Goal: Information Seeking & Learning: Learn about a topic

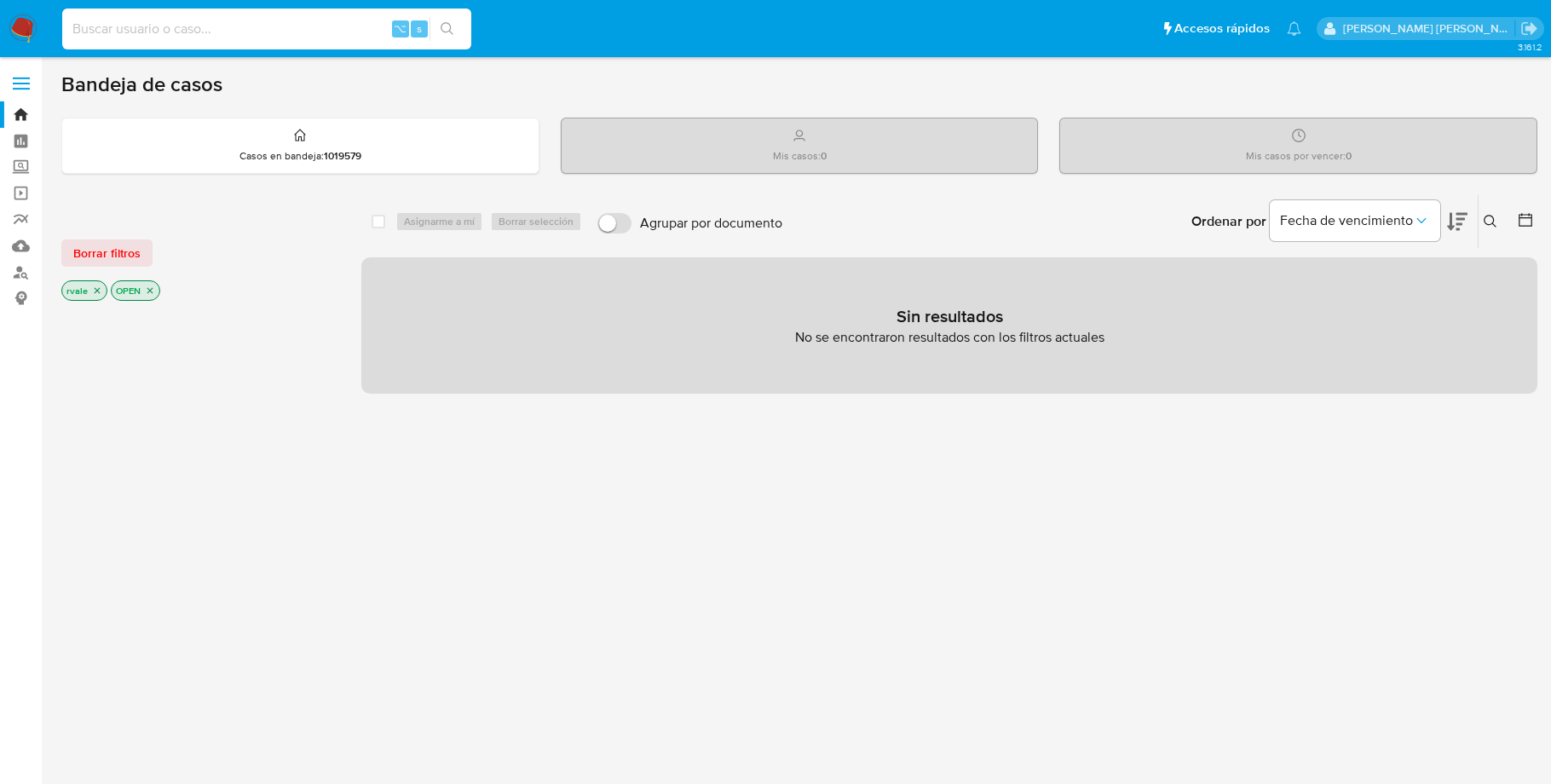
click at [107, 26] on input at bounding box center [266, 29] width 409 height 22
paste input "1457652112"
type input "1457652112"
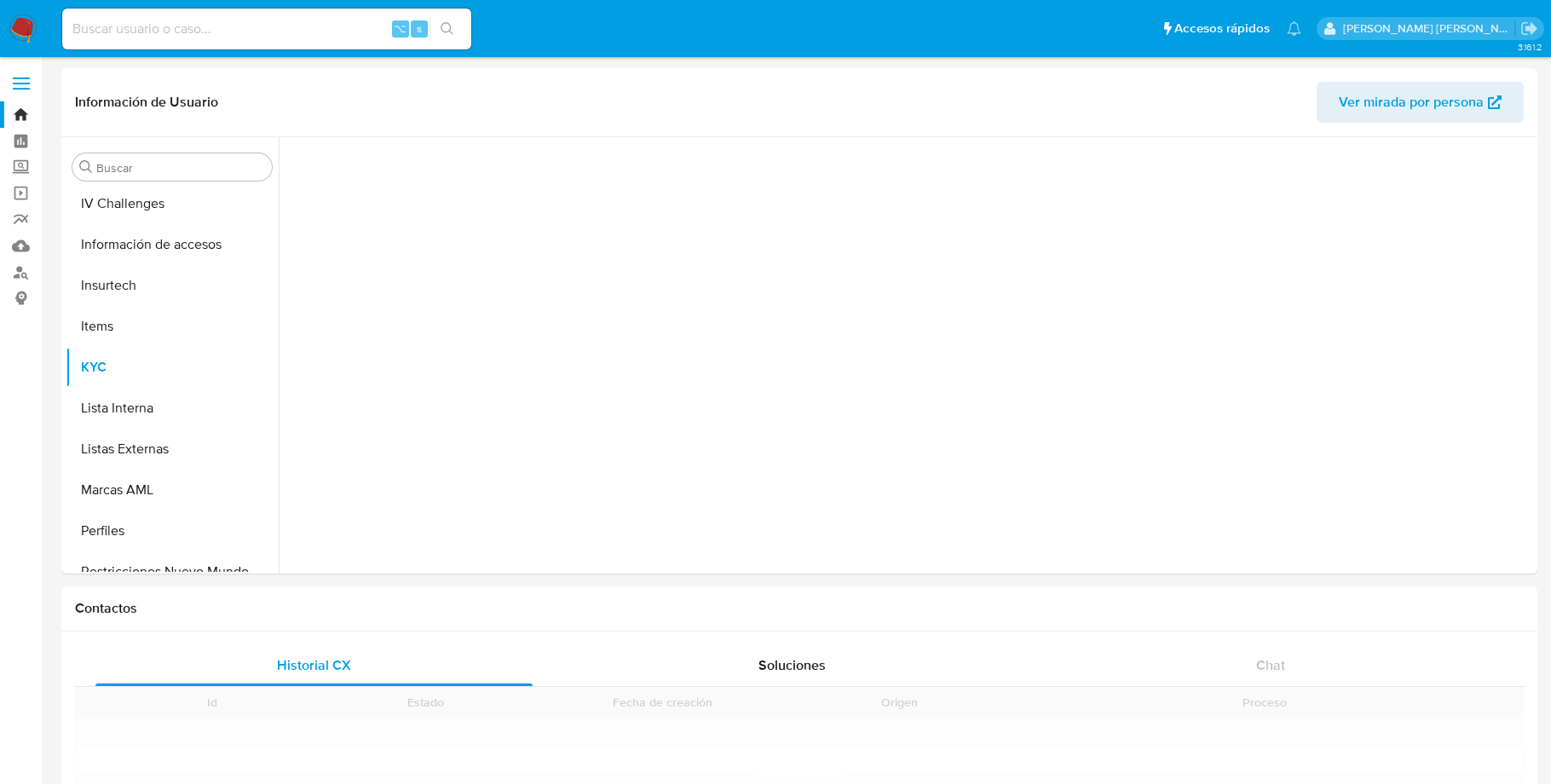
scroll to position [801, 0]
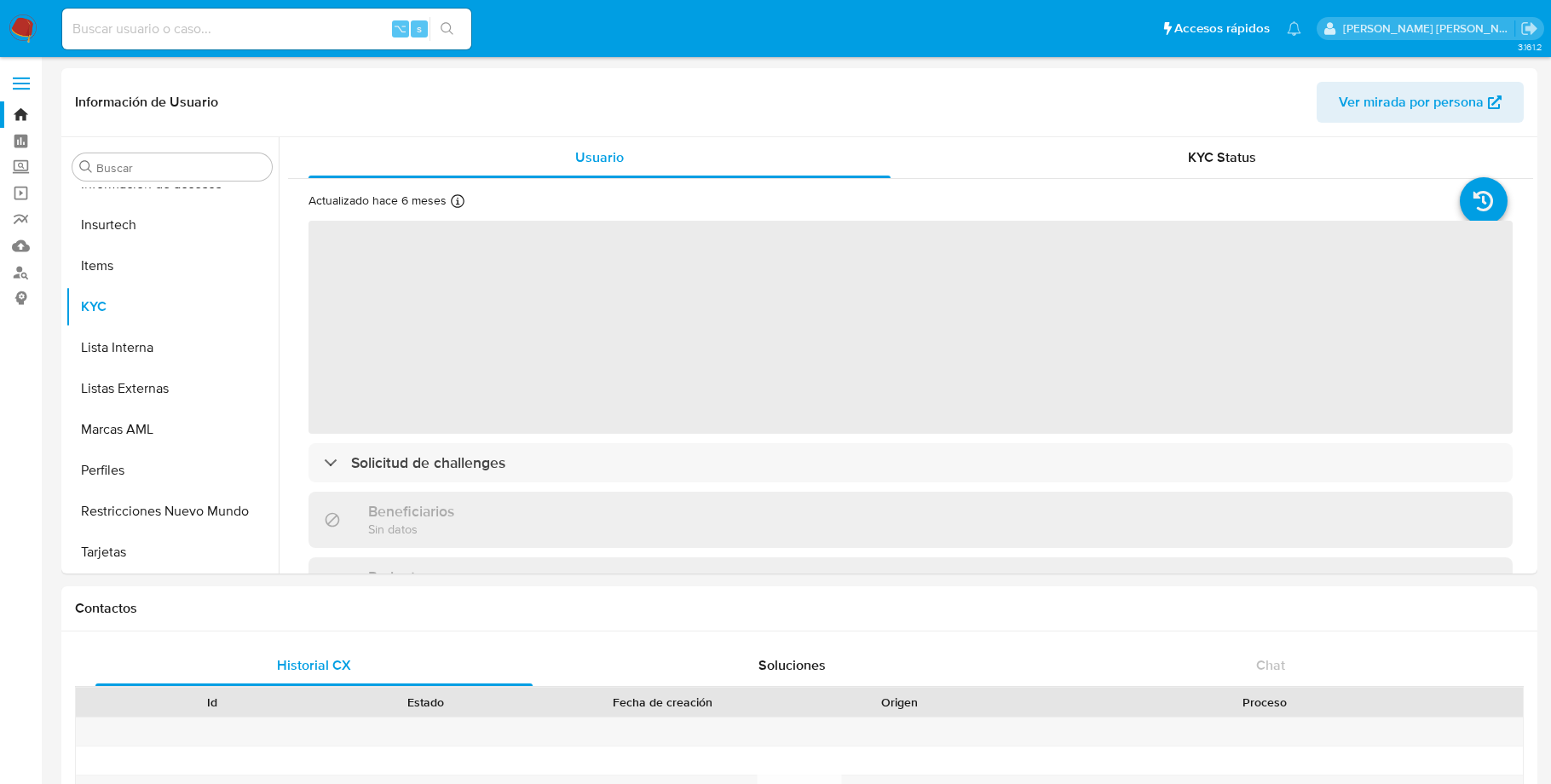
select select "10"
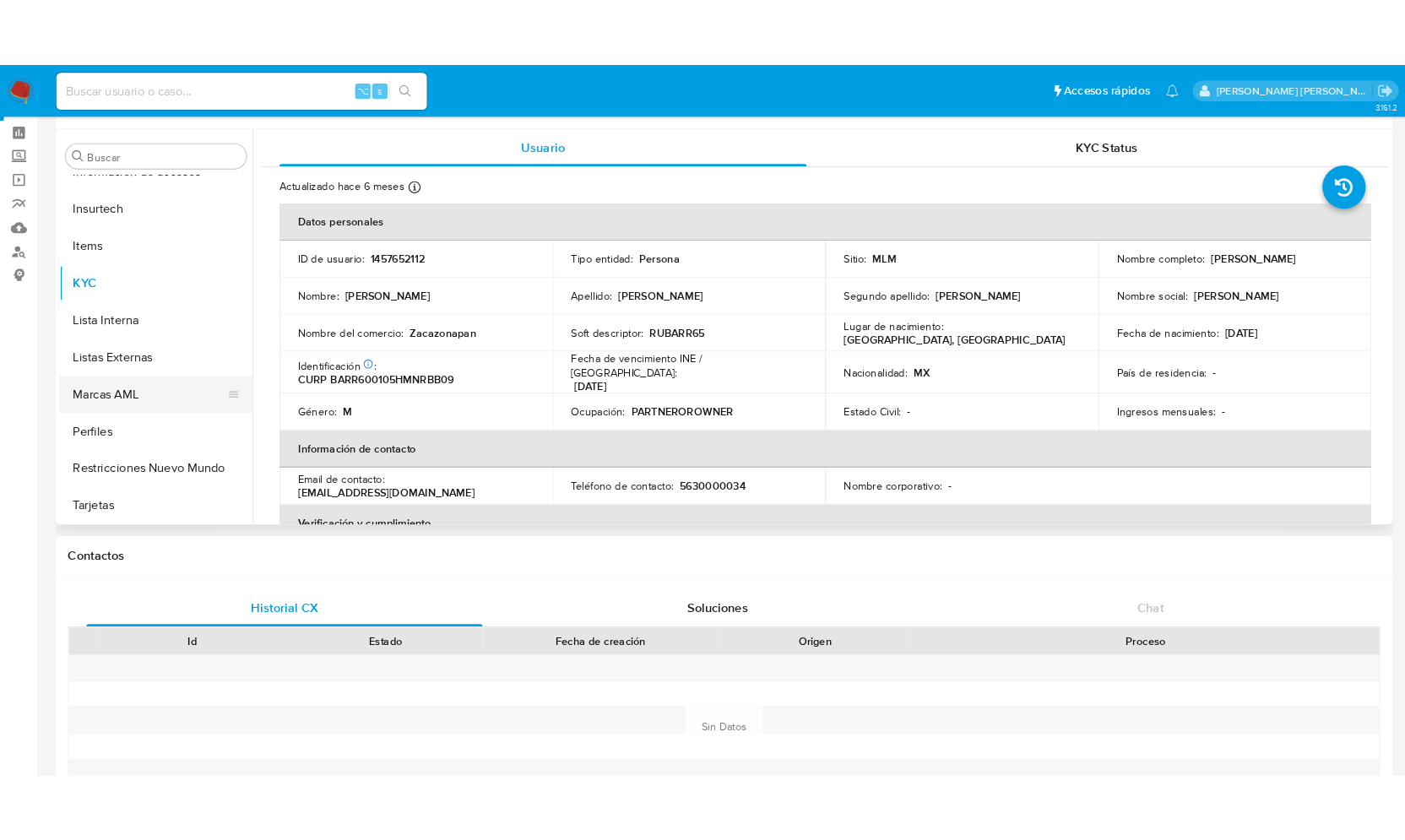
scroll to position [0, 0]
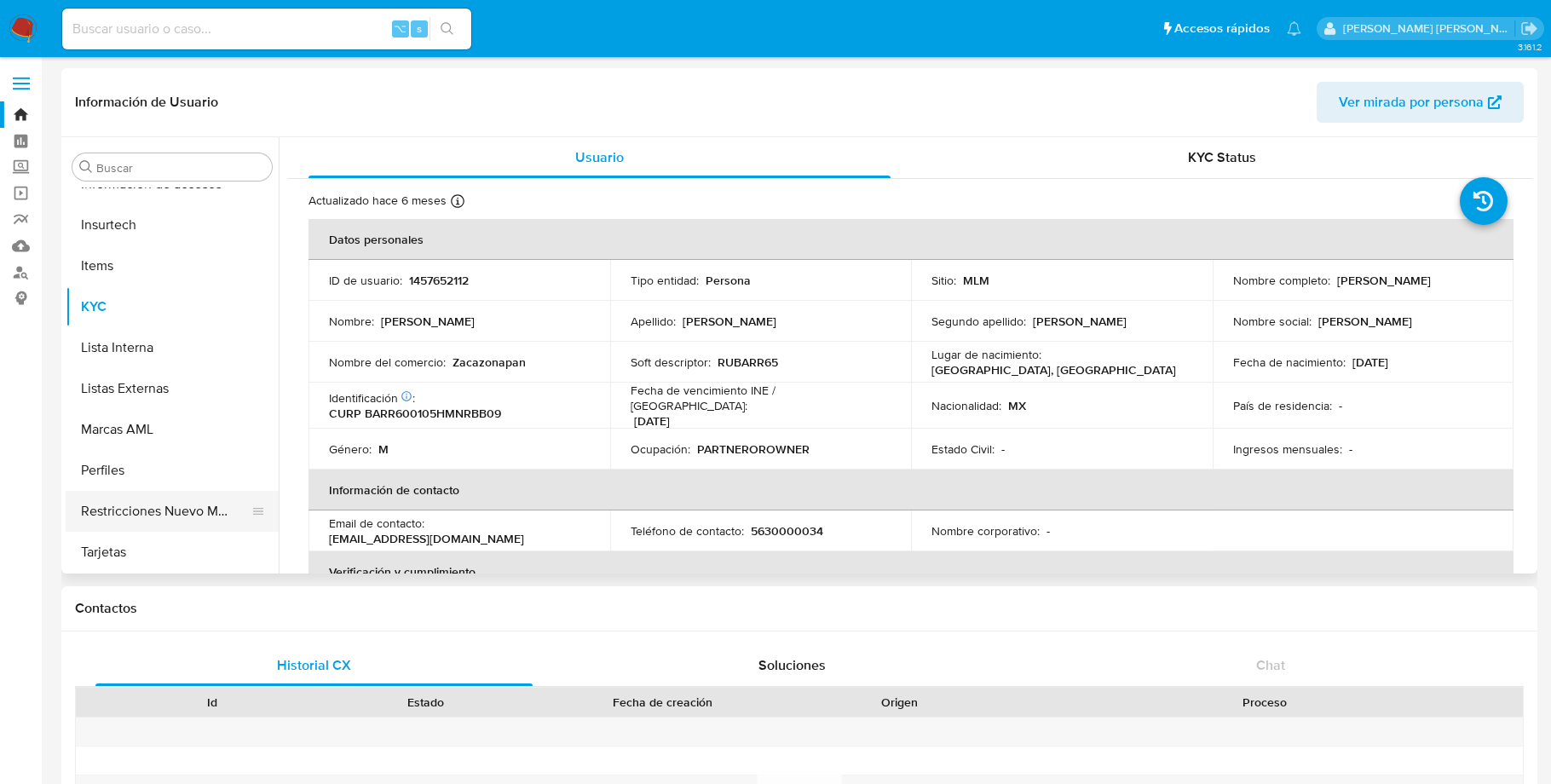
click at [149, 505] on button "Restricciones Nuevo Mundo" at bounding box center [165, 511] width 199 height 41
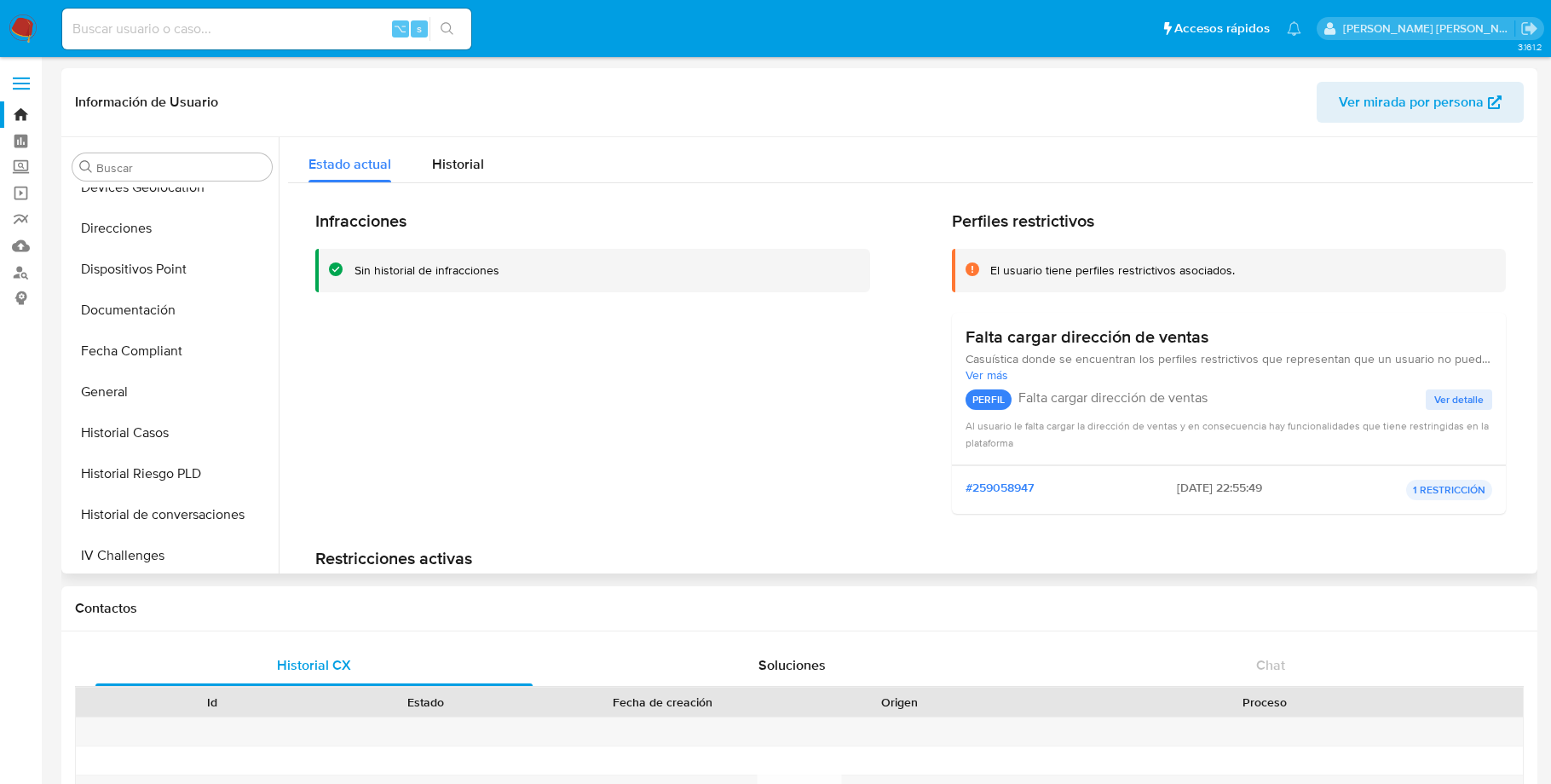
scroll to position [387, 0]
click at [156, 389] on button "General" at bounding box center [172, 393] width 213 height 41
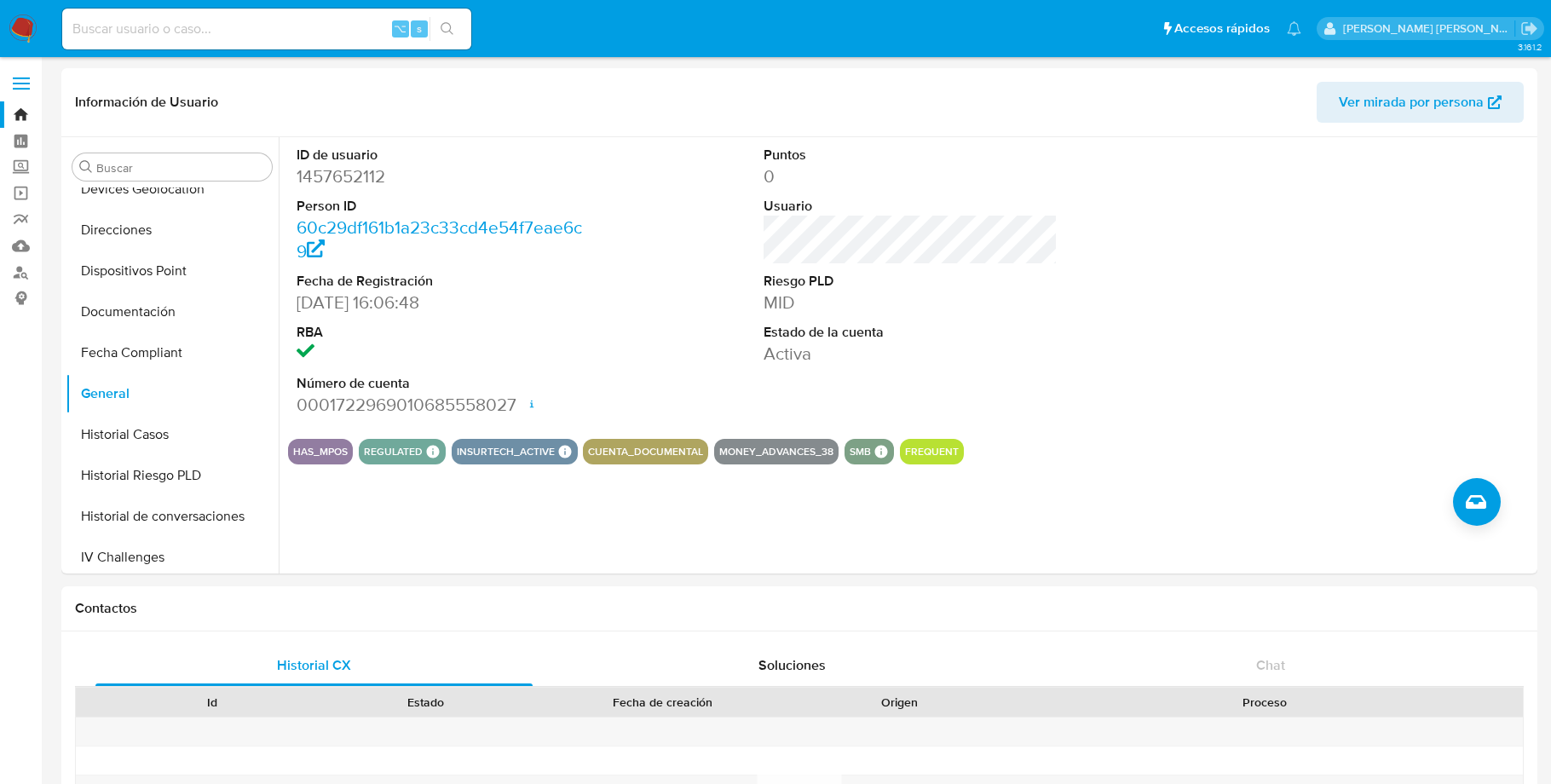
click at [167, 25] on input at bounding box center [266, 29] width 409 height 22
paste input "721169640"
type input "721169640"
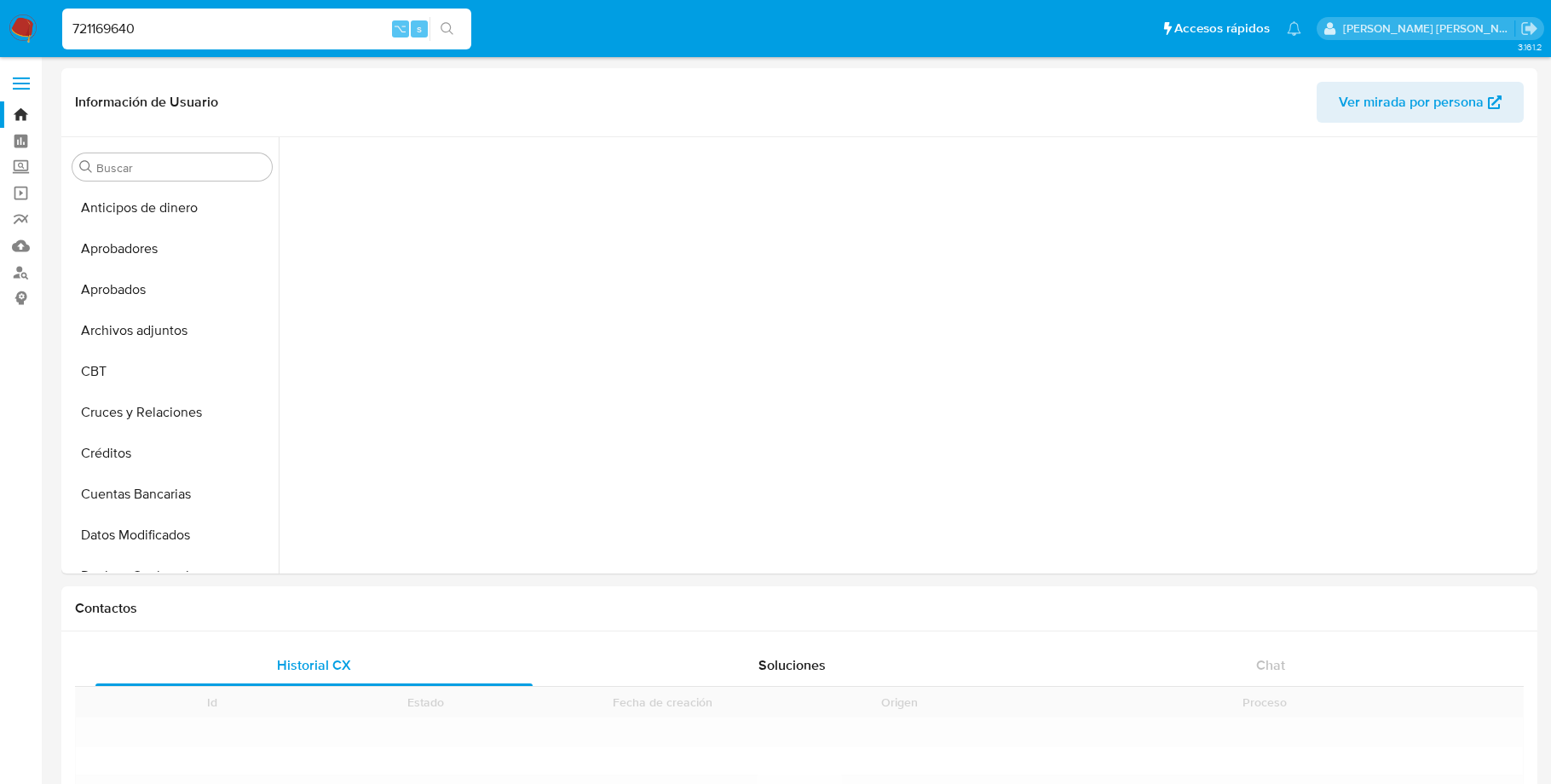
scroll to position [801, 0]
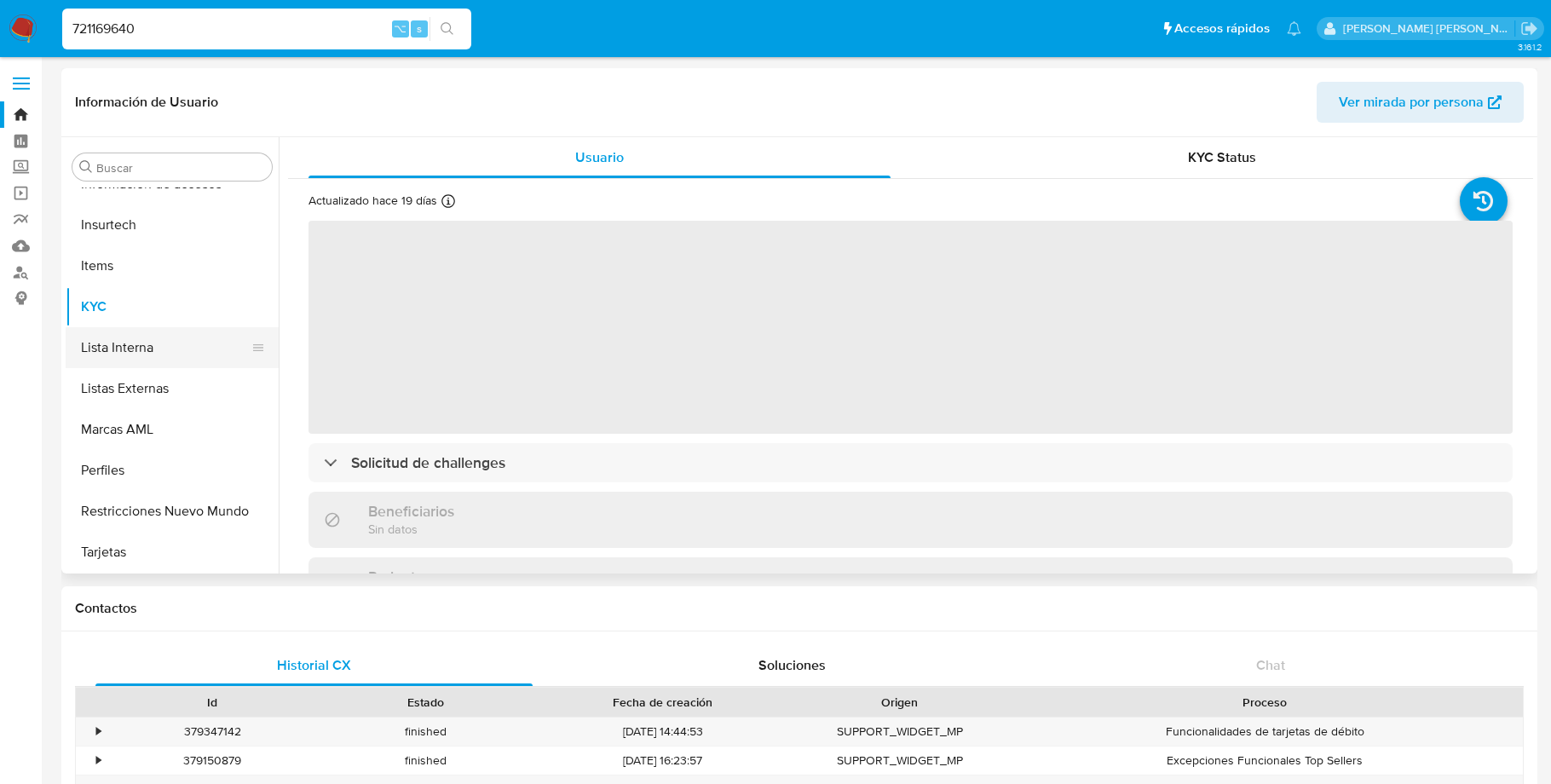
select select "10"
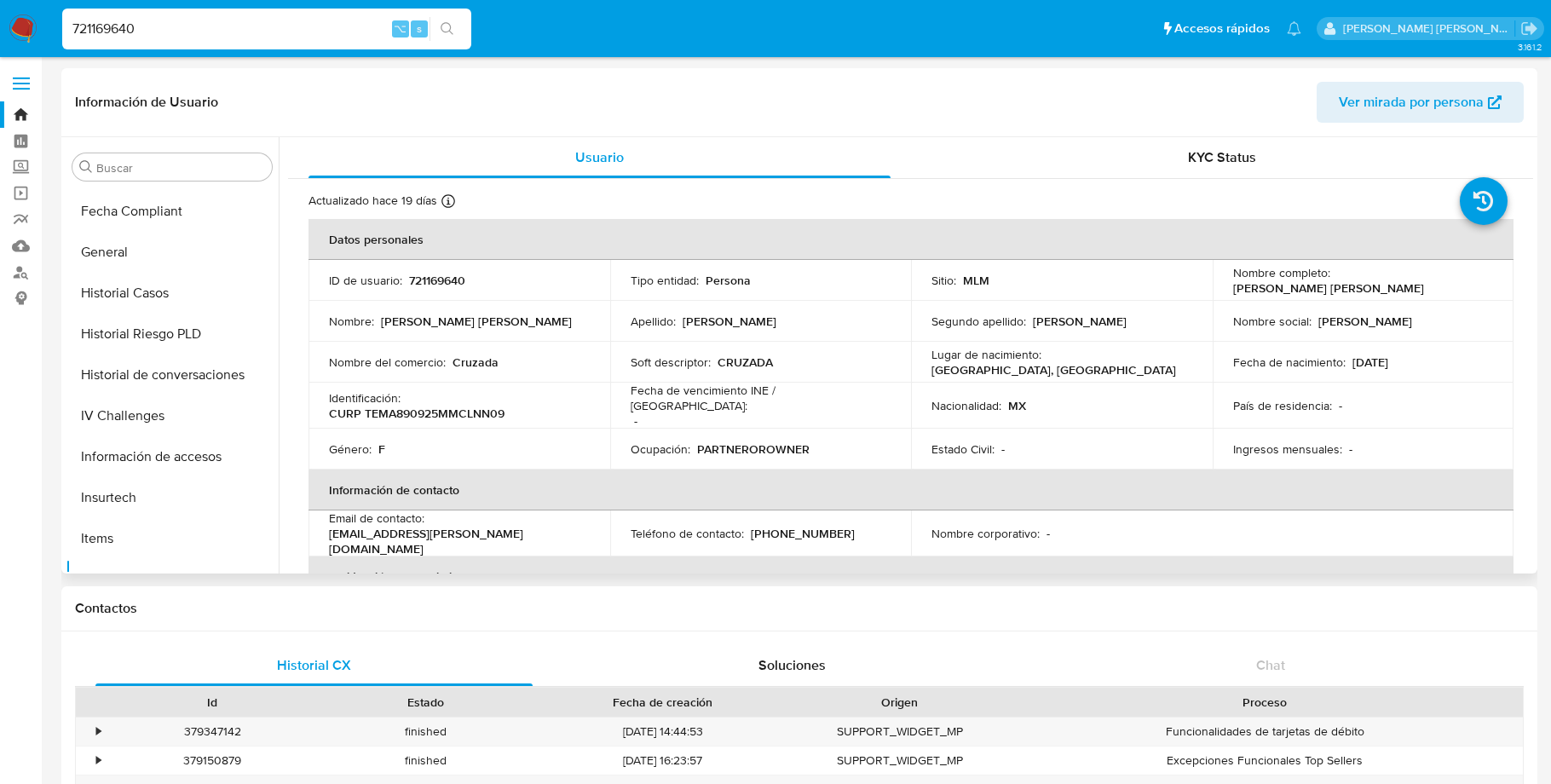
scroll to position [522, 0]
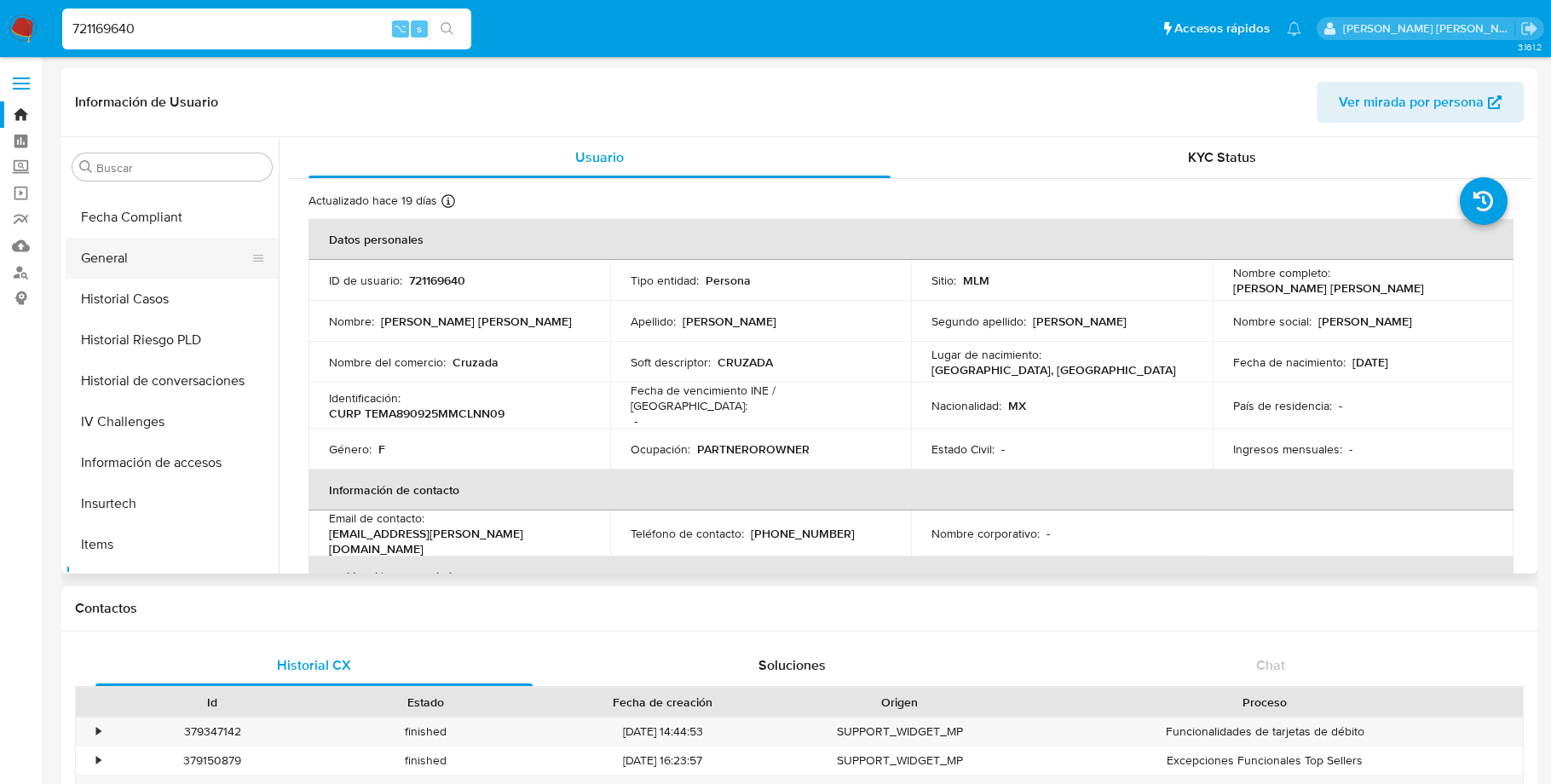
click at [143, 257] on button "General" at bounding box center [165, 258] width 199 height 41
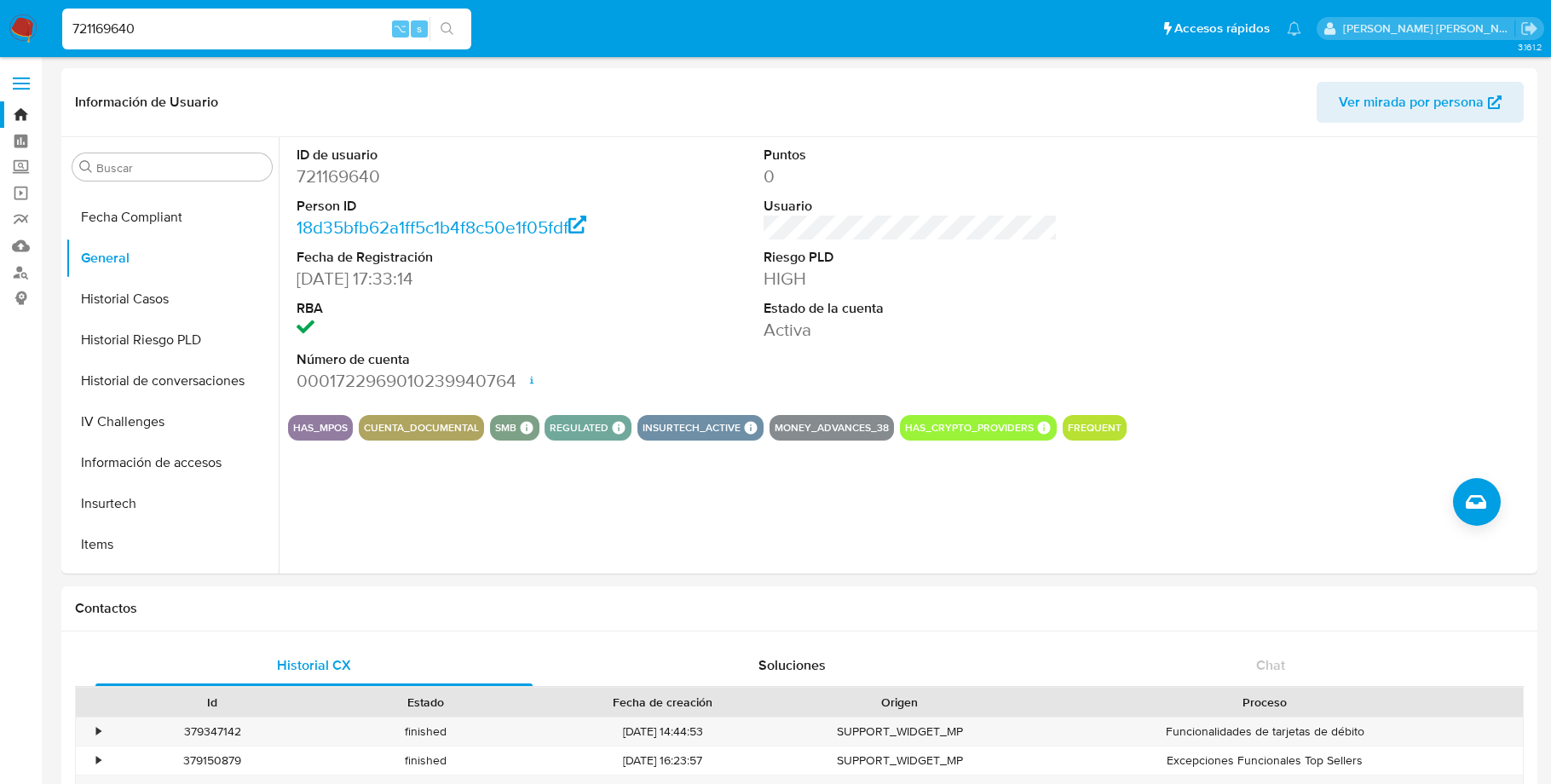
drag, startPoint x: 168, startPoint y: 34, endPoint x: 17, endPoint y: 34, distance: 150.8
click at [17, 34] on nav "Pausado Ver notificaciones 721169640 ⌥ s Accesos rápidos Presiona las siguiente…" at bounding box center [775, 28] width 1551 height 57
paste input "1795180663"
type input "1795180663"
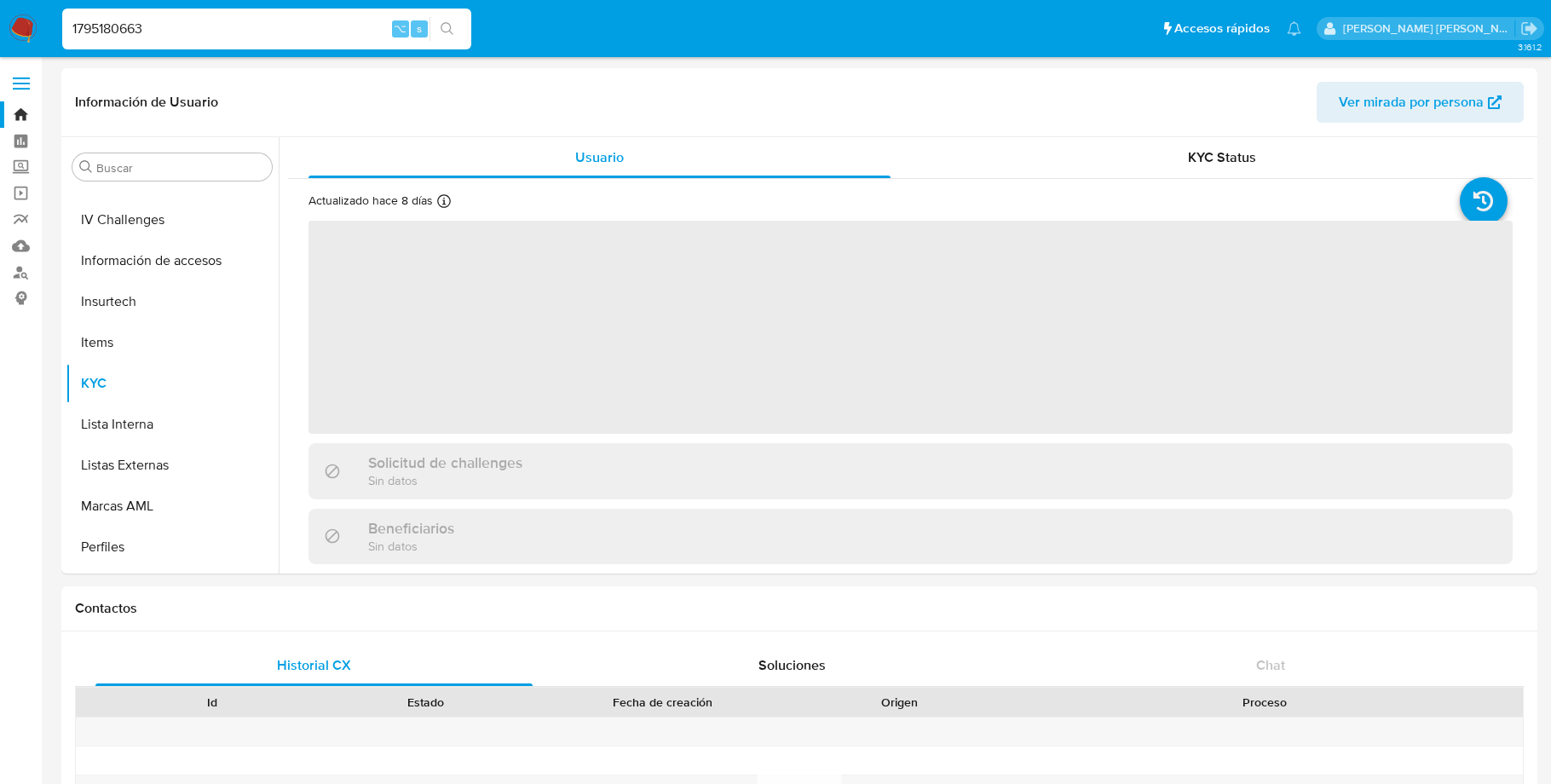
scroll to position [801, 0]
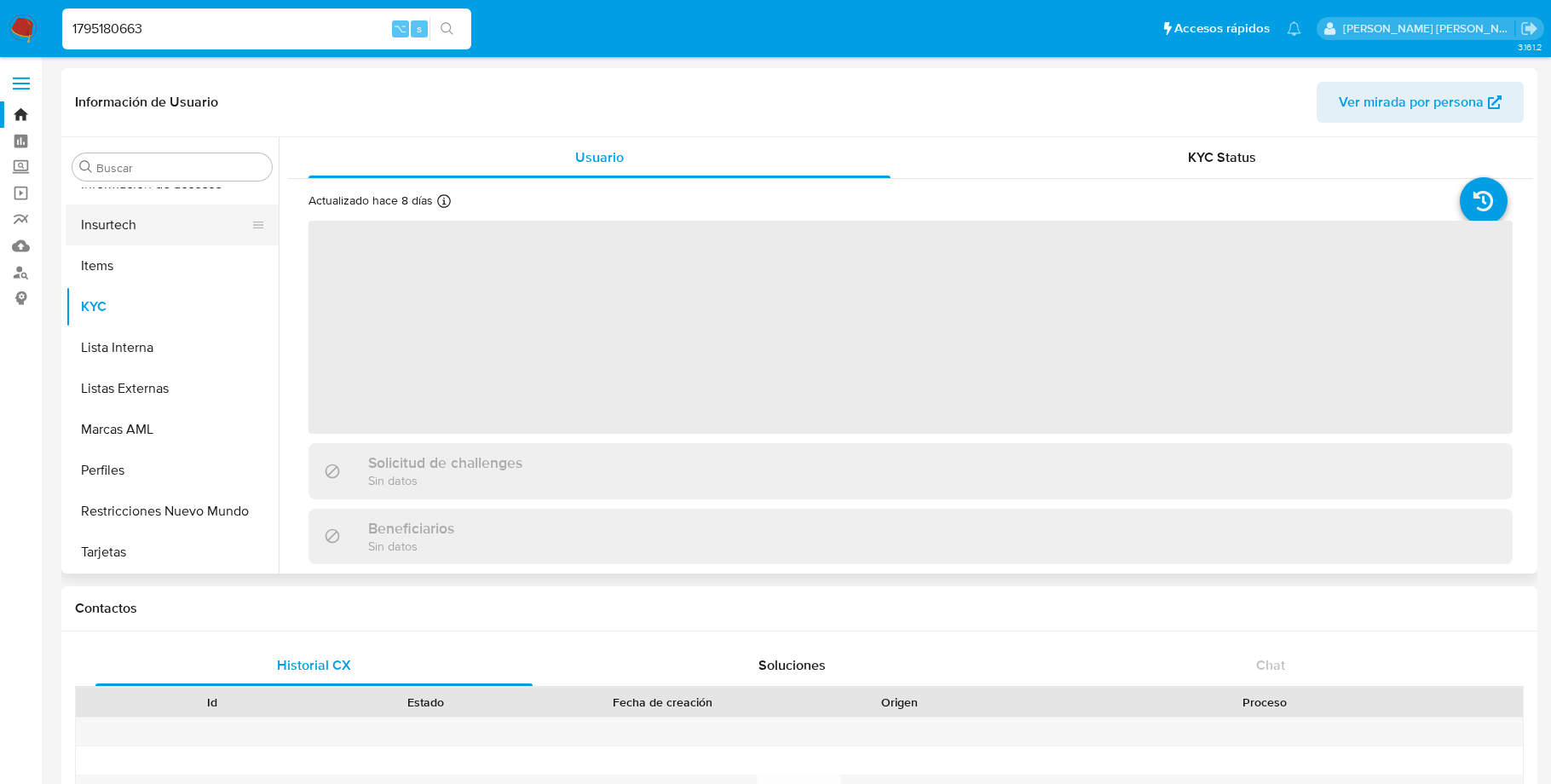
select select "10"
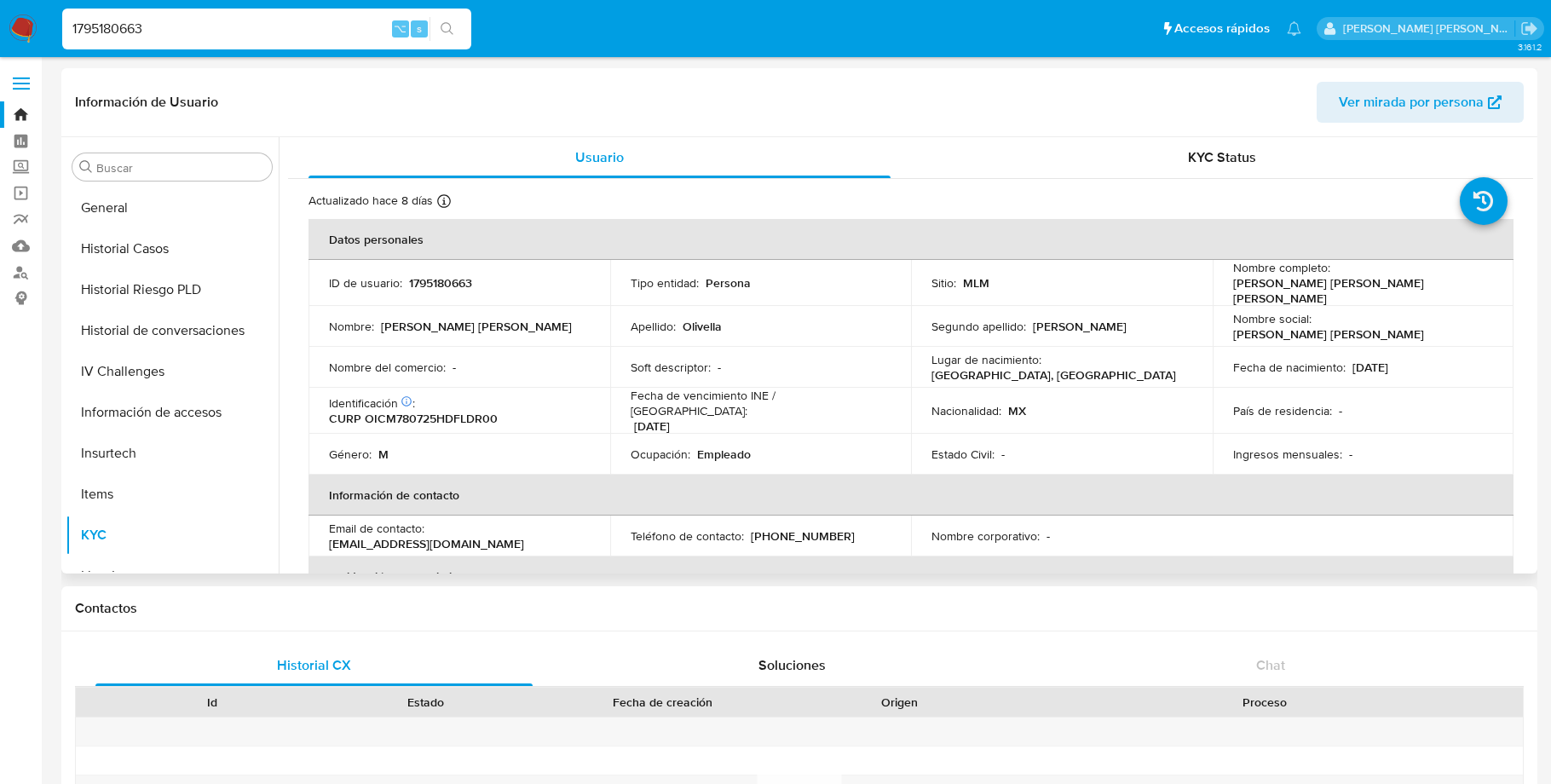
scroll to position [530, 0]
click at [117, 245] on button "General" at bounding box center [165, 250] width 199 height 41
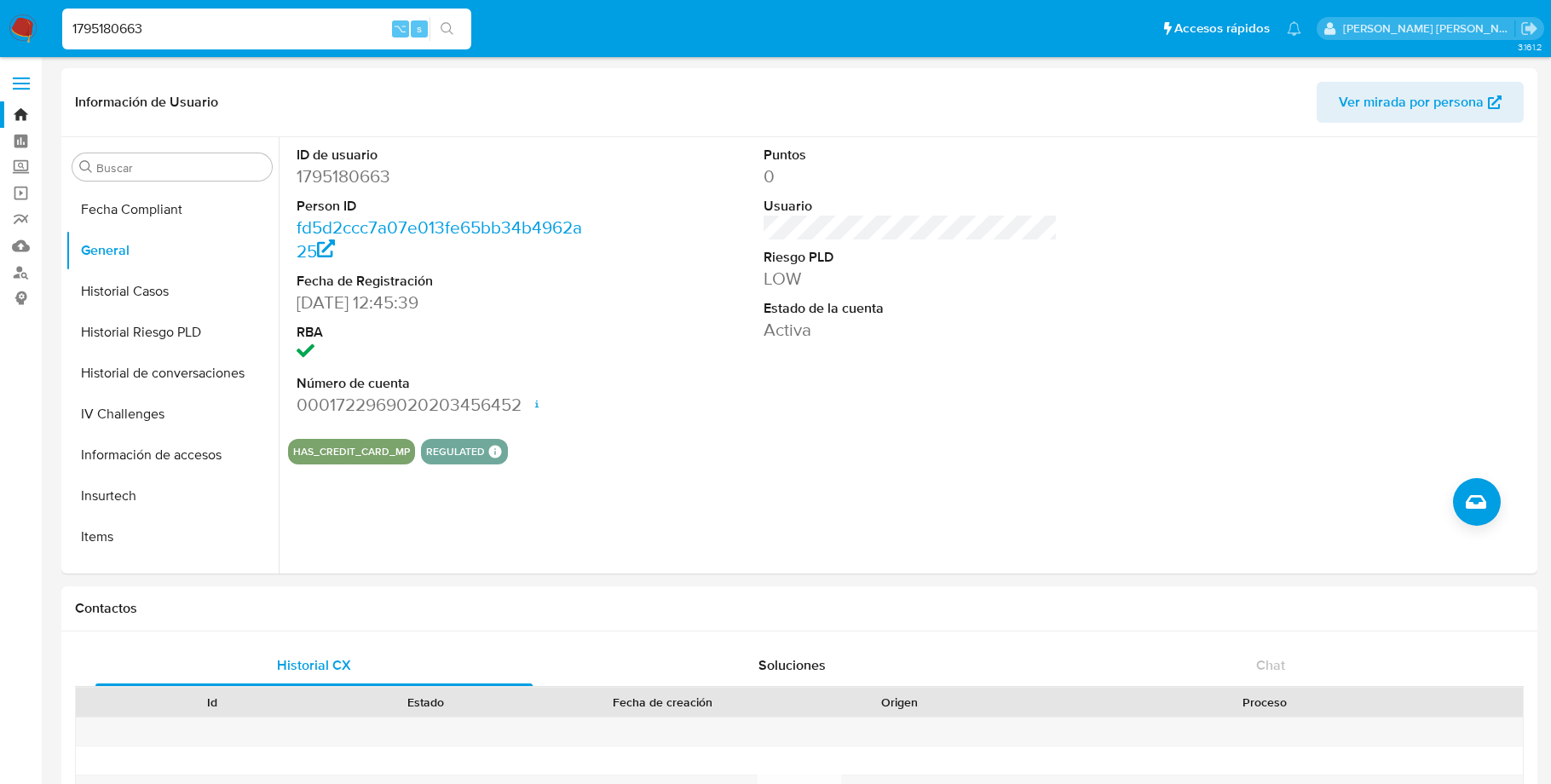
drag, startPoint x: 157, startPoint y: 29, endPoint x: 59, endPoint y: 28, distance: 98.0
click at [59, 28] on li "1795180663 ⌥ s" at bounding box center [267, 28] width 418 height 43
paste input "1797392772"
type input "1797392772"
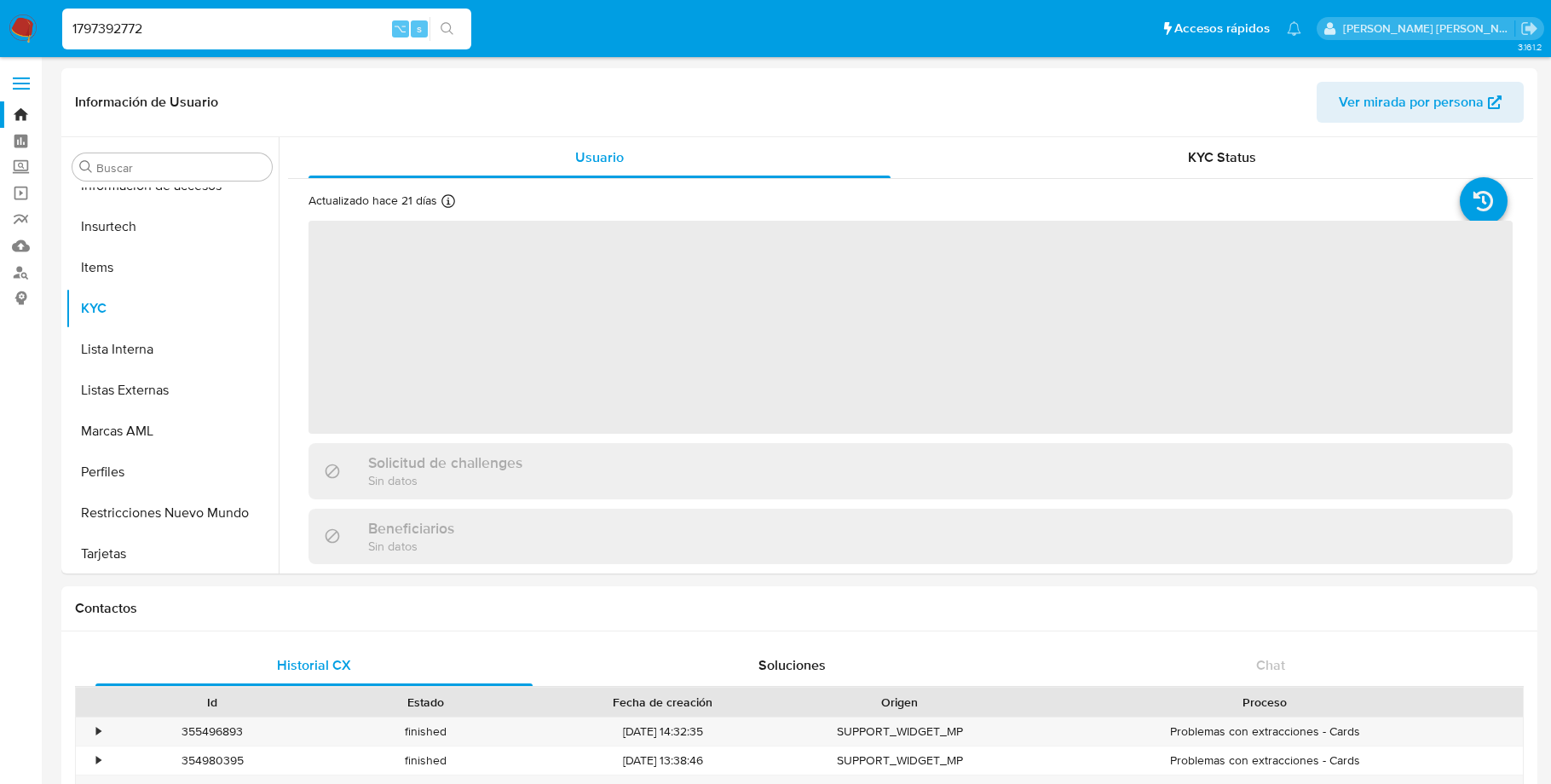
scroll to position [801, 0]
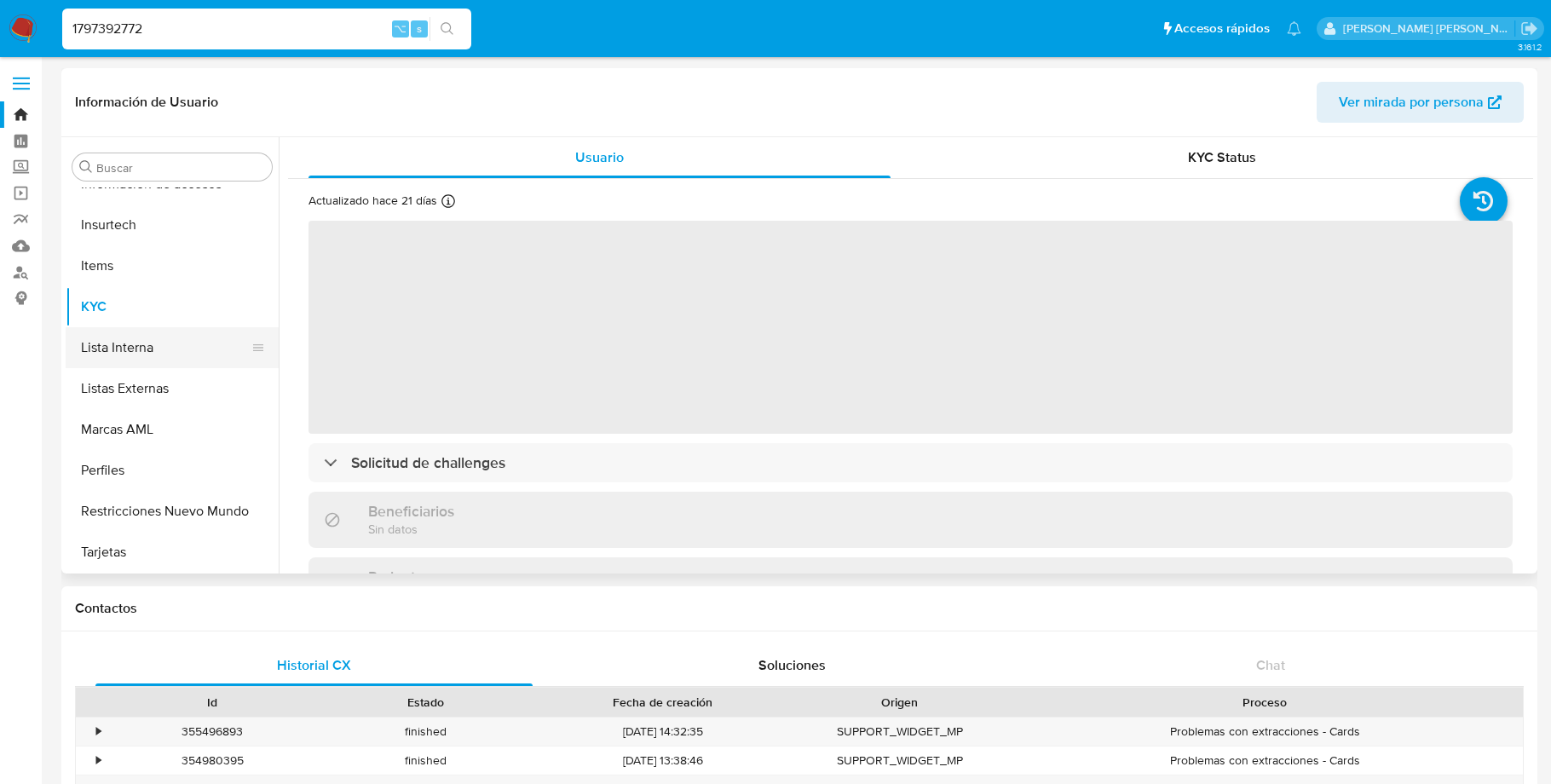
select select "10"
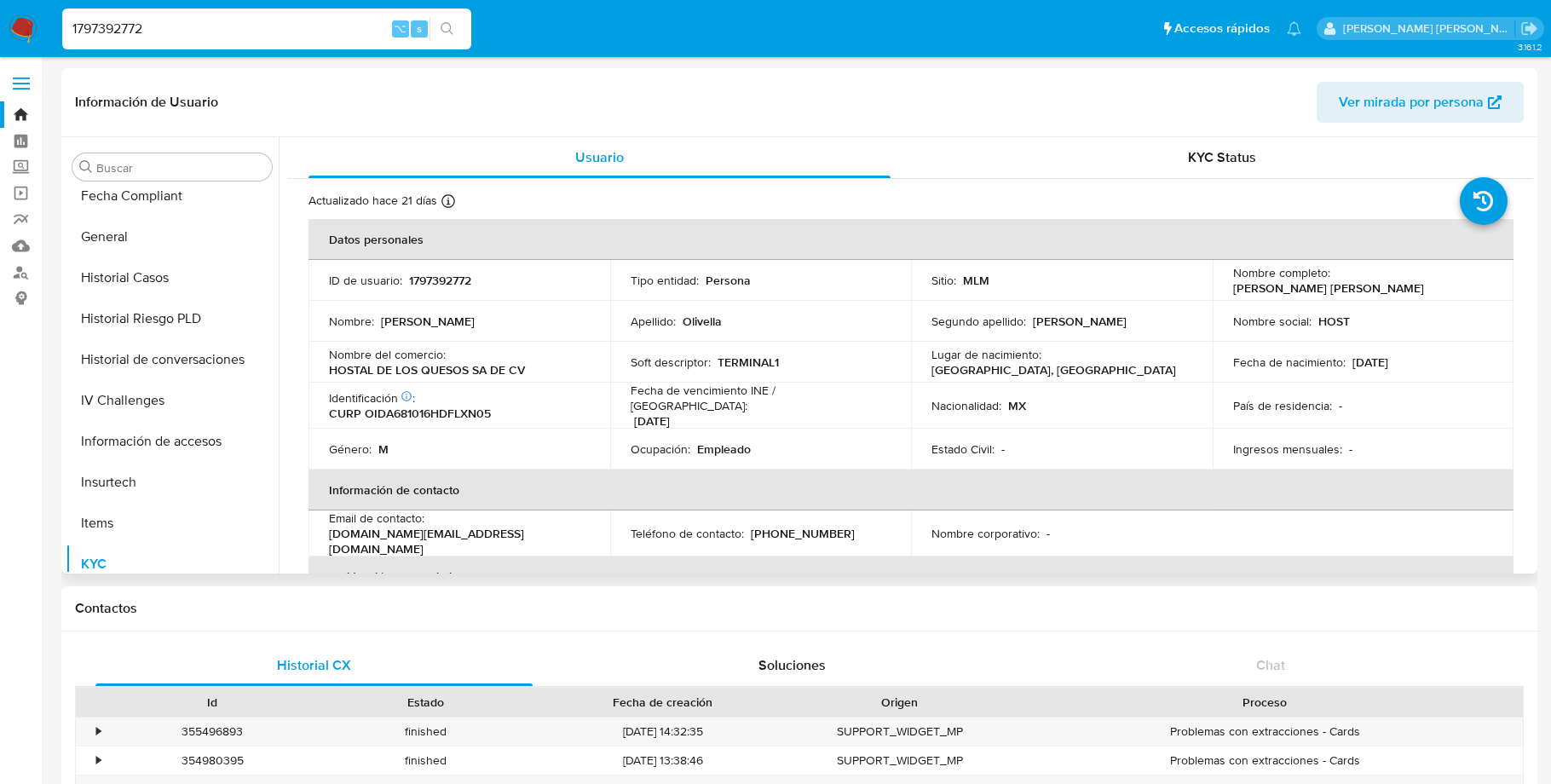
scroll to position [540, 0]
click at [125, 234] on button "General" at bounding box center [165, 240] width 199 height 41
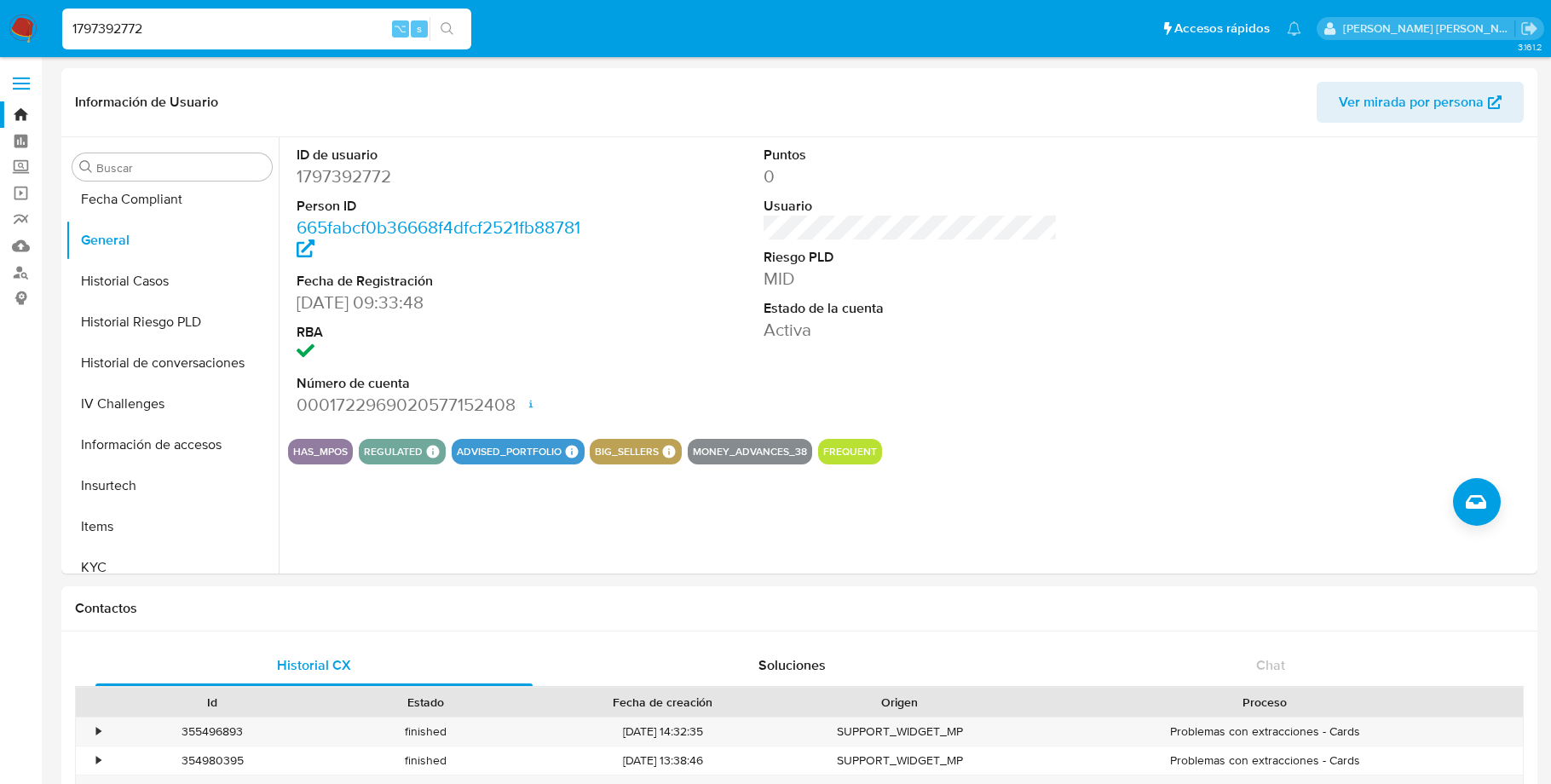
drag, startPoint x: 158, startPoint y: 30, endPoint x: 64, endPoint y: 30, distance: 93.7
click at [64, 30] on input "1797392772" at bounding box center [266, 29] width 409 height 22
paste input "144139141"
type input "144139141"
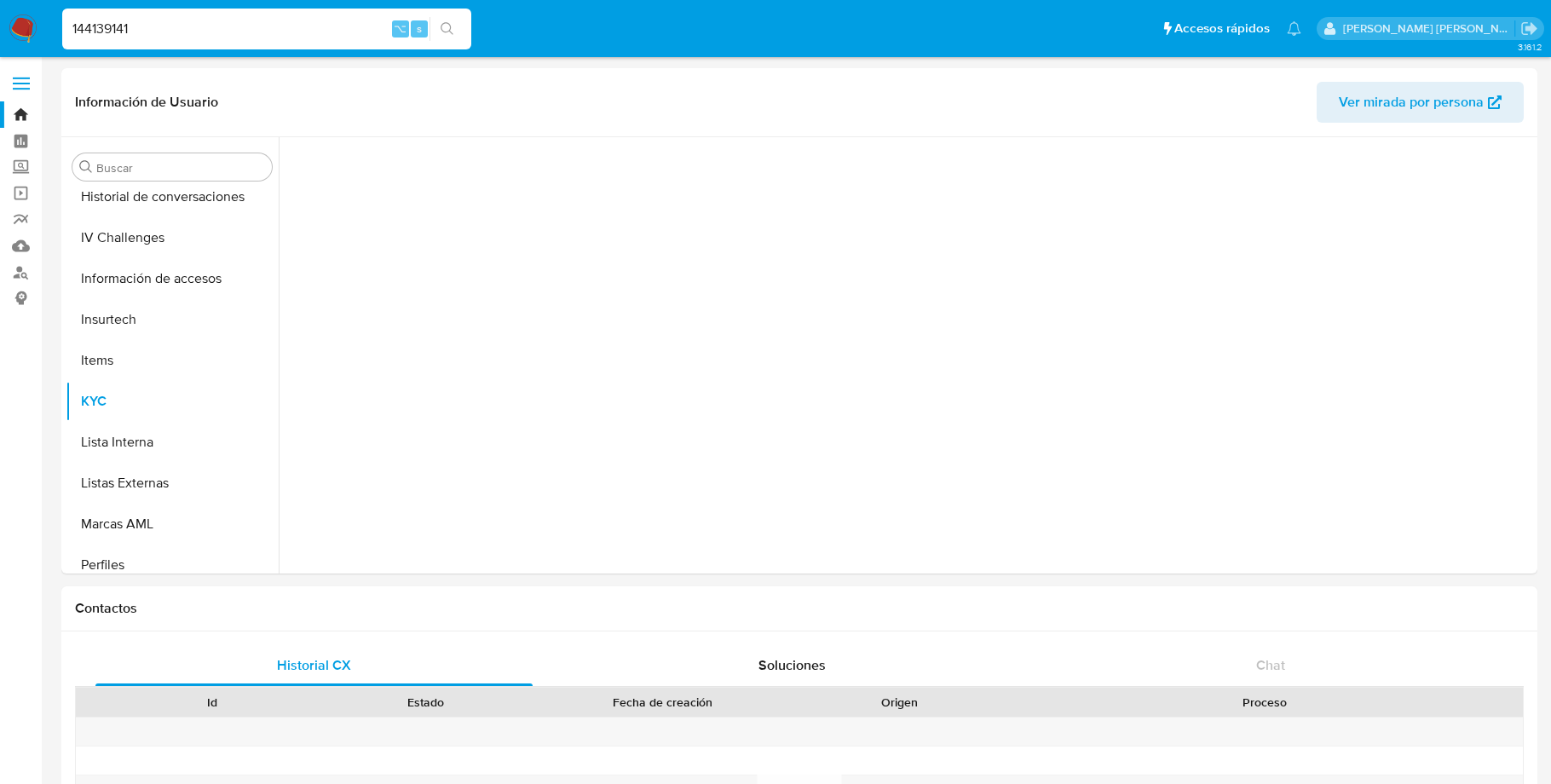
scroll to position [801, 0]
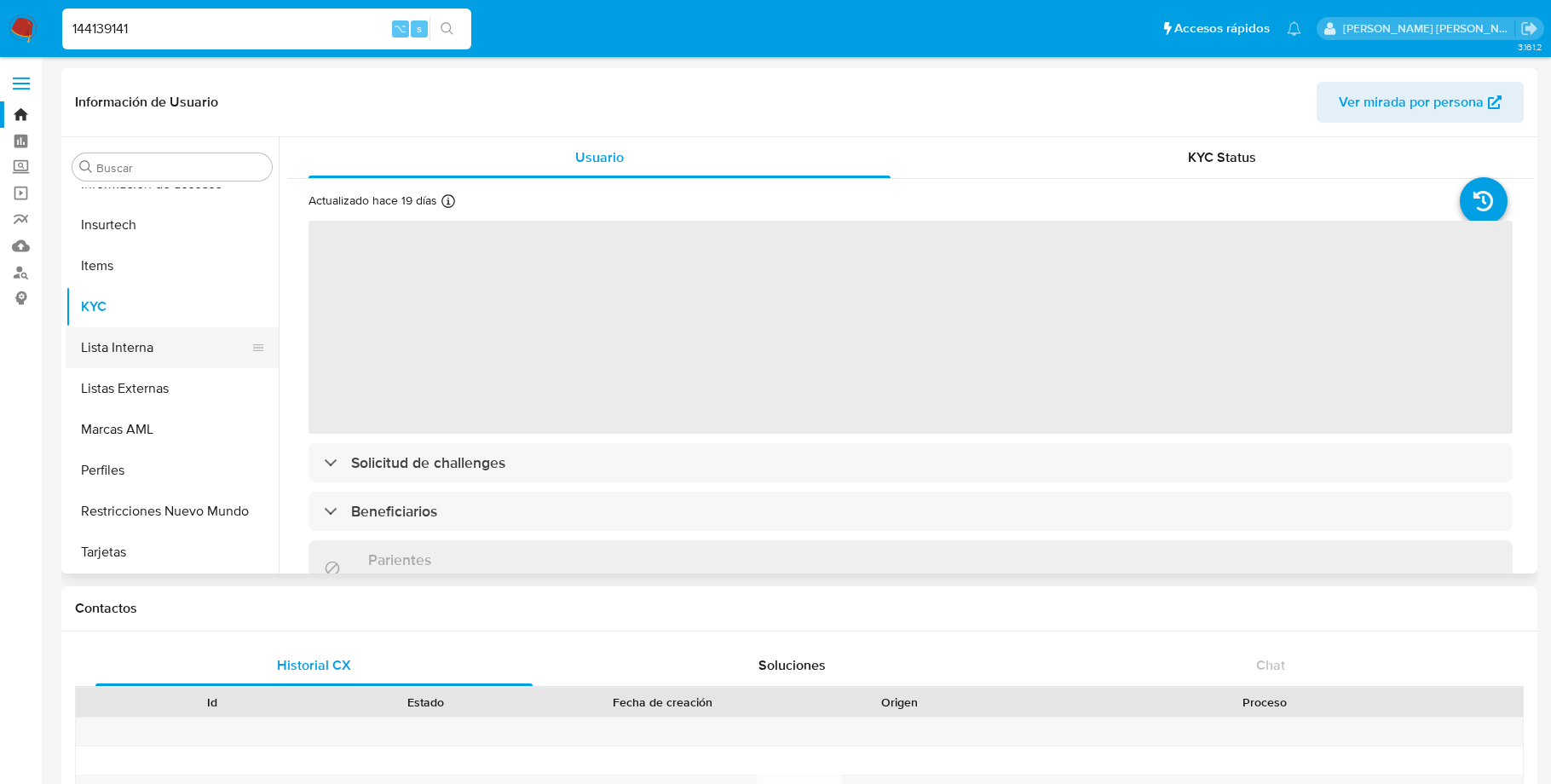
select select "10"
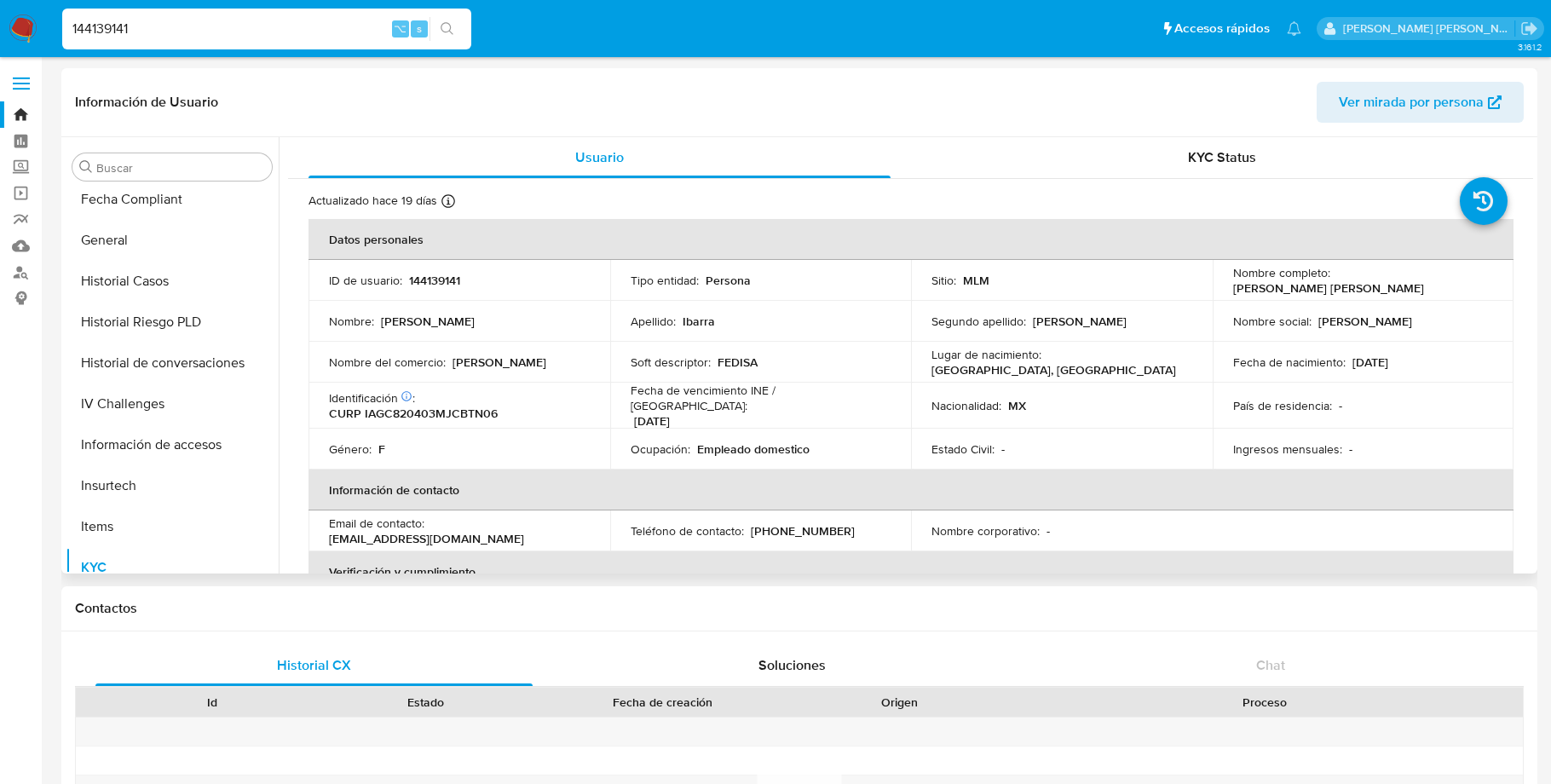
scroll to position [535, 0]
click at [134, 253] on button "General" at bounding box center [165, 245] width 199 height 41
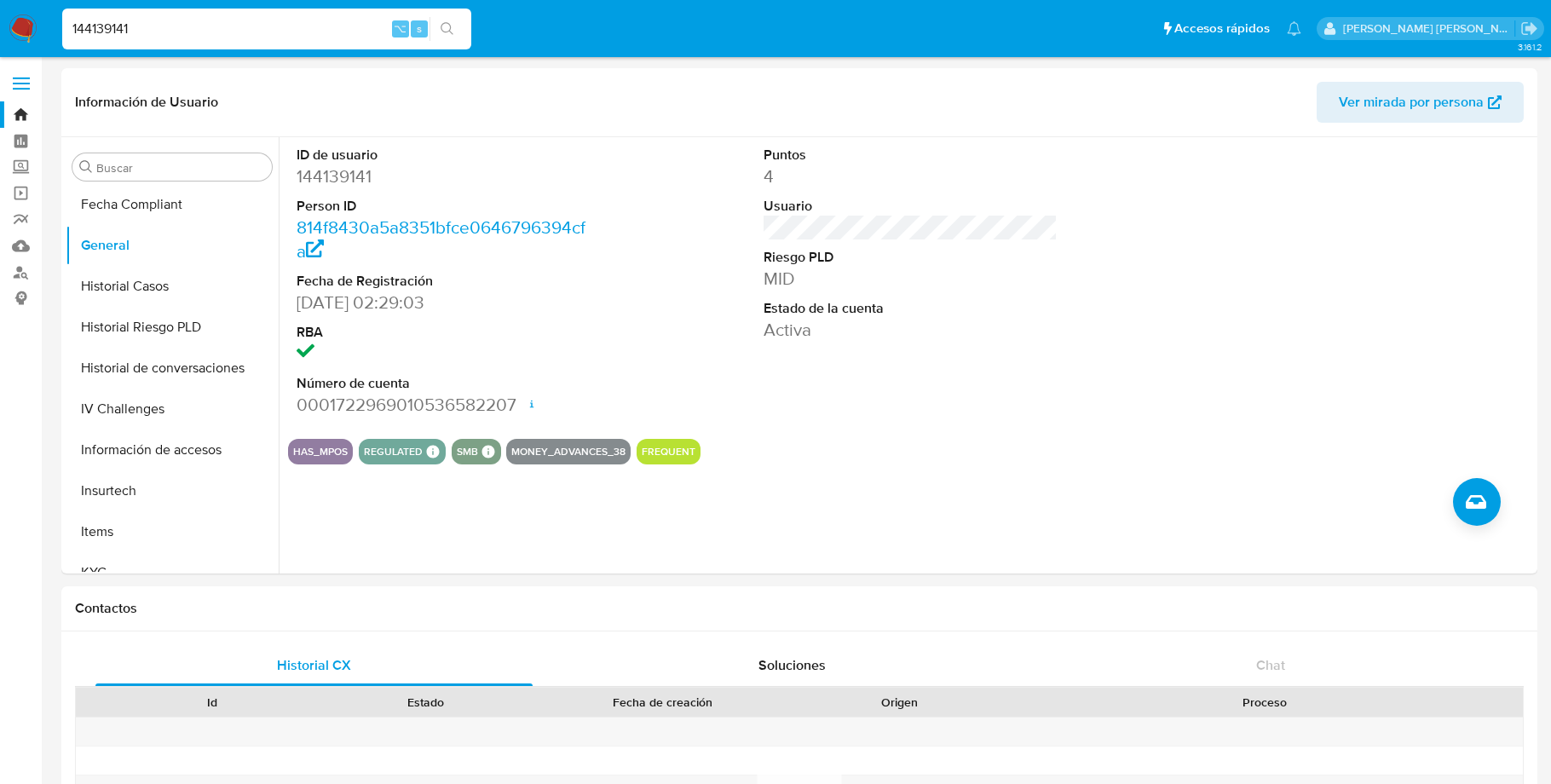
click at [136, 31] on input "144139141" at bounding box center [266, 29] width 409 height 22
paste input "574451595"
type input "574451595"
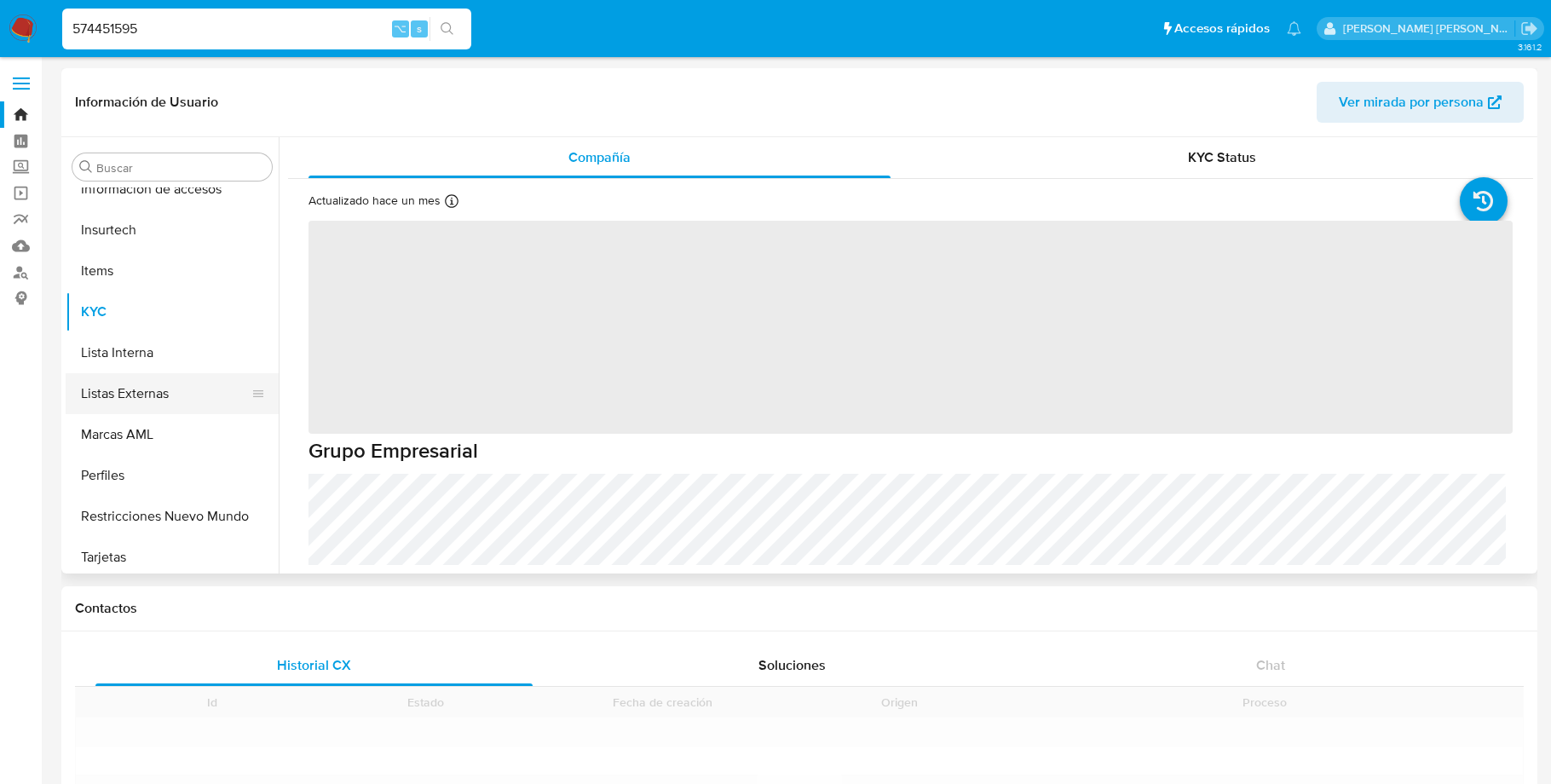
scroll to position [801, 0]
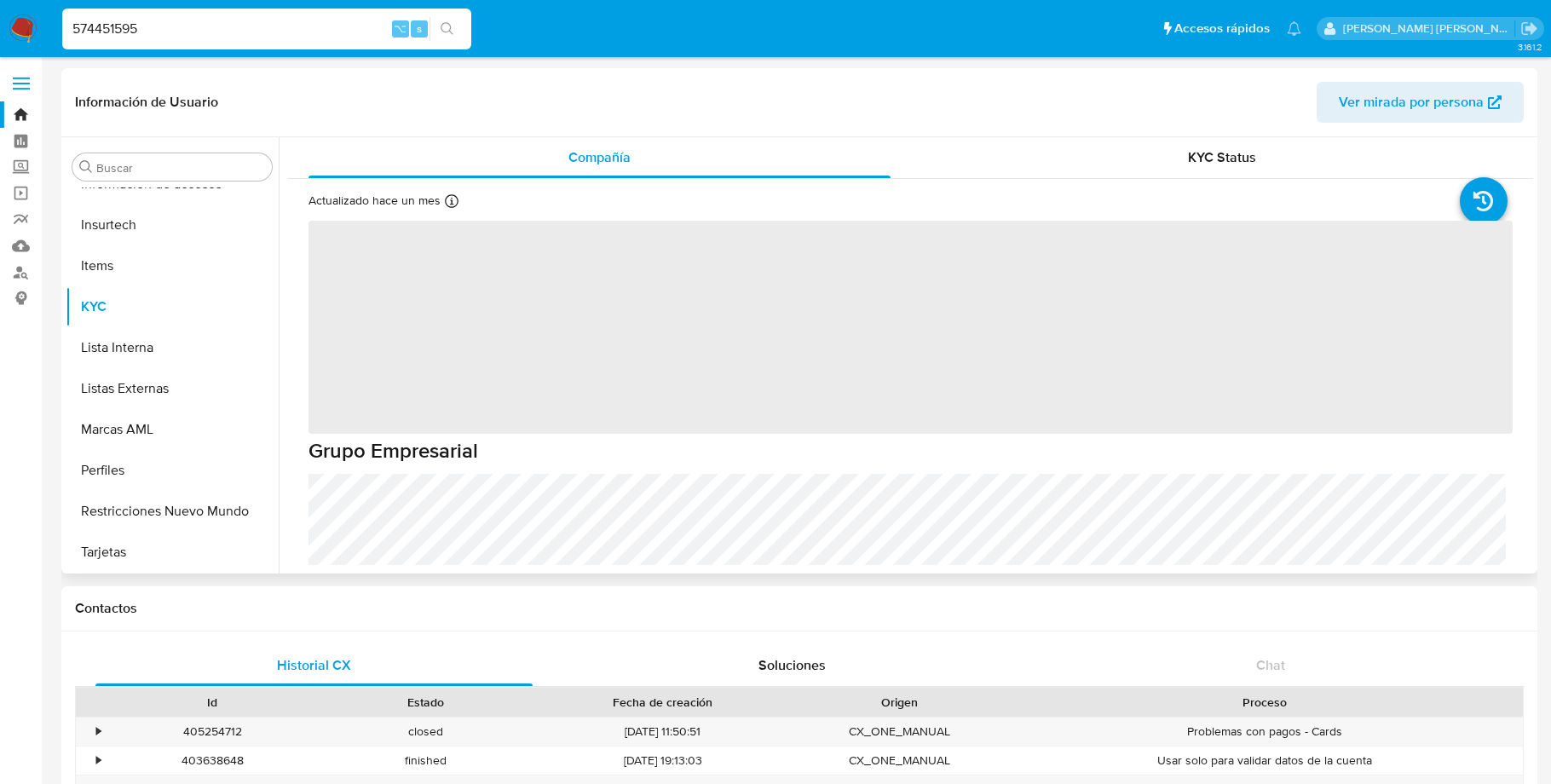
select select "10"
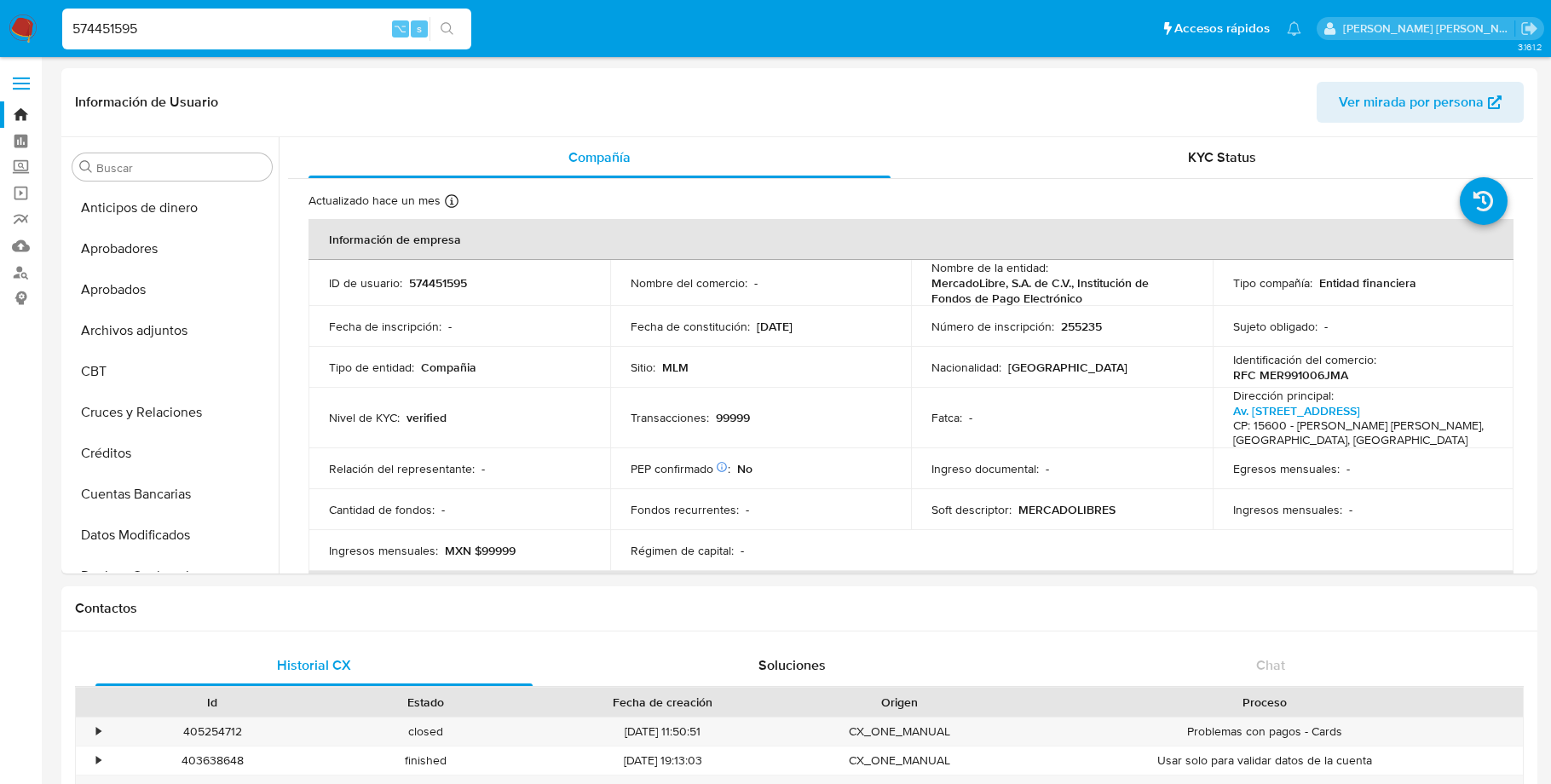
select select "10"
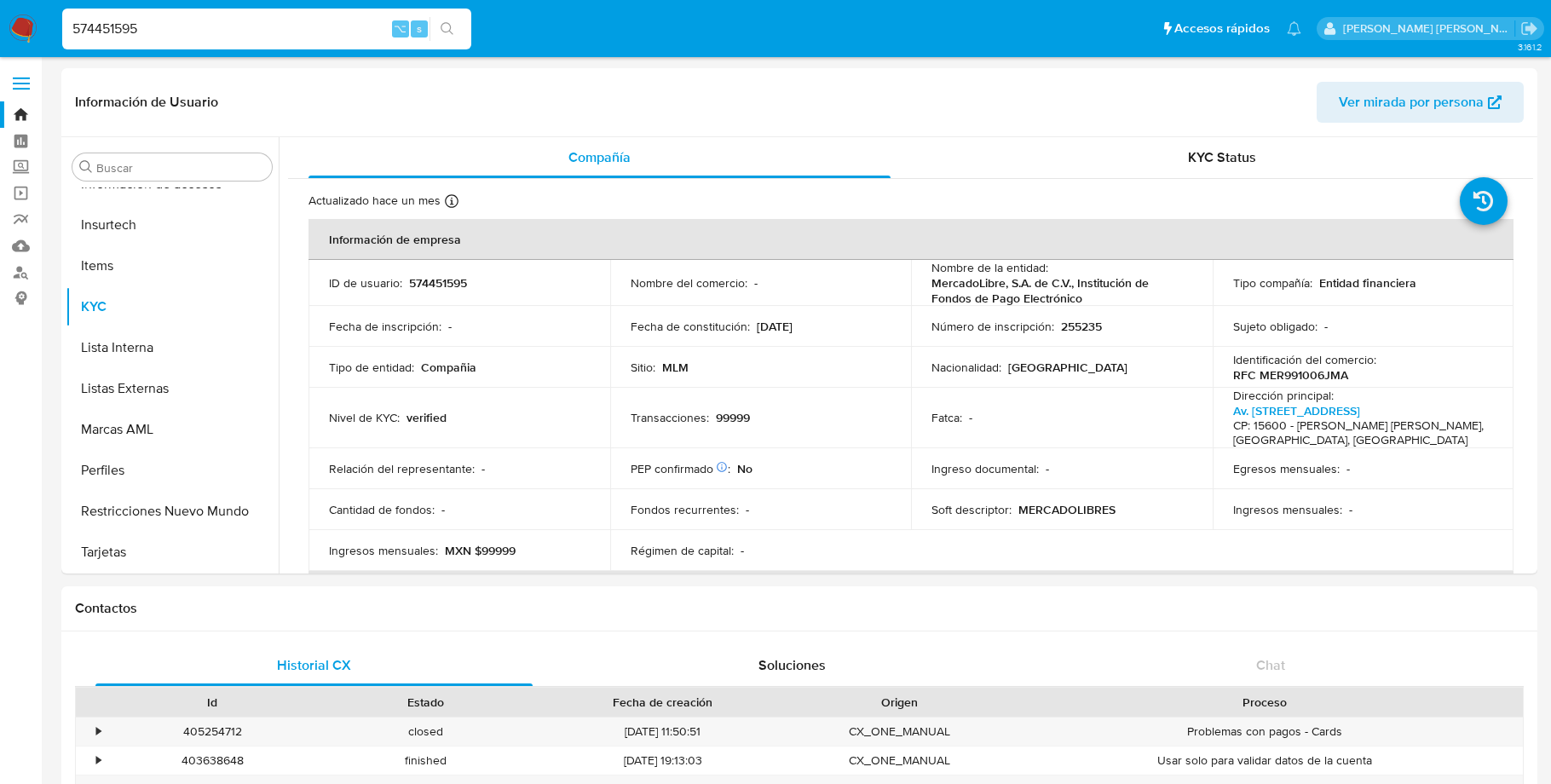
click at [124, 26] on input "574451595" at bounding box center [266, 29] width 409 height 22
paste input "1457652112"
type input "1457652112"
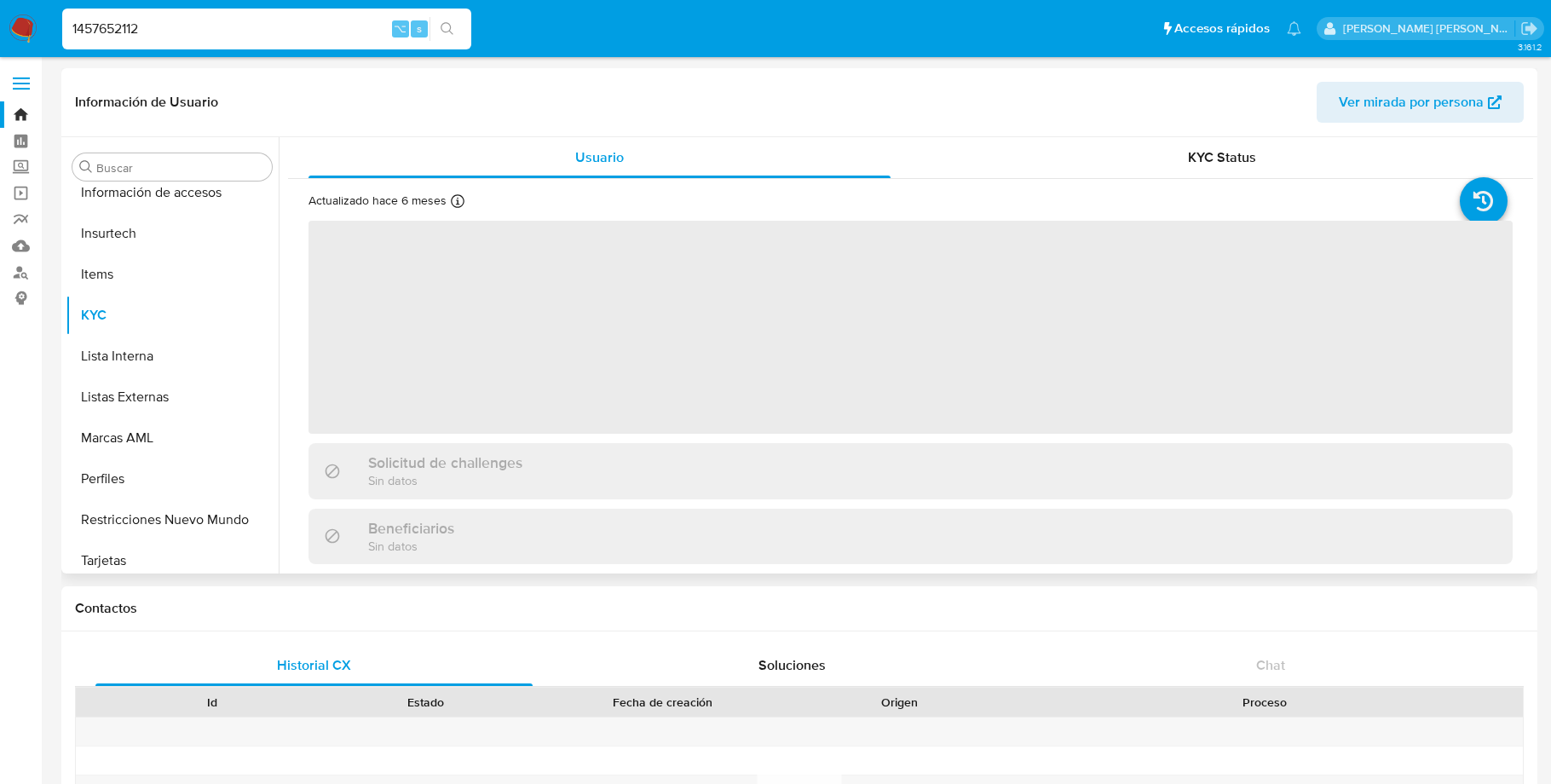
scroll to position [801, 0]
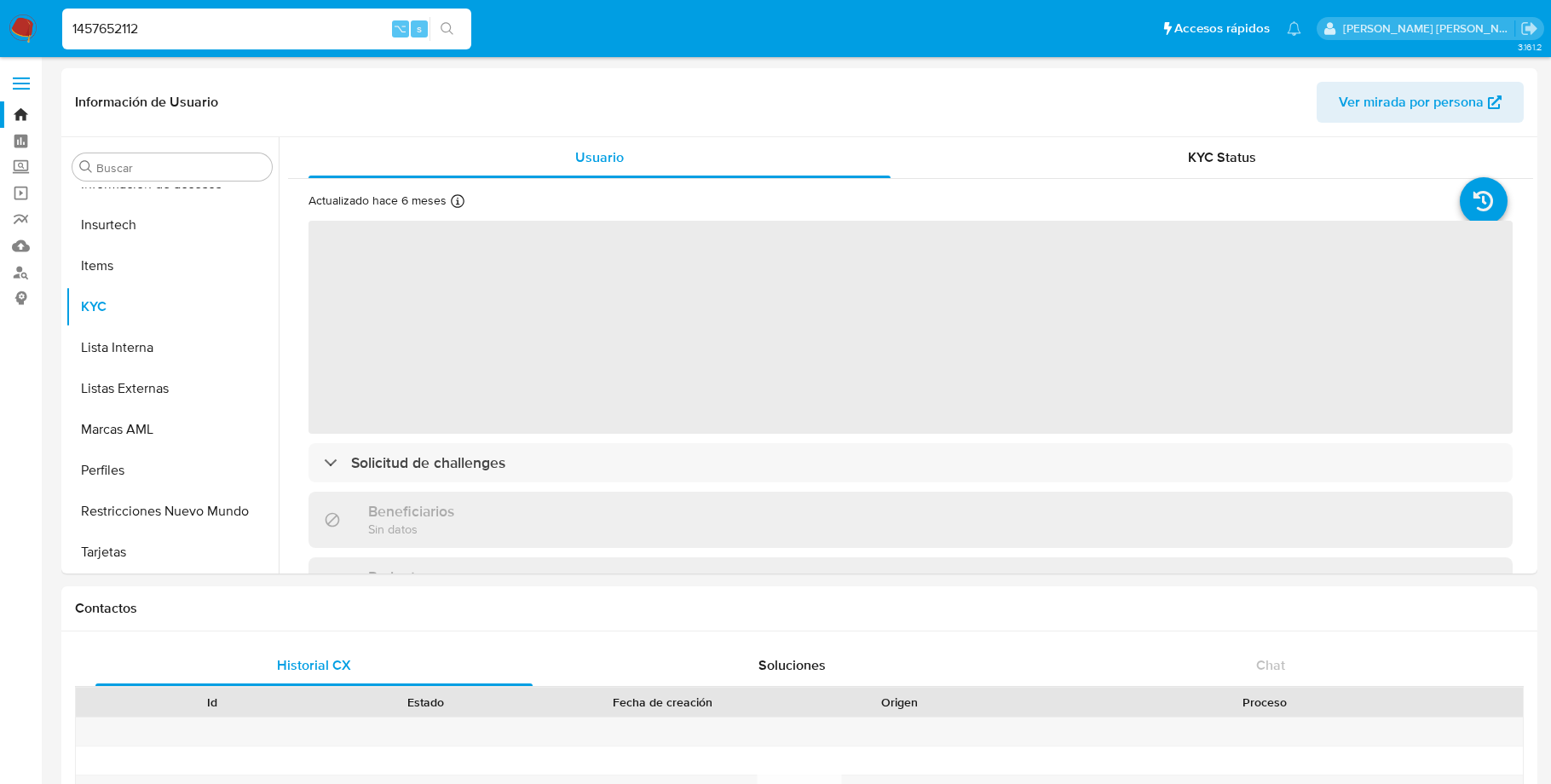
select select "10"
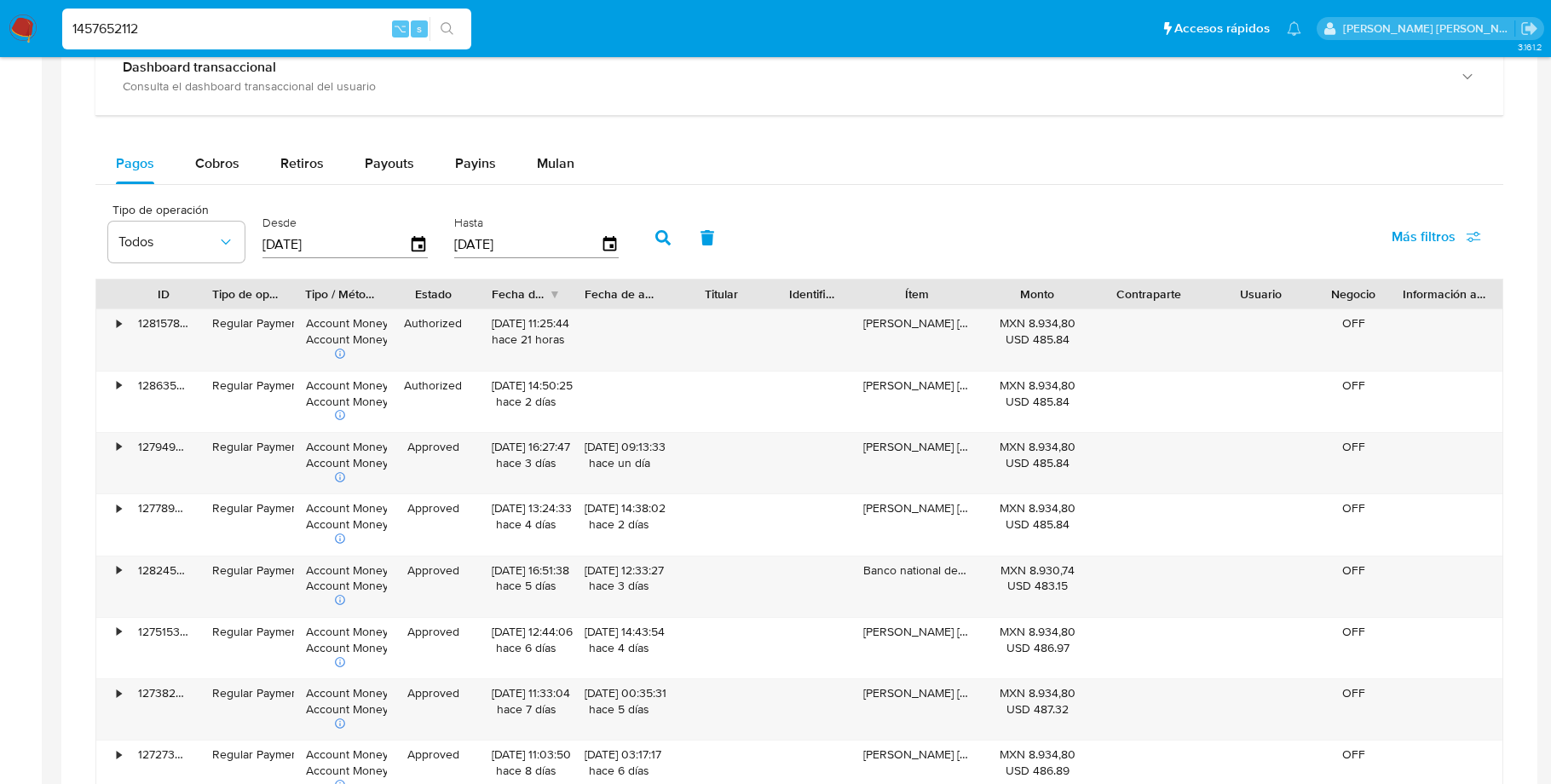
scroll to position [1120, 0]
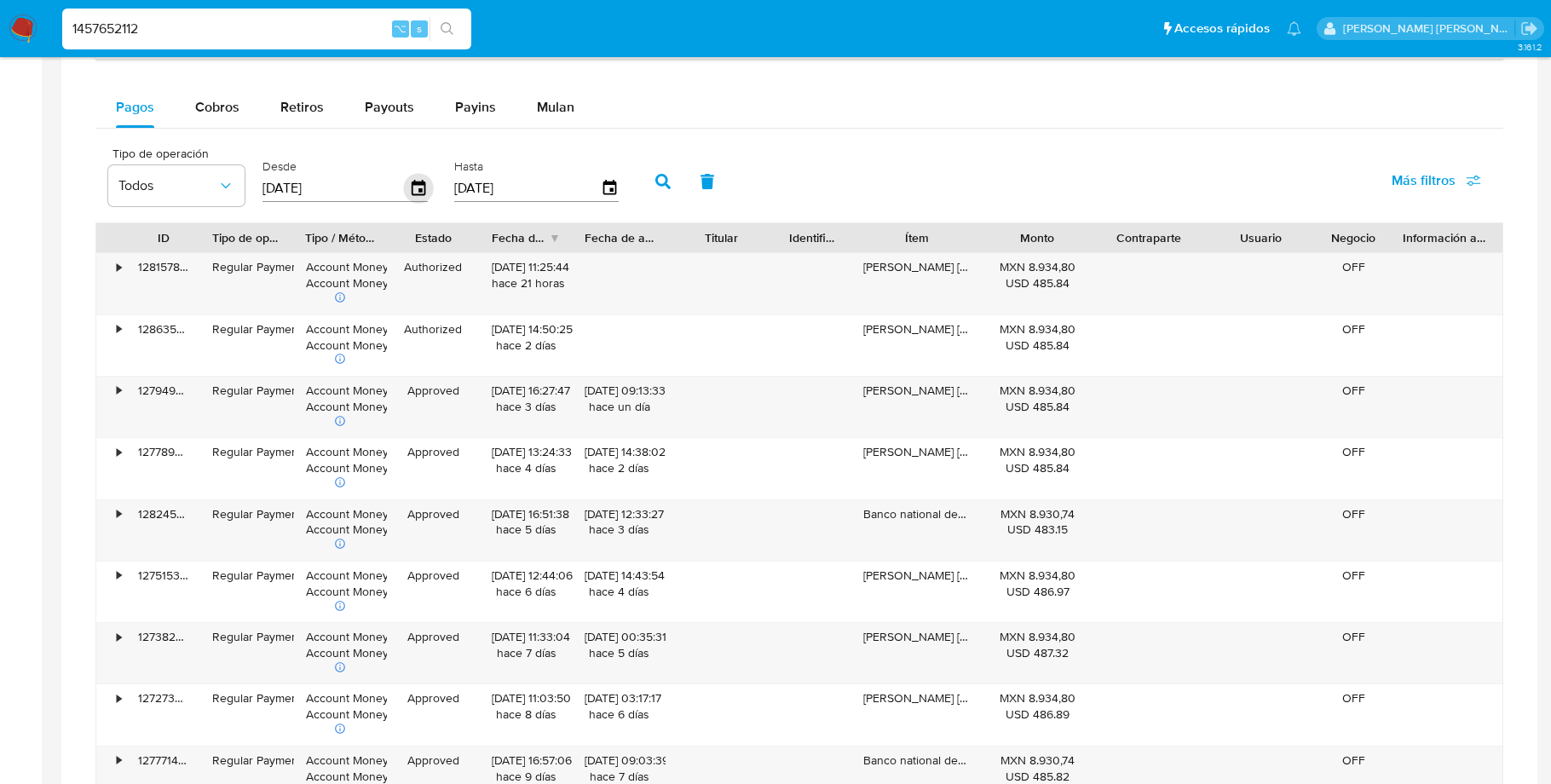
click at [420, 200] on icon "button" at bounding box center [419, 189] width 30 height 30
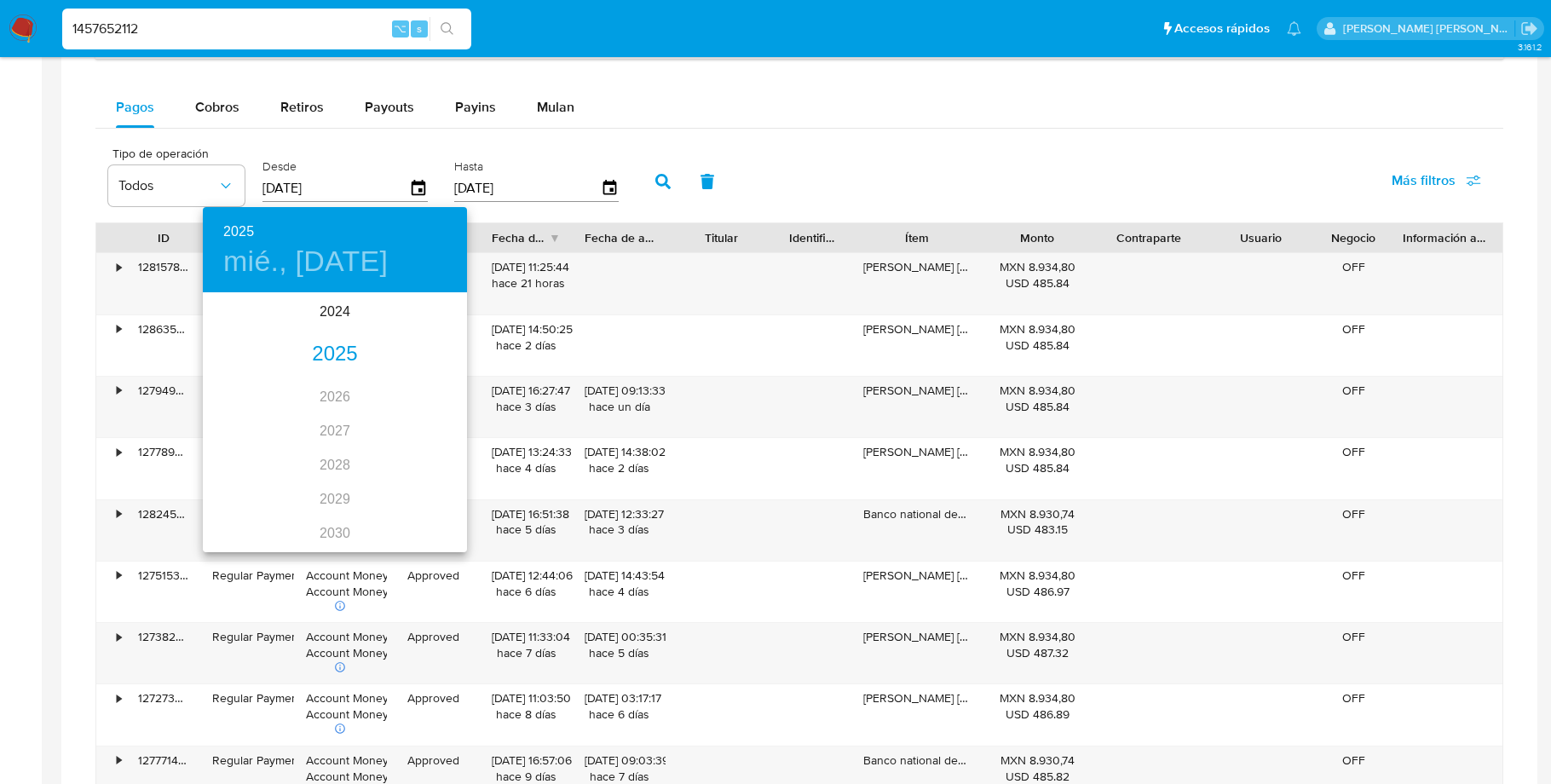
click at [340, 354] on div "2025" at bounding box center [335, 354] width 264 height 34
click at [425, 456] on div "sep." at bounding box center [423, 455] width 88 height 64
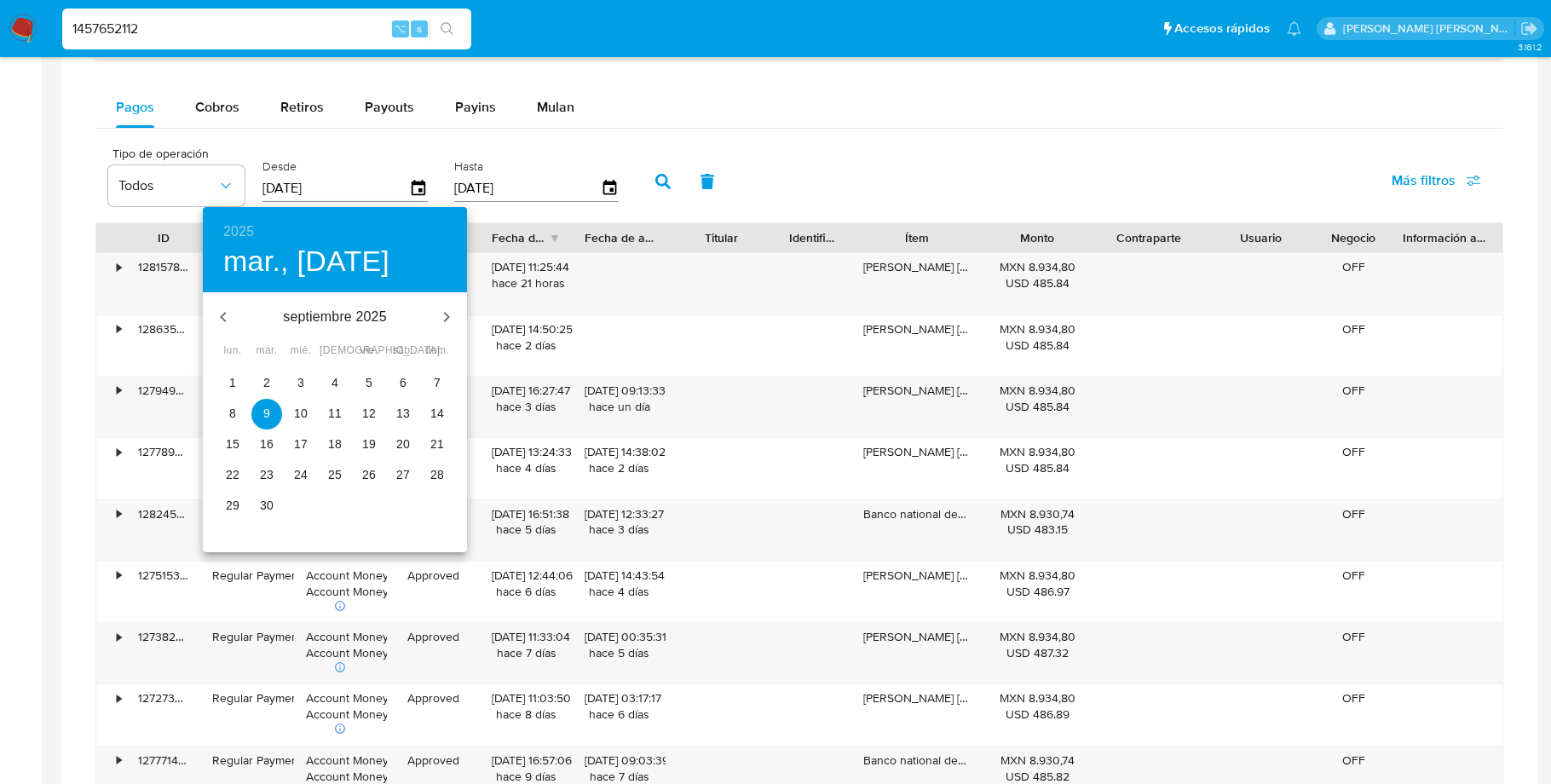
click at [239, 378] on span "1" at bounding box center [232, 382] width 31 height 17
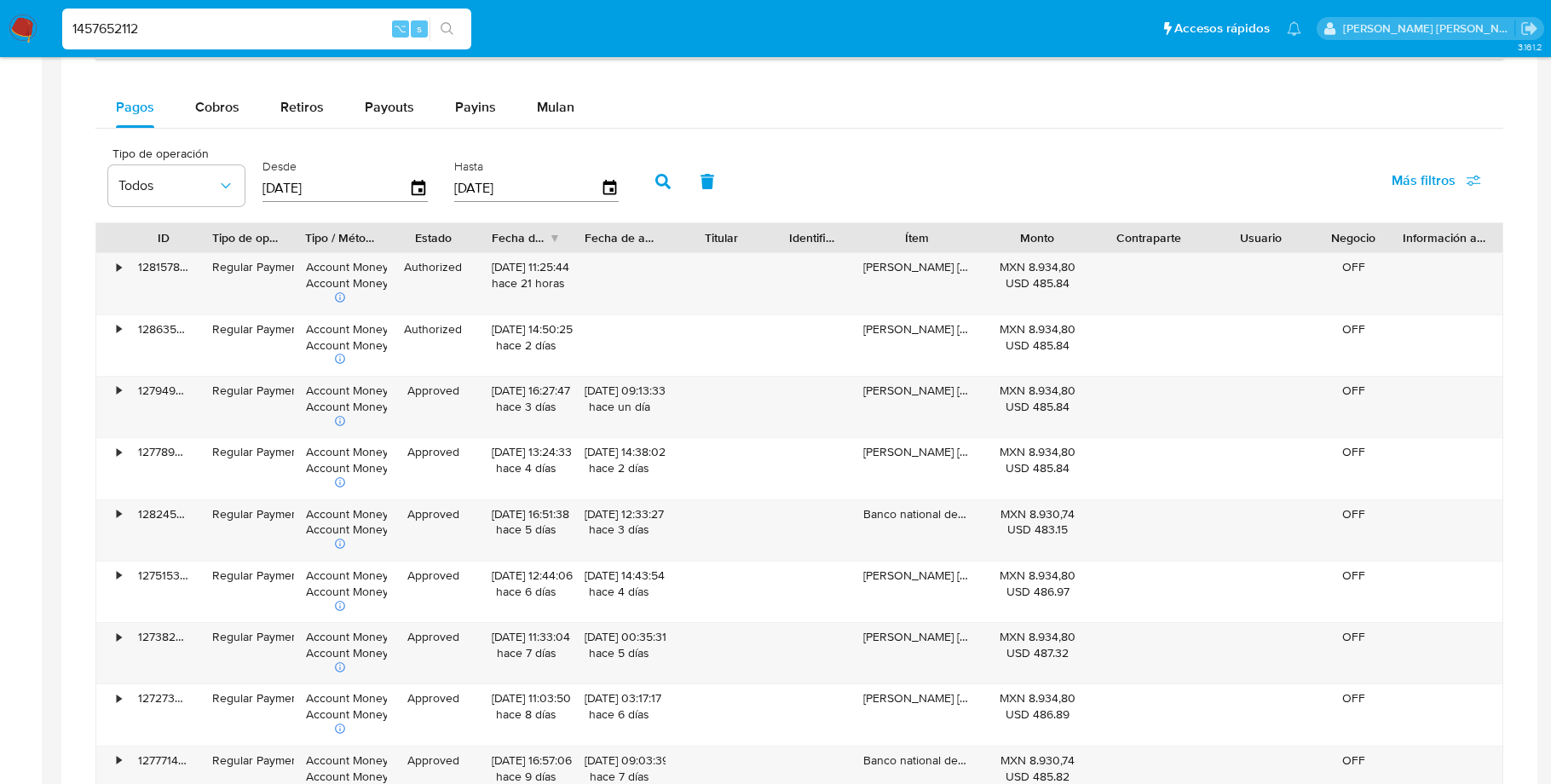
type input "01/09/2025"
click at [603, 197] on icon "button" at bounding box center [610, 189] width 30 height 30
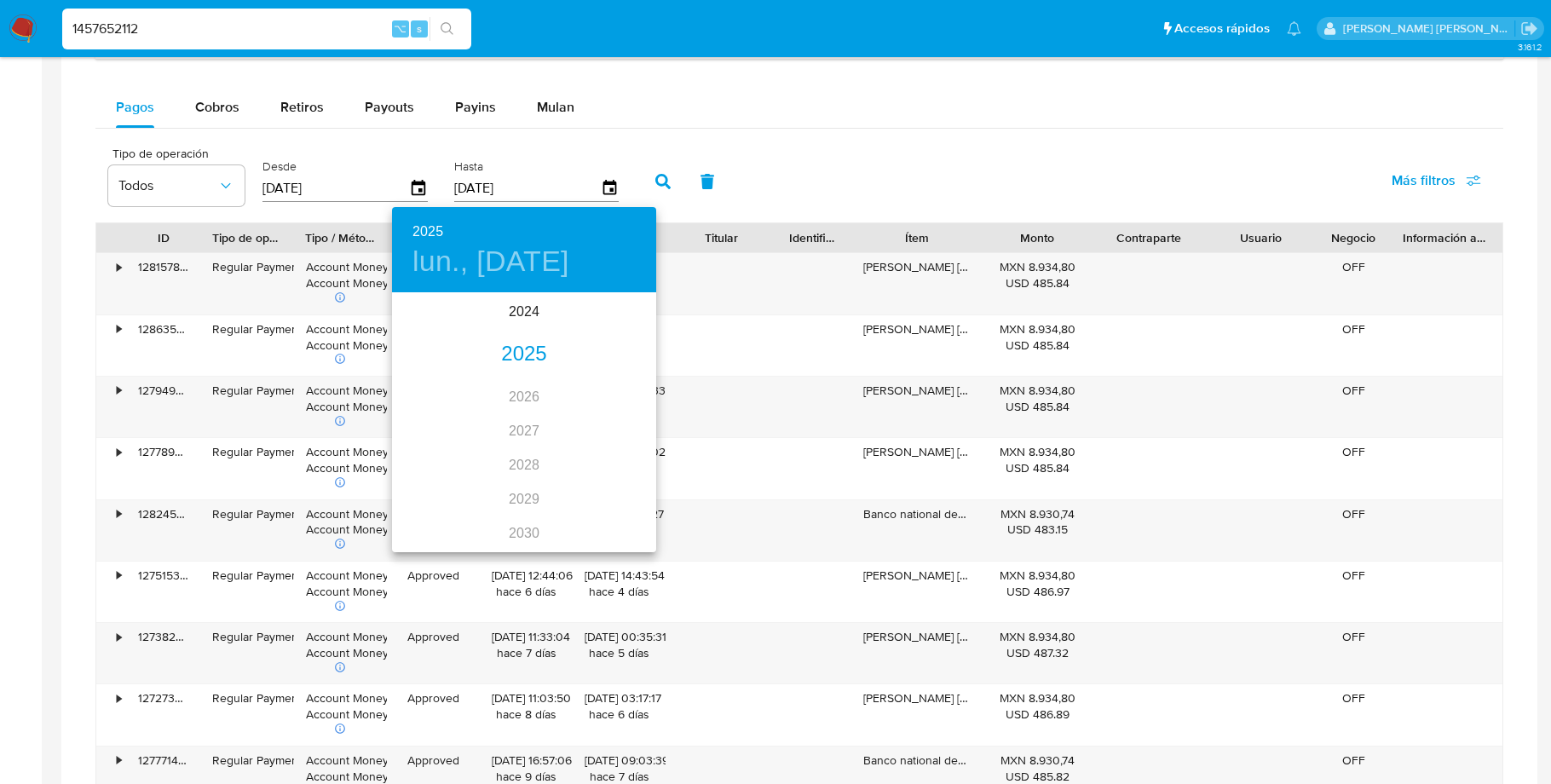
click at [531, 355] on div "2025" at bounding box center [524, 354] width 264 height 34
click at [625, 457] on div "sep." at bounding box center [612, 455] width 88 height 64
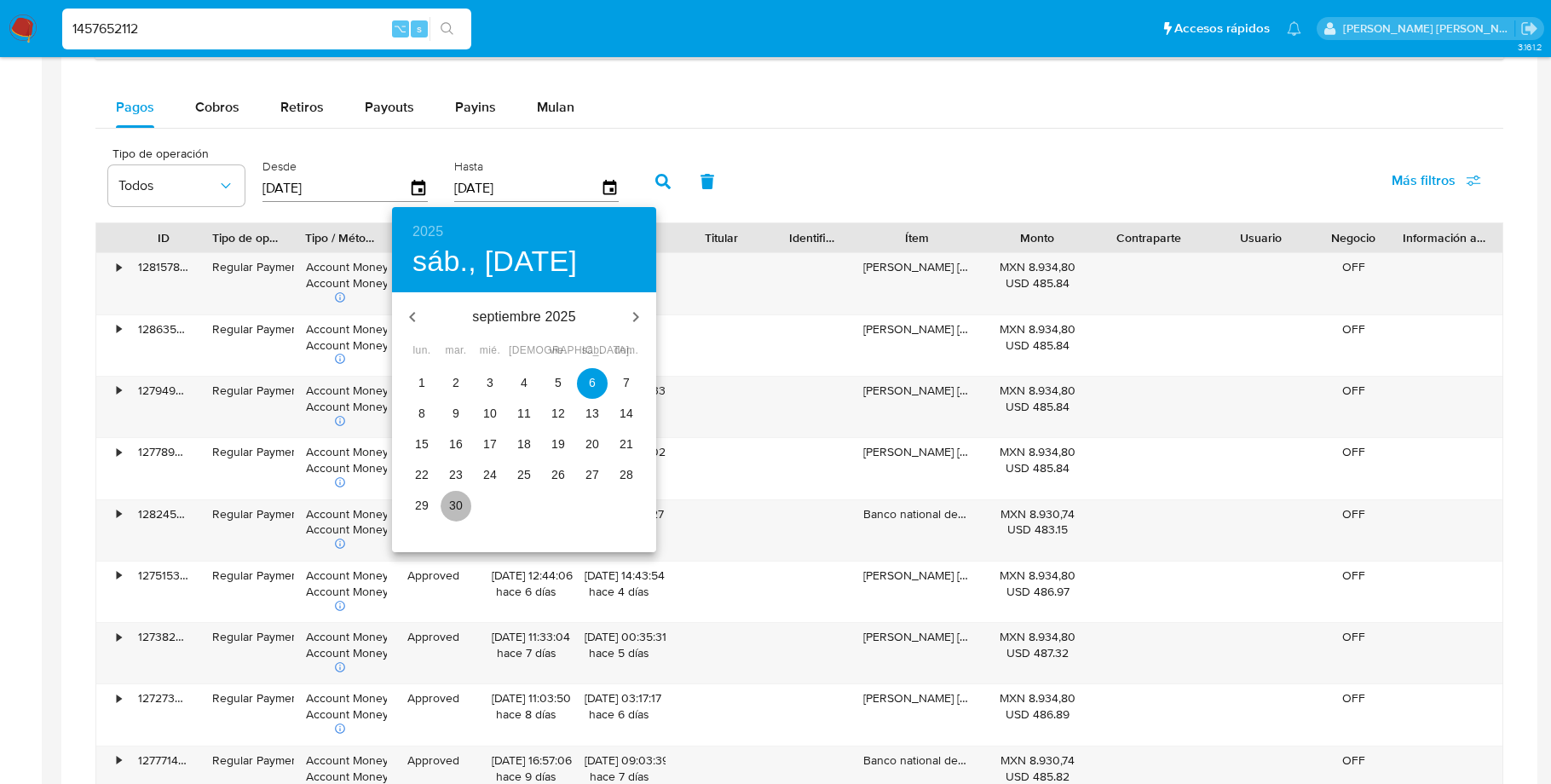
click at [455, 508] on p "30" at bounding box center [456, 505] width 14 height 17
type input "30/09/2025"
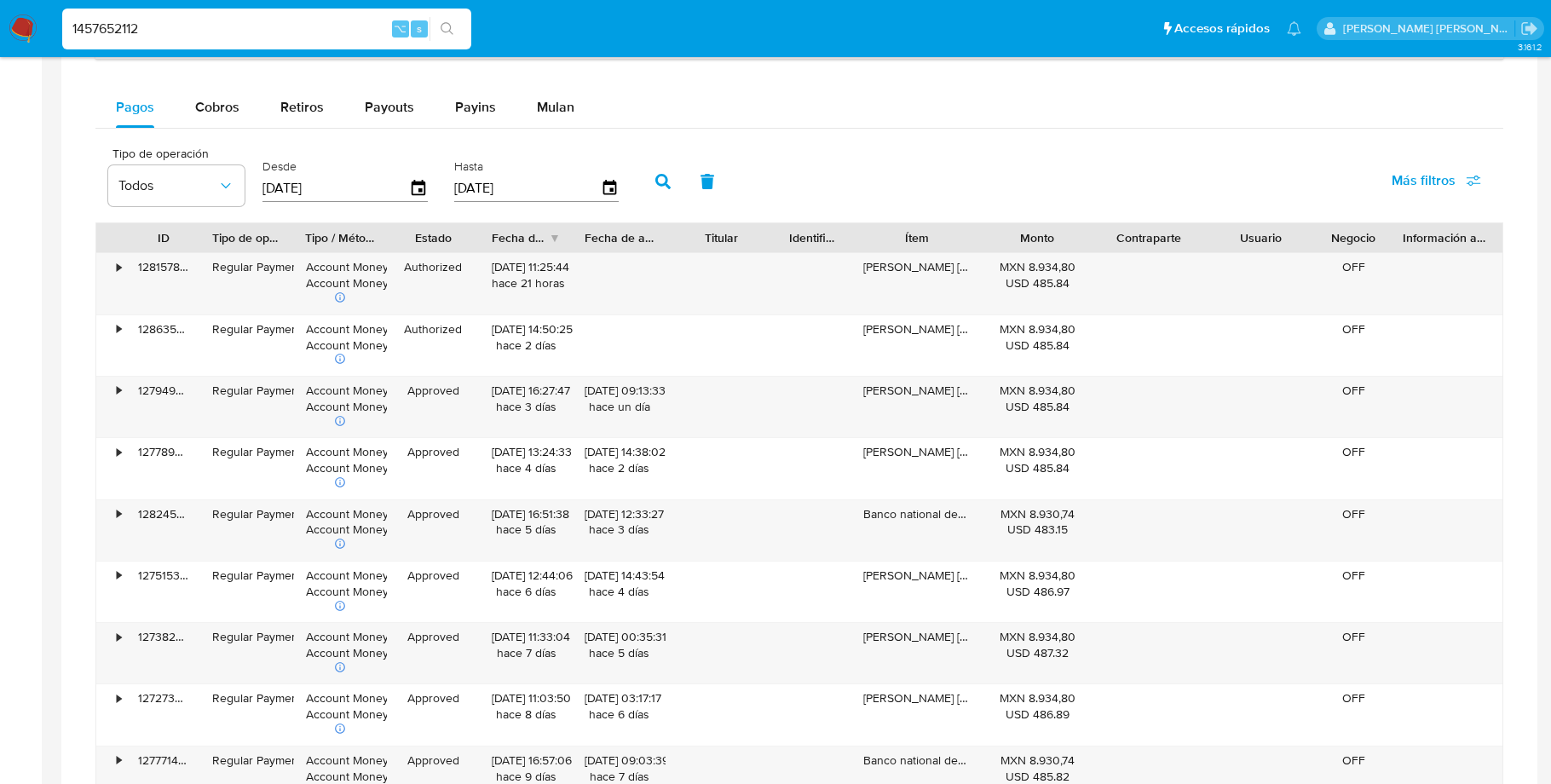
click at [656, 180] on icon "button" at bounding box center [662, 181] width 15 height 15
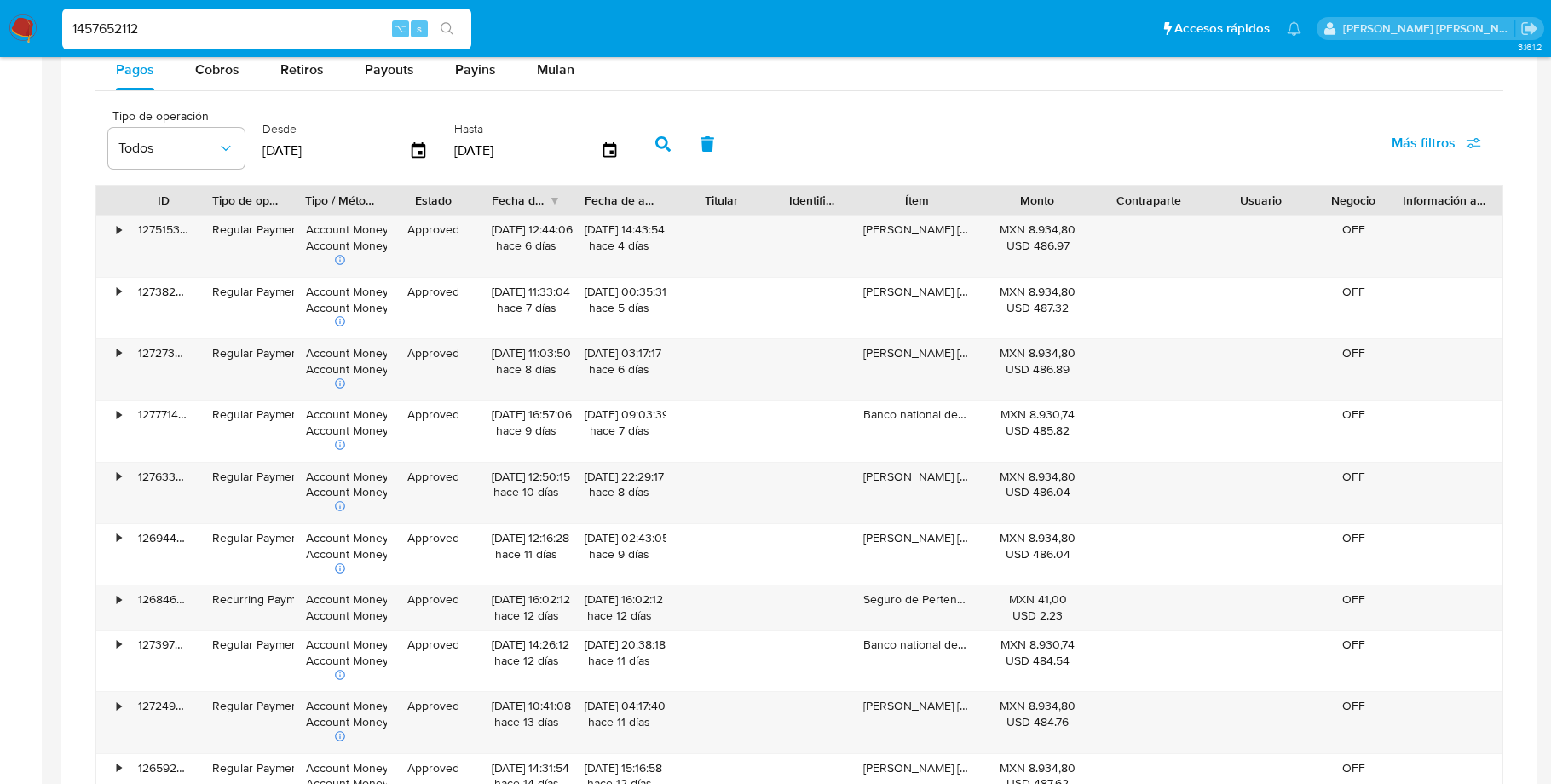
scroll to position [1160, 0]
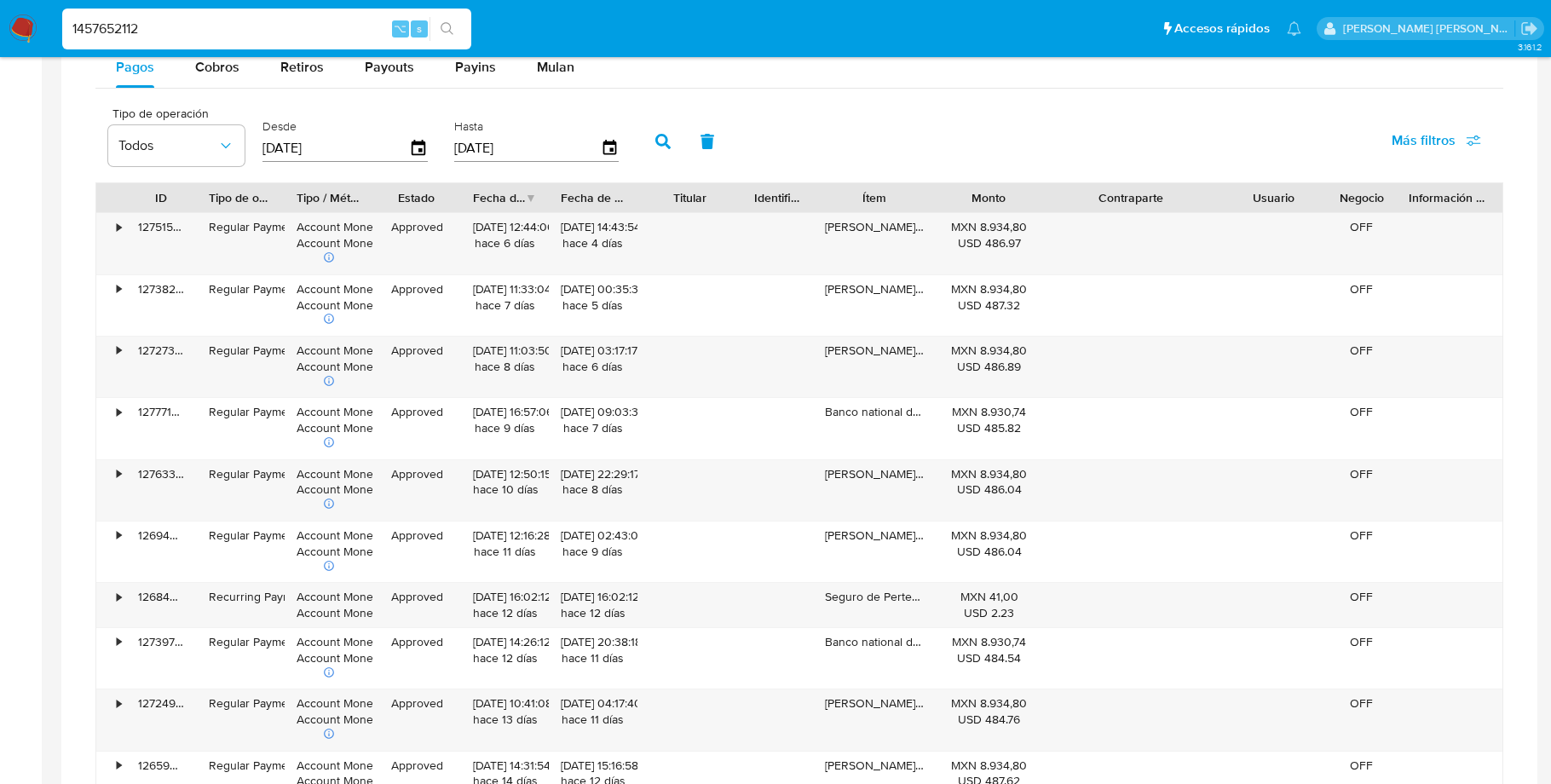
drag, startPoint x: 1204, startPoint y: 205, endPoint x: 1271, endPoint y: 203, distance: 67.3
click at [1271, 203] on div "ID Tipo de operación Tipo / Método Estado Fecha de creación Fecha de aprobación…" at bounding box center [799, 197] width 1406 height 29
click at [118, 229] on div "•" at bounding box center [119, 227] width 4 height 16
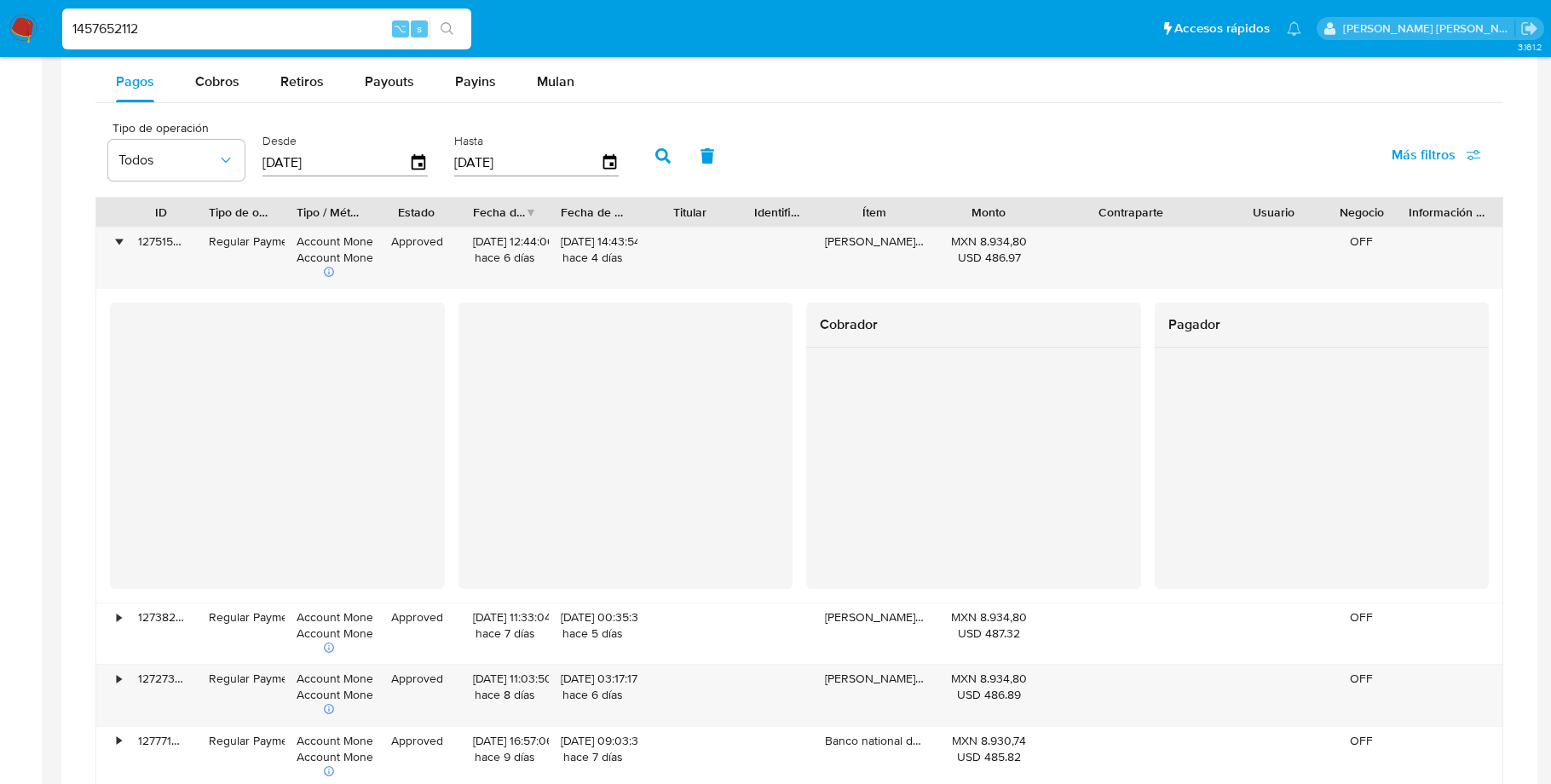
scroll to position [1122, 0]
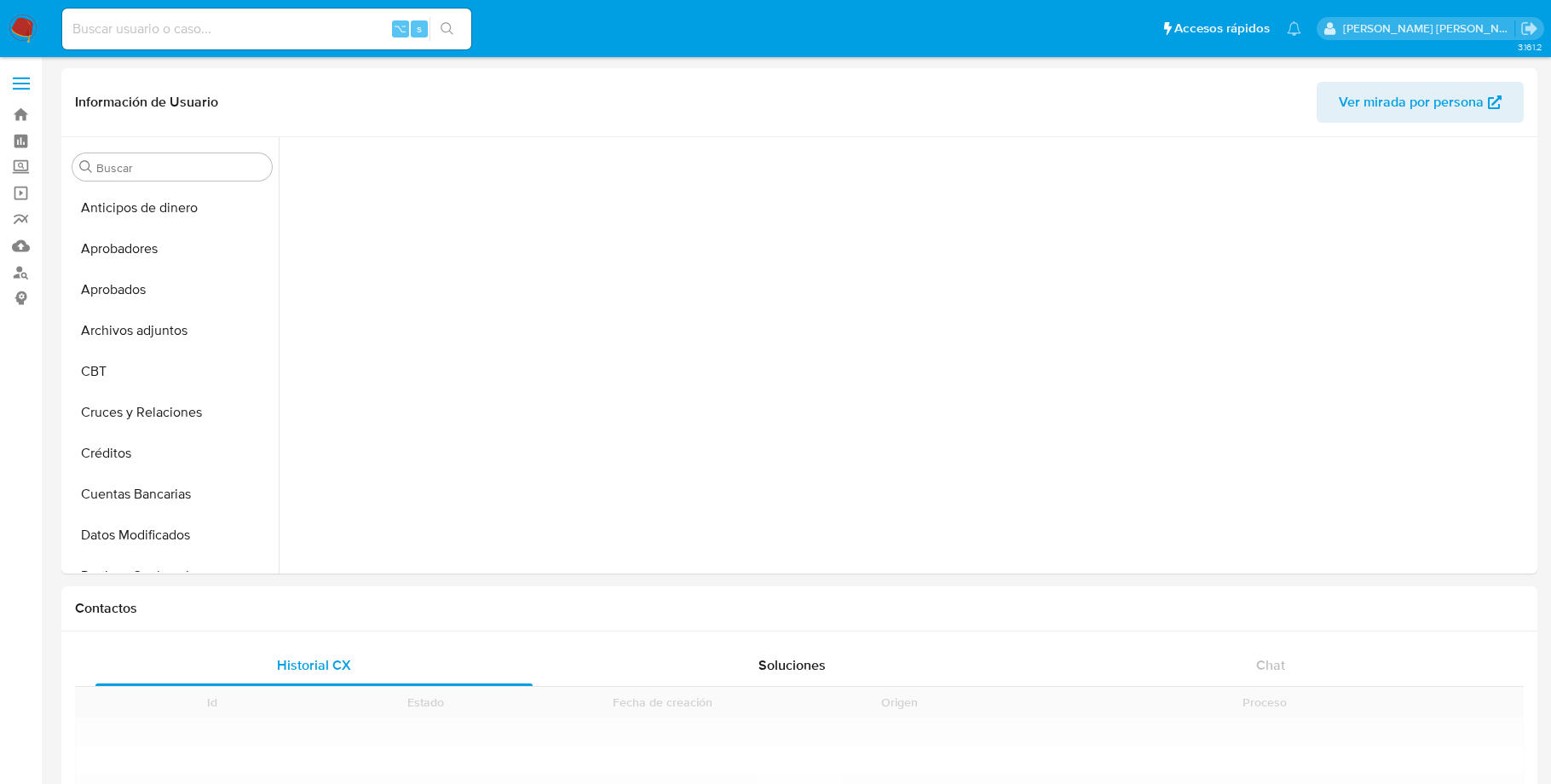
scroll to position [801, 0]
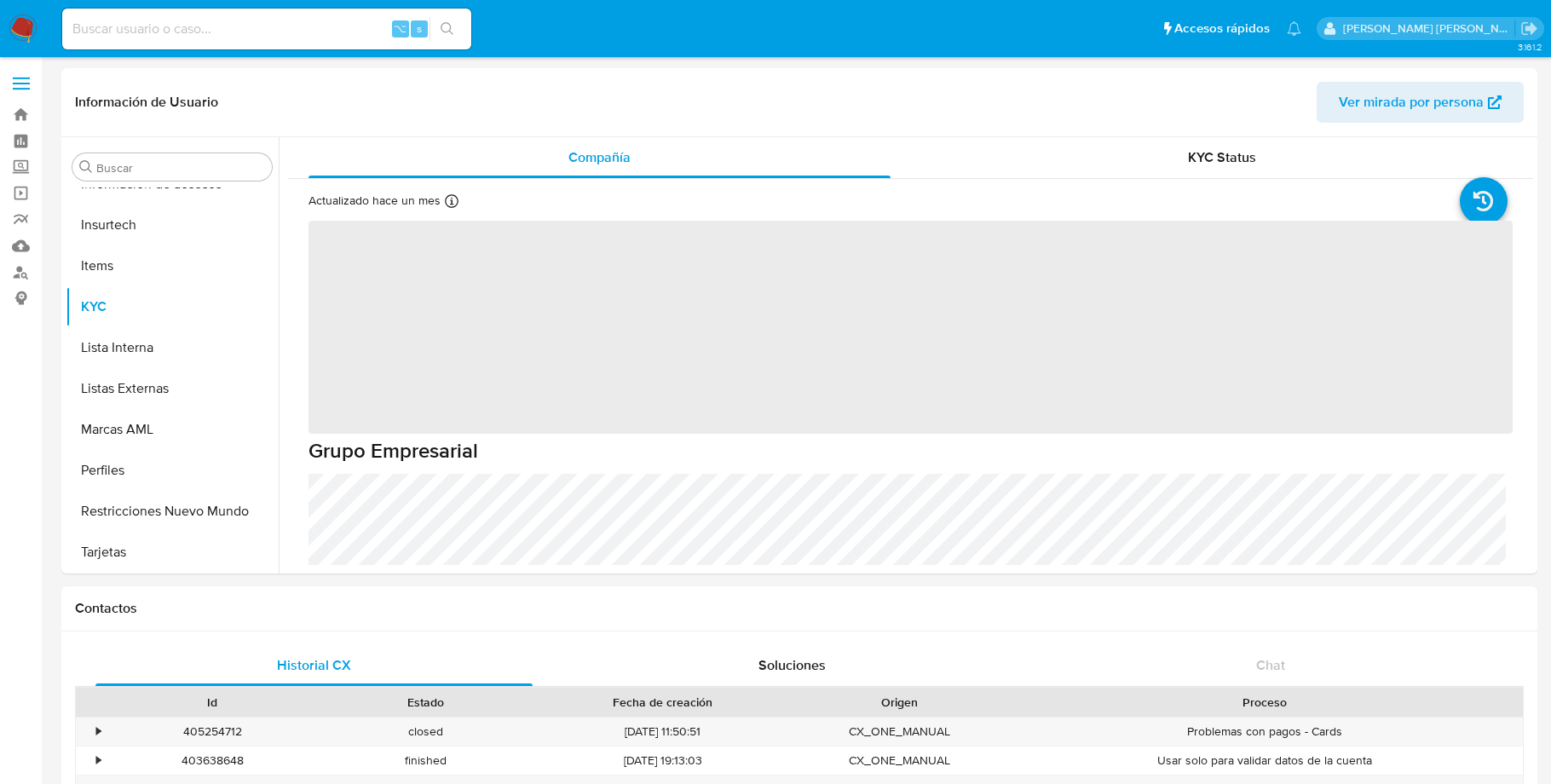
select select "10"
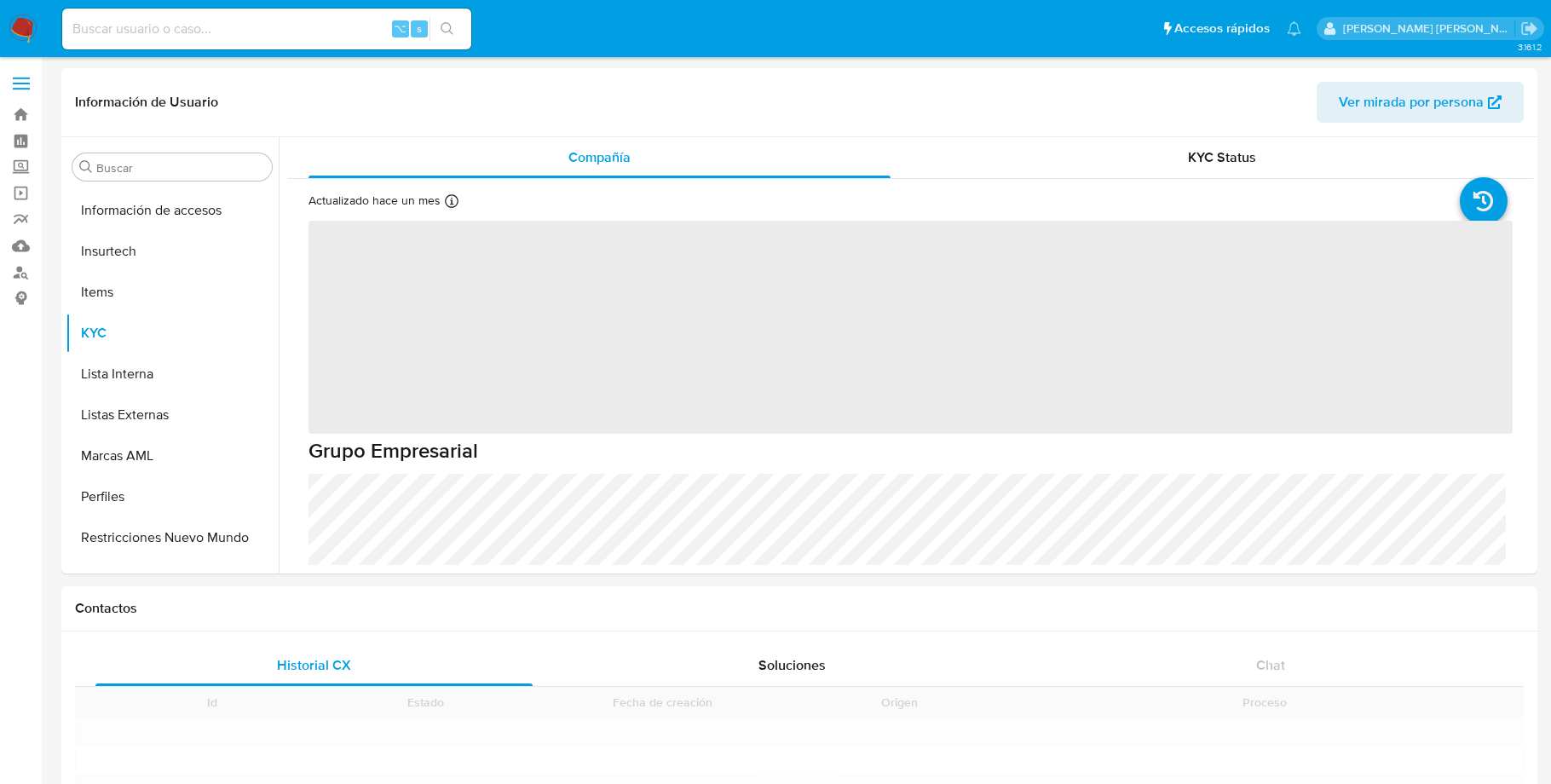
scroll to position [801, 0]
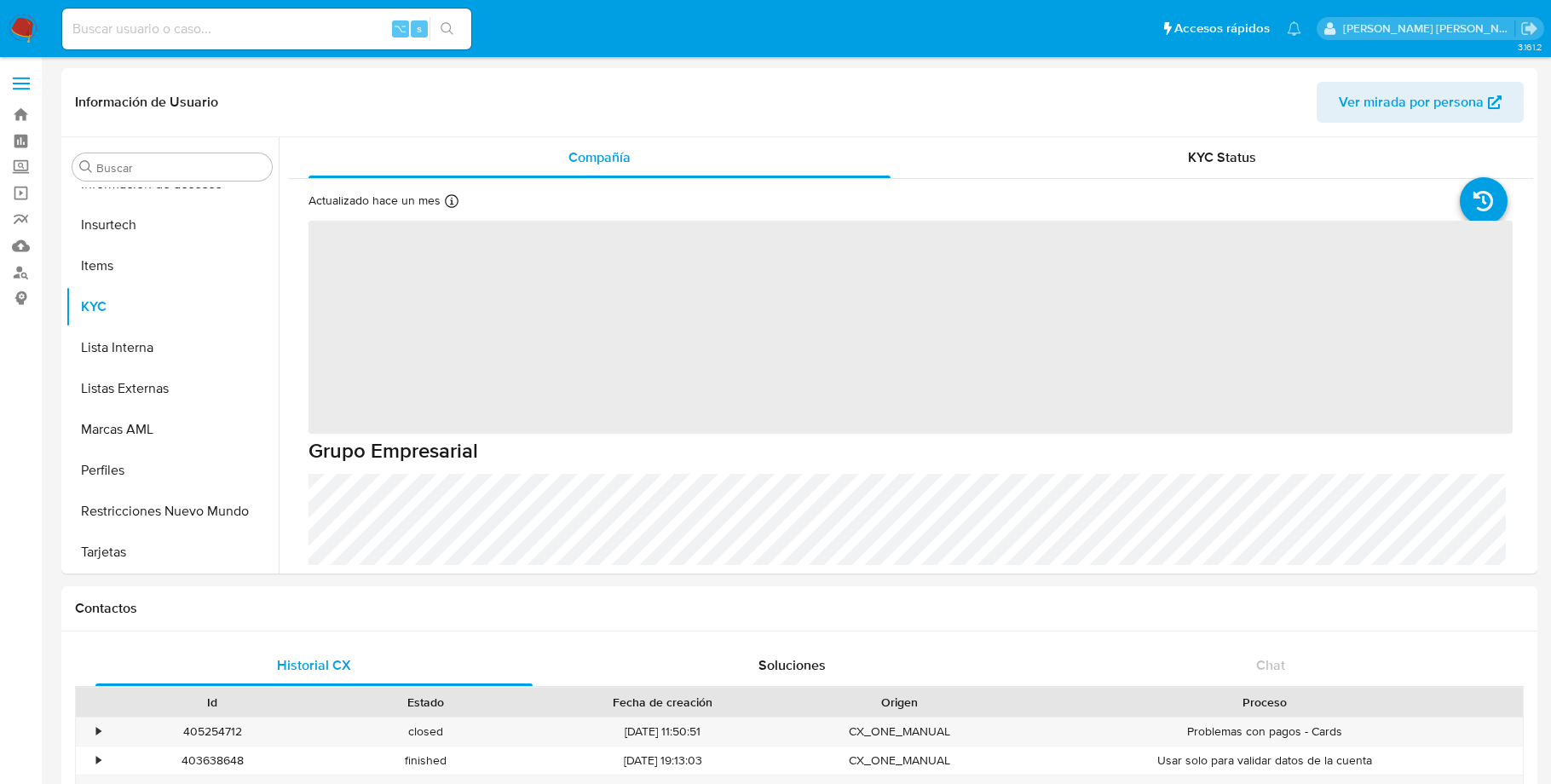
select select "10"
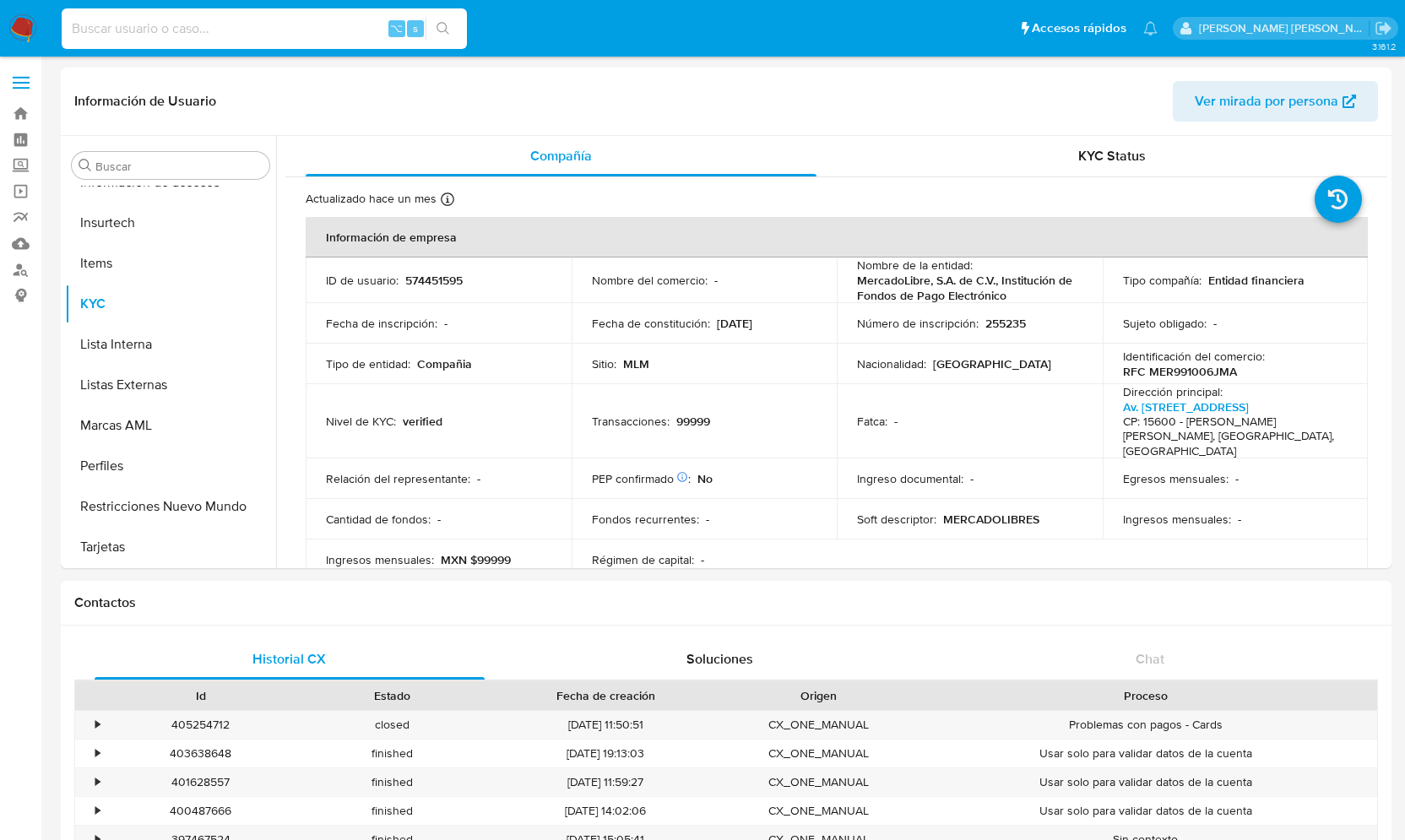
click at [187, 20] on input at bounding box center [264, 29] width 405 height 22
click at [148, 24] on input at bounding box center [264, 29] width 405 height 22
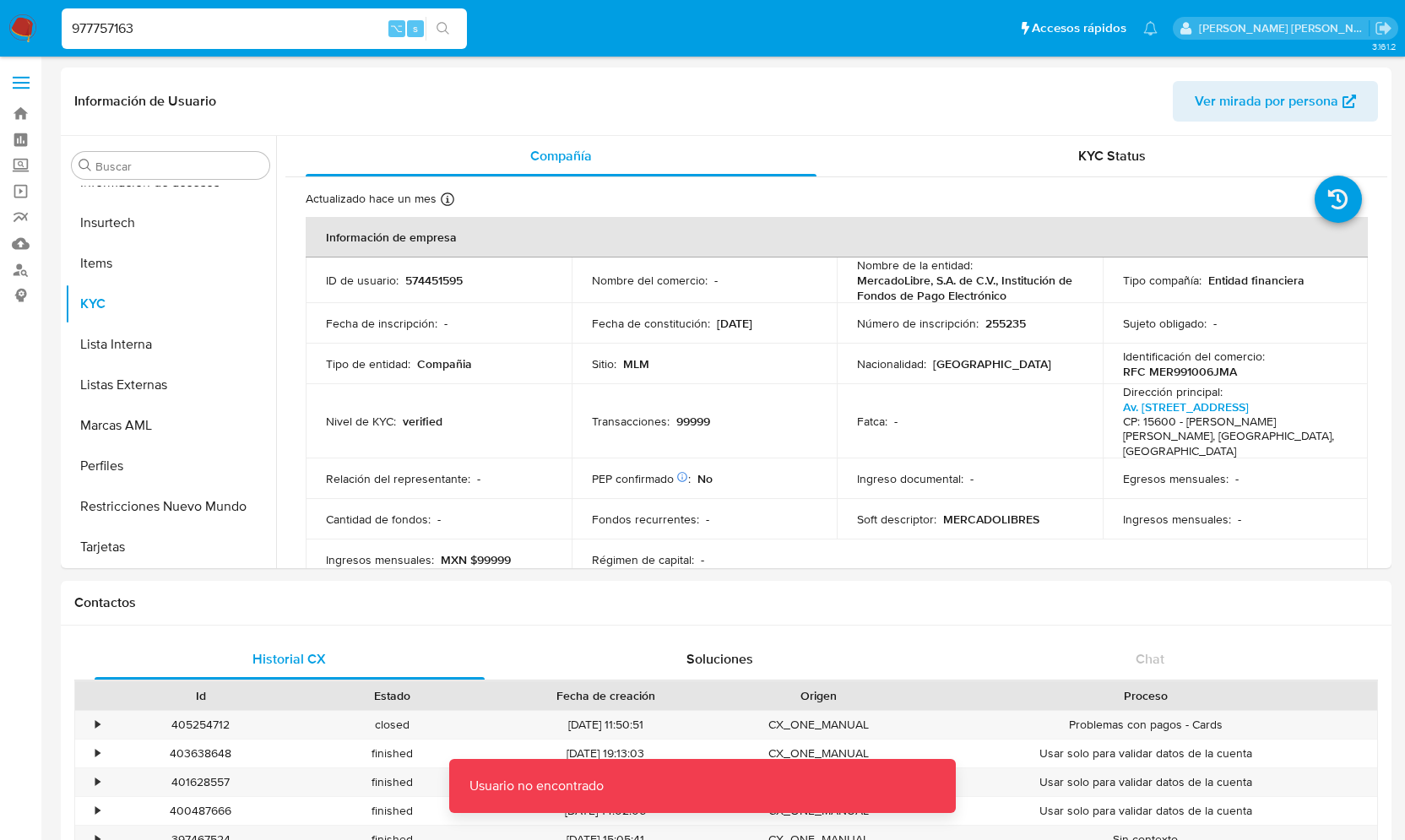
click at [86, 20] on input "977757163" at bounding box center [264, 29] width 405 height 22
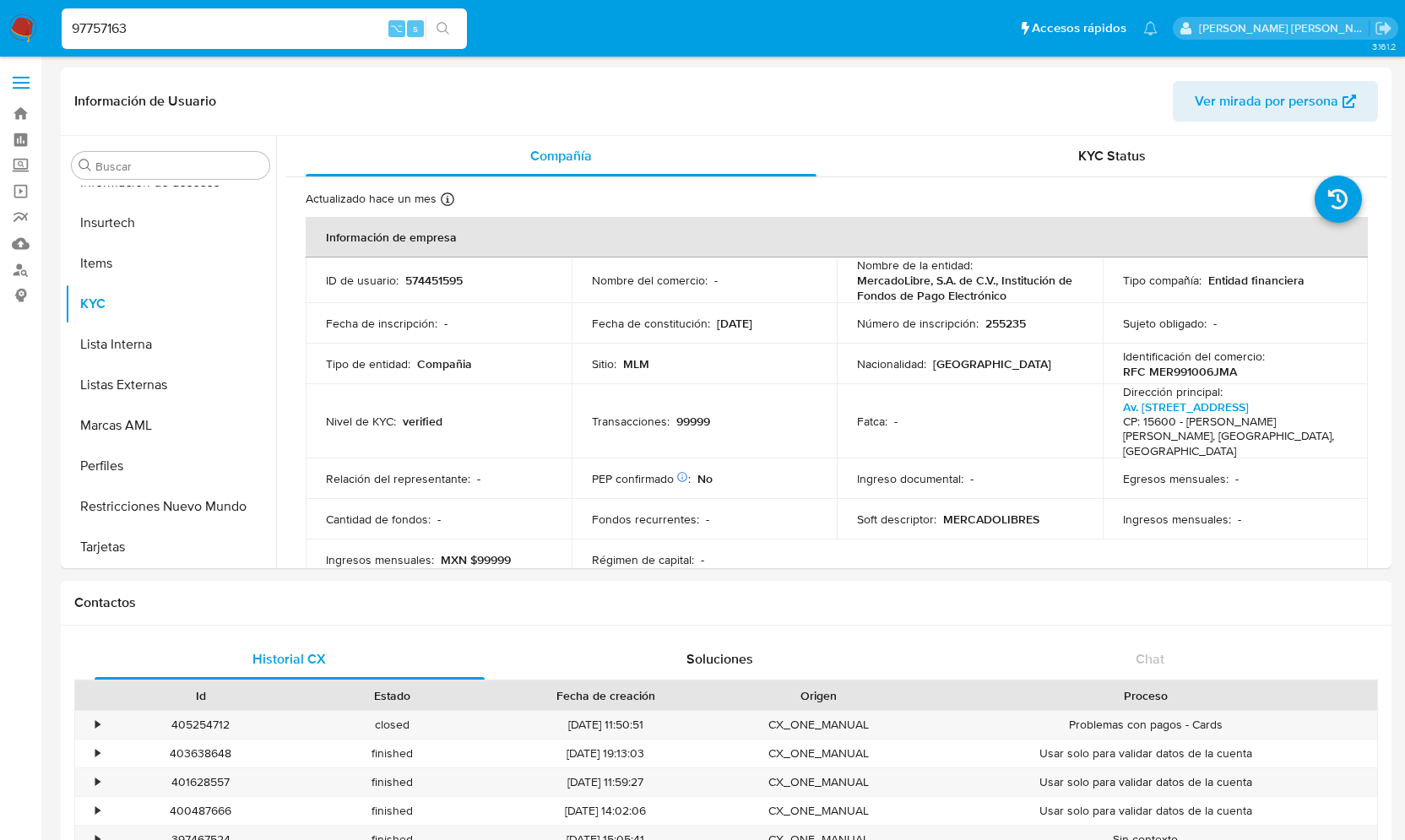
type input "97757163"
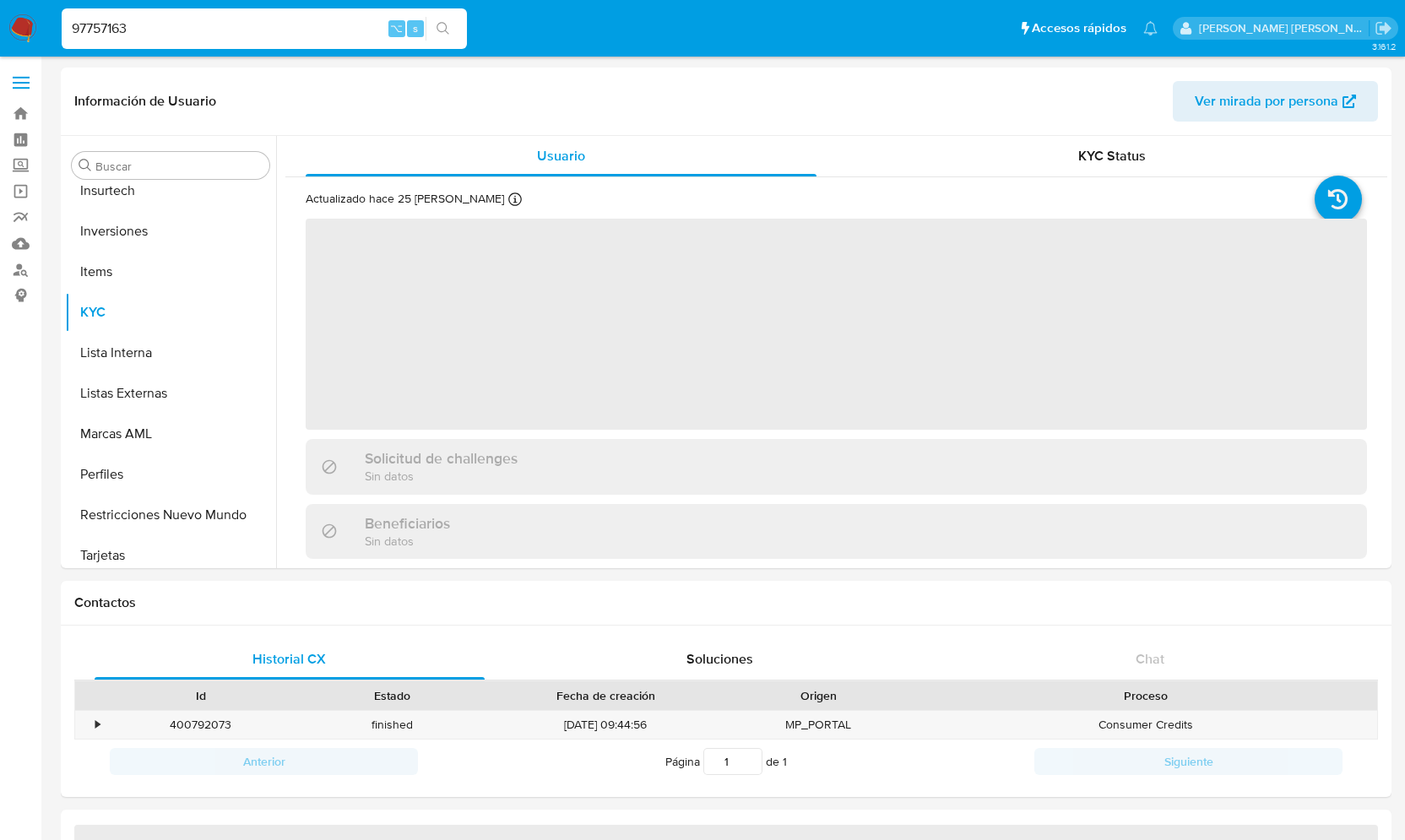
scroll to position [876, 0]
select select "10"
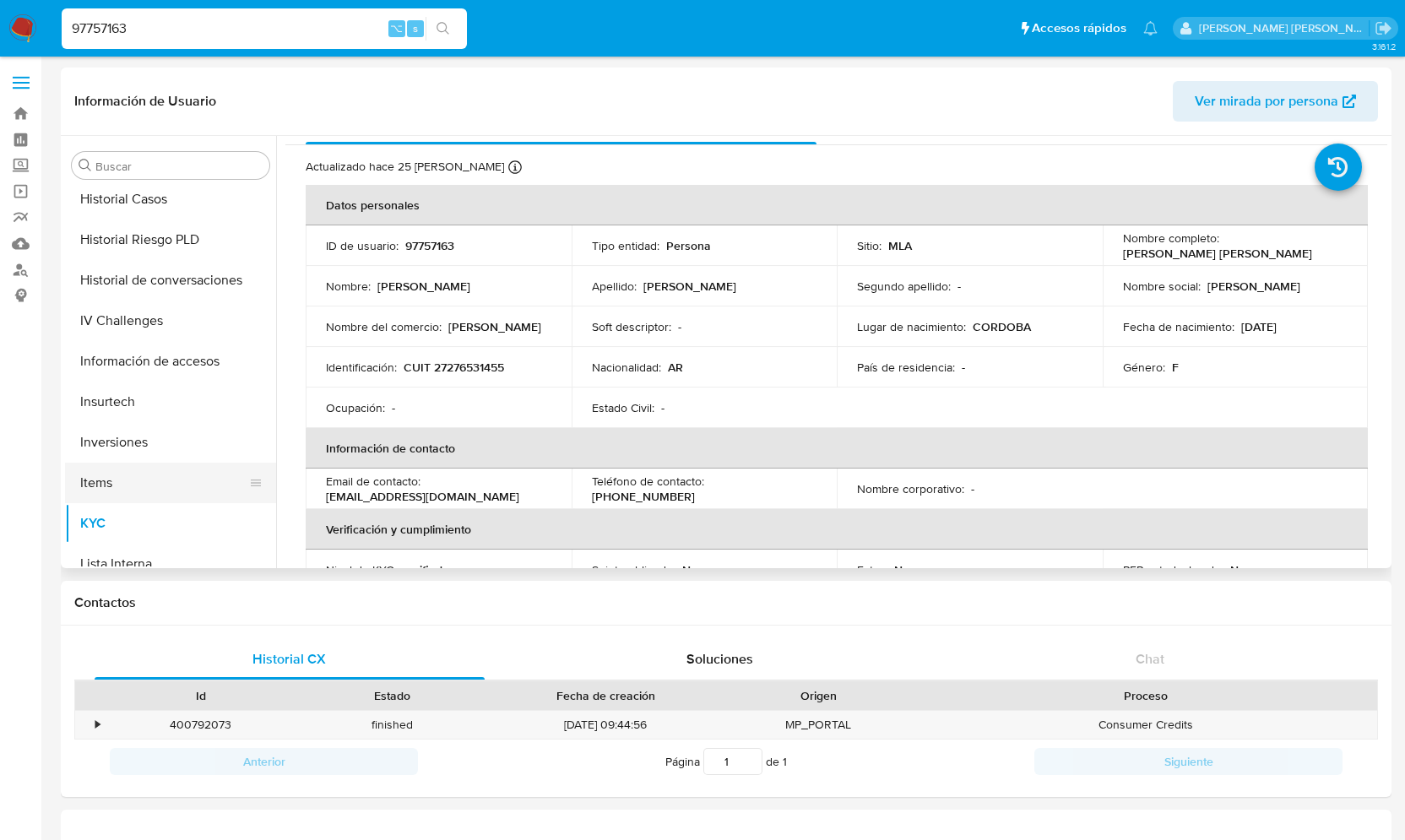
scroll to position [654, 0]
click at [172, 245] on button "Historial Riesgo PLD" at bounding box center [163, 241] width 197 height 41
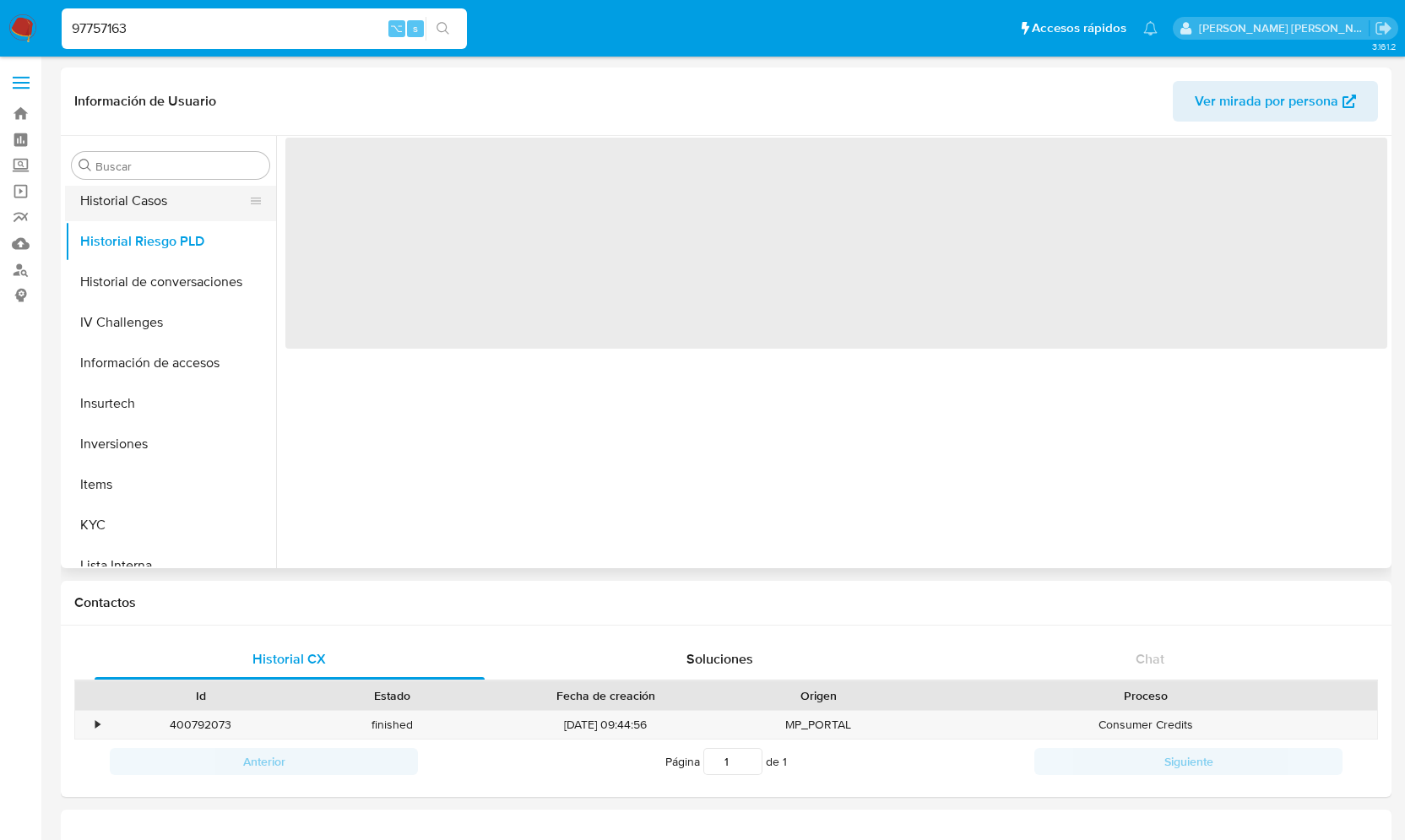
click at [162, 203] on button "Historial Casos" at bounding box center [163, 200] width 197 height 41
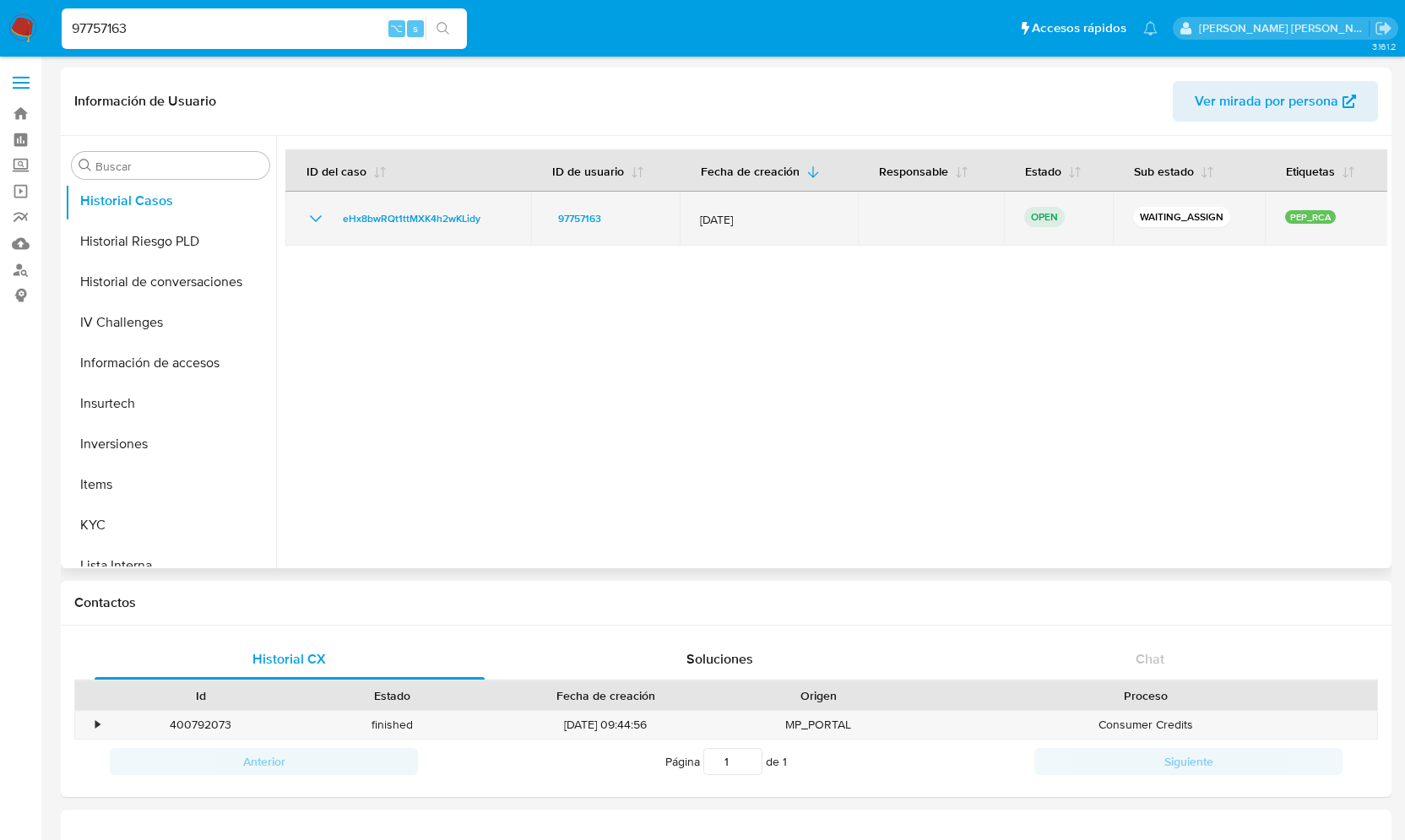
click at [315, 218] on icon "Mostrar/Ocultar" at bounding box center [315, 218] width 20 height 20
click at [311, 212] on icon "Mostrar/Ocultar" at bounding box center [315, 218] width 20 height 20
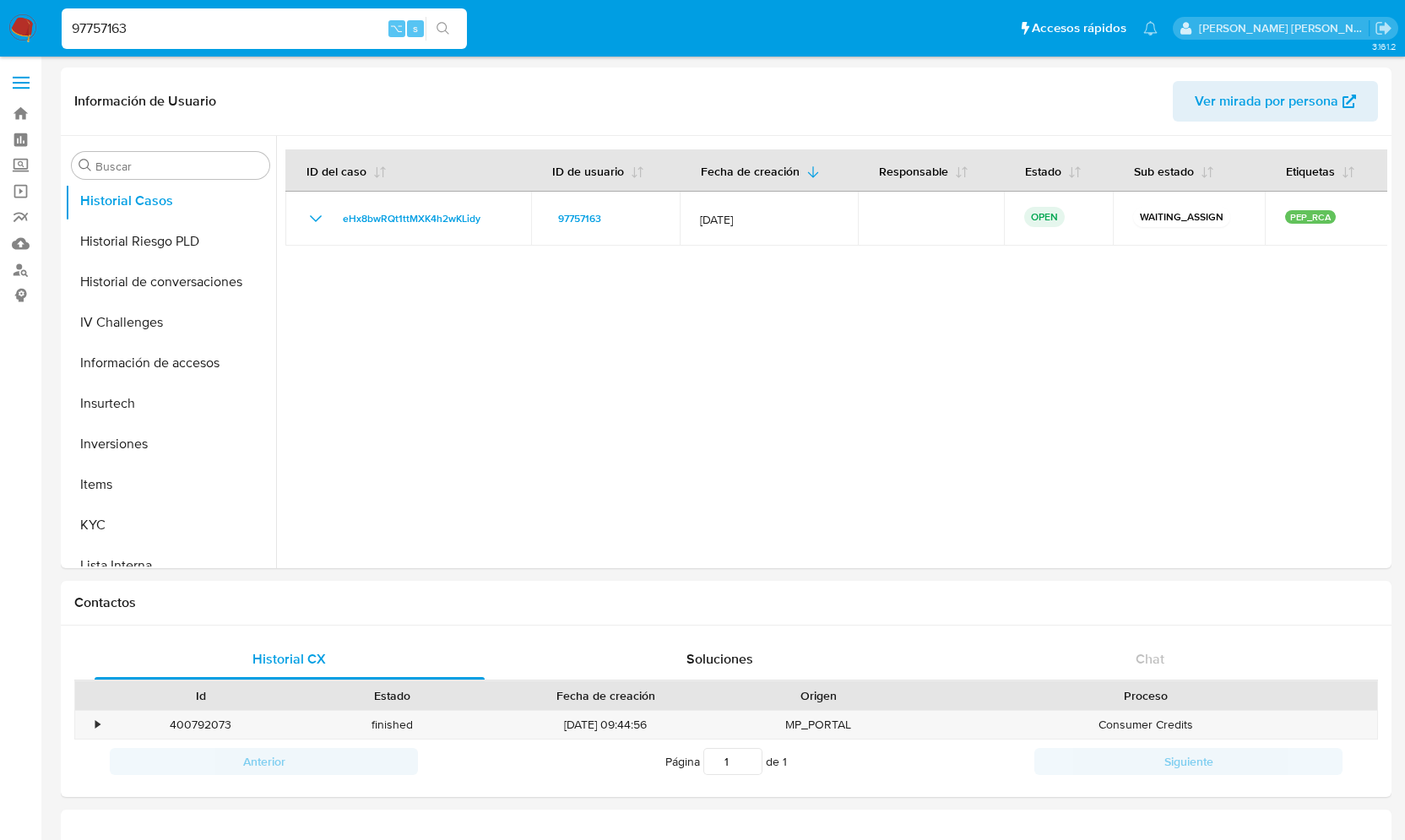
drag, startPoint x: 152, startPoint y: 25, endPoint x: 29, endPoint y: 24, distance: 123.0
click at [29, 24] on nav "Pausado Ver notificaciones 97757163 ⌥ s Accesos rápidos Presiona las siguientes…" at bounding box center [702, 28] width 1405 height 56
type input "2559879354"
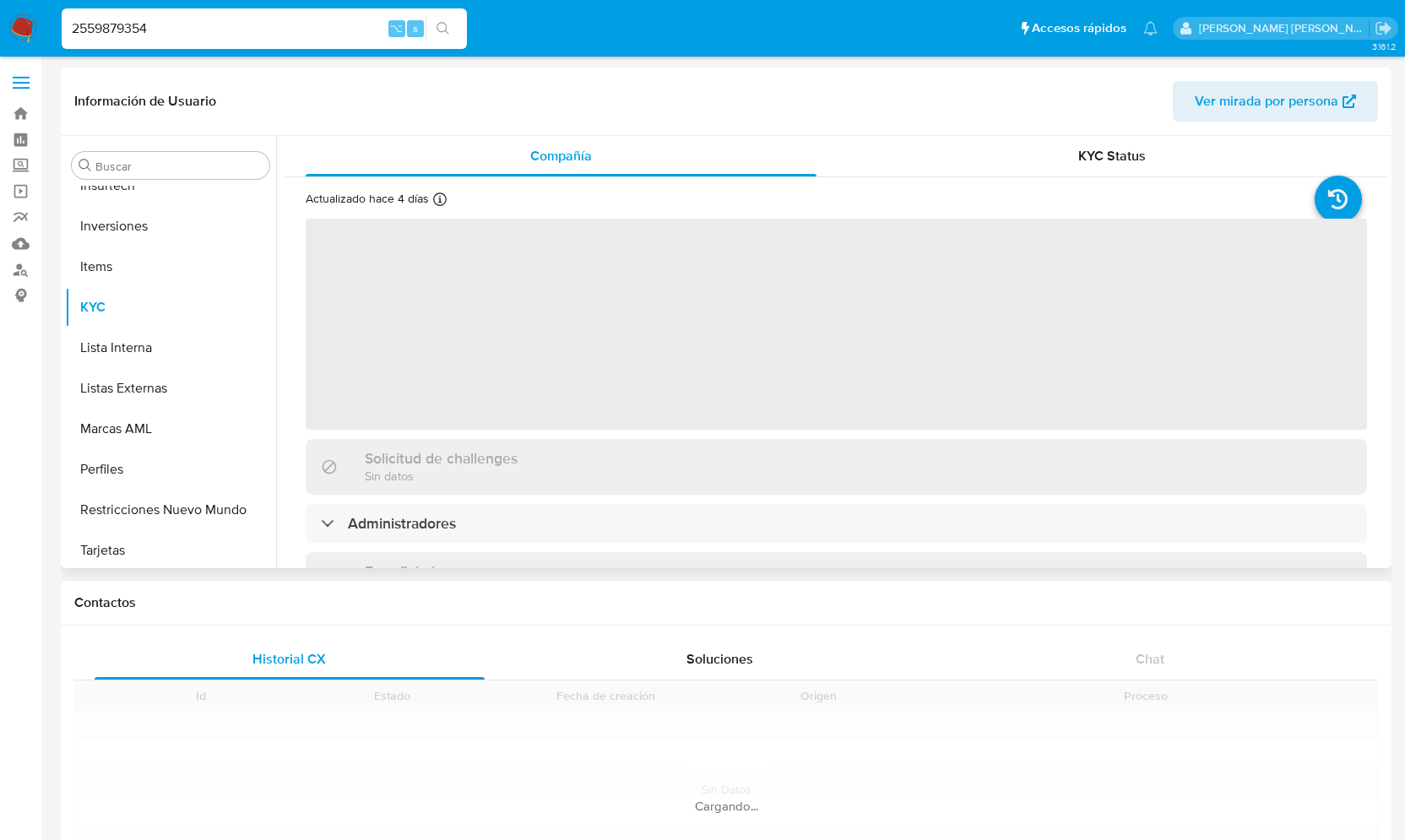
scroll to position [876, 0]
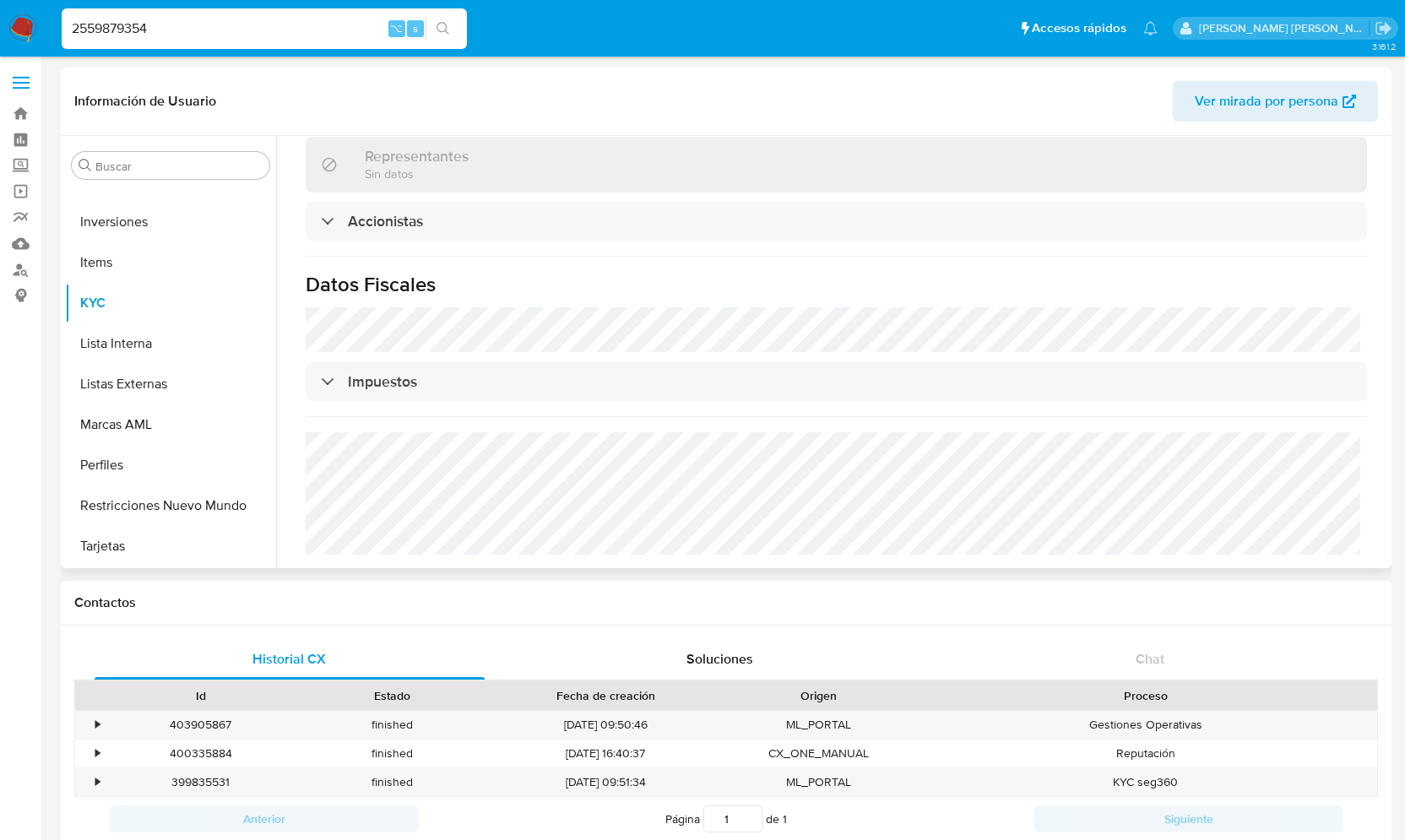
select select "10"
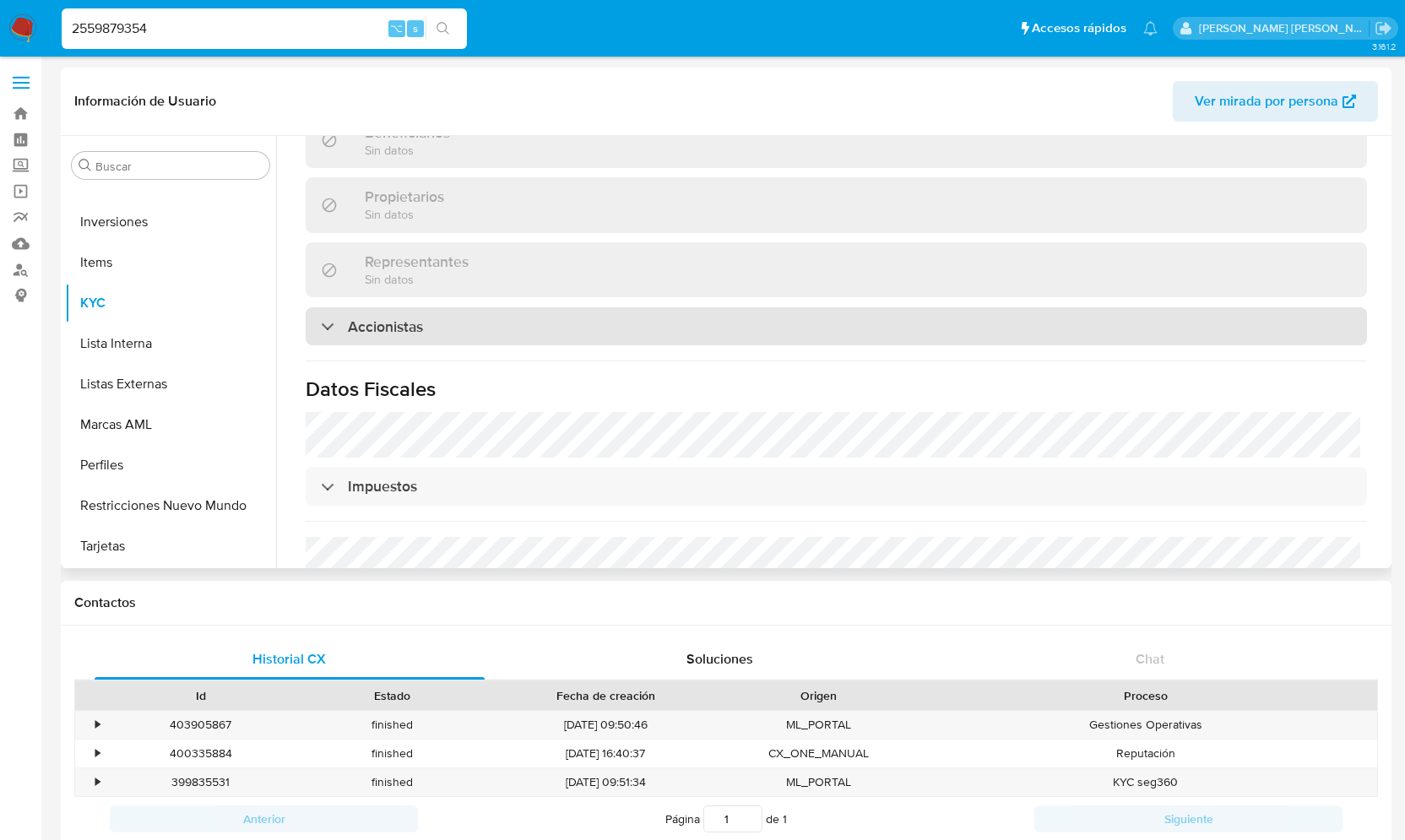
click at [331, 332] on div "Accionistas" at bounding box center [372, 326] width 102 height 19
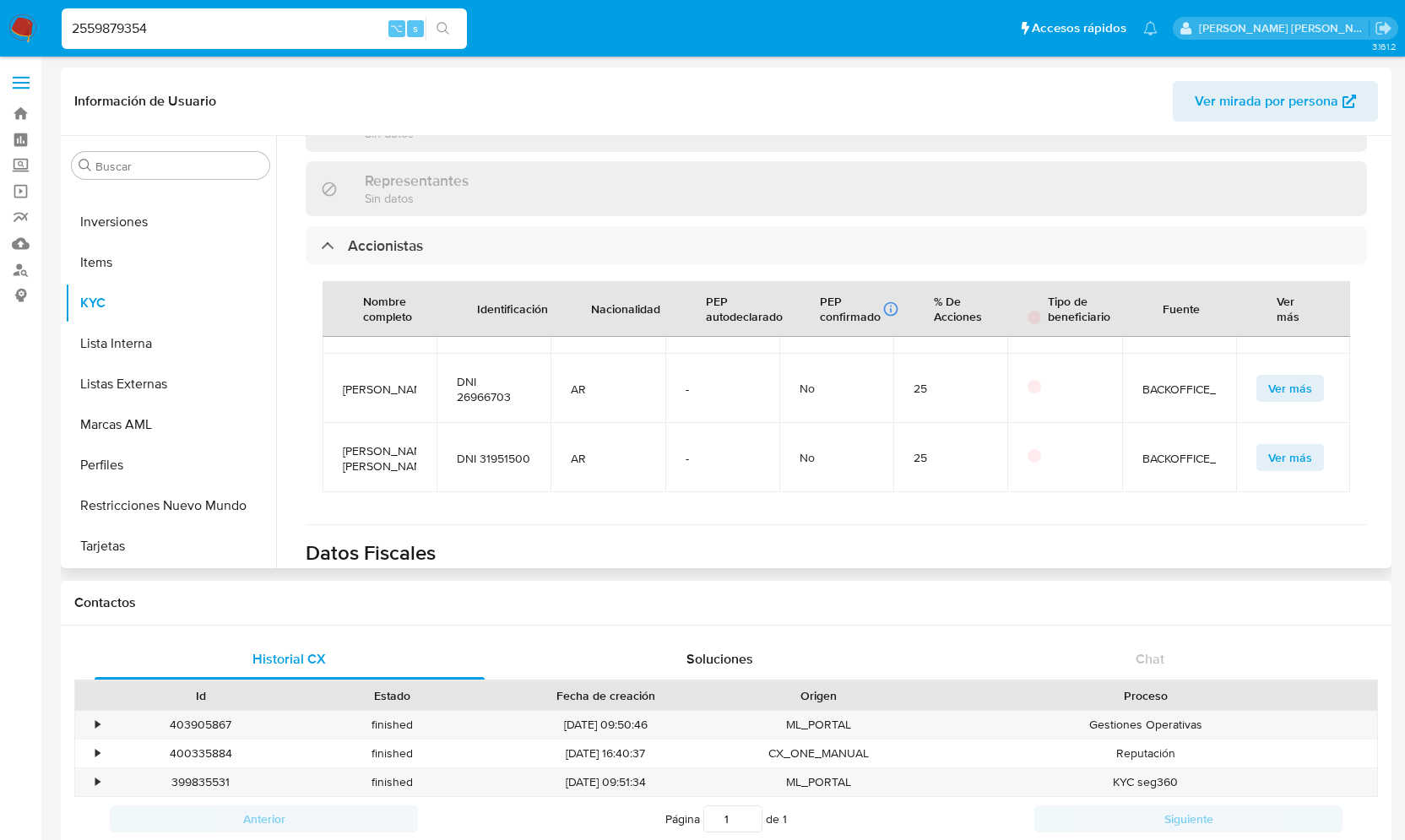
scroll to position [84, 0]
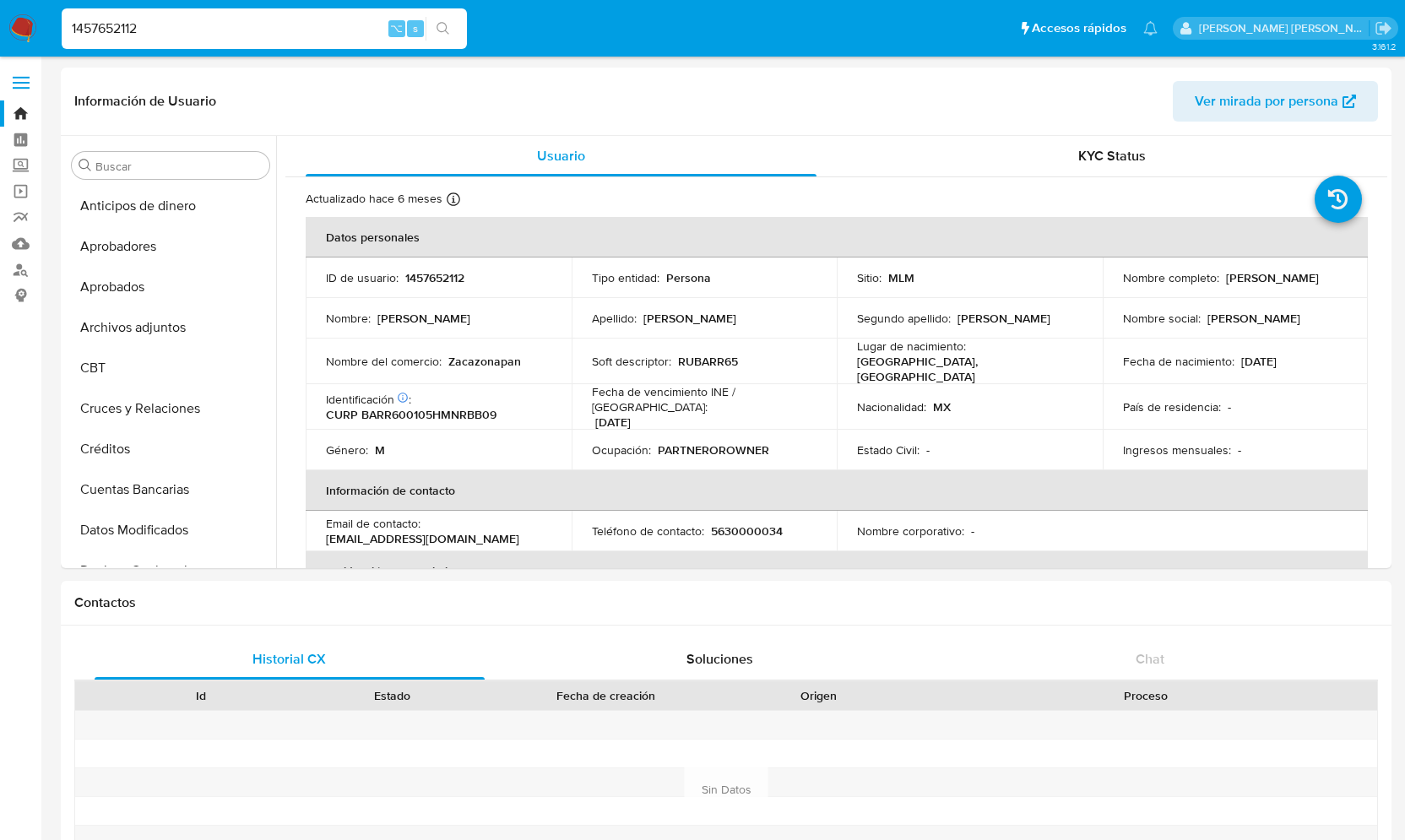
select select "10"
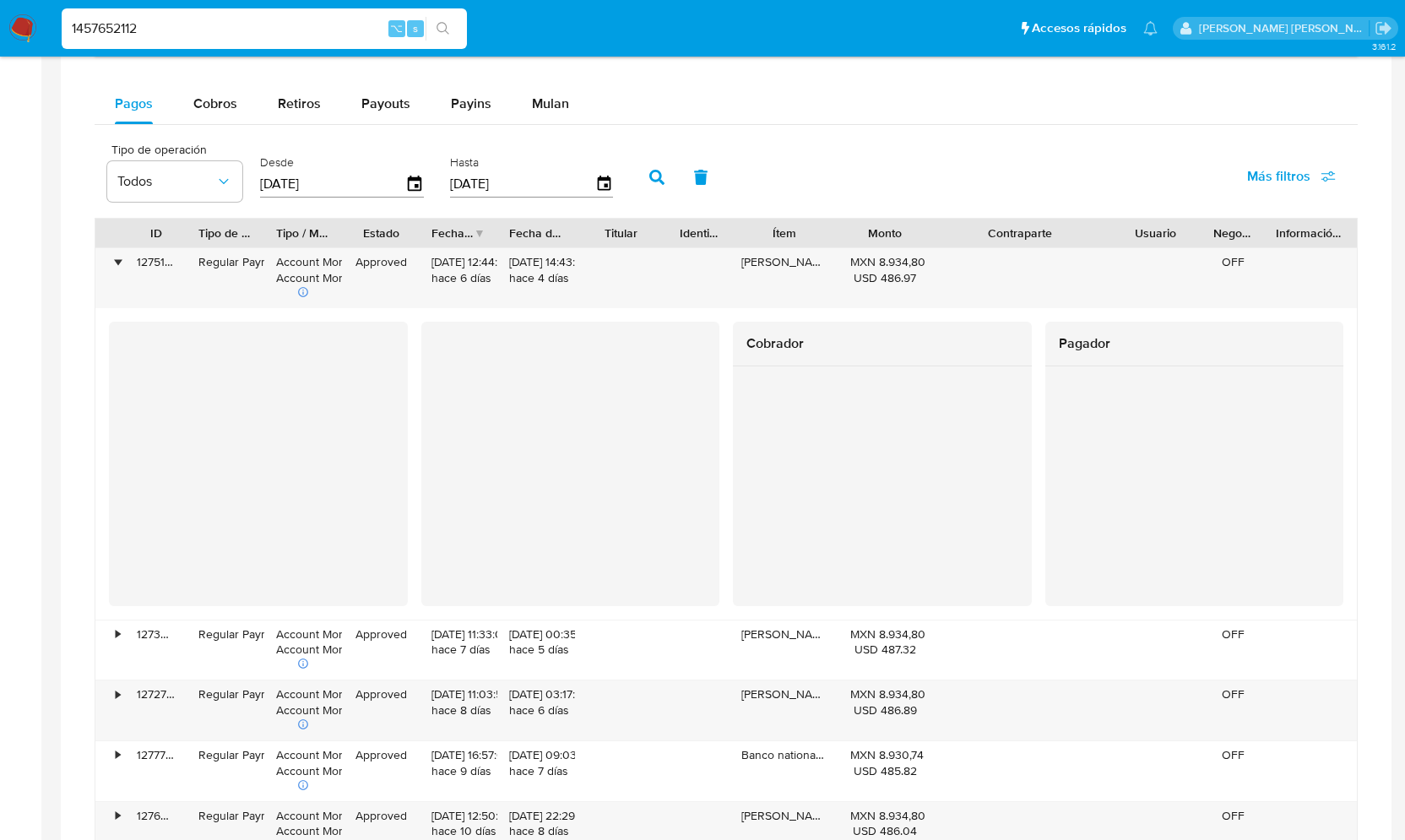
scroll to position [1042, 0]
click at [25, 24] on img at bounding box center [23, 28] width 29 height 29
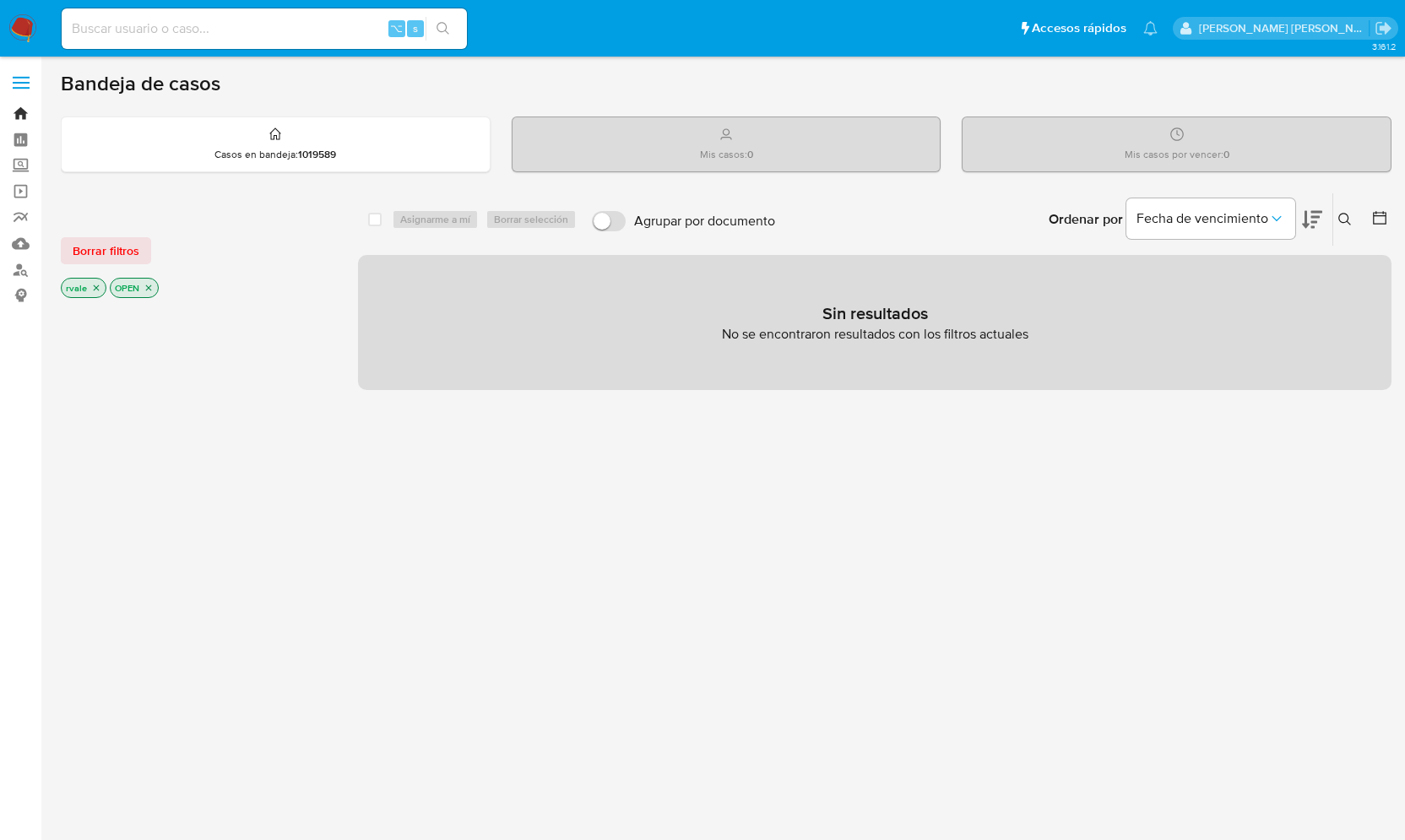
click at [23, 113] on link "Bandeja" at bounding box center [100, 113] width 201 height 26
click at [20, 296] on link "Consolidado" at bounding box center [100, 295] width 201 height 26
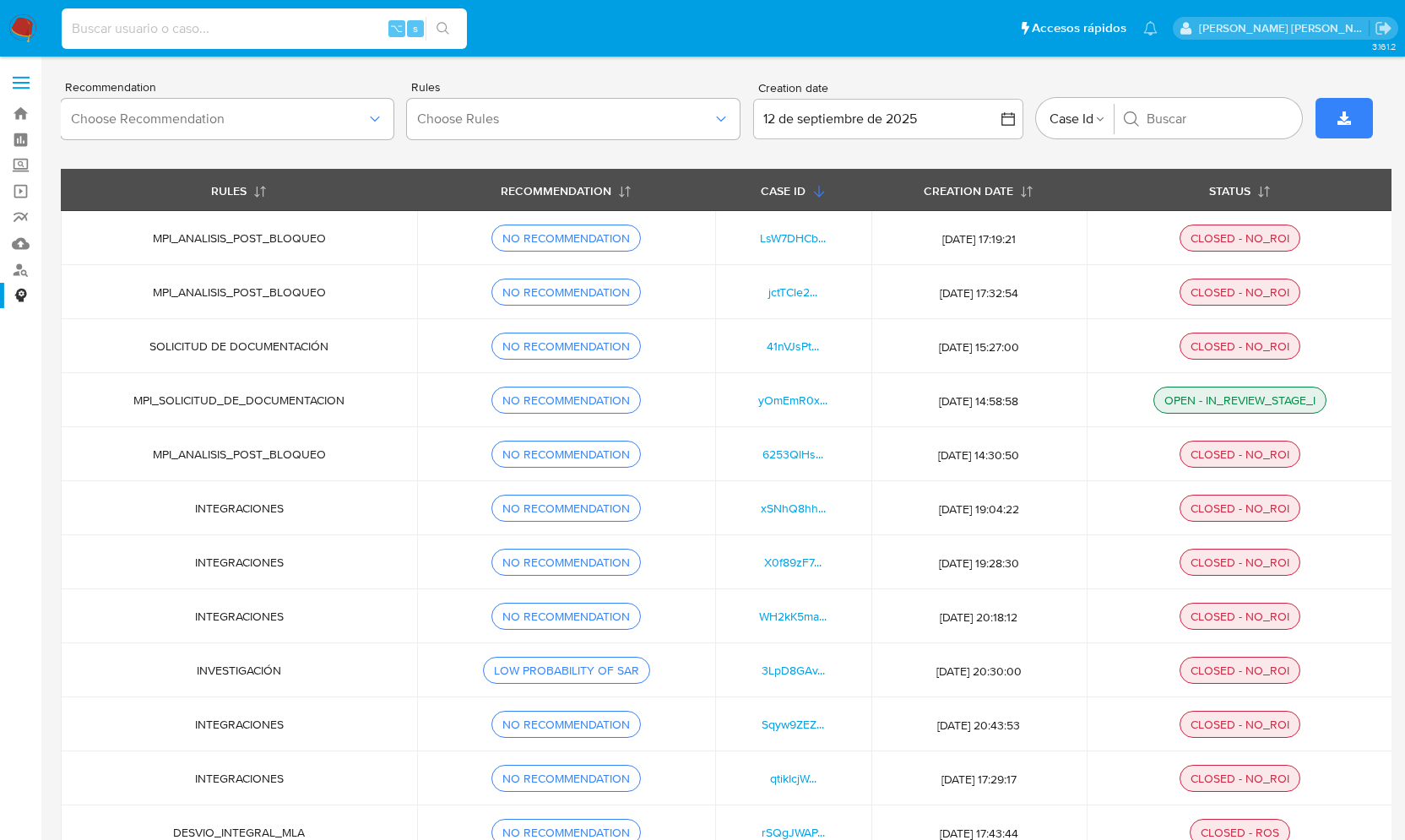
click at [162, 25] on input at bounding box center [264, 29] width 405 height 22
type input "1825293443"
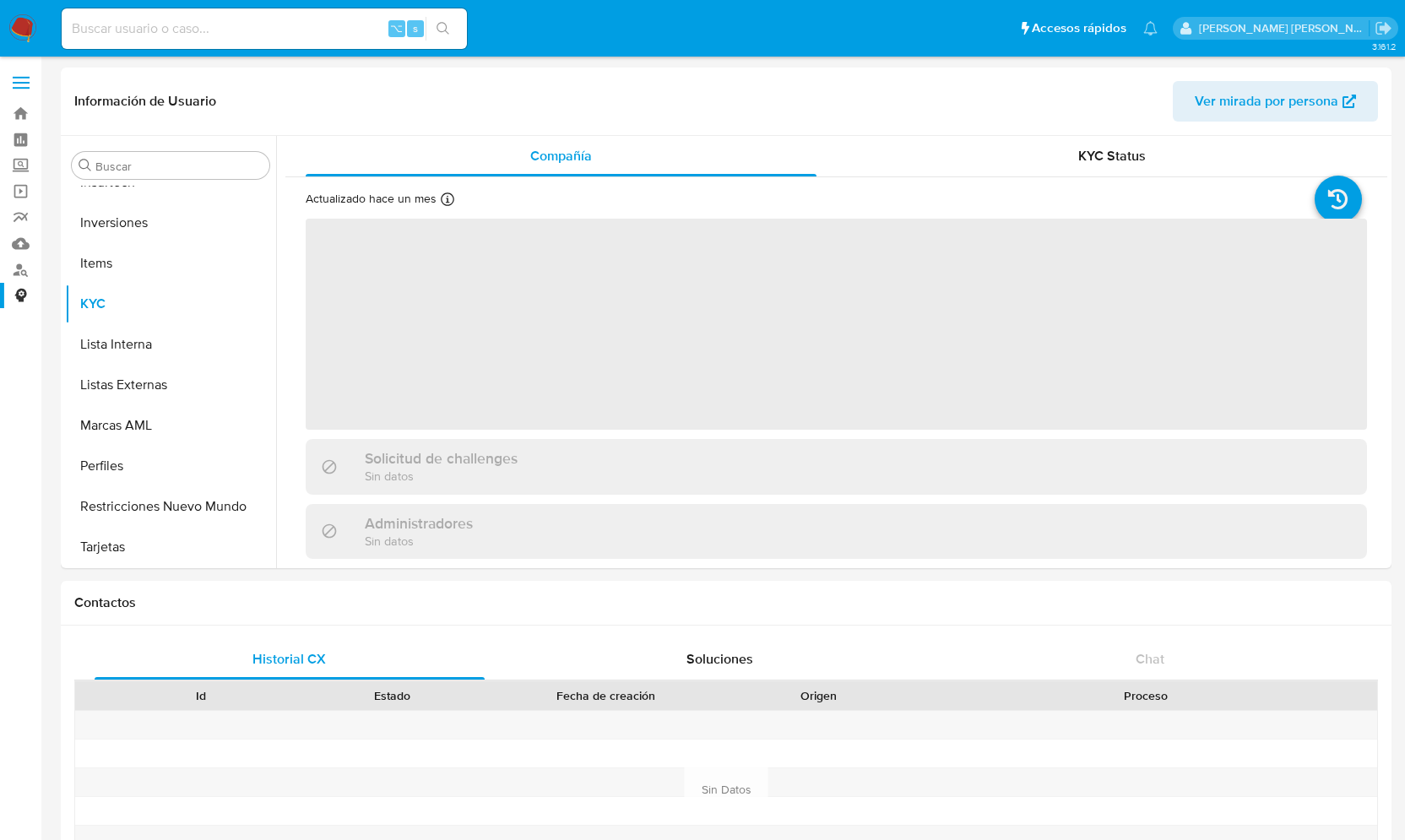
scroll to position [876, 0]
select select "10"
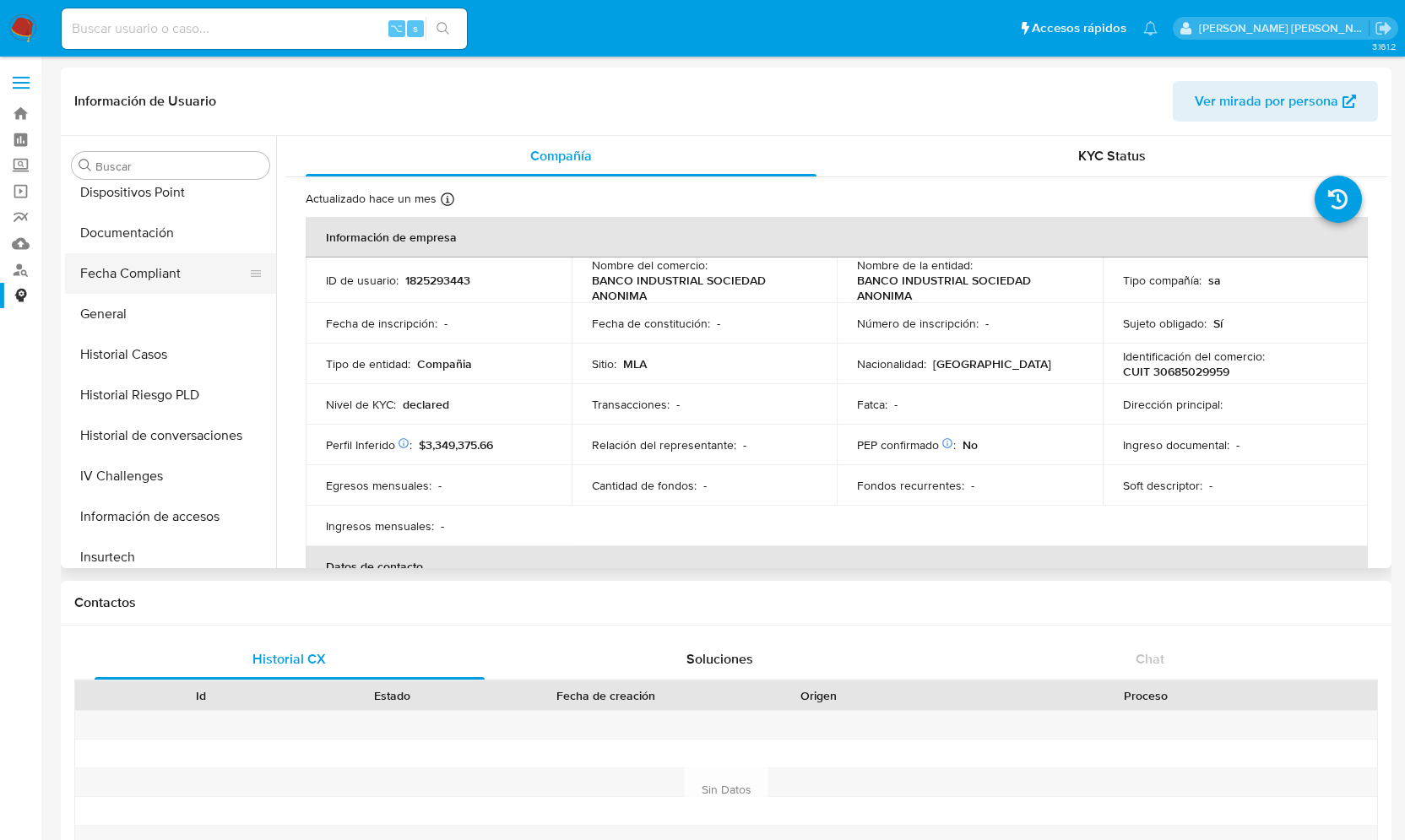
scroll to position [491, 0]
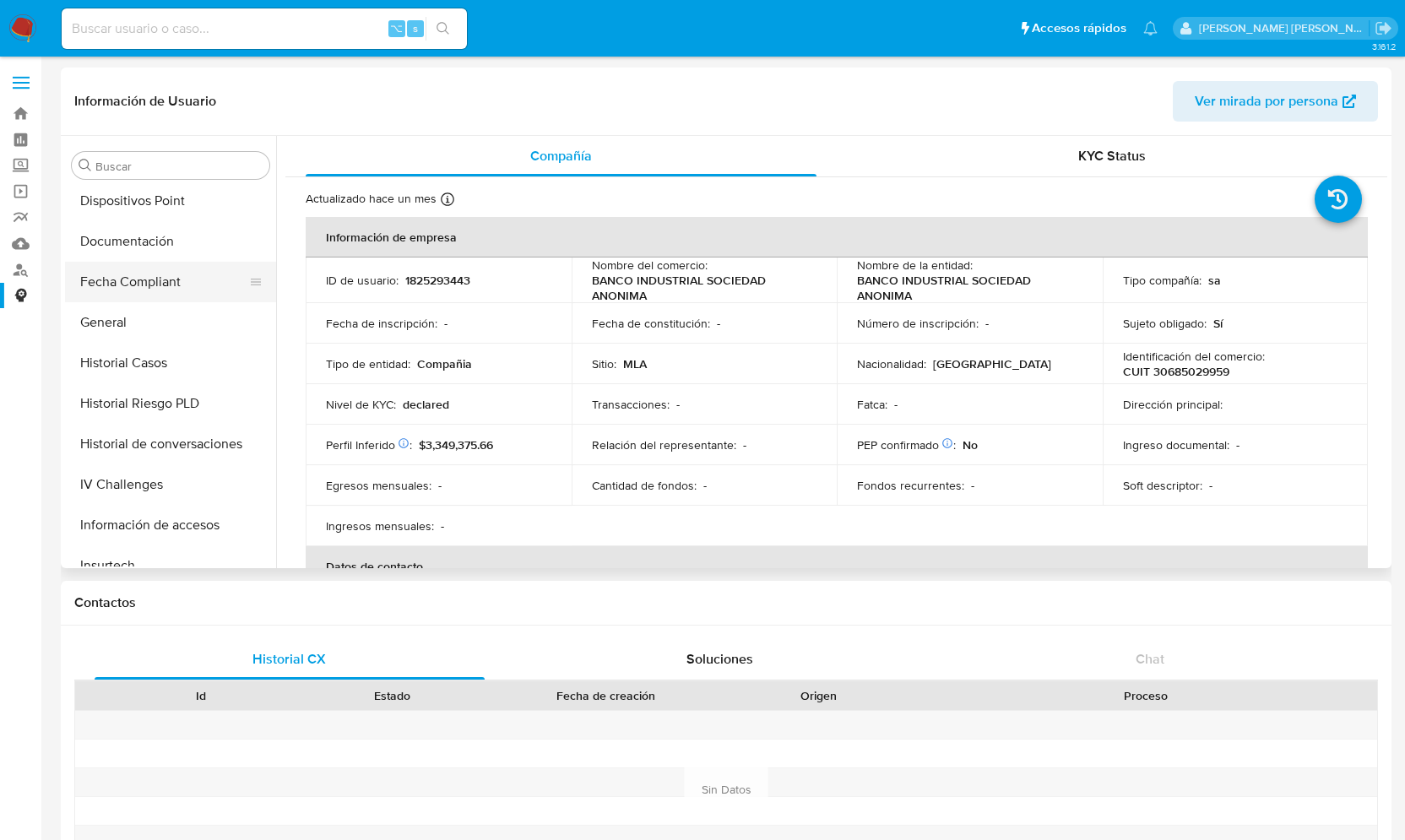
click at [151, 242] on button "Documentación" at bounding box center [170, 241] width 211 height 41
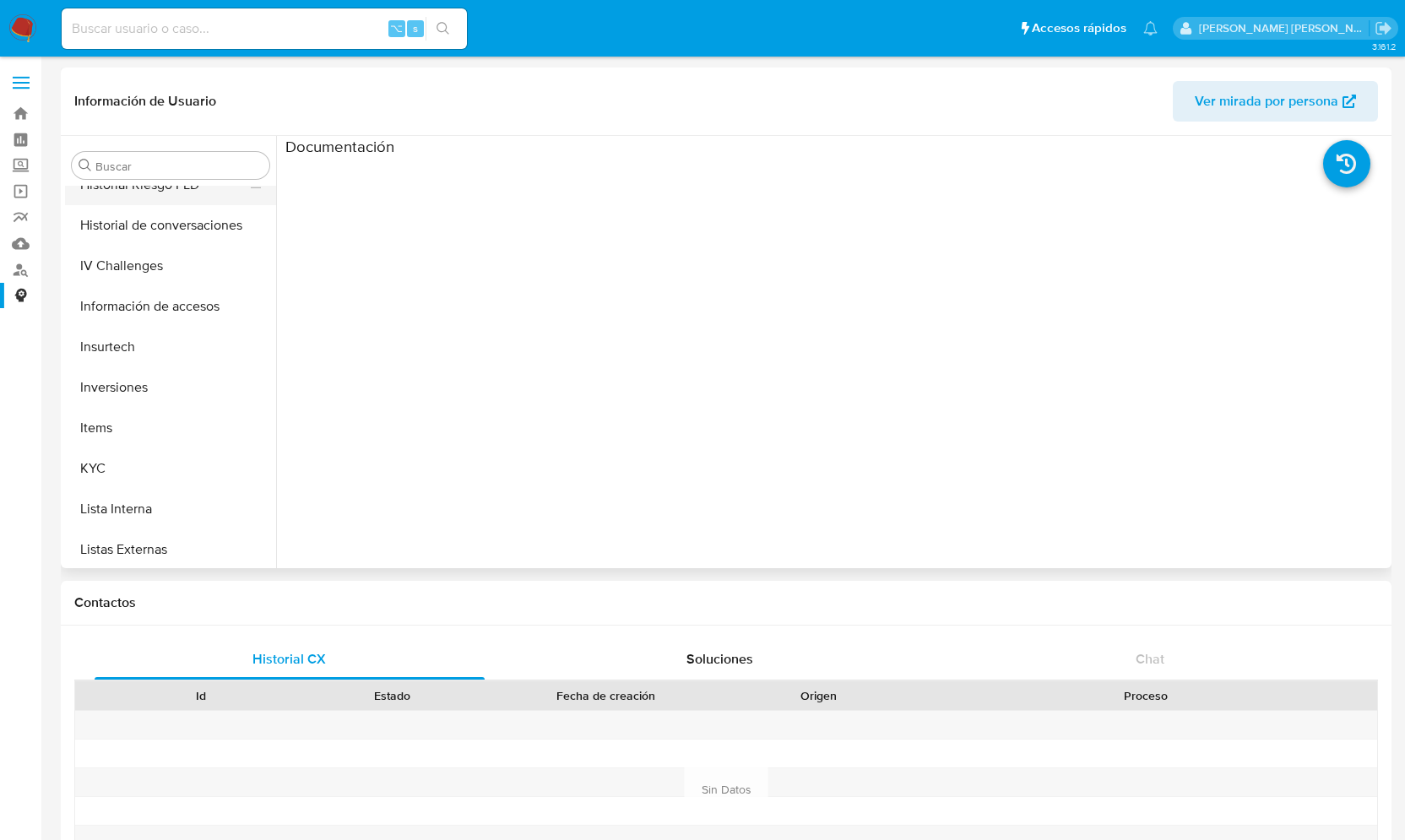
scroll to position [711, 0]
click at [101, 460] on button "KYC" at bounding box center [163, 468] width 197 height 41
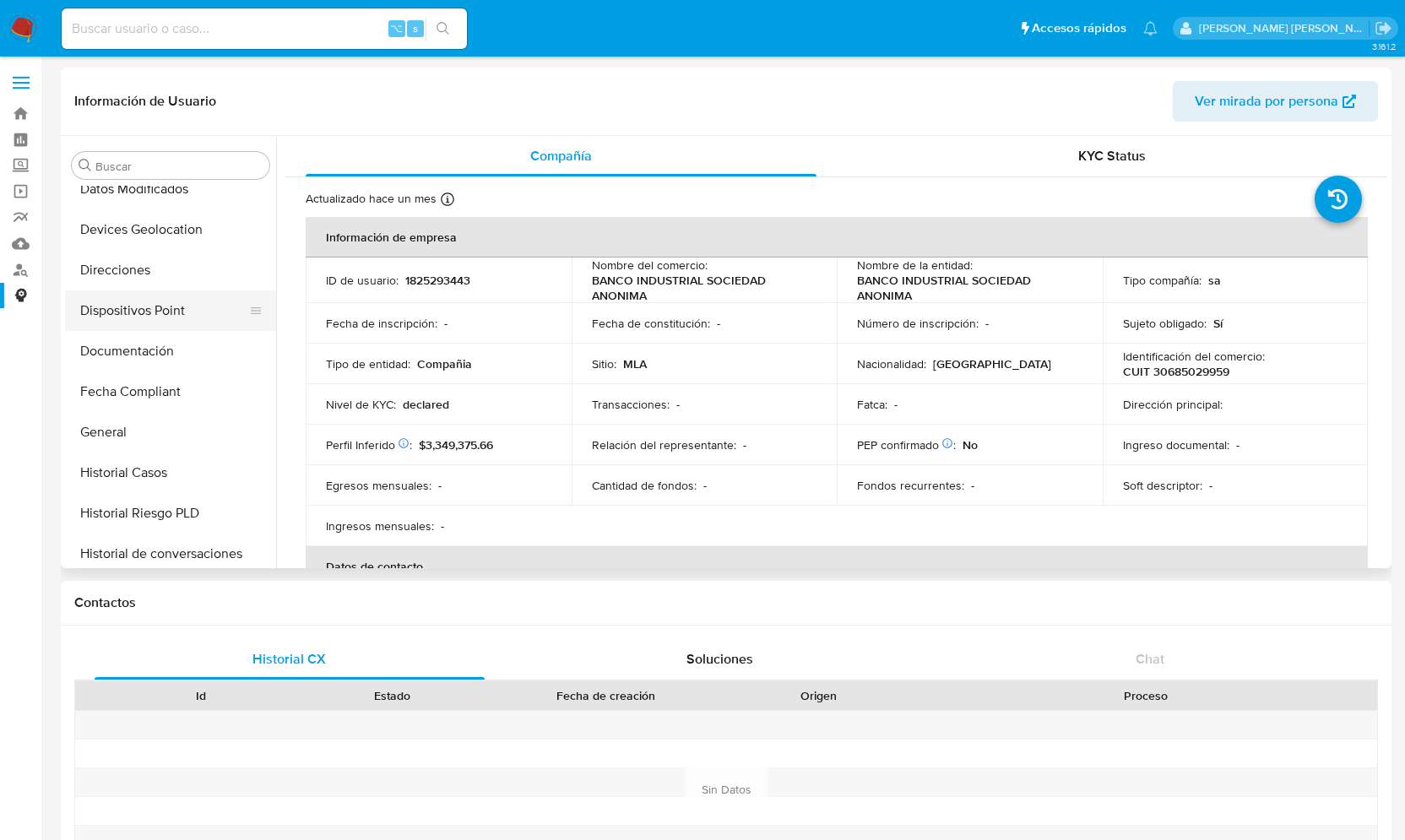
scroll to position [365, 0]
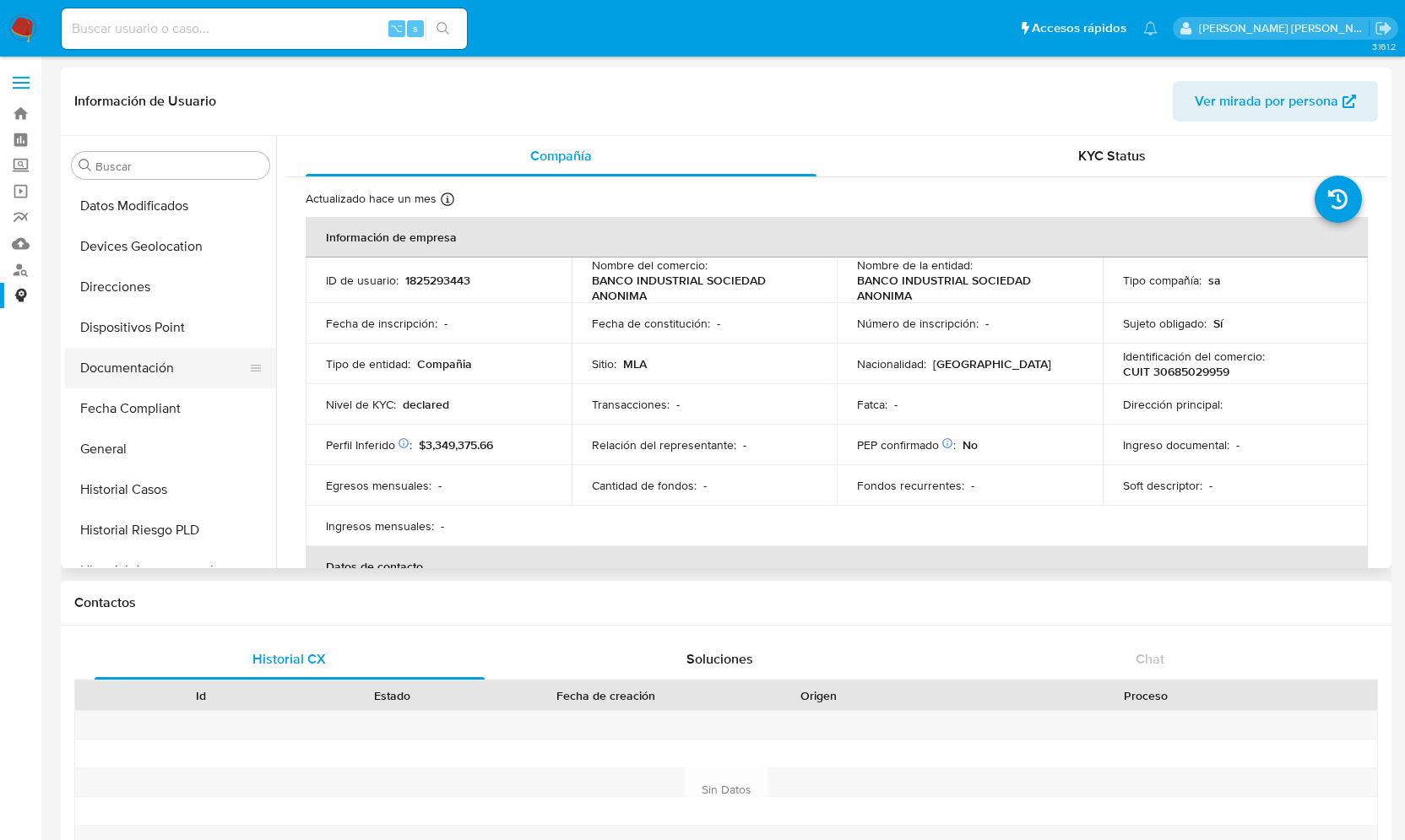
click at [161, 362] on button "Documentación" at bounding box center [163, 368] width 197 height 41
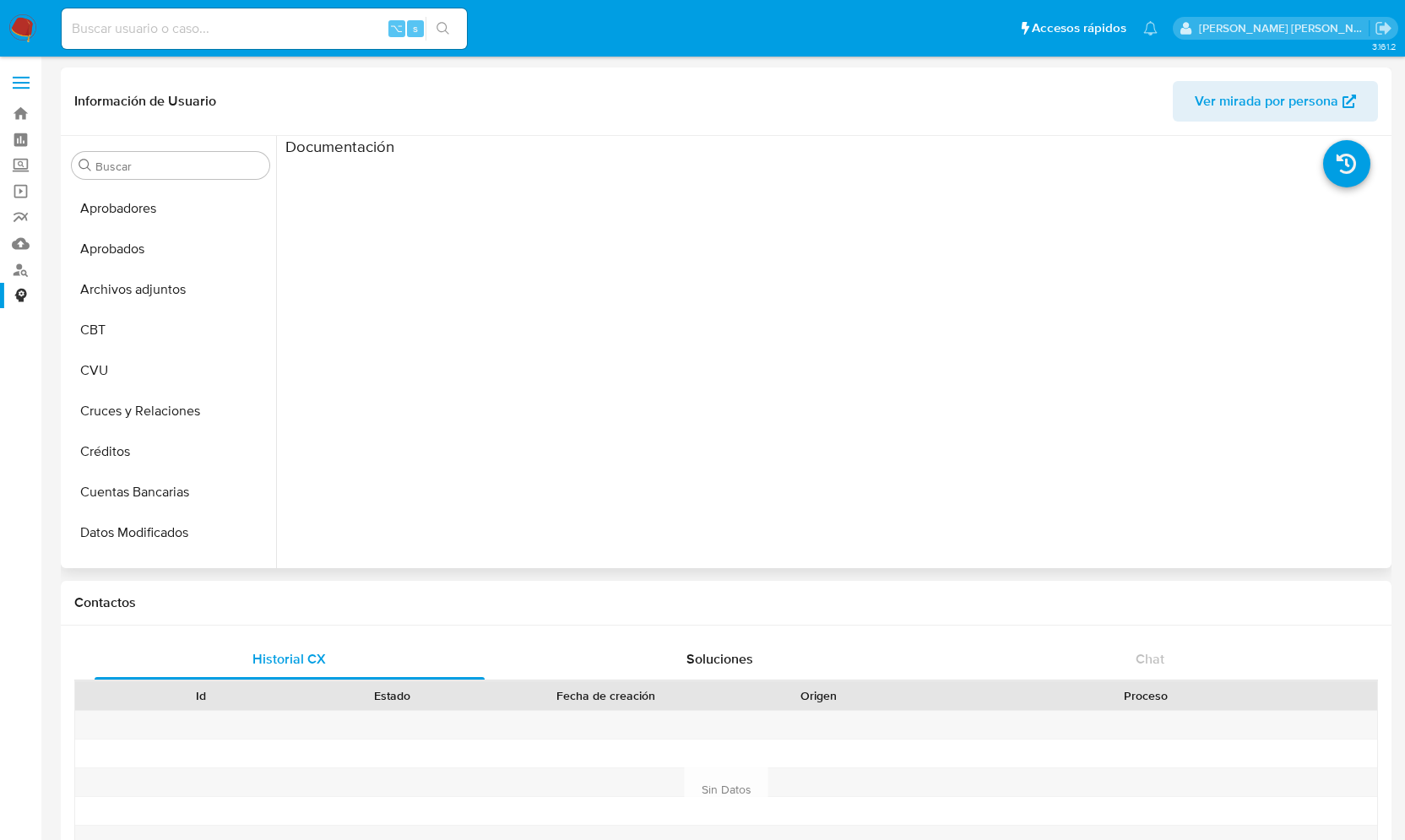
scroll to position [37, 0]
click at [168, 301] on button "Archivos adjuntos" at bounding box center [163, 290] width 197 height 41
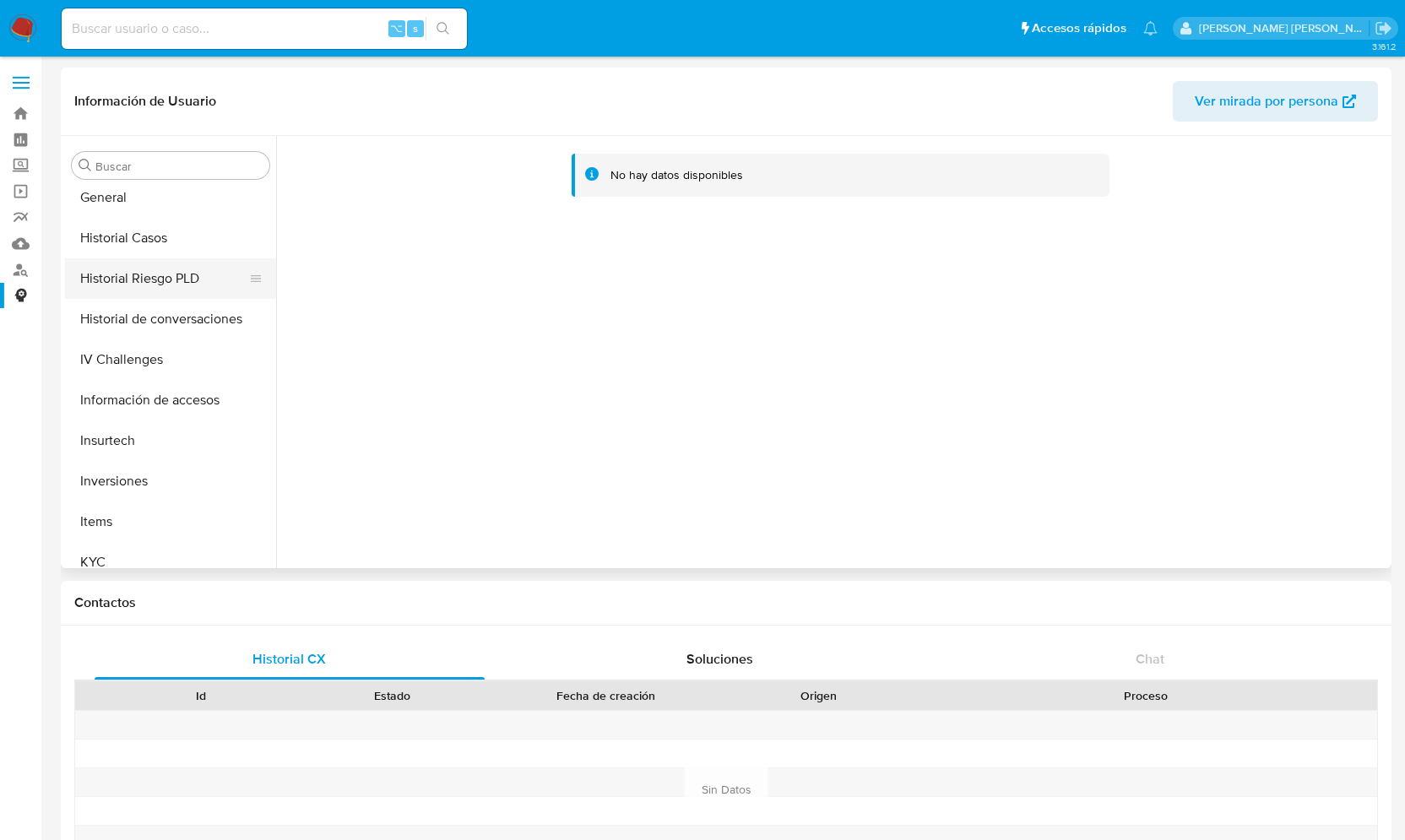
scroll to position [626, 0]
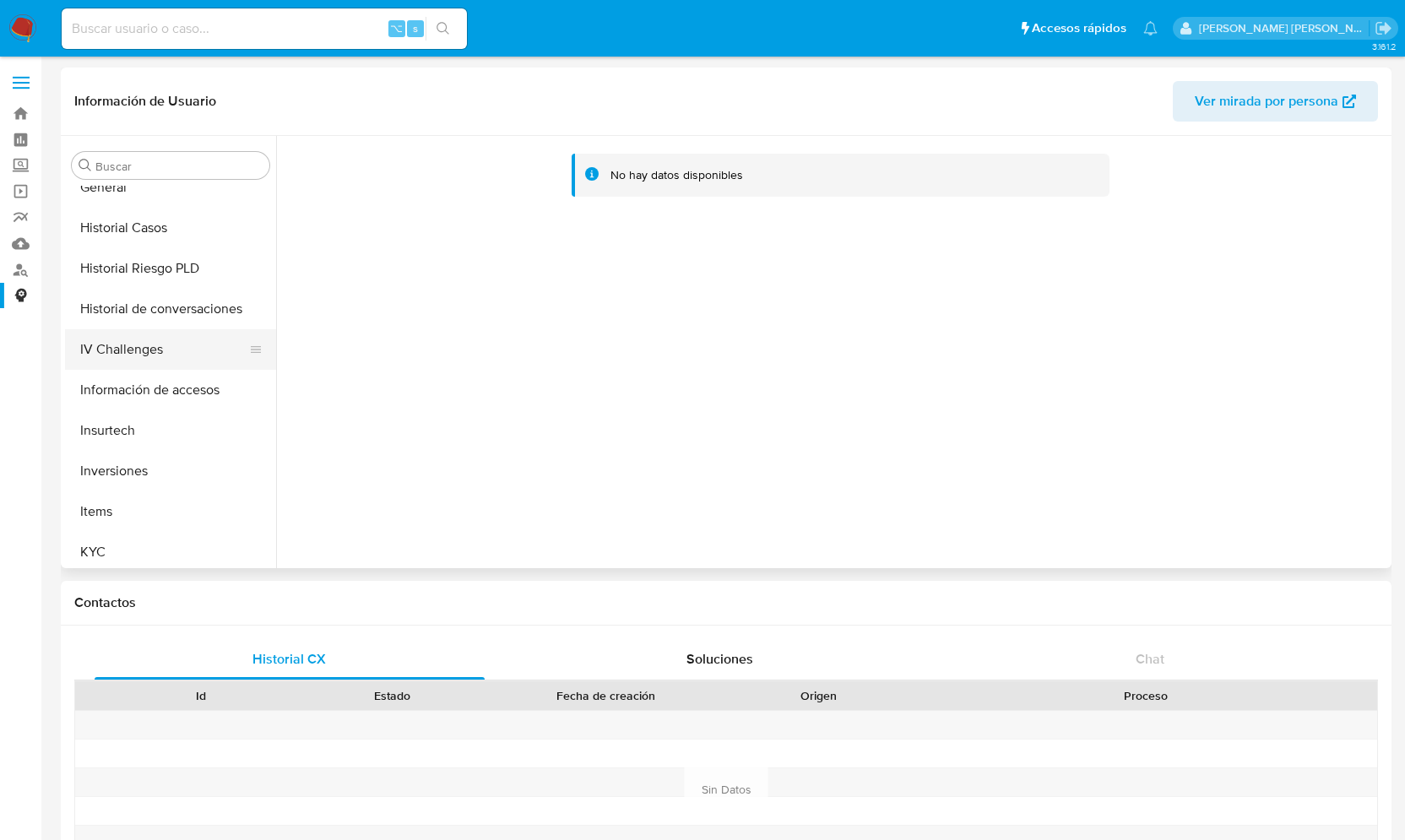
click at [177, 356] on button "IV Challenges" at bounding box center [163, 349] width 197 height 41
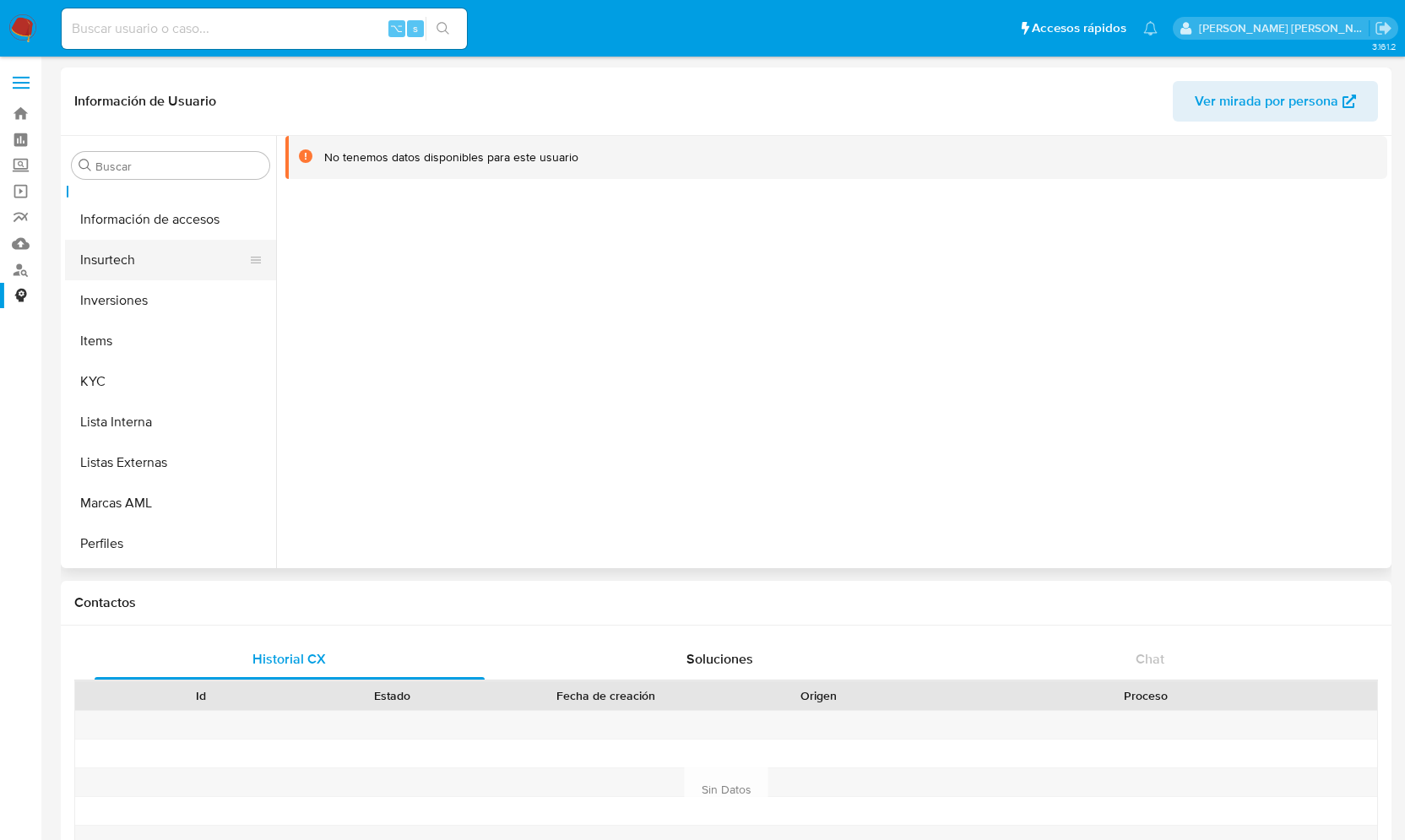
scroll to position [807, 0]
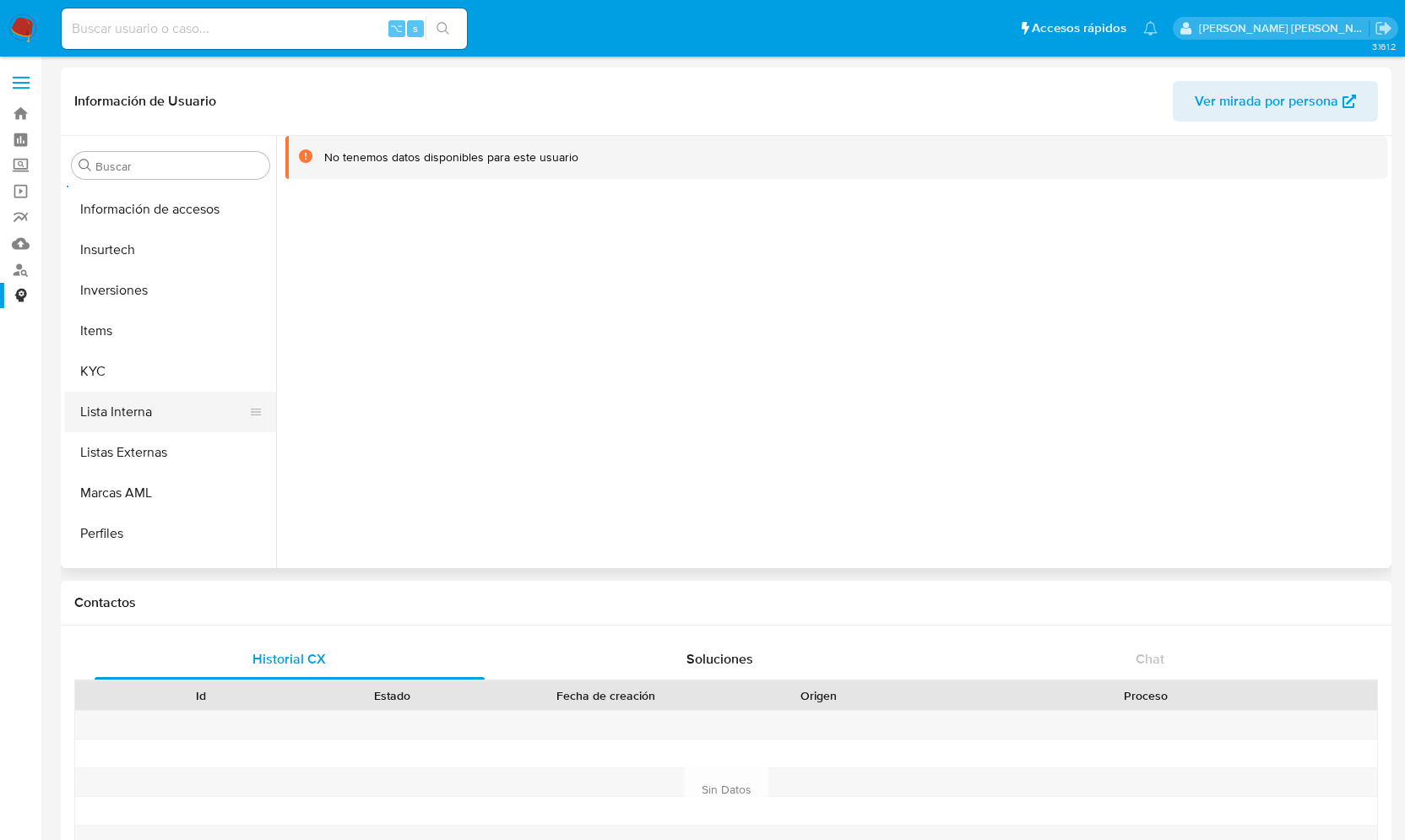
click at [161, 401] on button "Lista Interna" at bounding box center [163, 411] width 197 height 41
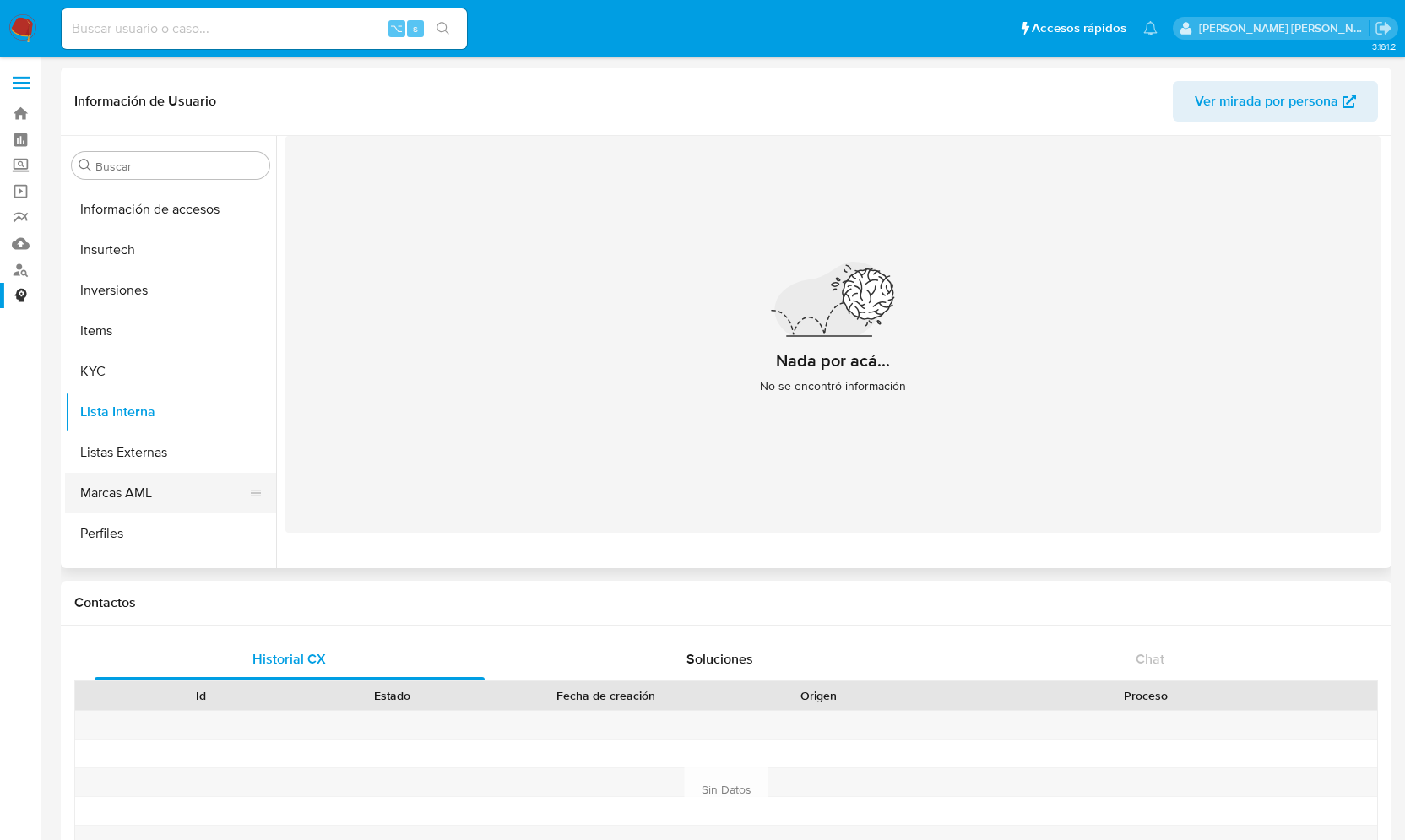
click at [150, 498] on button "Marcas AML" at bounding box center [163, 492] width 197 height 41
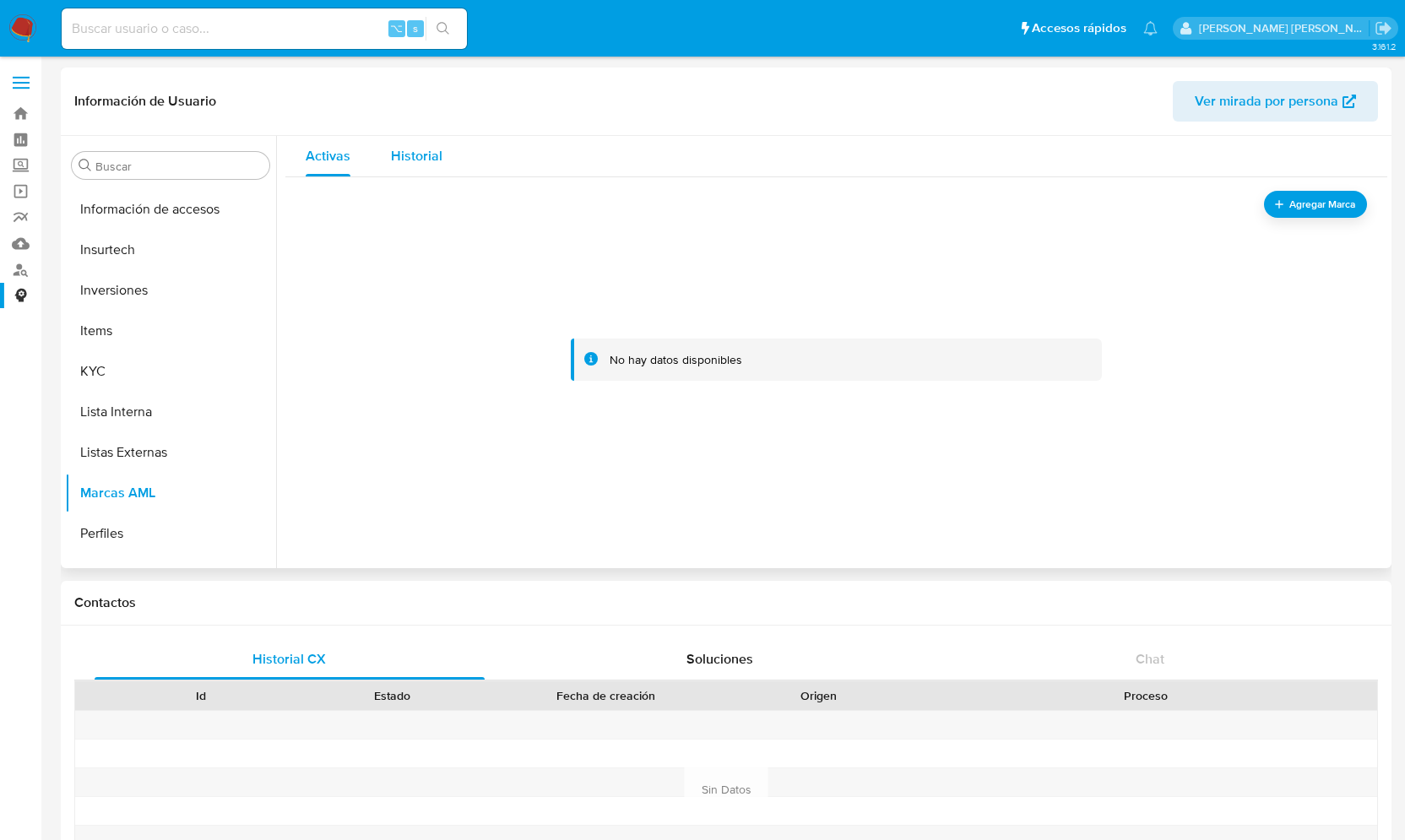
click at [420, 163] on span "Historial" at bounding box center [417, 156] width 52 height 20
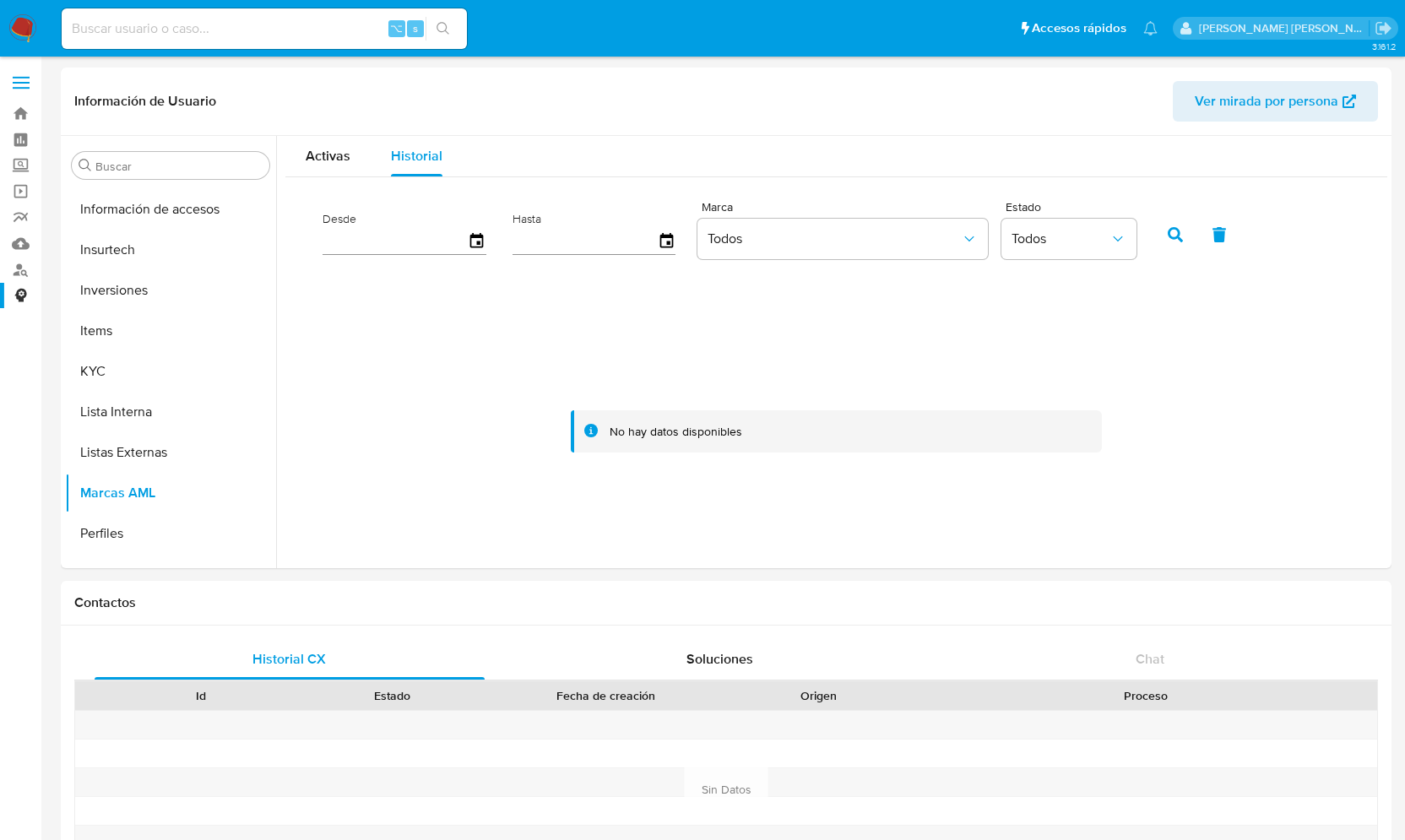
click at [155, 41] on div "⌥ s" at bounding box center [264, 29] width 405 height 41
click at [198, 30] on input at bounding box center [264, 29] width 405 height 22
click at [214, 34] on input at bounding box center [264, 29] width 405 height 22
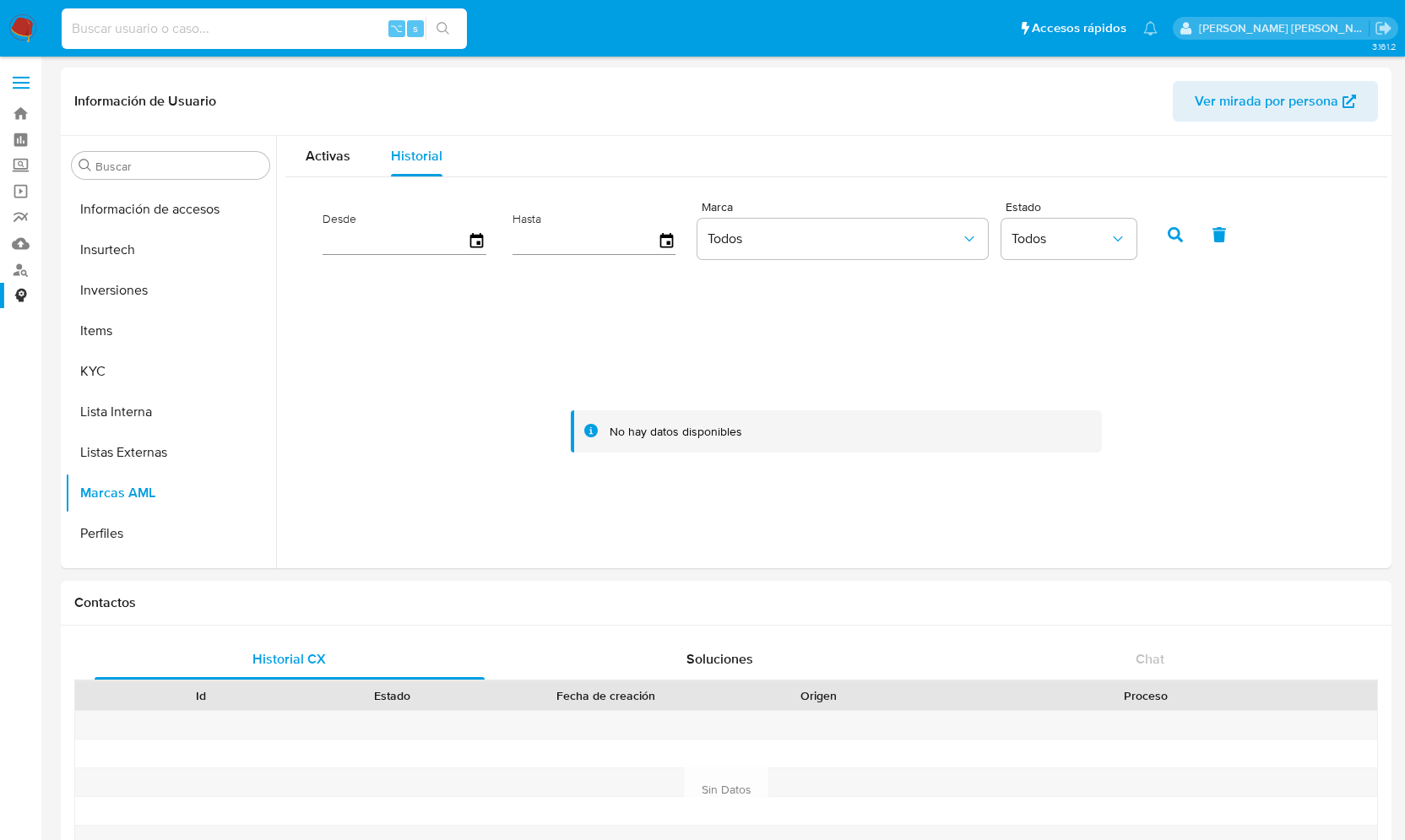
paste input "62112425-96fd-42fd-be58-9e3ebeaebb84"
type input "62112425-96fd-42fd-be58-9e3ebeaebb84"
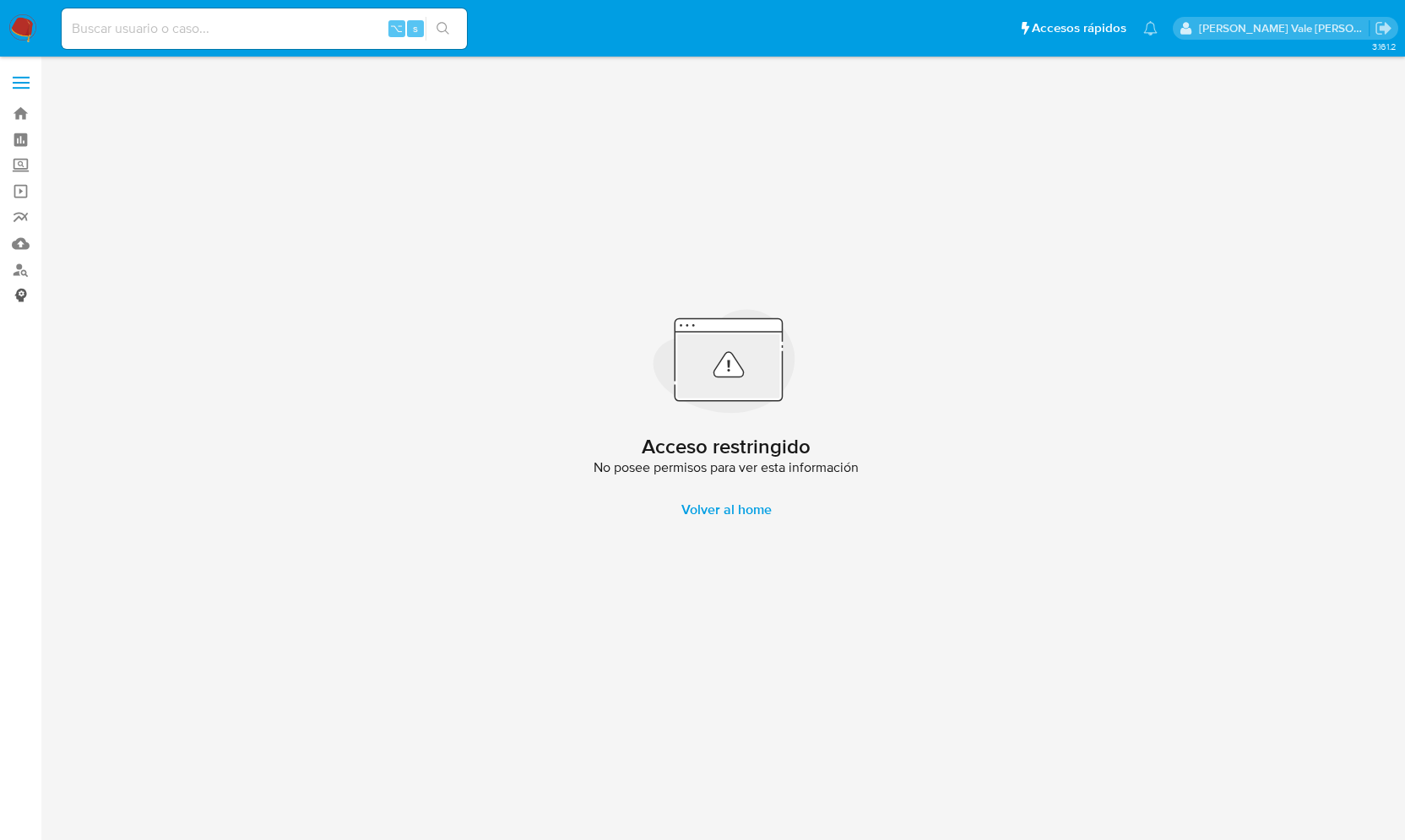
click at [22, 295] on link "Consolidado" at bounding box center [100, 295] width 201 height 26
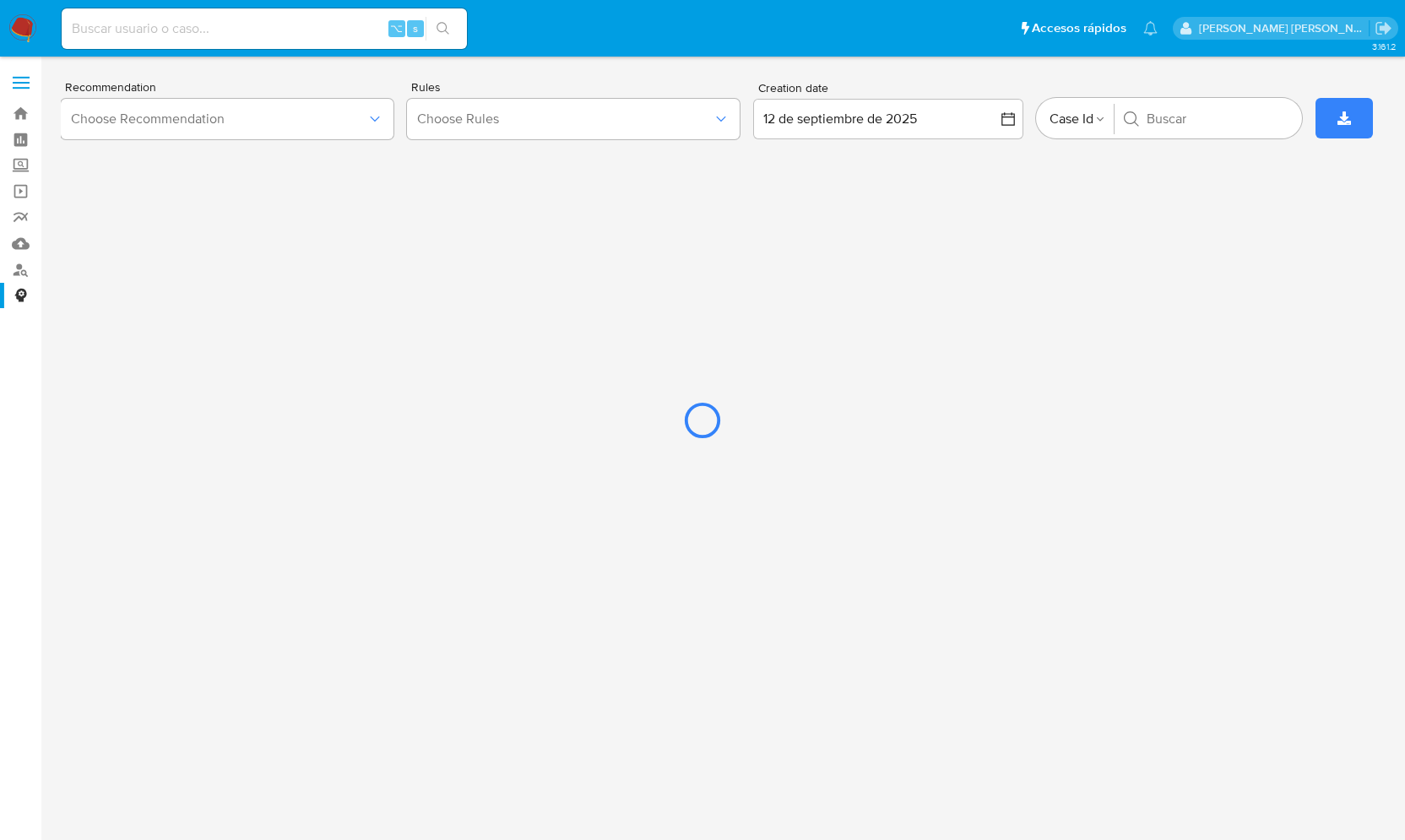
click at [22, 269] on div at bounding box center [702, 420] width 1405 height 840
click at [26, 269] on div at bounding box center [702, 420] width 1405 height 840
click at [580, 217] on div at bounding box center [702, 420] width 1405 height 840
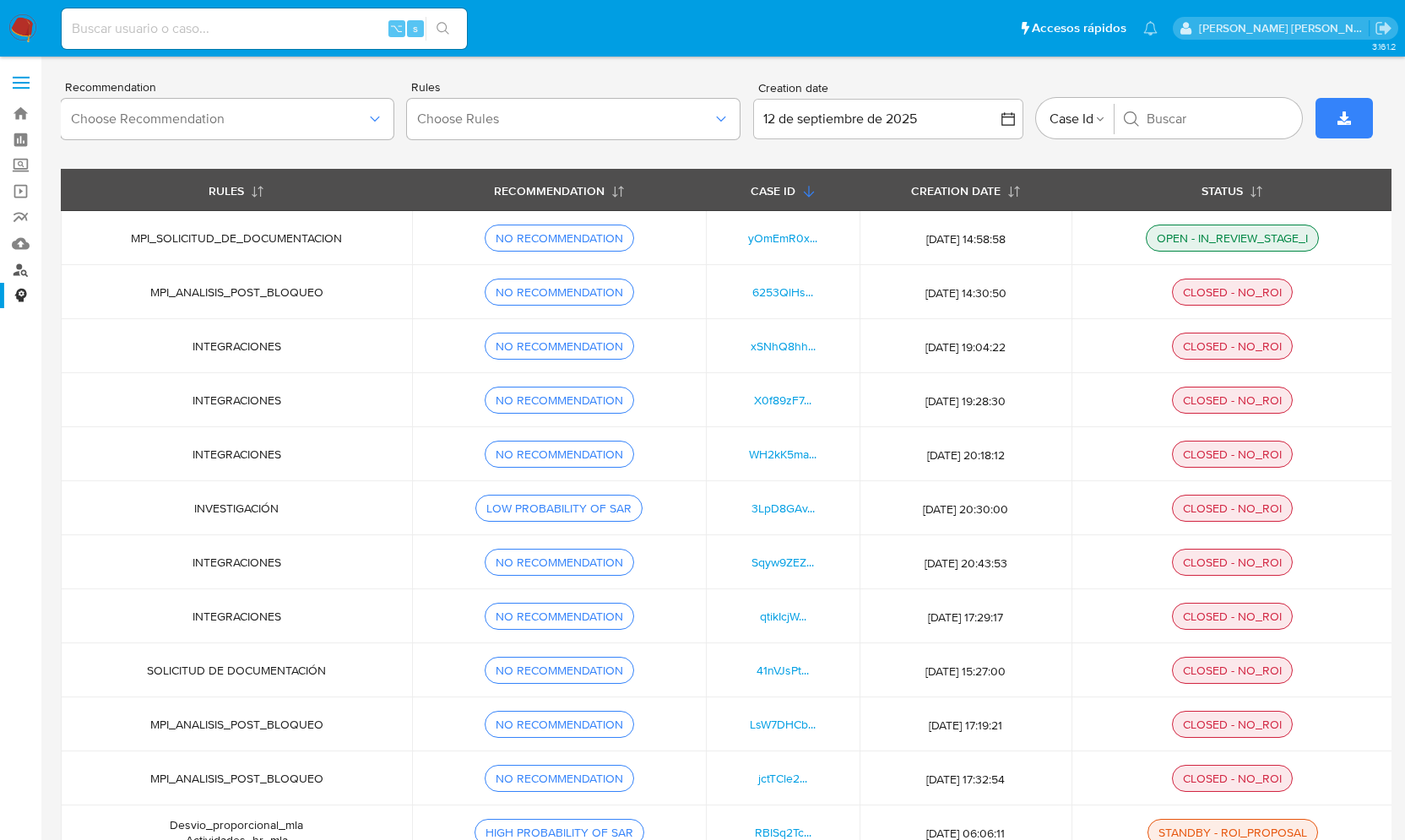
click at [27, 273] on link "Buscador de personas" at bounding box center [100, 269] width 201 height 26
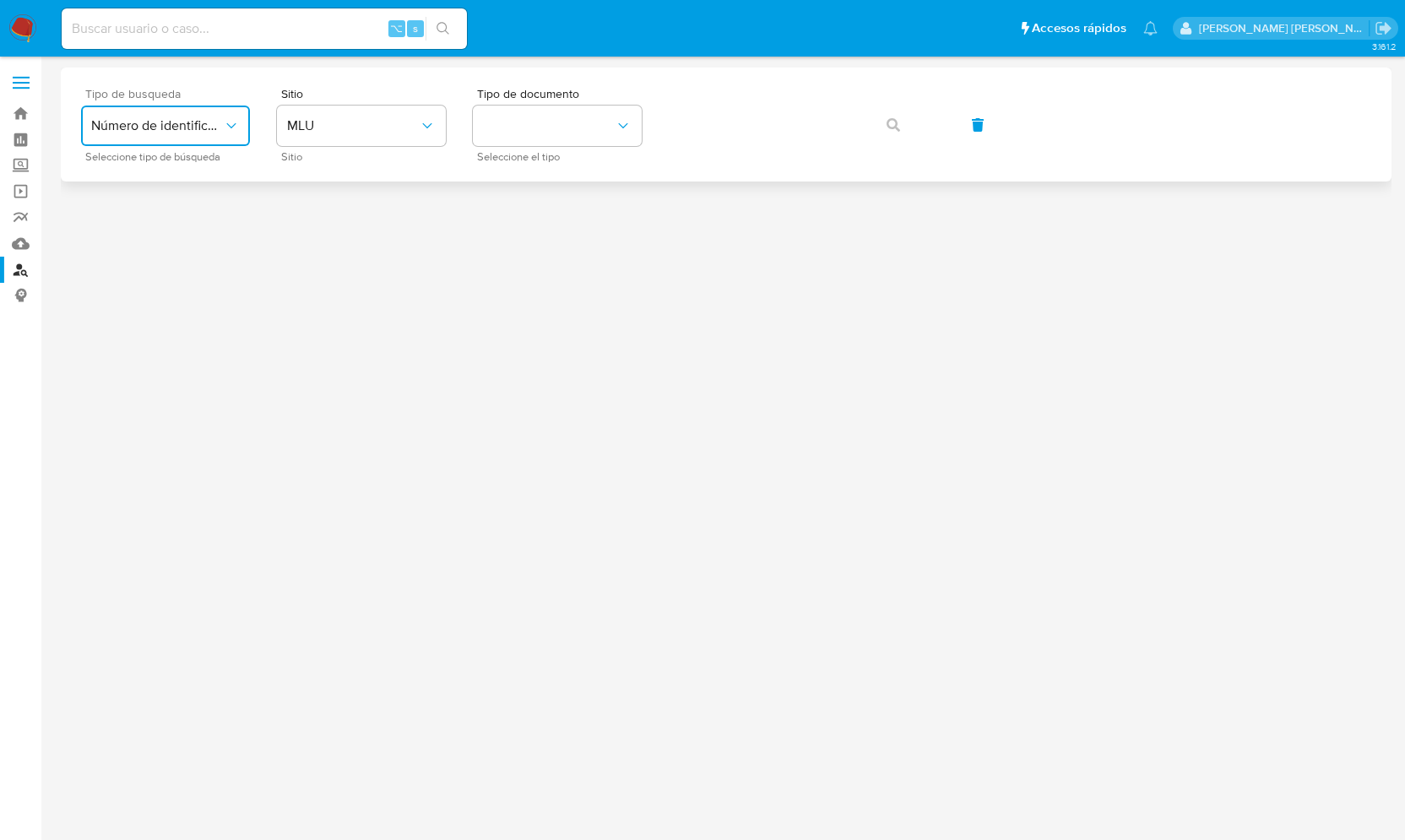
click at [161, 127] on span "Número de identificación" at bounding box center [157, 125] width 132 height 17
click at [235, 127] on icon "typeSearch" at bounding box center [230, 125] width 9 height 5
click at [235, 127] on icon "typeSearch" at bounding box center [231, 125] width 17 height 17
click at [166, 180] on span "Número de identificación" at bounding box center [161, 179] width 139 height 34
click at [355, 133] on button "site_id" at bounding box center [362, 126] width 168 height 41
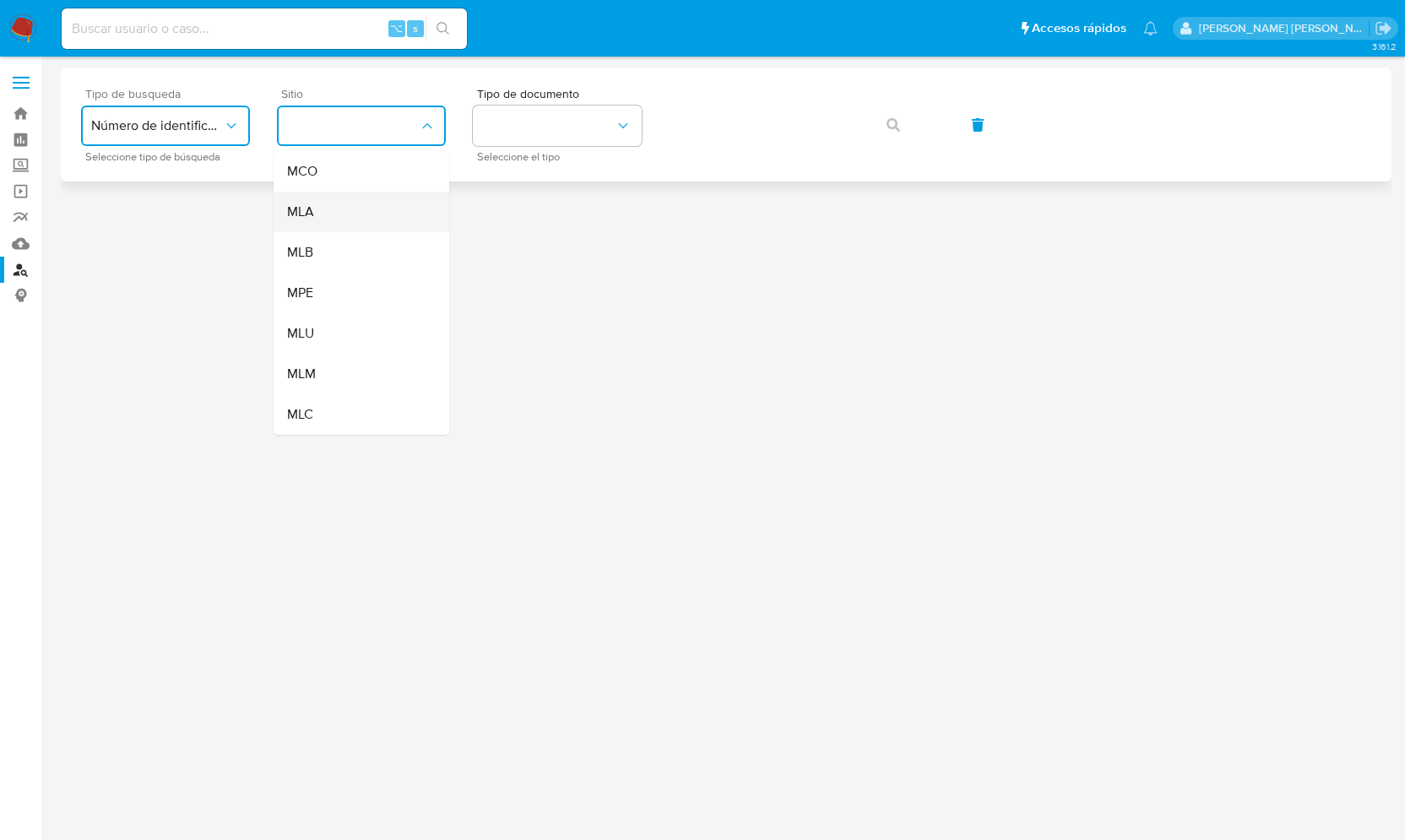
click at [343, 214] on div "MLA" at bounding box center [357, 211] width 139 height 41
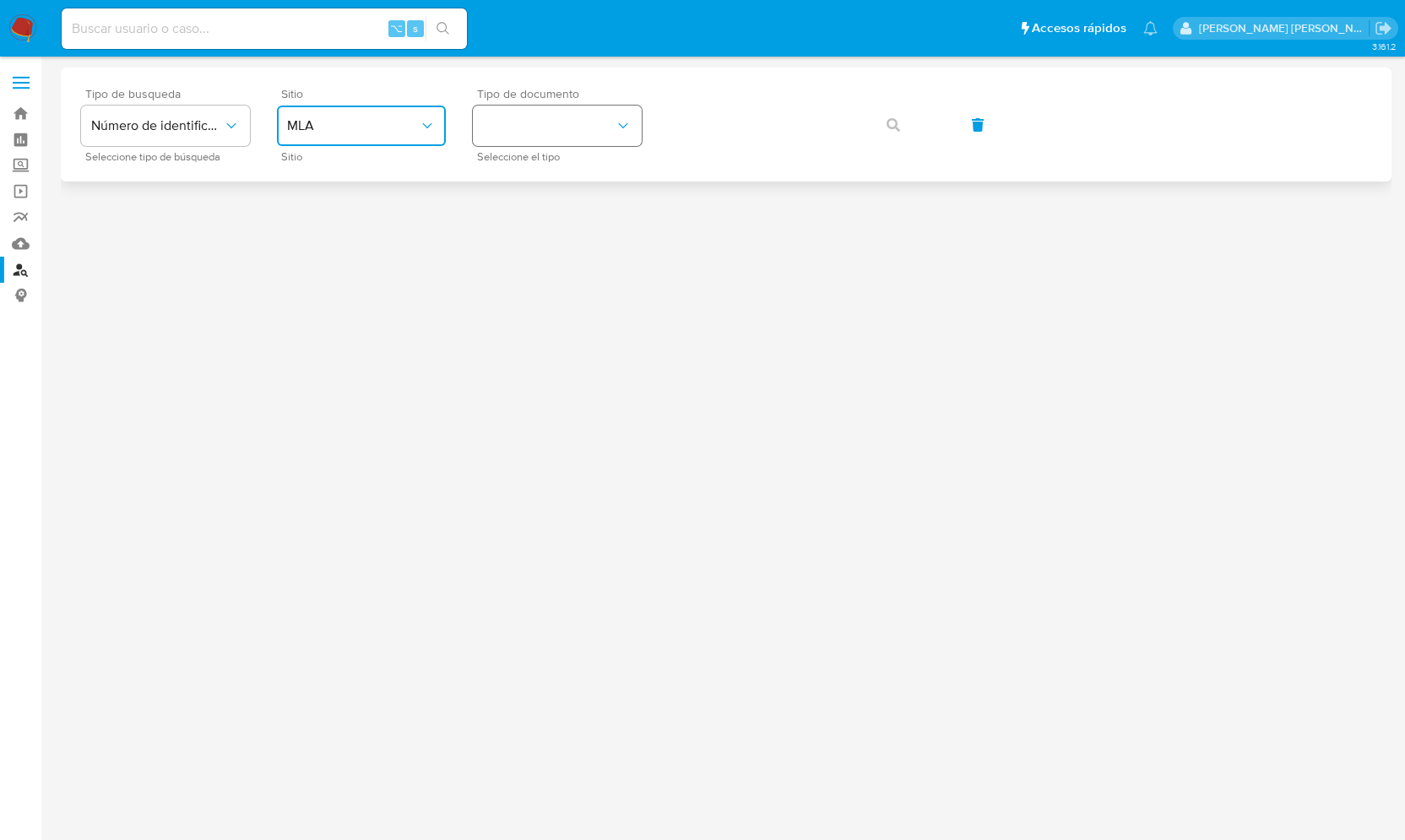
click at [536, 110] on button "identificationType" at bounding box center [557, 126] width 168 height 41
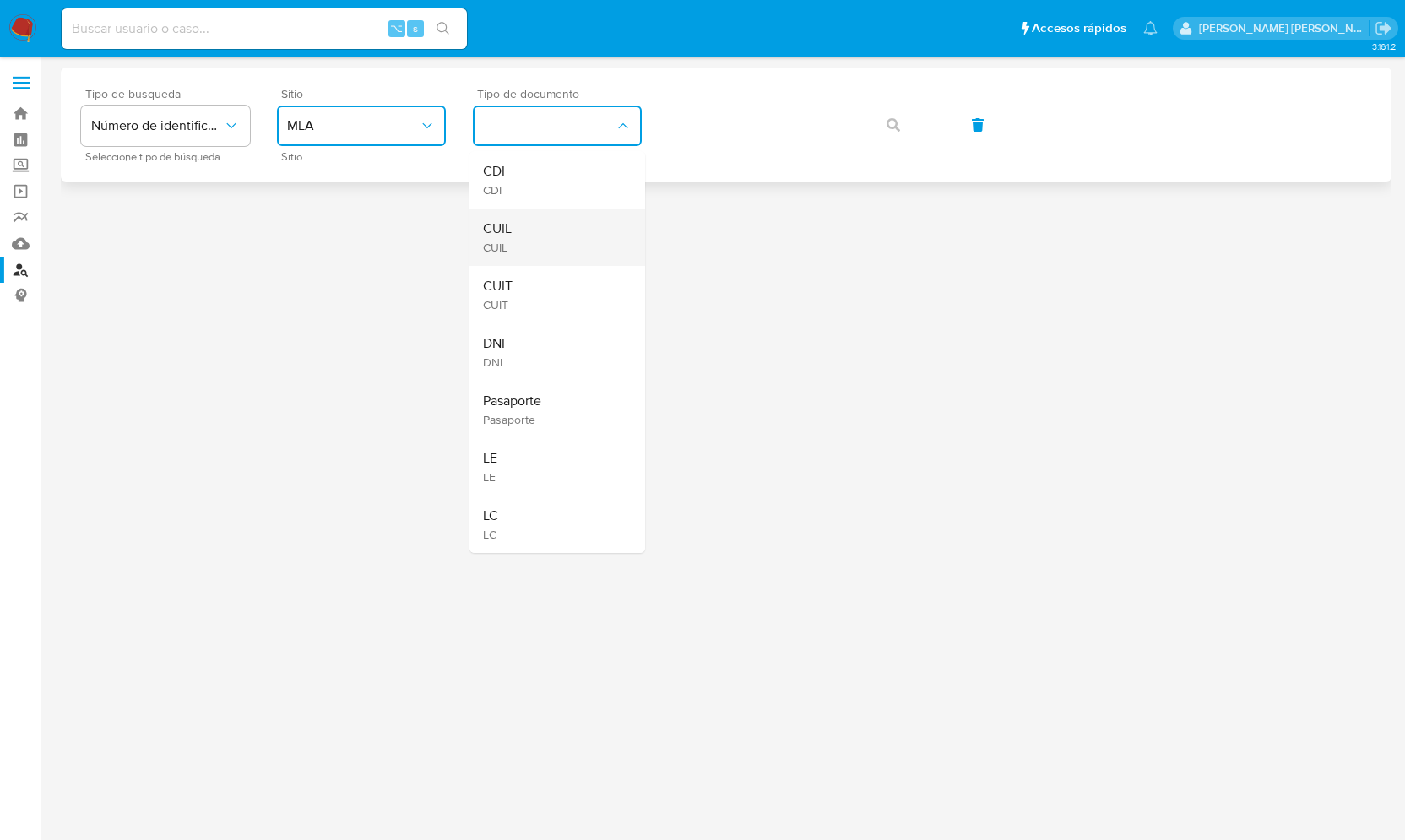
click at [529, 227] on div "CUIL CUIL" at bounding box center [552, 237] width 139 height 57
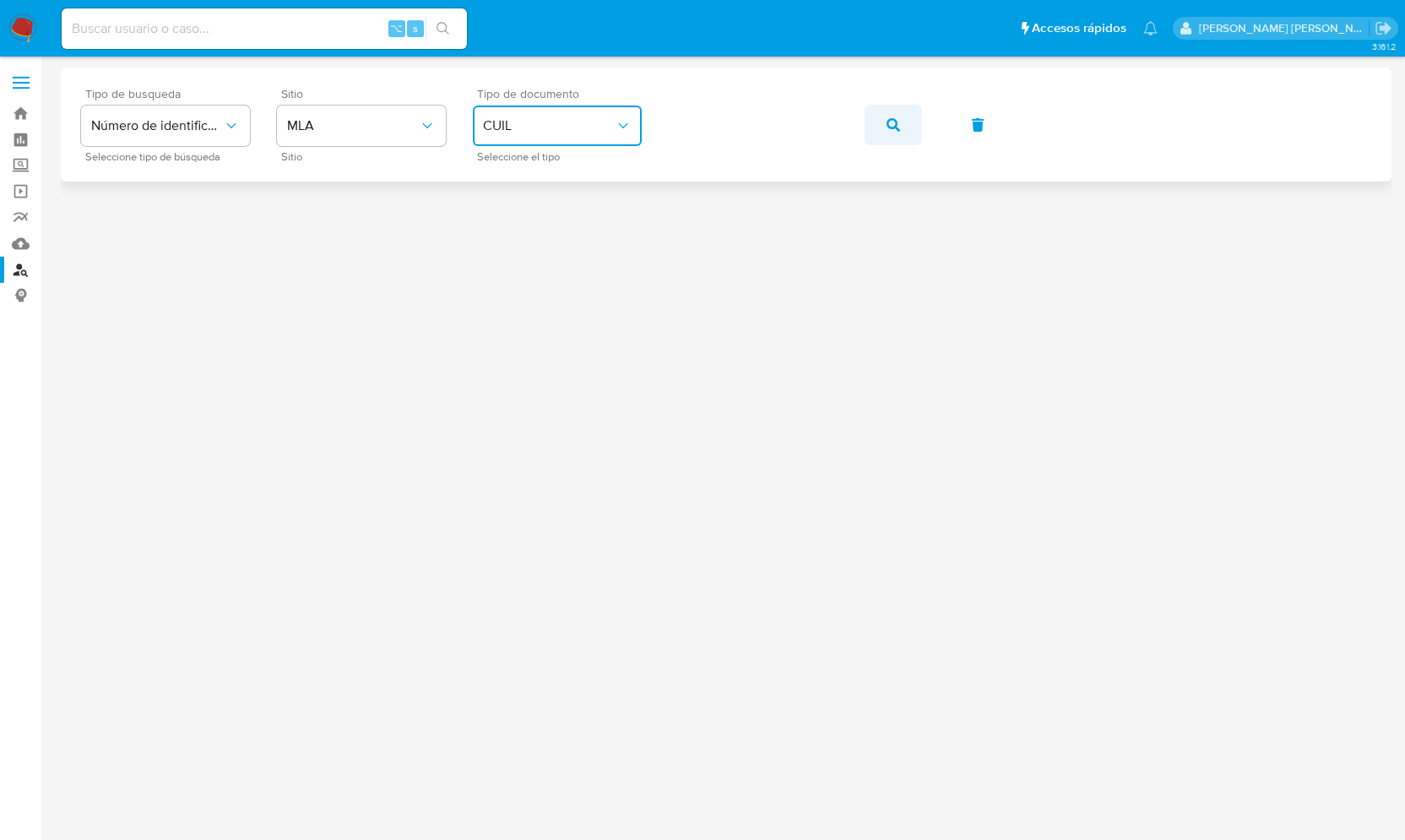
click at [892, 115] on span "button" at bounding box center [894, 124] width 14 height 37
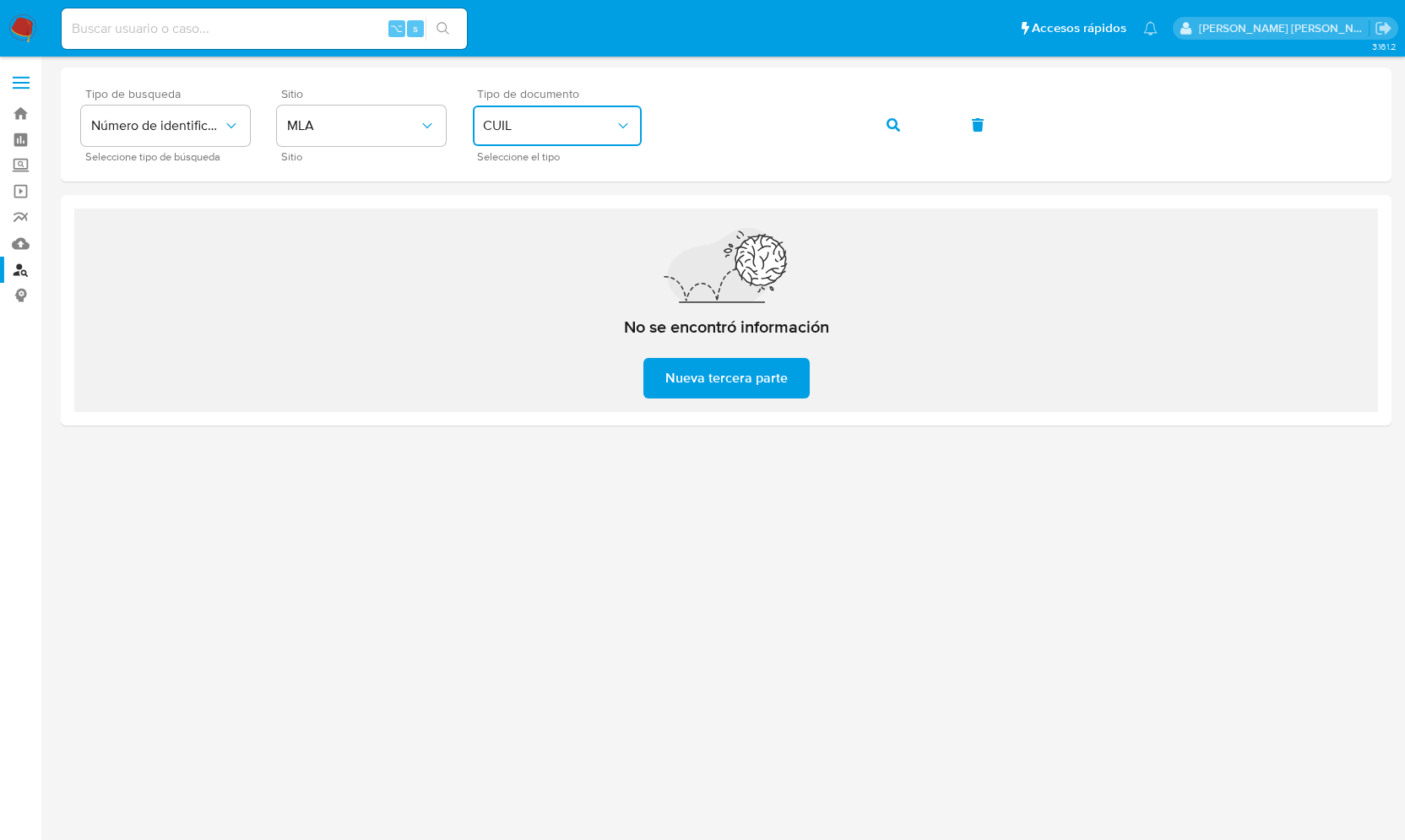
click at [626, 127] on icon "identificationType" at bounding box center [622, 125] width 17 height 17
click at [226, 128] on icon "typeSearch" at bounding box center [231, 125] width 17 height 17
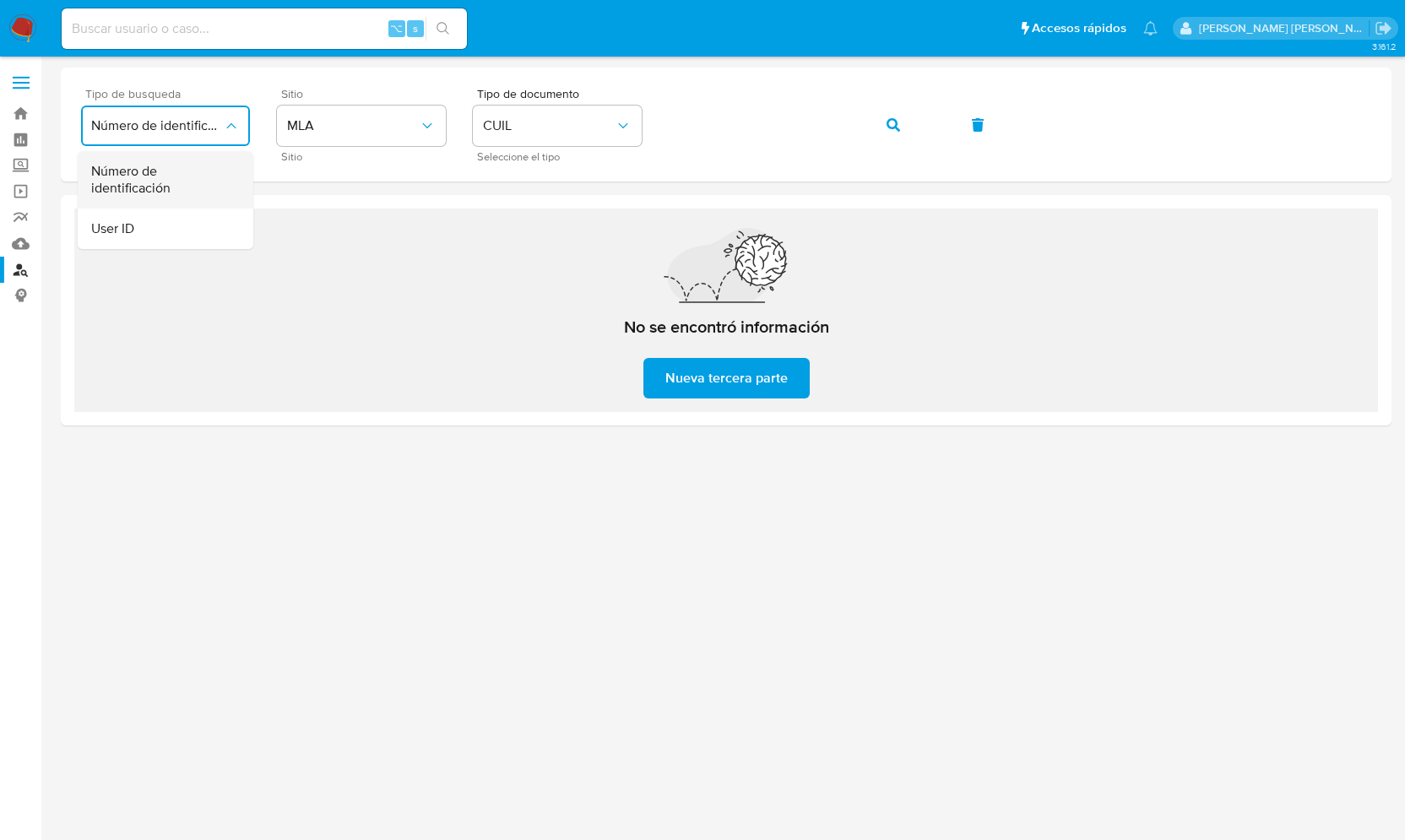
click at [184, 173] on span "Número de identificación" at bounding box center [161, 179] width 139 height 34
click at [433, 131] on icon "site_id" at bounding box center [427, 125] width 17 height 17
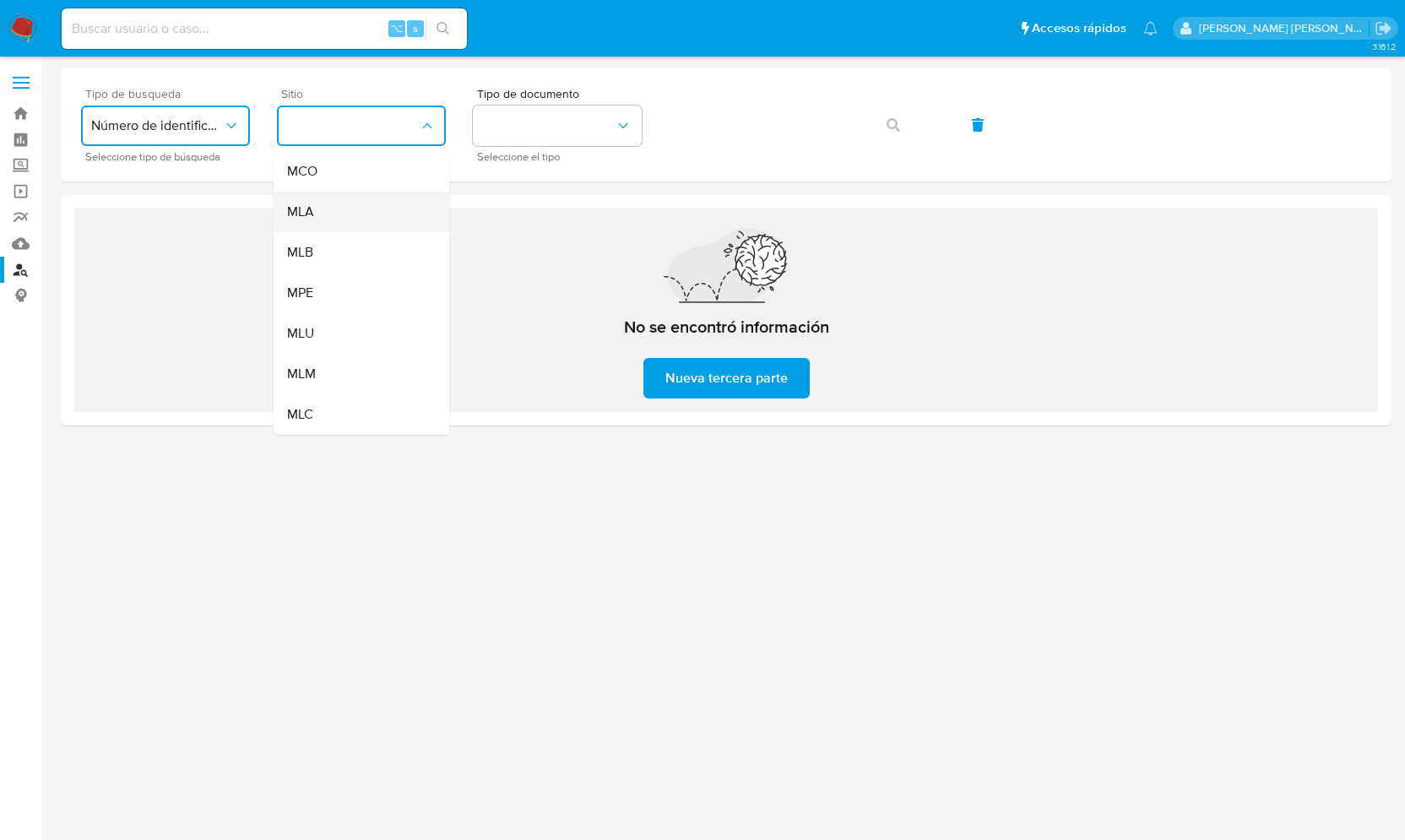
click at [328, 212] on div "MLA" at bounding box center [357, 211] width 139 height 41
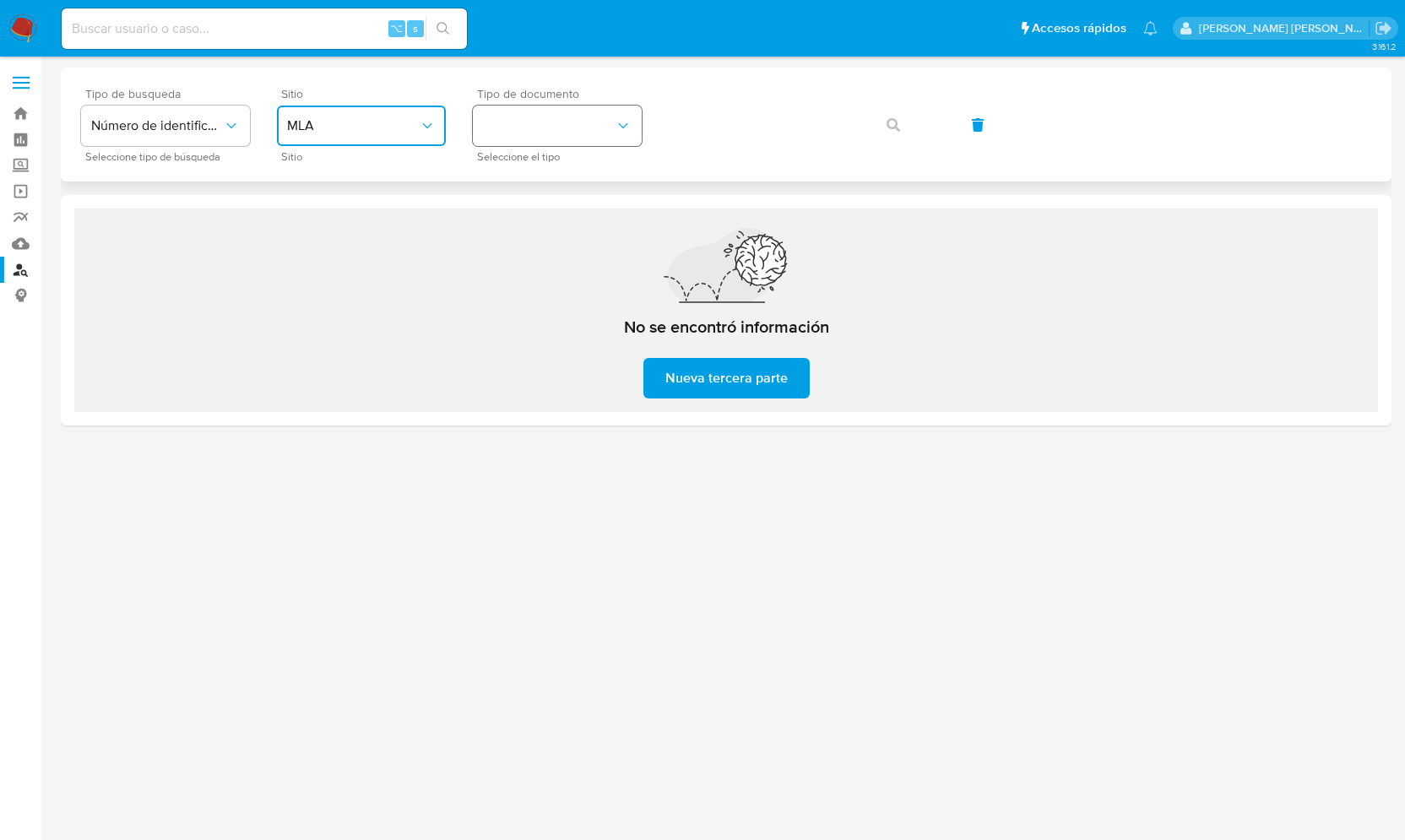
click at [492, 129] on button "identificationType" at bounding box center [557, 126] width 168 height 41
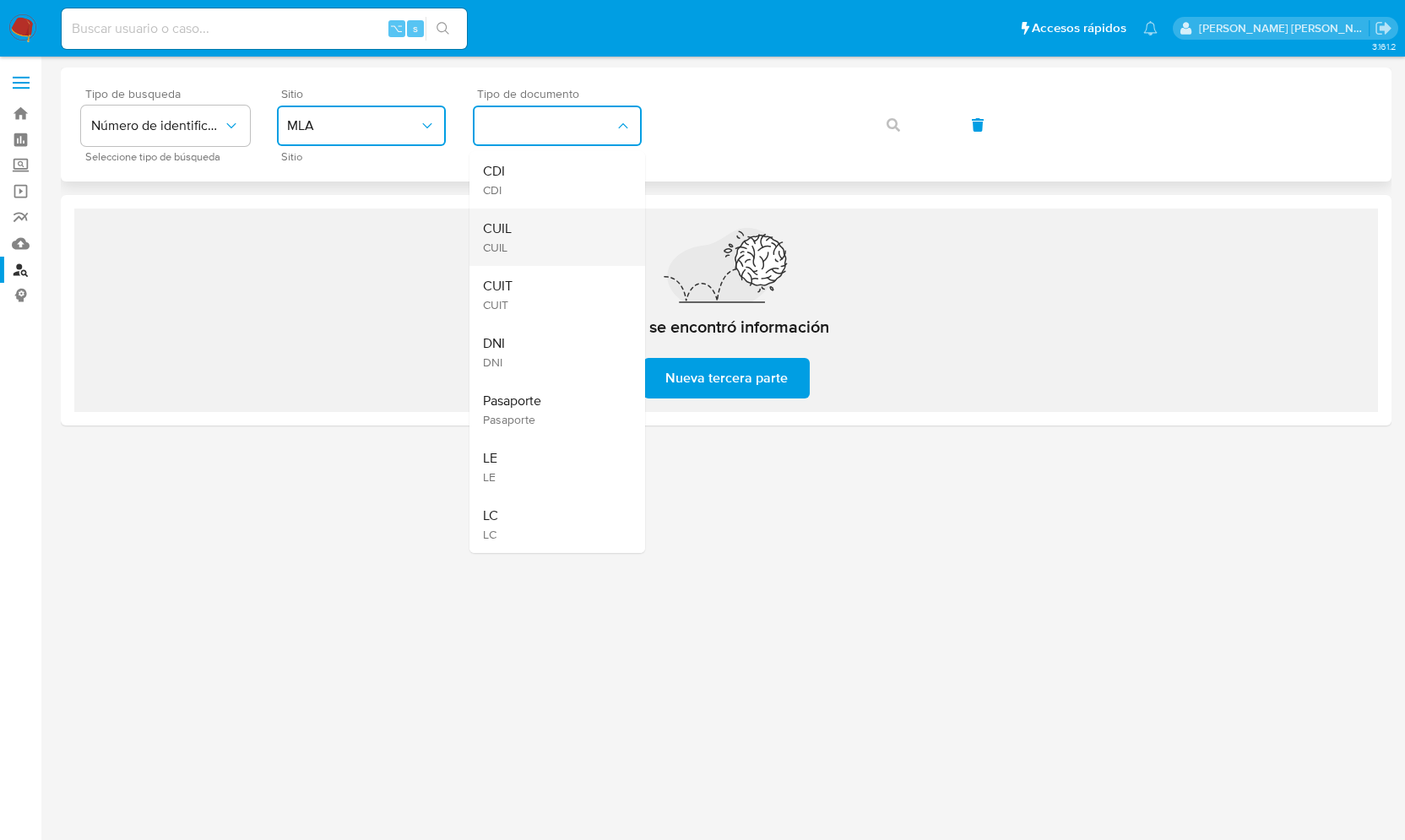
click at [511, 226] on span "CUIL" at bounding box center [496, 228] width 29 height 17
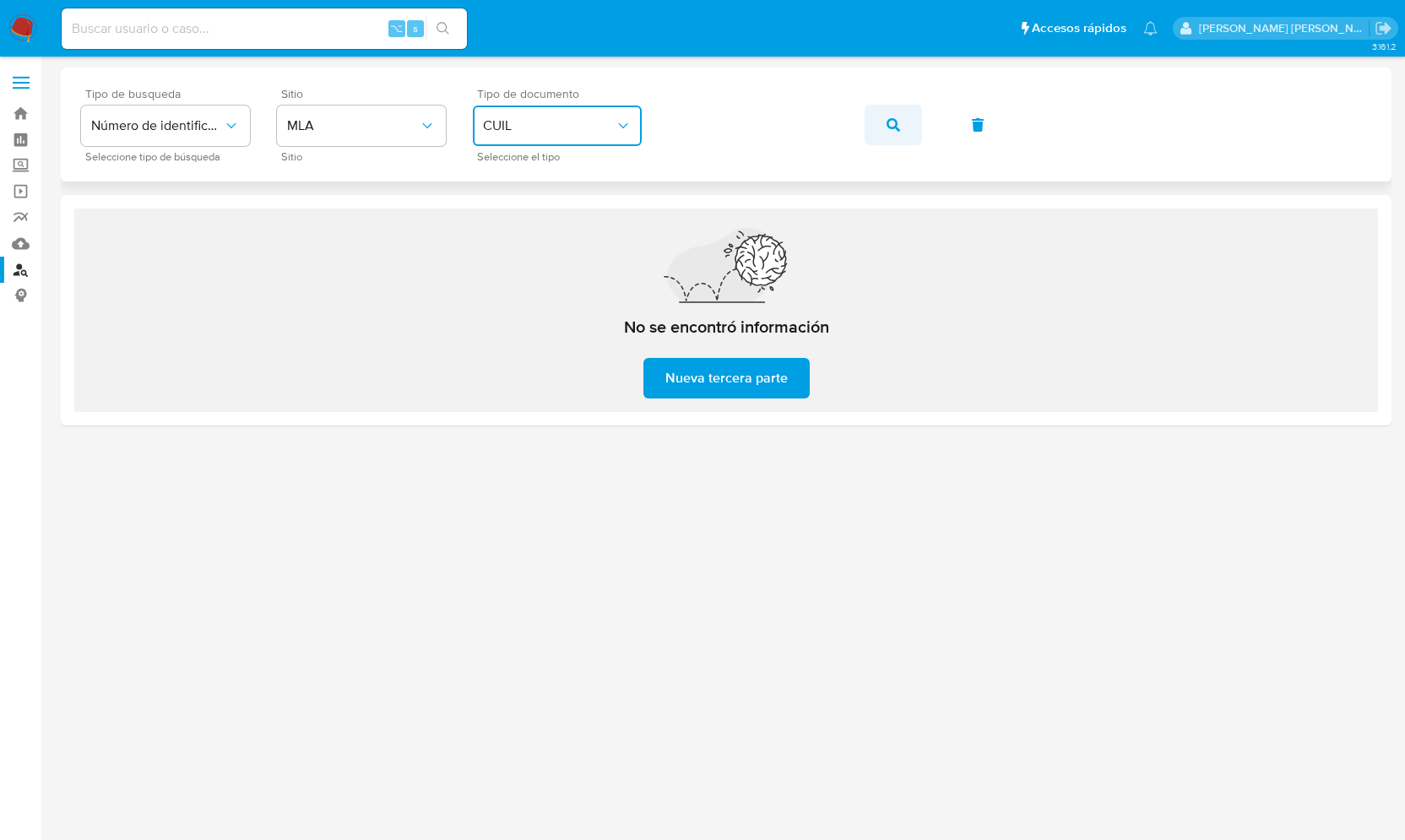
click at [893, 126] on icon "button" at bounding box center [894, 125] width 14 height 14
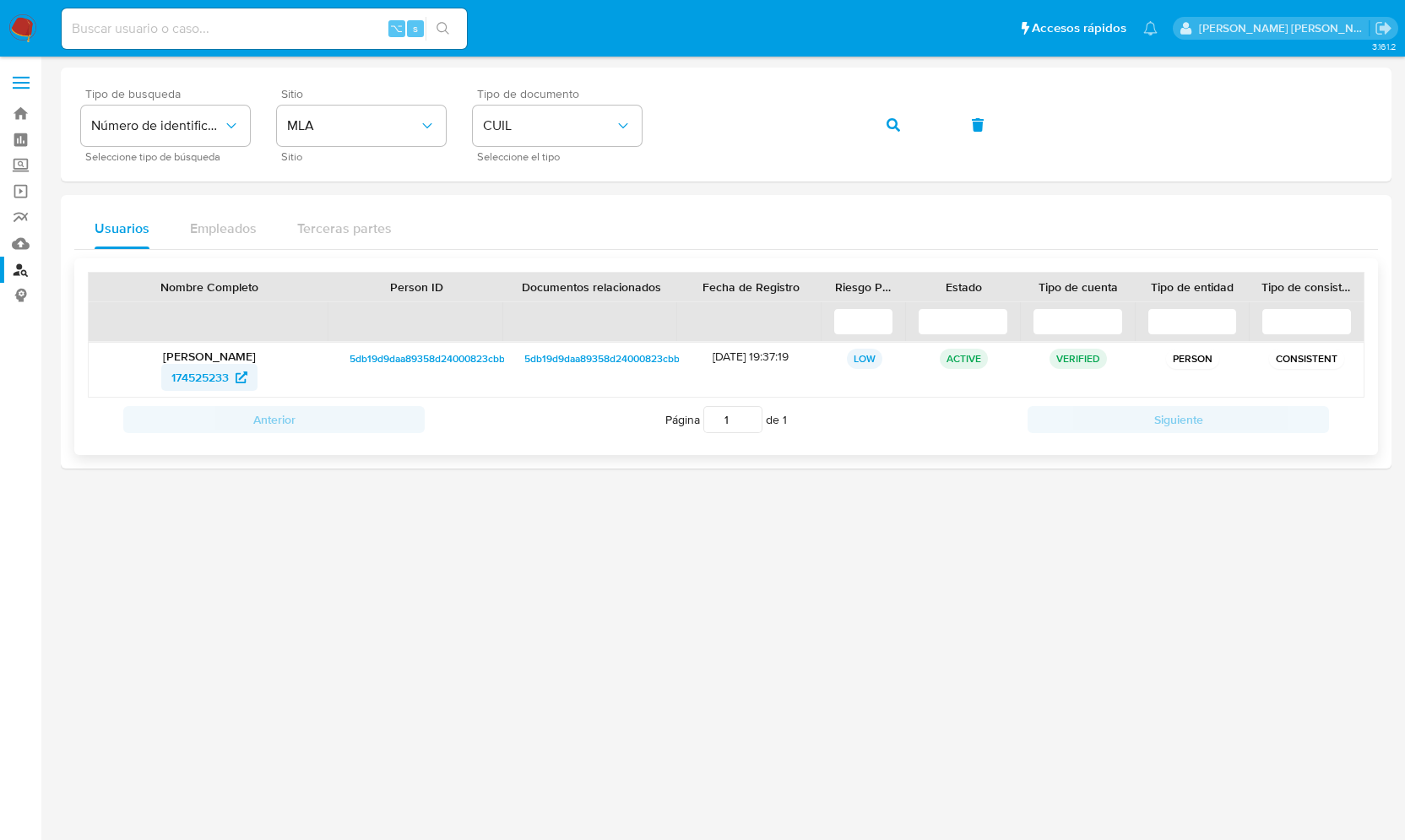
click at [219, 375] on span "174525233" at bounding box center [200, 376] width 57 height 27
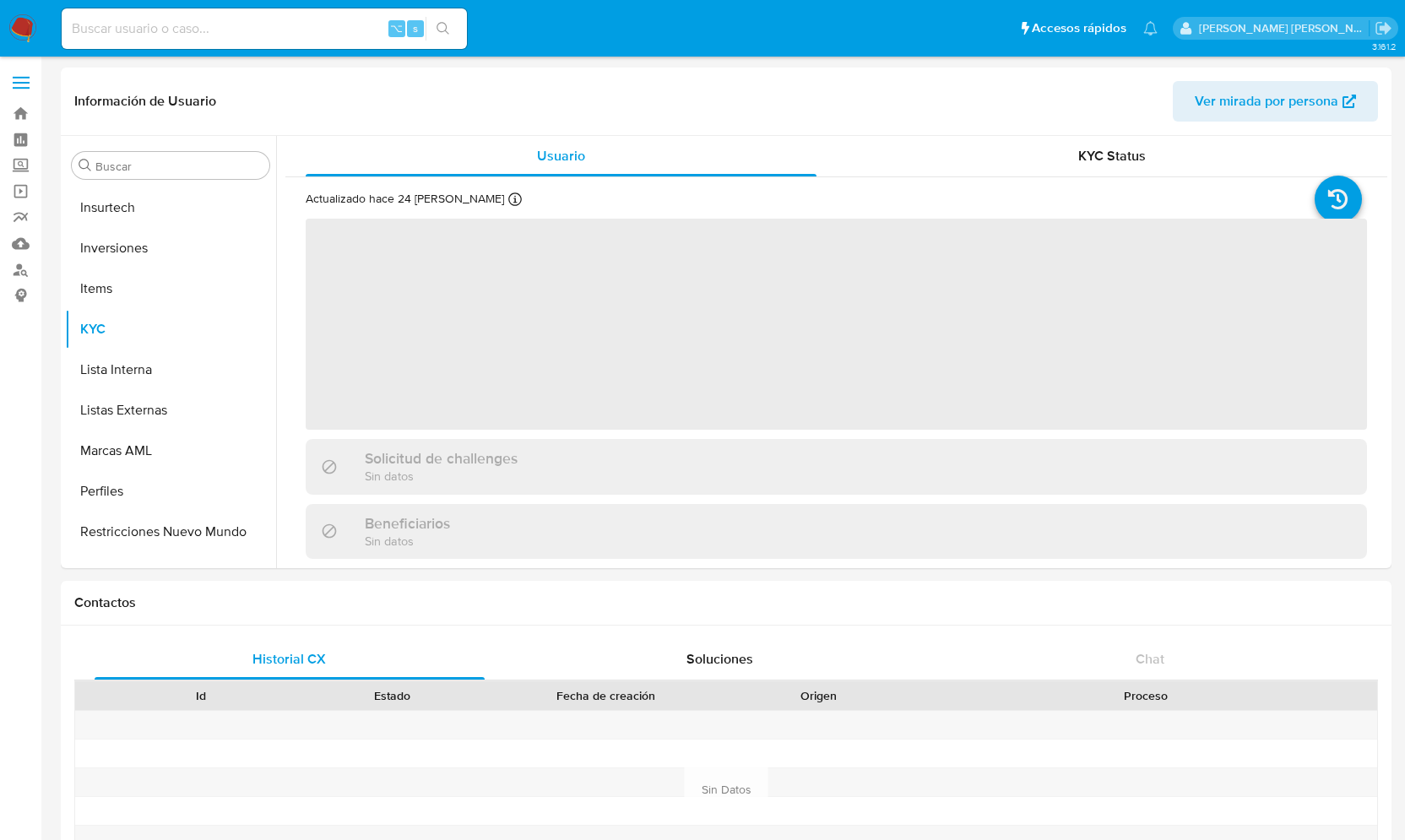
scroll to position [876, 0]
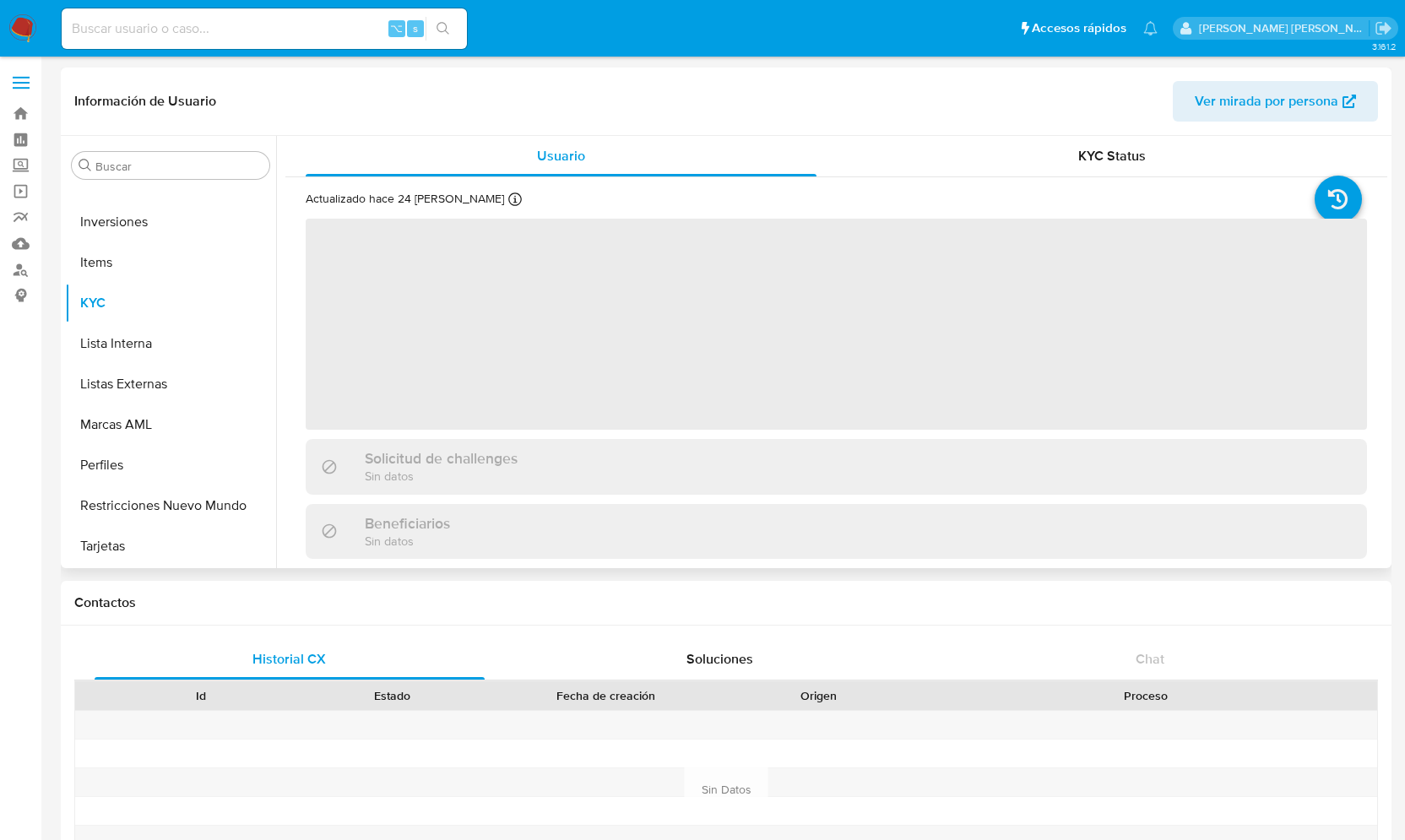
select select "10"
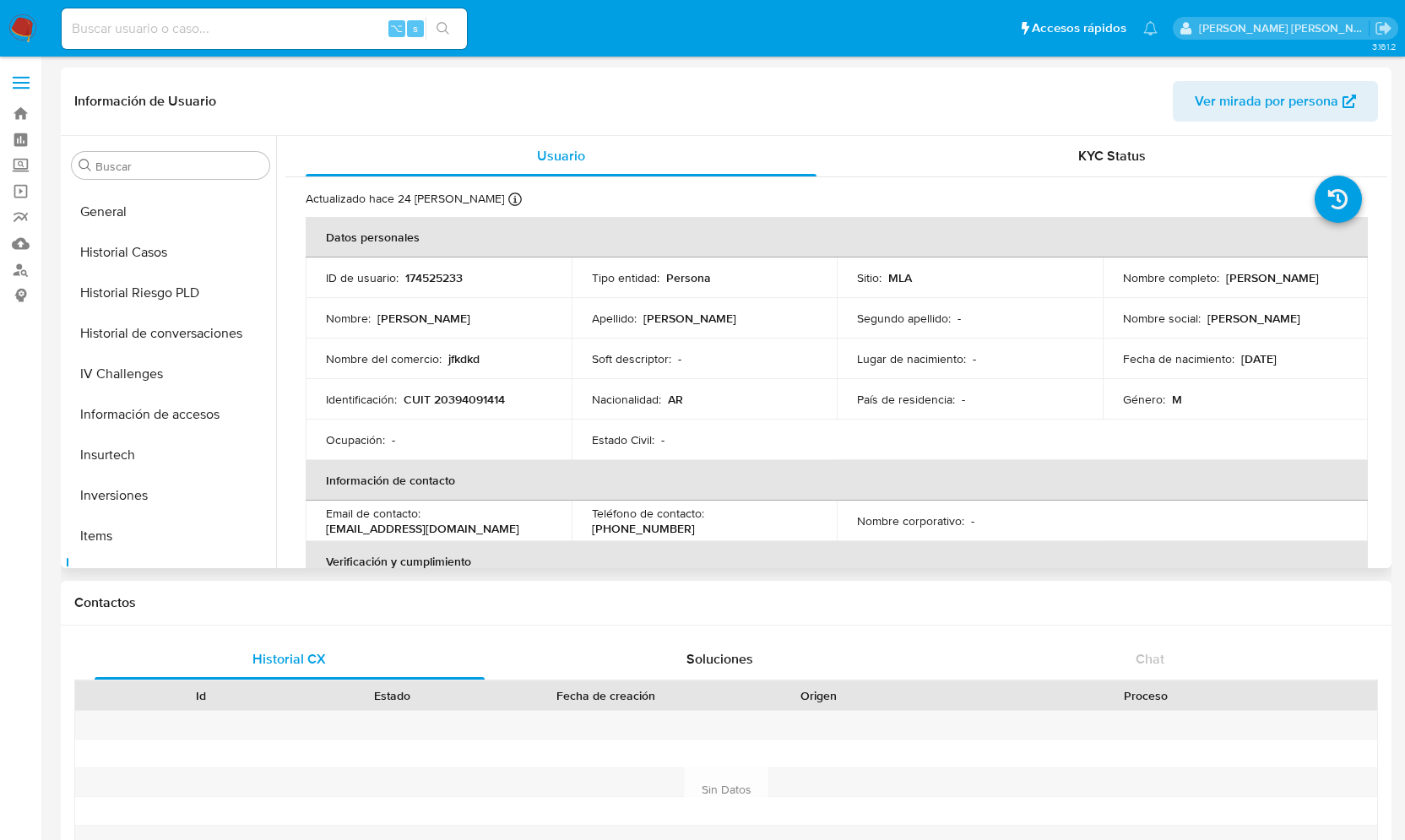
scroll to position [585, 0]
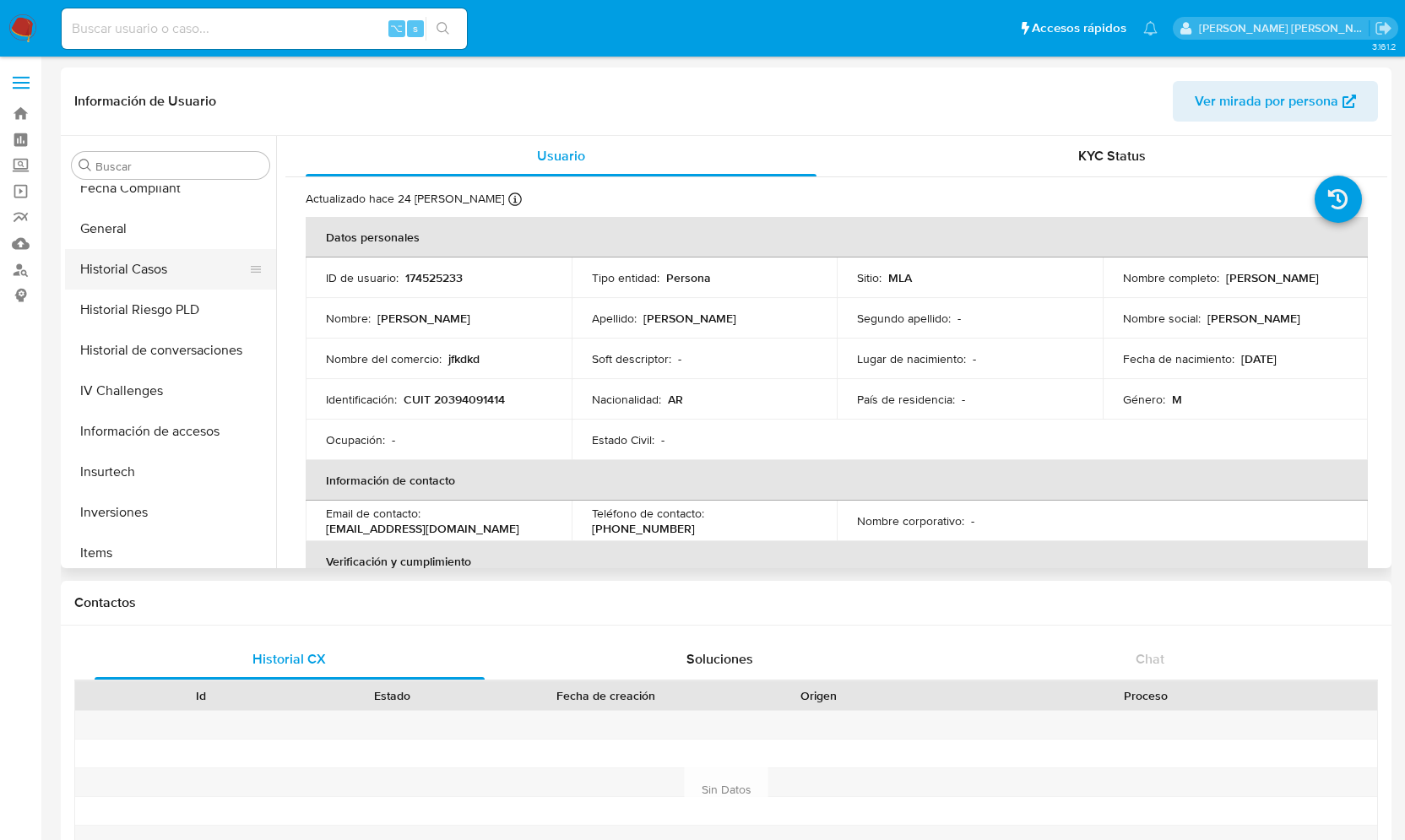
click at [156, 269] on button "Historial Casos" at bounding box center [163, 268] width 197 height 41
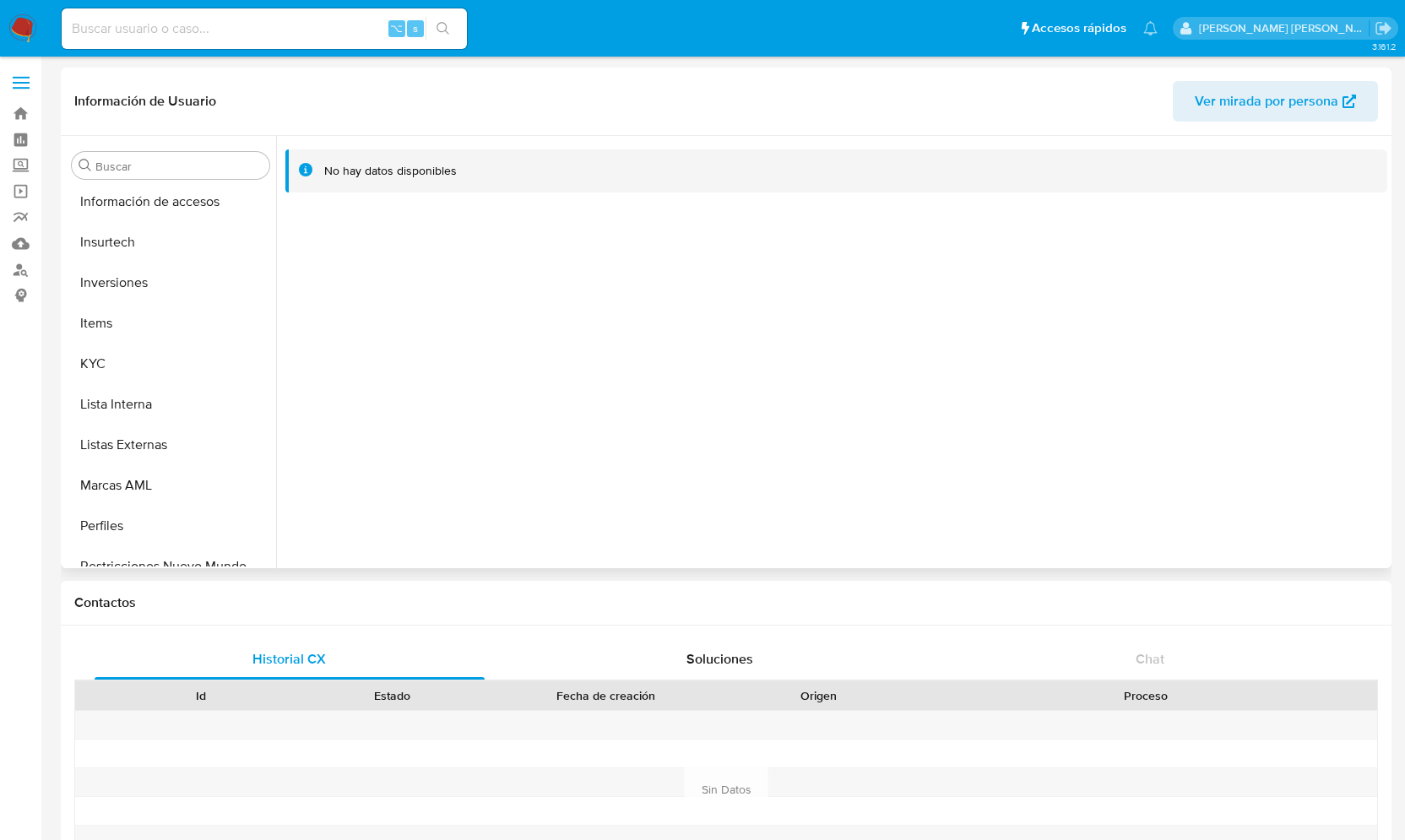
scroll to position [819, 0]
click at [146, 361] on button "KYC" at bounding box center [163, 360] width 197 height 41
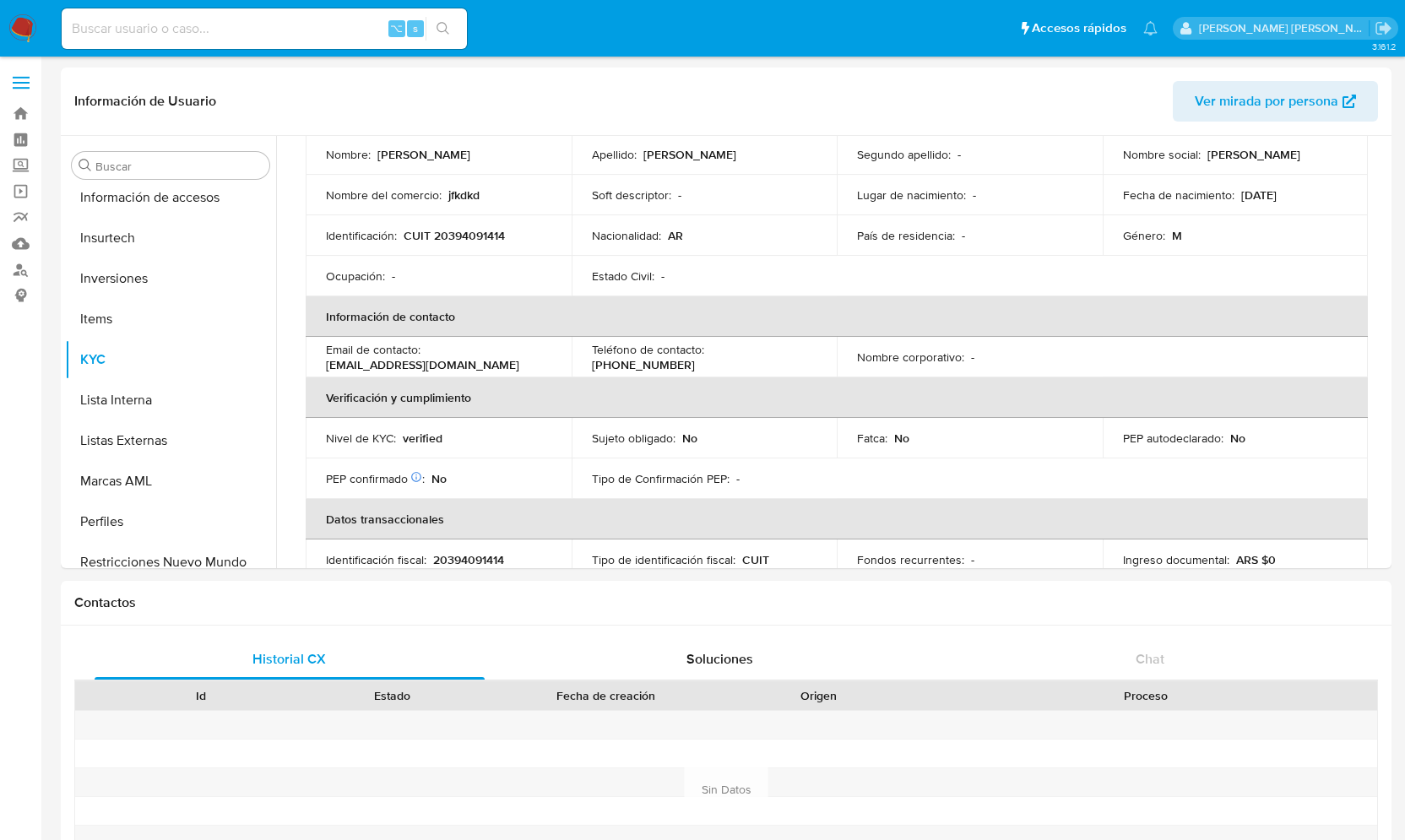
scroll to position [166, 0]
click at [19, 272] on link "Buscador de personas" at bounding box center [100, 269] width 201 height 26
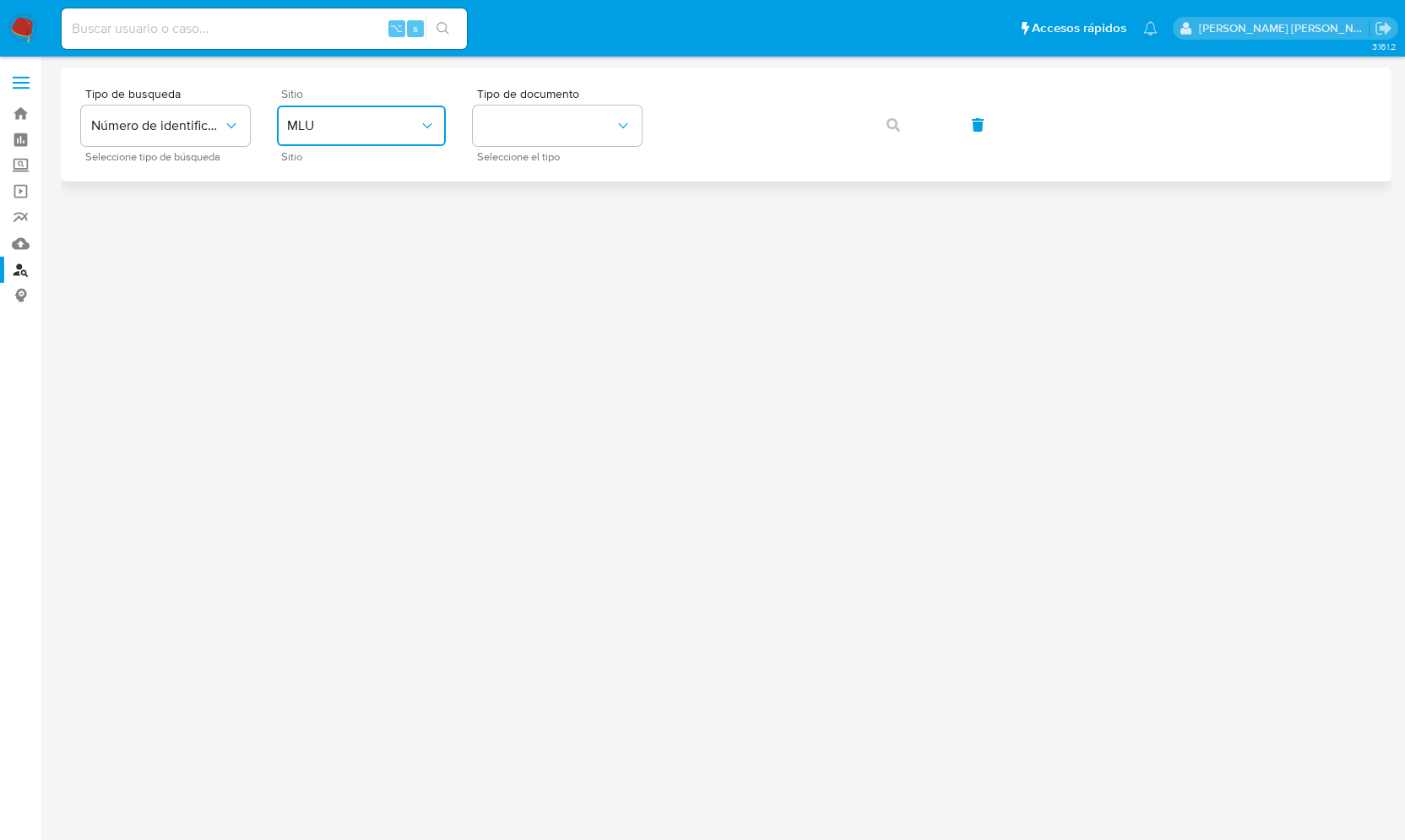
click at [382, 121] on span "MLU" at bounding box center [353, 125] width 132 height 17
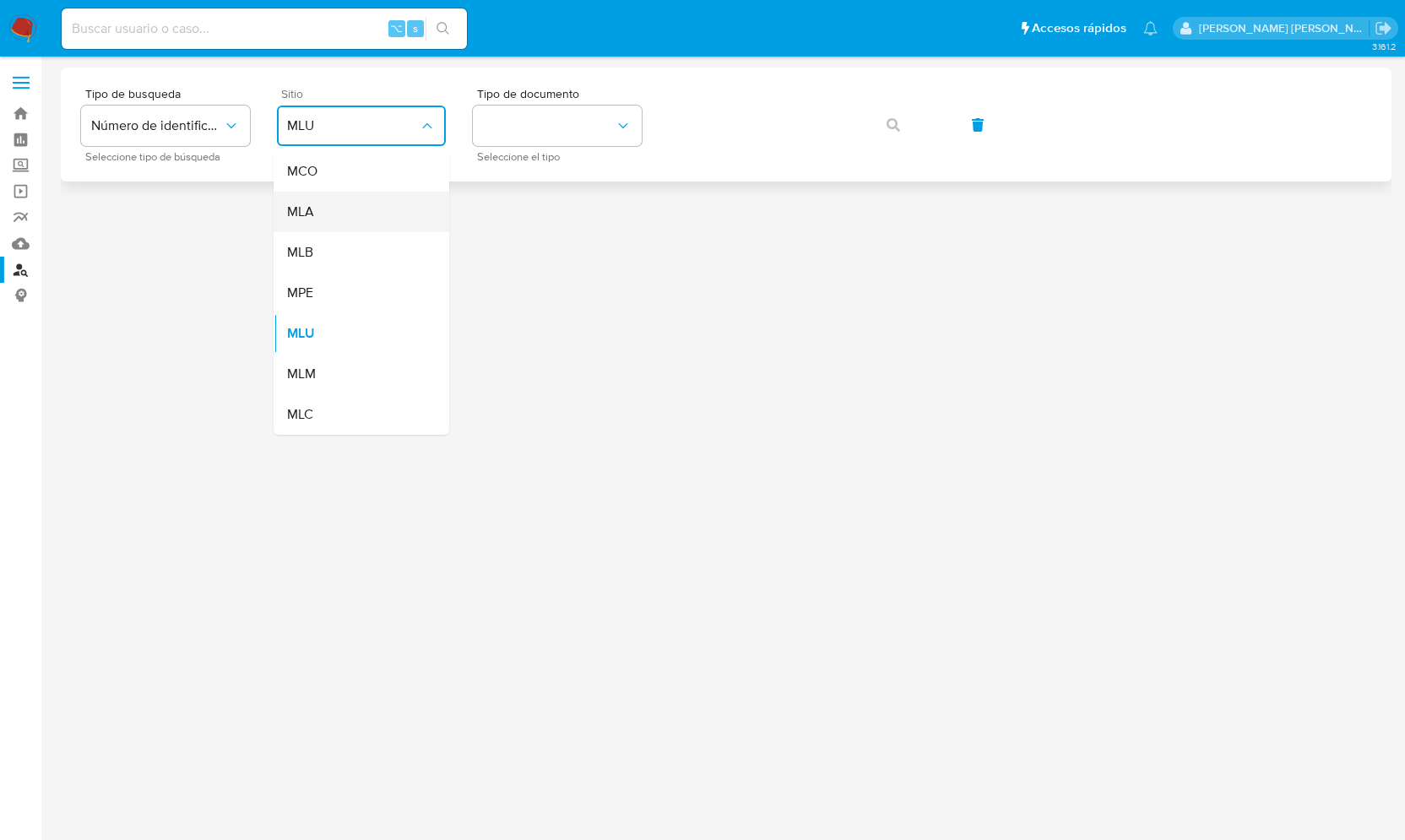
click at [328, 208] on div "MLA" at bounding box center [357, 211] width 139 height 41
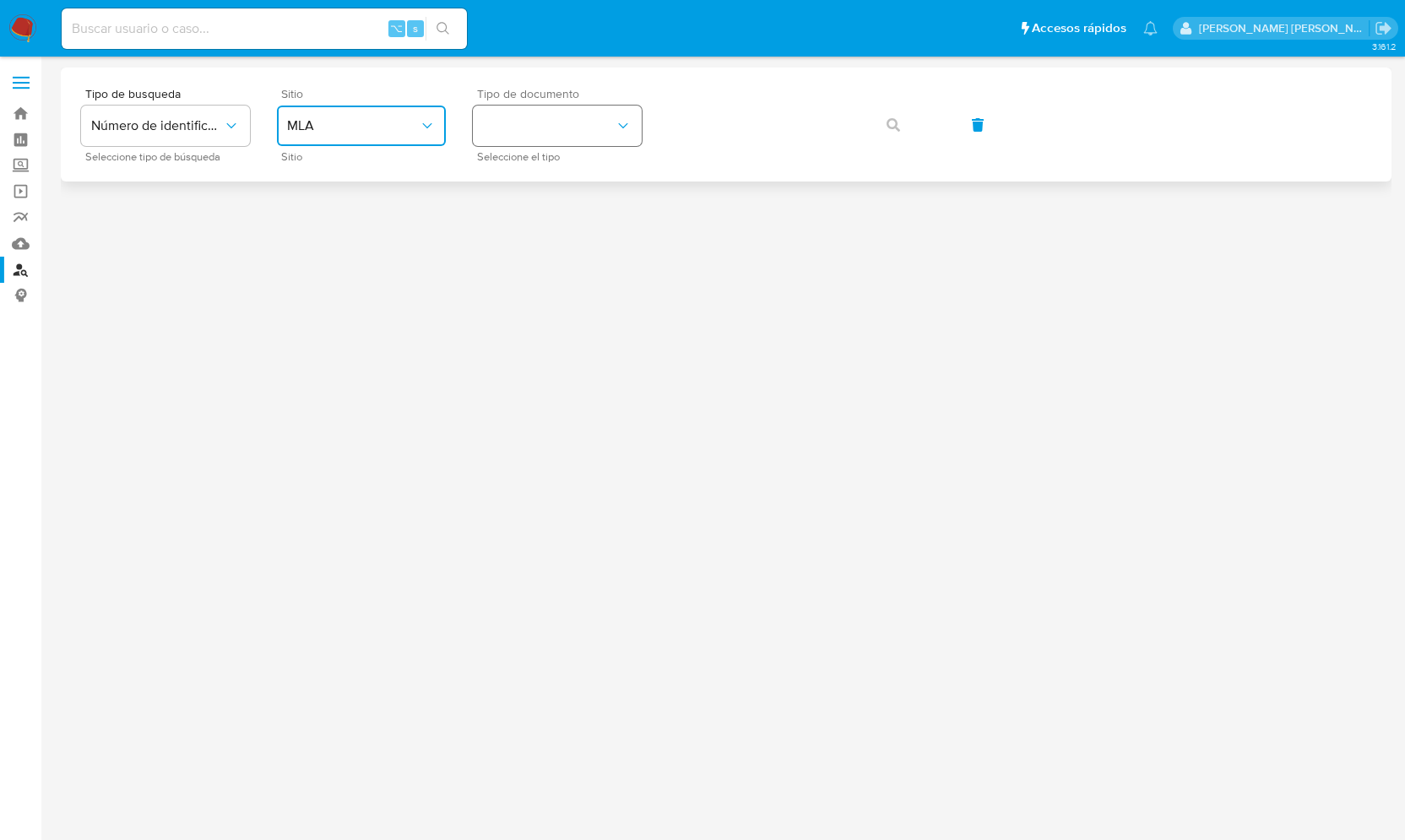
click at [605, 122] on button "identificationType" at bounding box center [557, 126] width 168 height 41
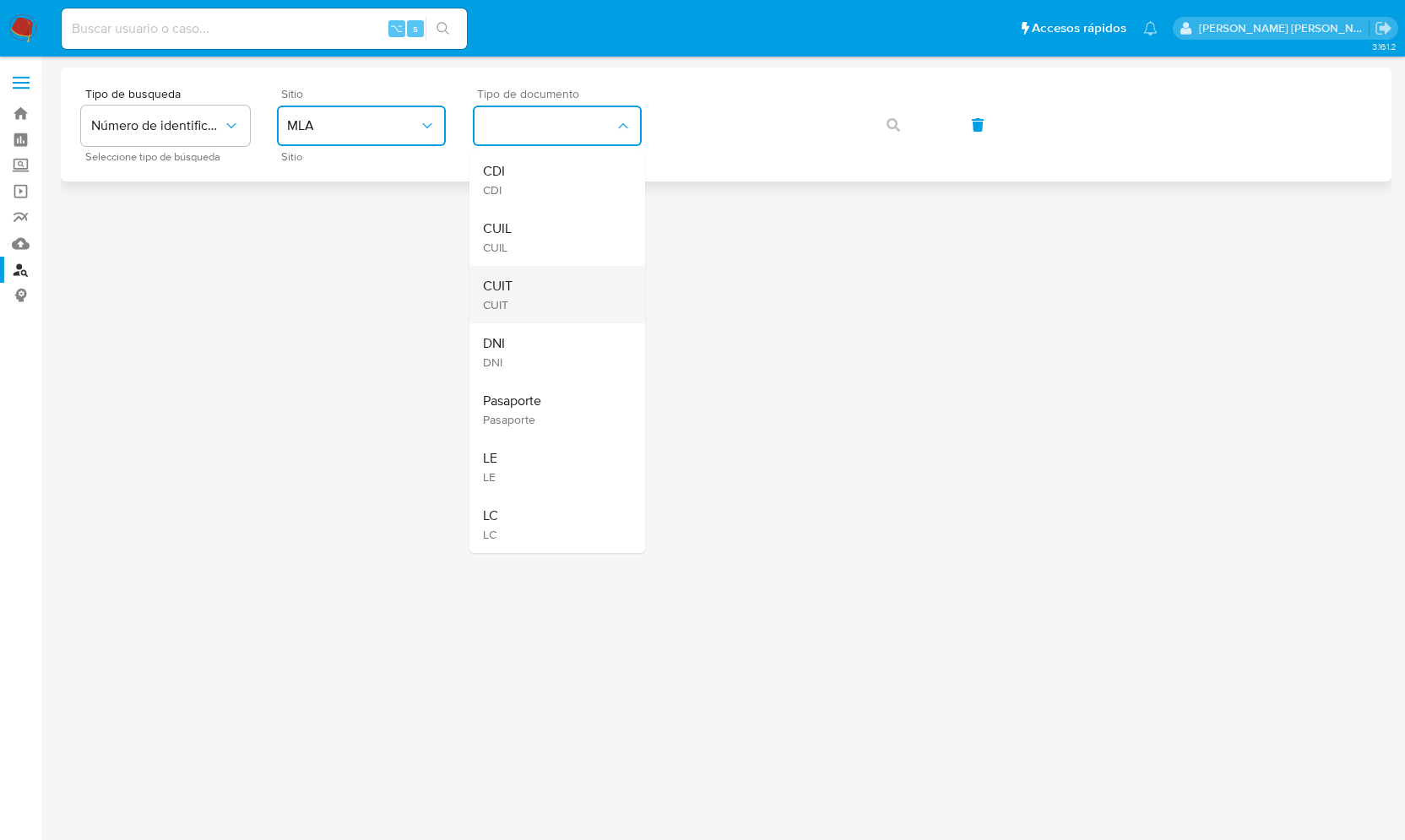
click at [516, 282] on div "CUIT CUIT" at bounding box center [552, 294] width 139 height 57
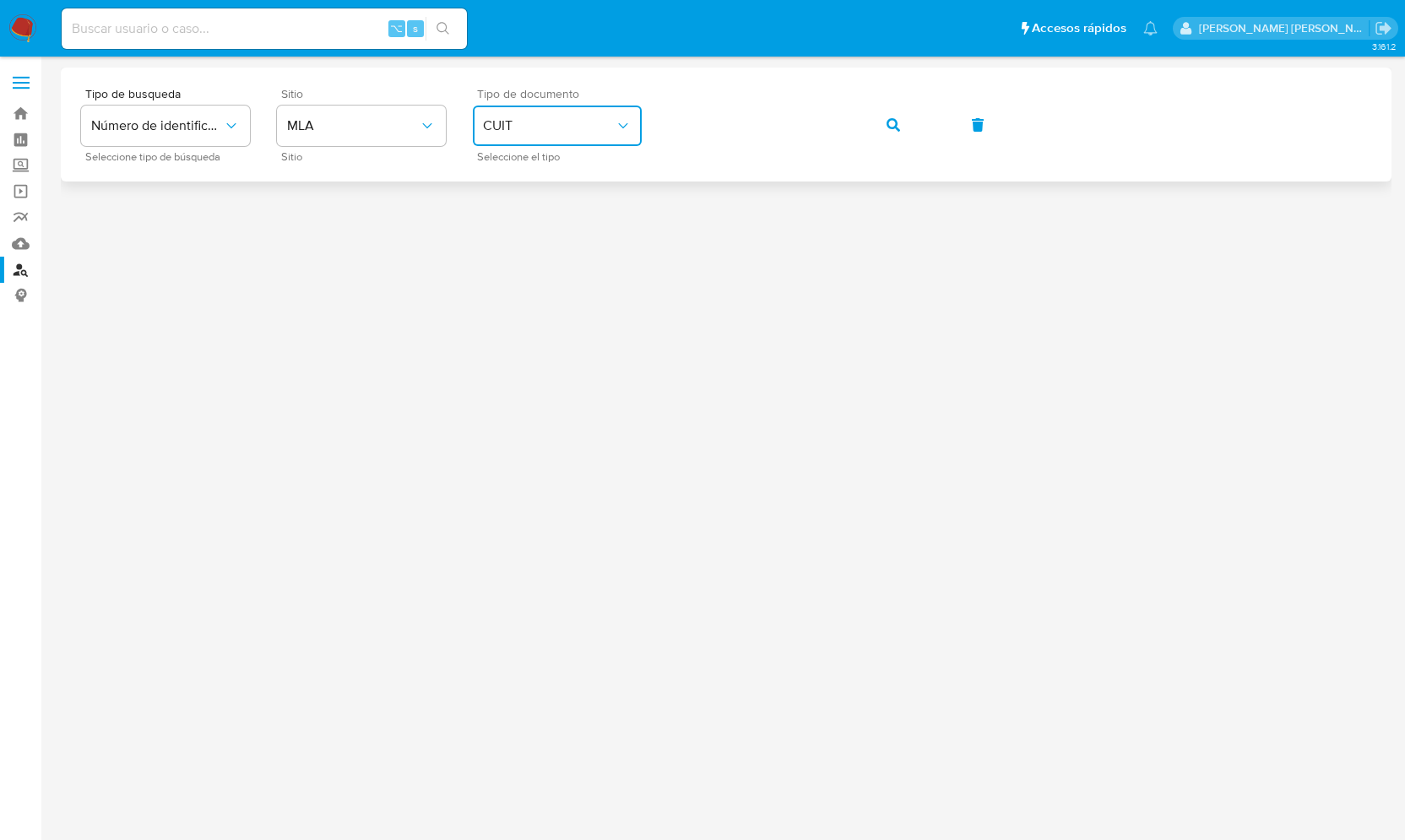
click at [550, 113] on button "CUIT" at bounding box center [557, 126] width 168 height 41
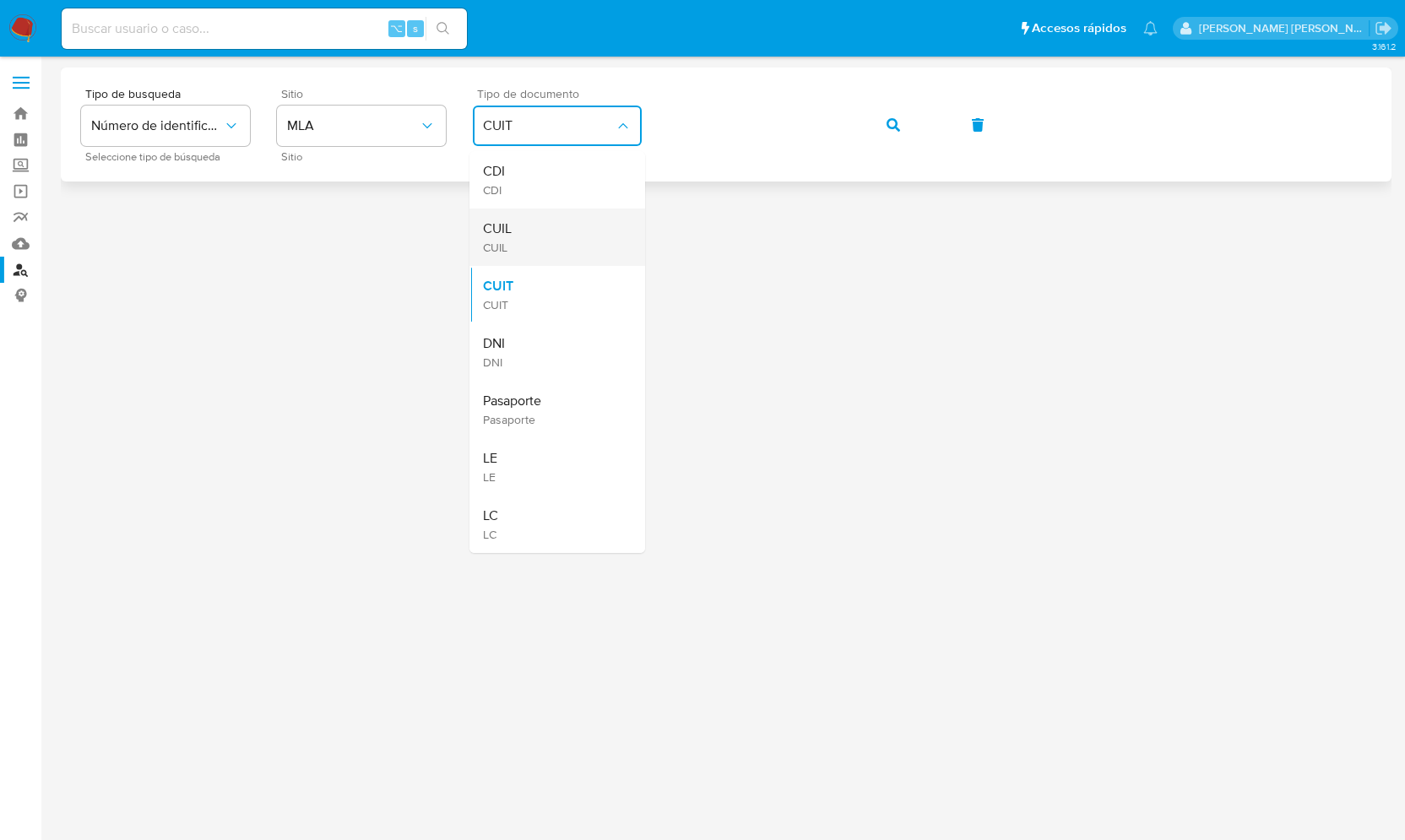
click at [523, 241] on div "CUIL CUIL" at bounding box center [552, 237] width 139 height 57
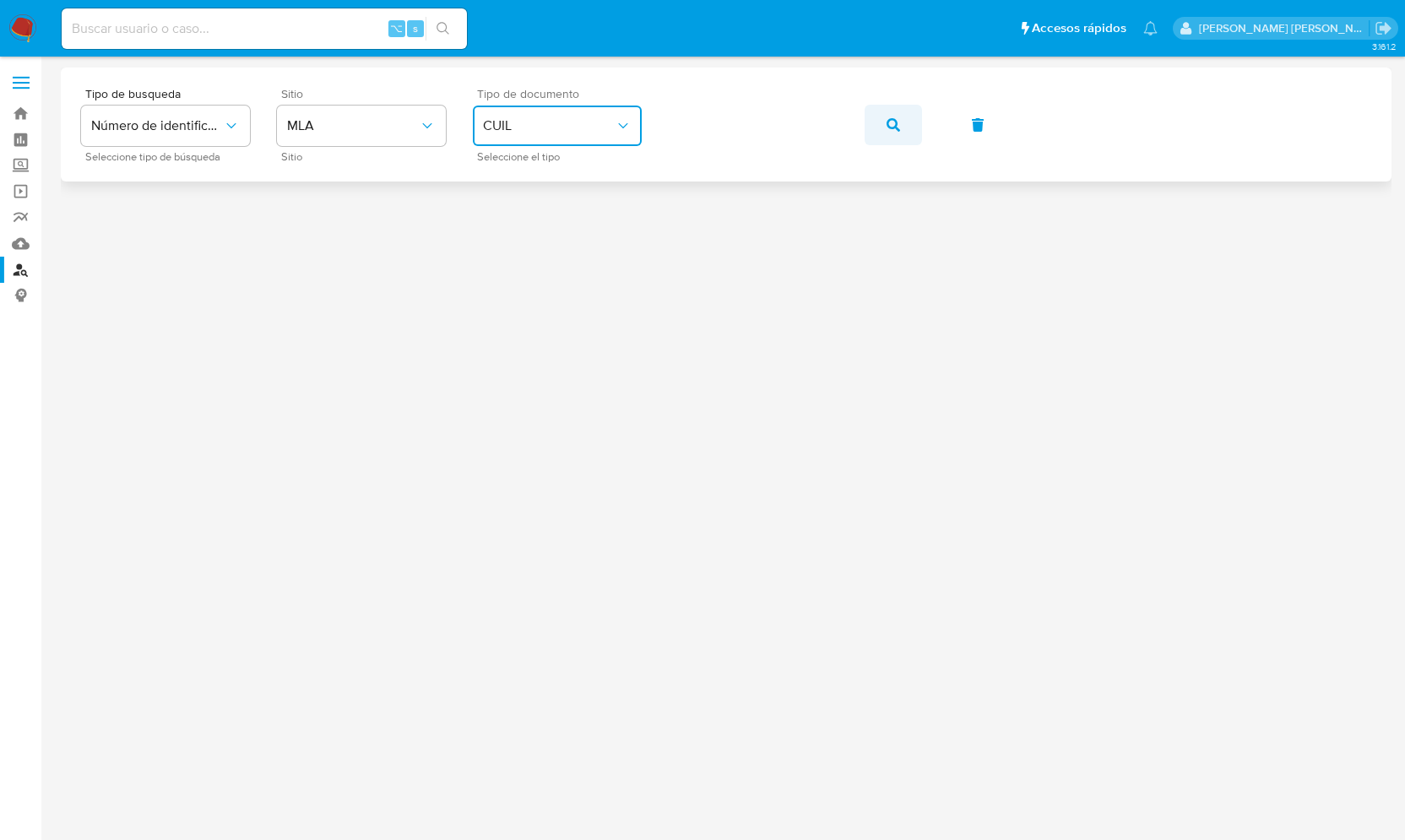
click at [903, 129] on button "button" at bounding box center [894, 125] width 57 height 41
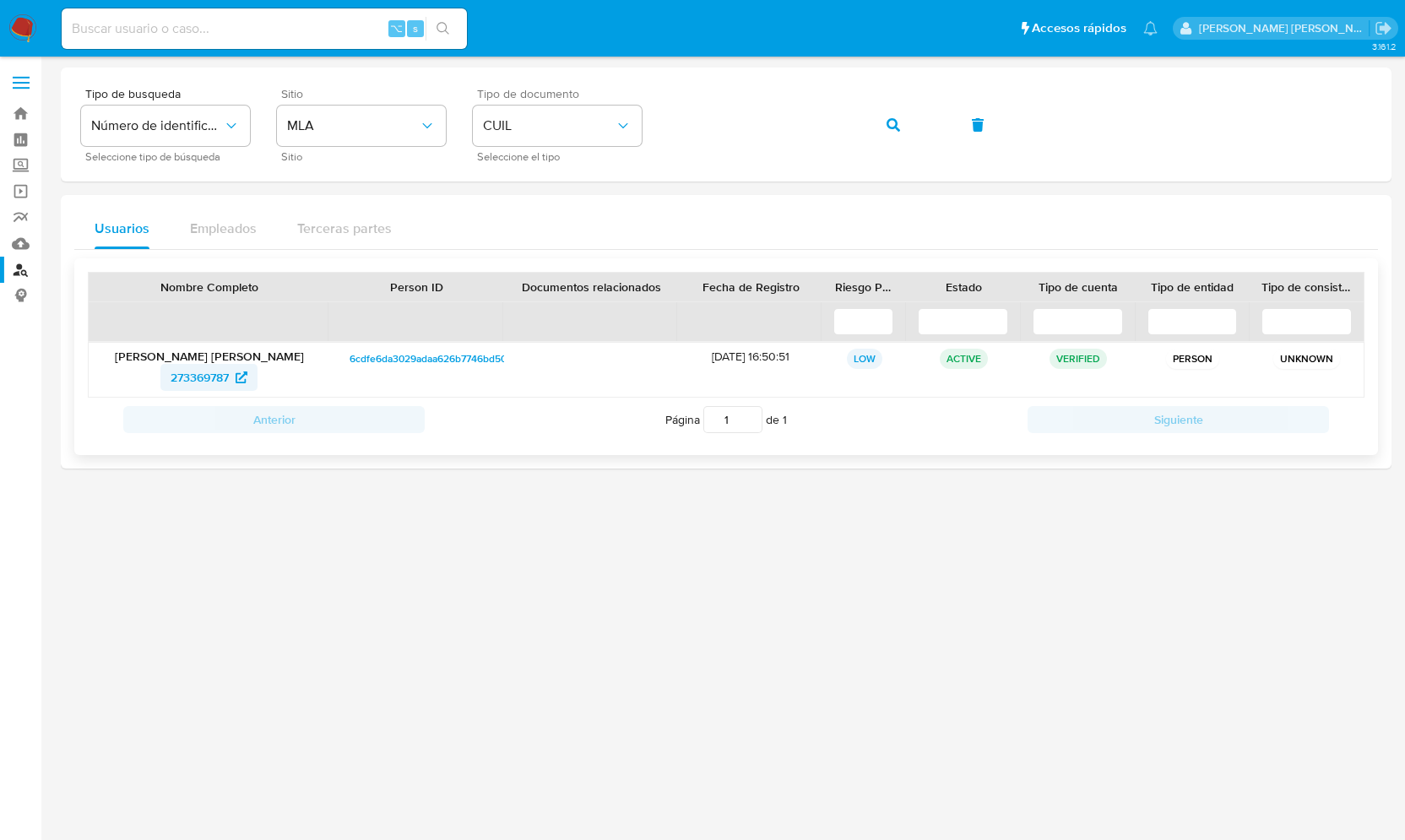
click at [200, 378] on span "273369787" at bounding box center [199, 376] width 58 height 27
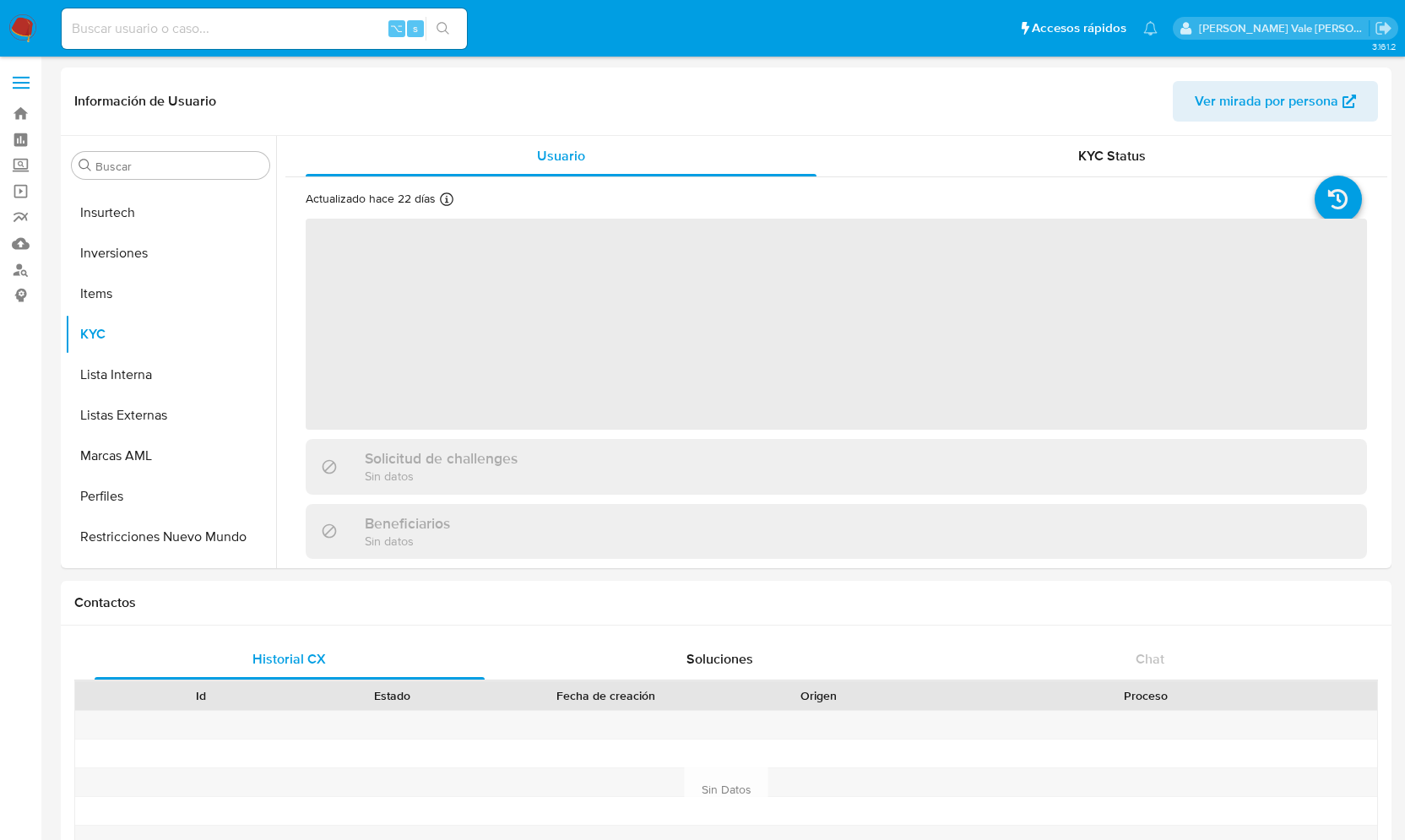
scroll to position [876, 0]
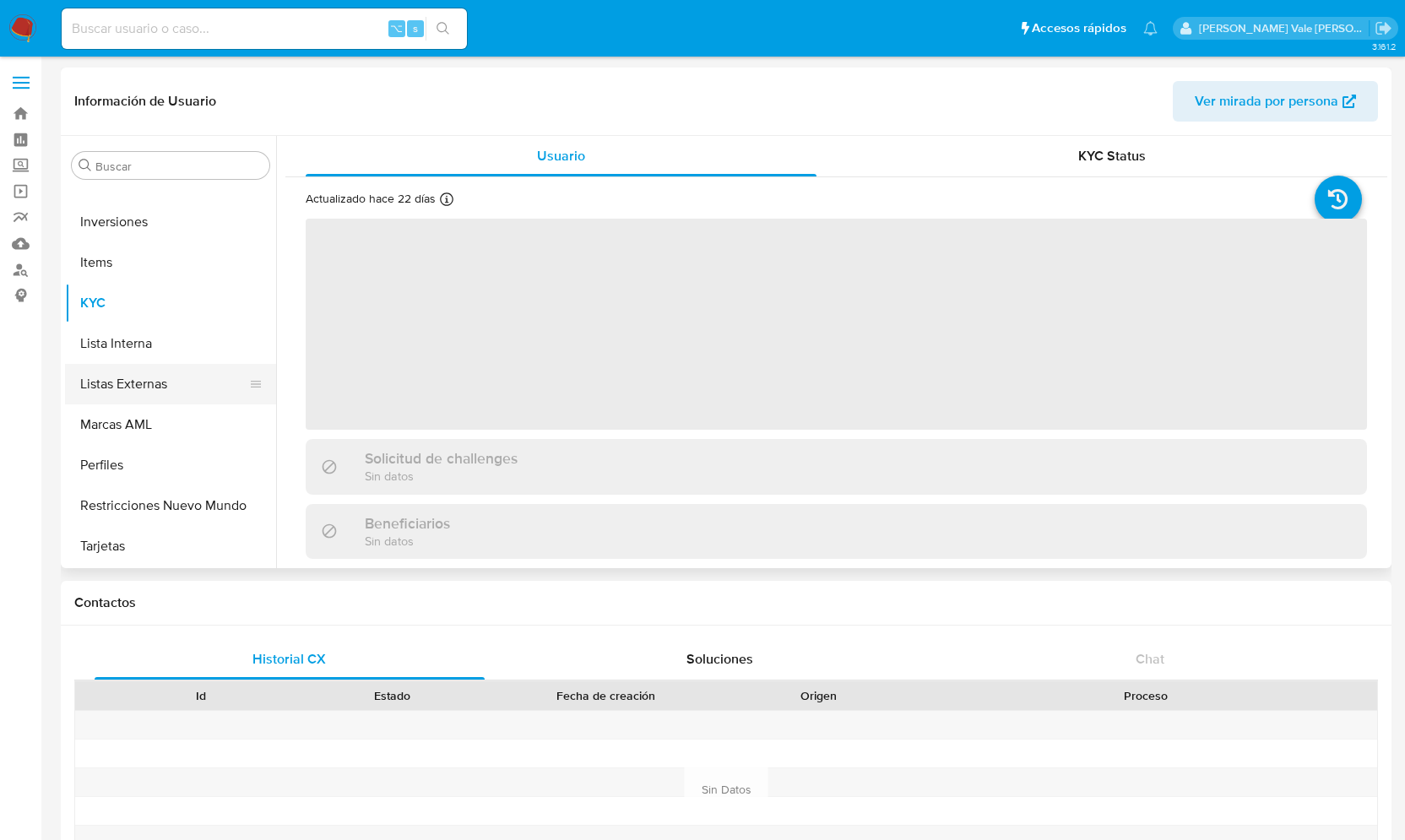
select select "10"
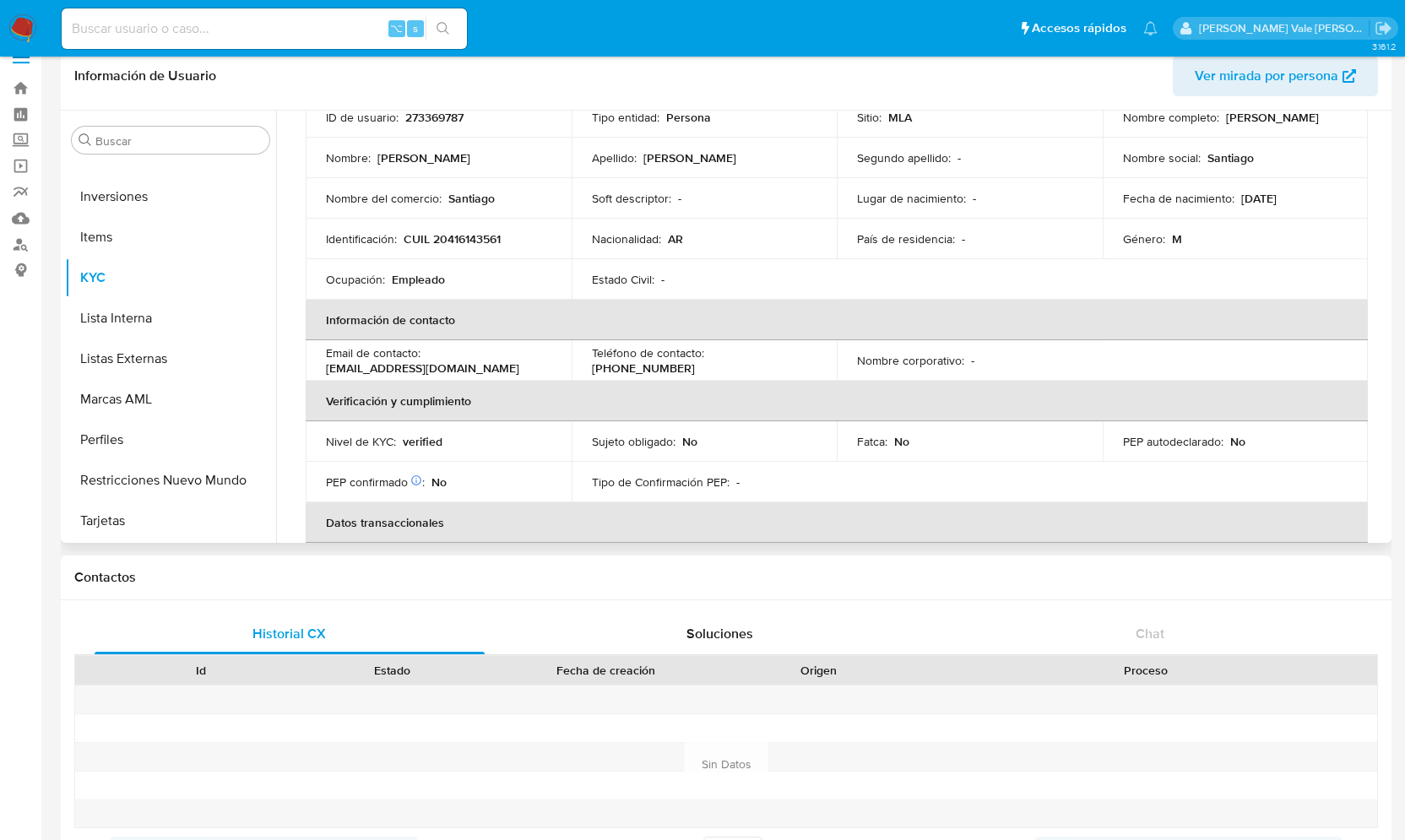
scroll to position [218, 0]
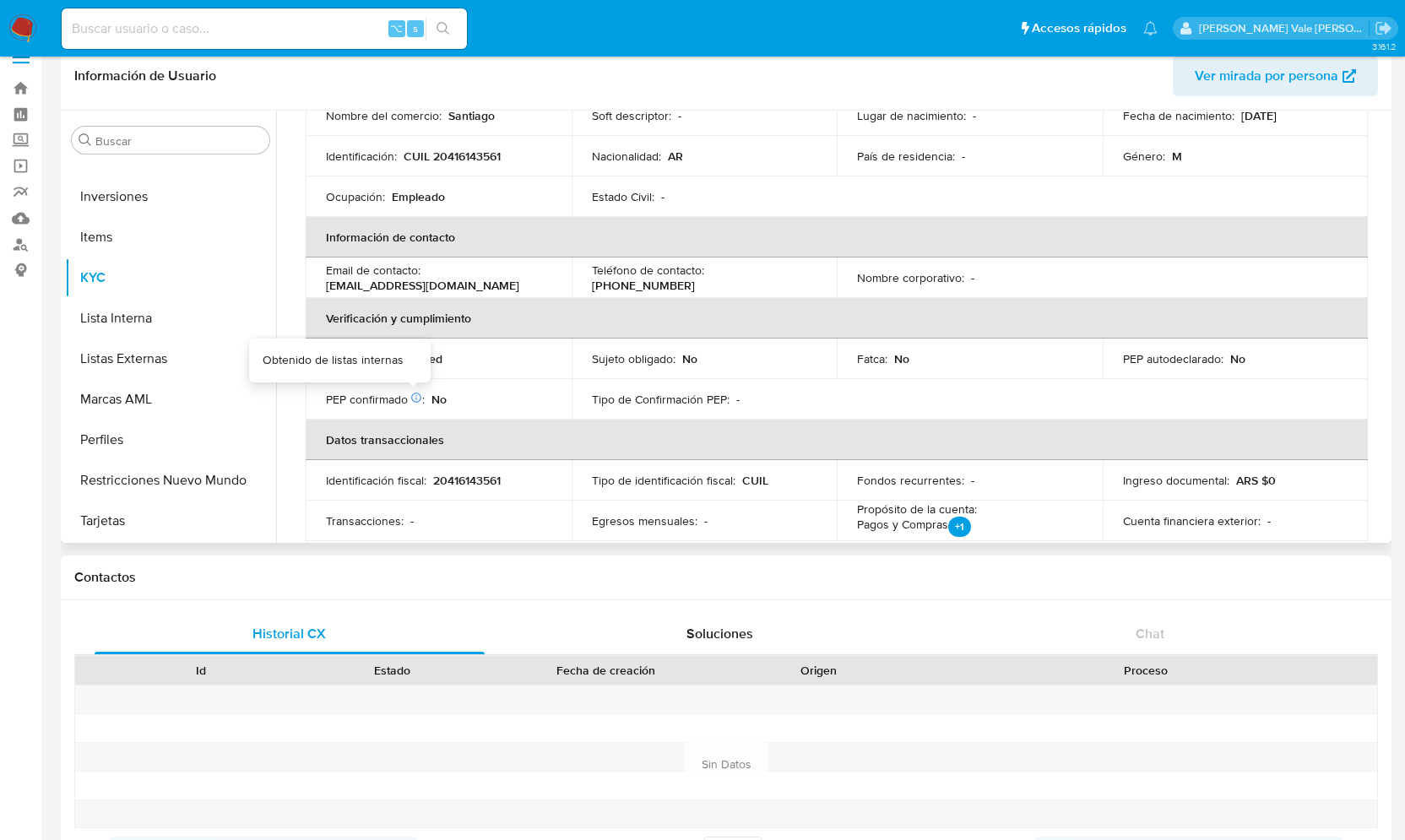
click at [420, 396] on icon at bounding box center [416, 397] width 10 height 10
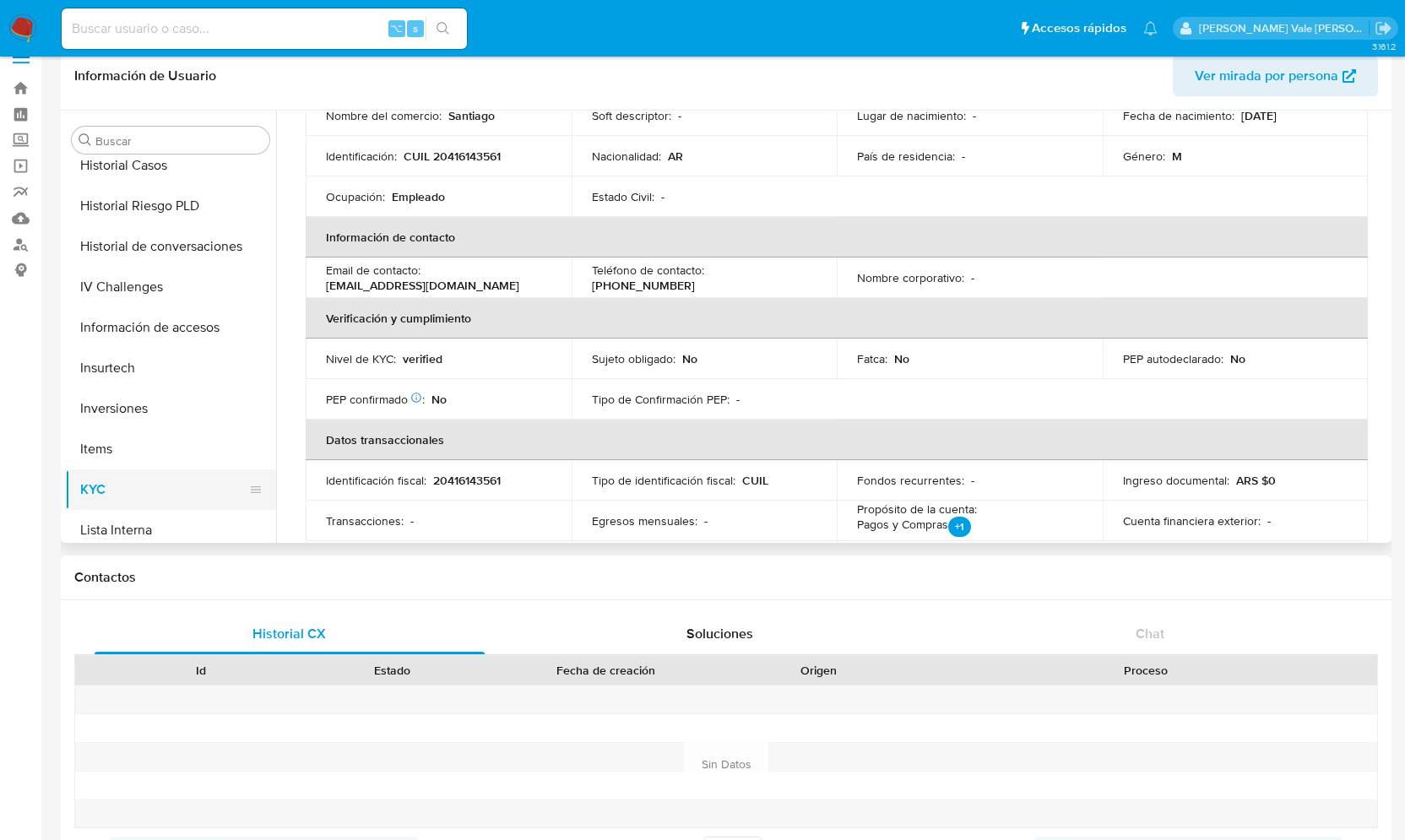
scroll to position [648, 0]
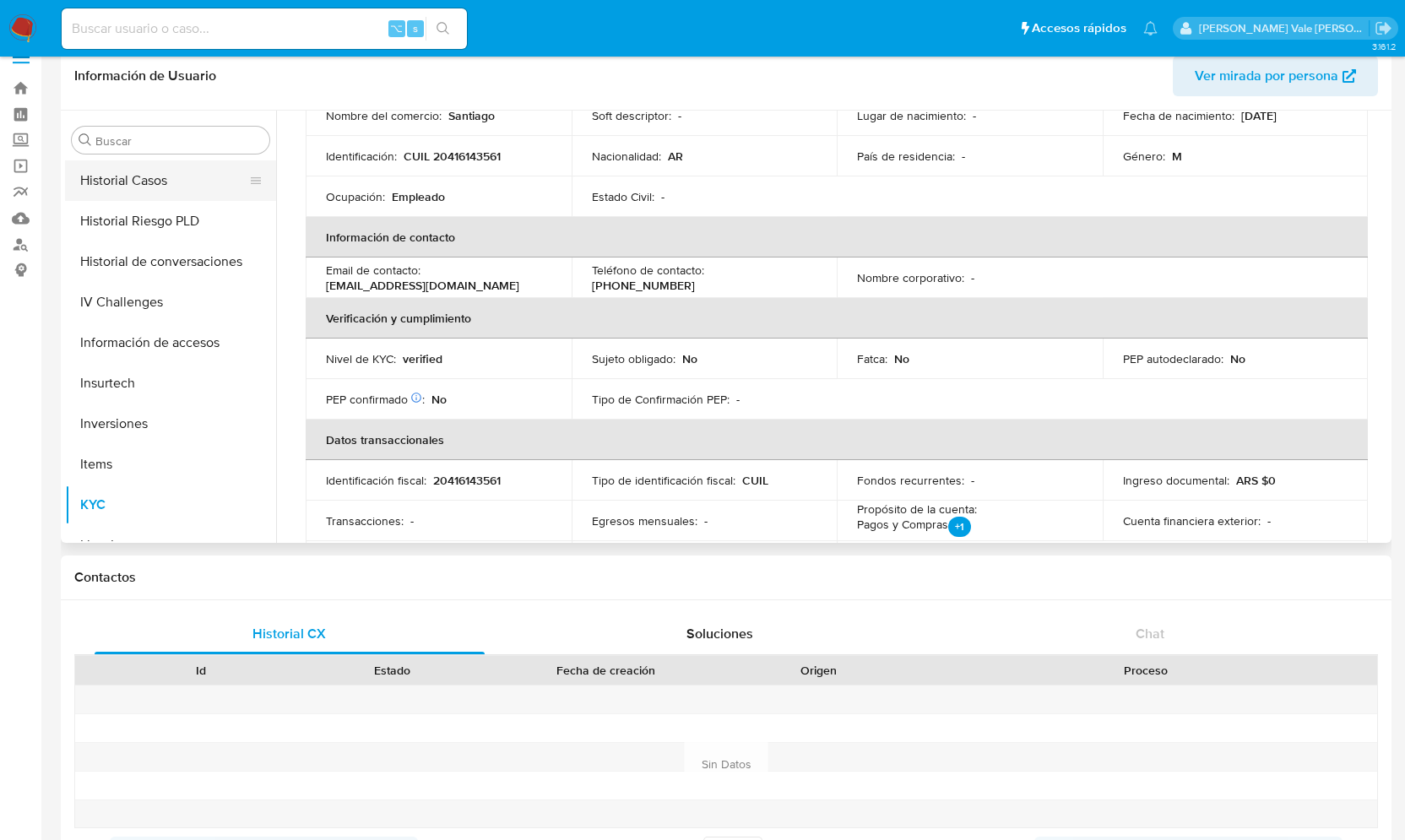
click at [156, 189] on button "Historial Casos" at bounding box center [163, 180] width 197 height 41
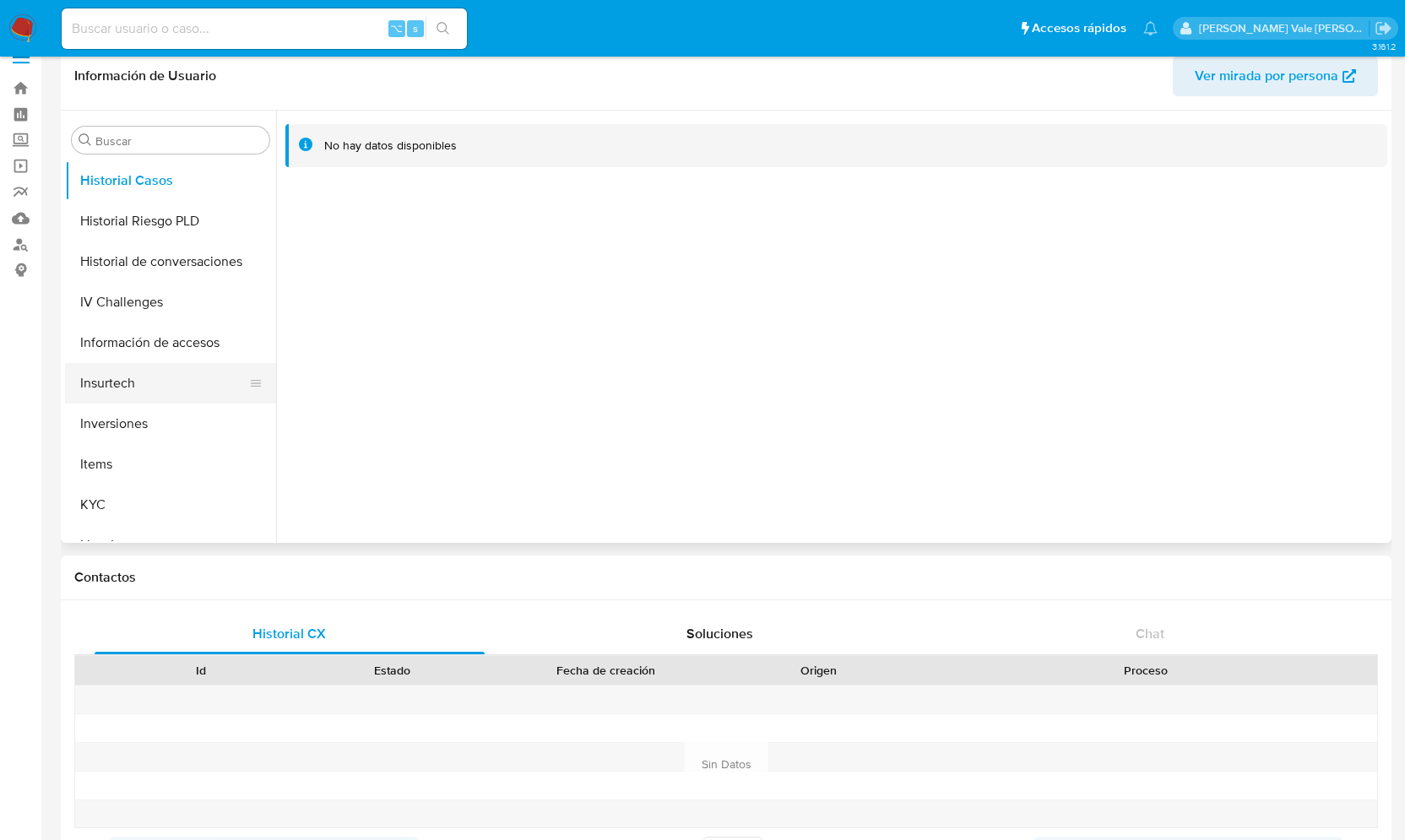
scroll to position [876, 0]
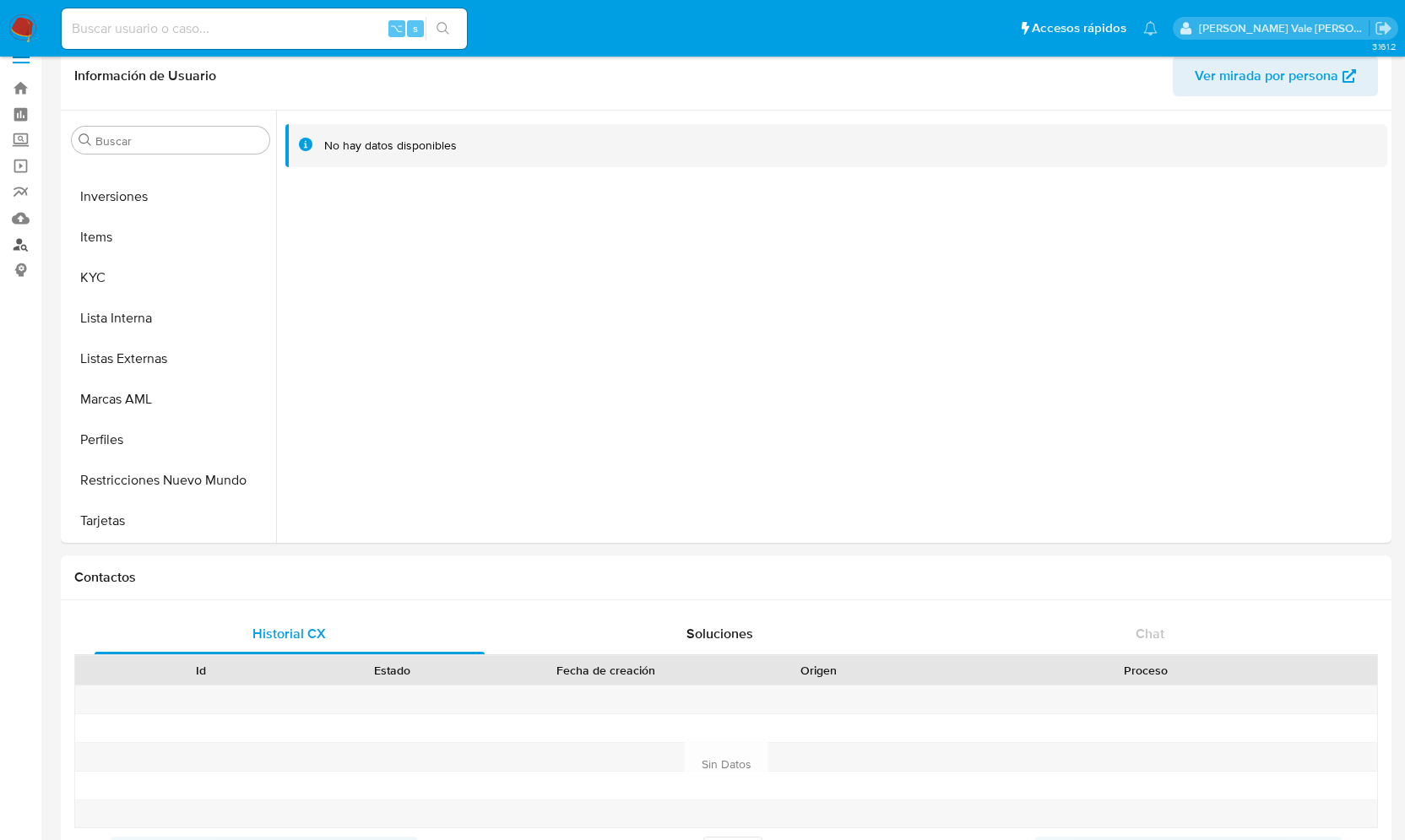
click at [31, 247] on link "Buscador de personas" at bounding box center [100, 244] width 201 height 26
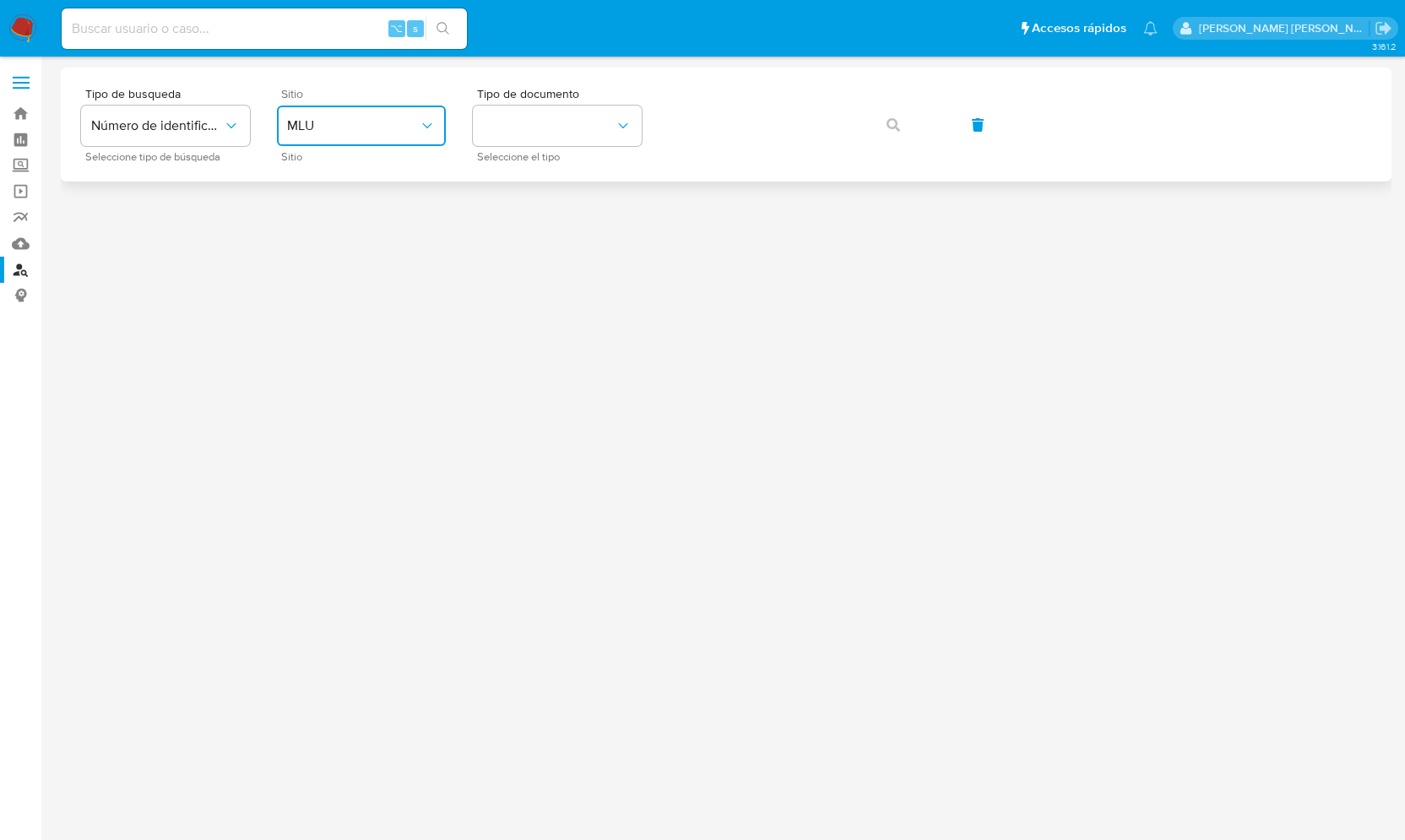
click at [354, 123] on span "MLU" at bounding box center [353, 125] width 132 height 17
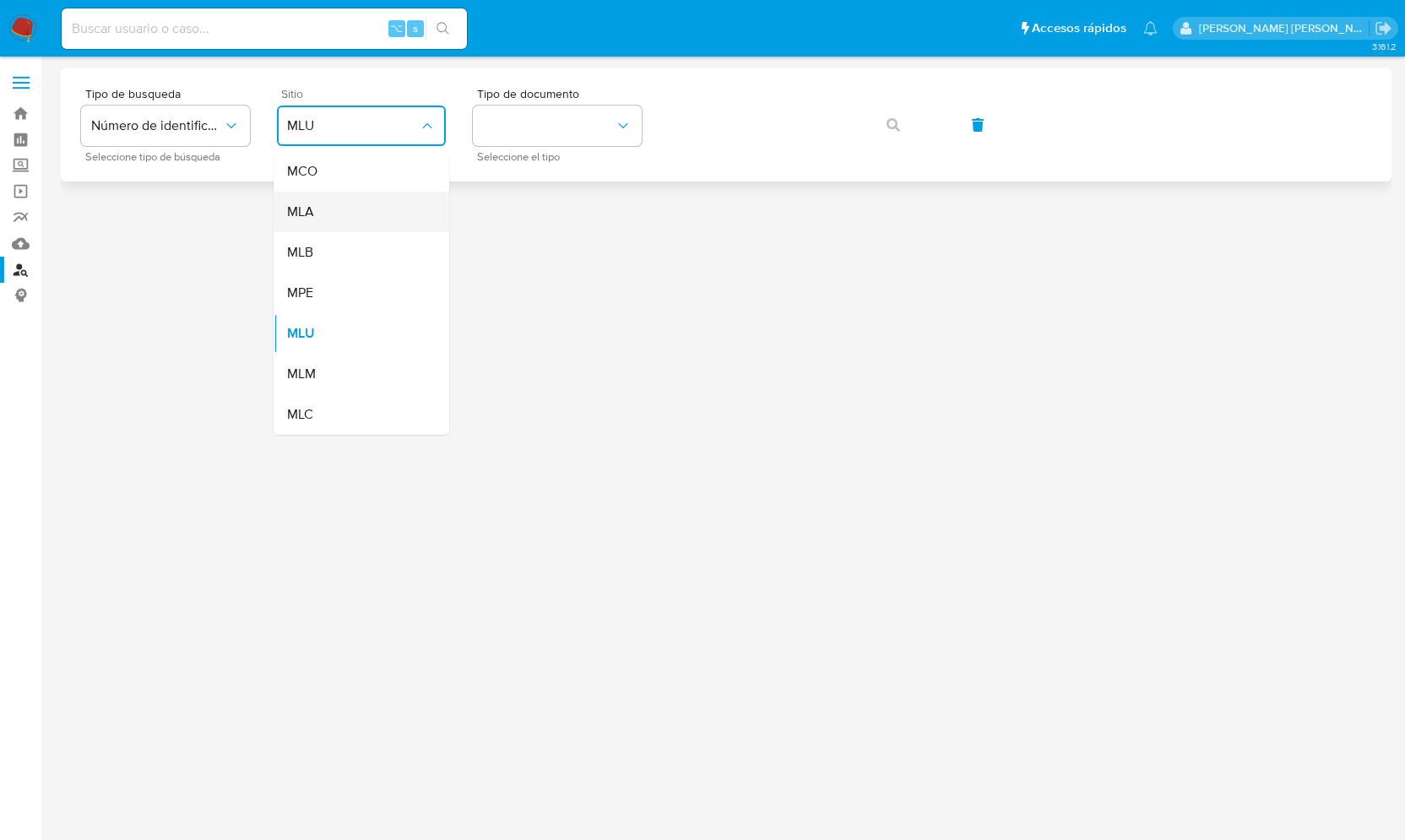
click at [336, 208] on div "MLA" at bounding box center [357, 211] width 139 height 41
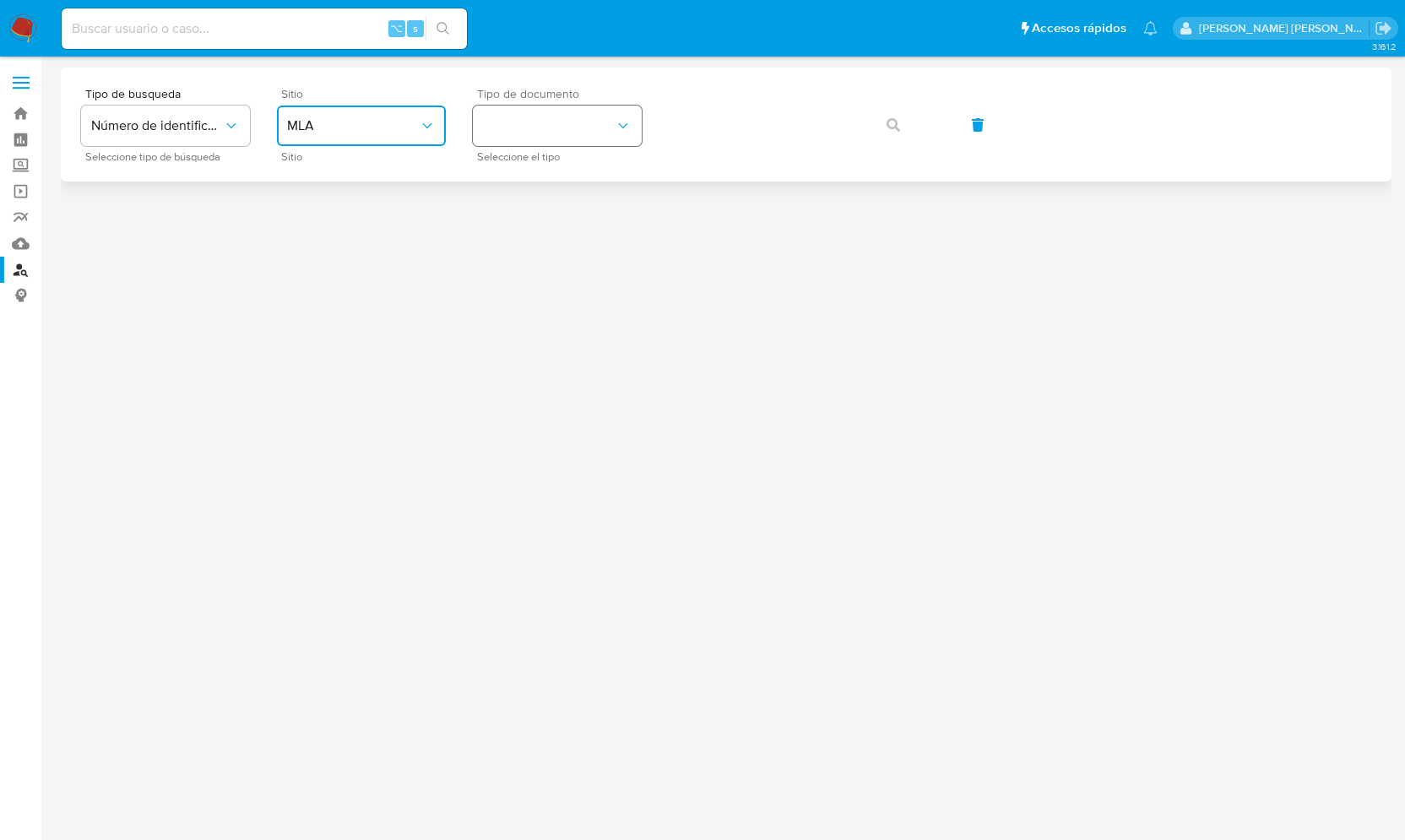
click at [633, 114] on button "identificationType" at bounding box center [557, 126] width 168 height 41
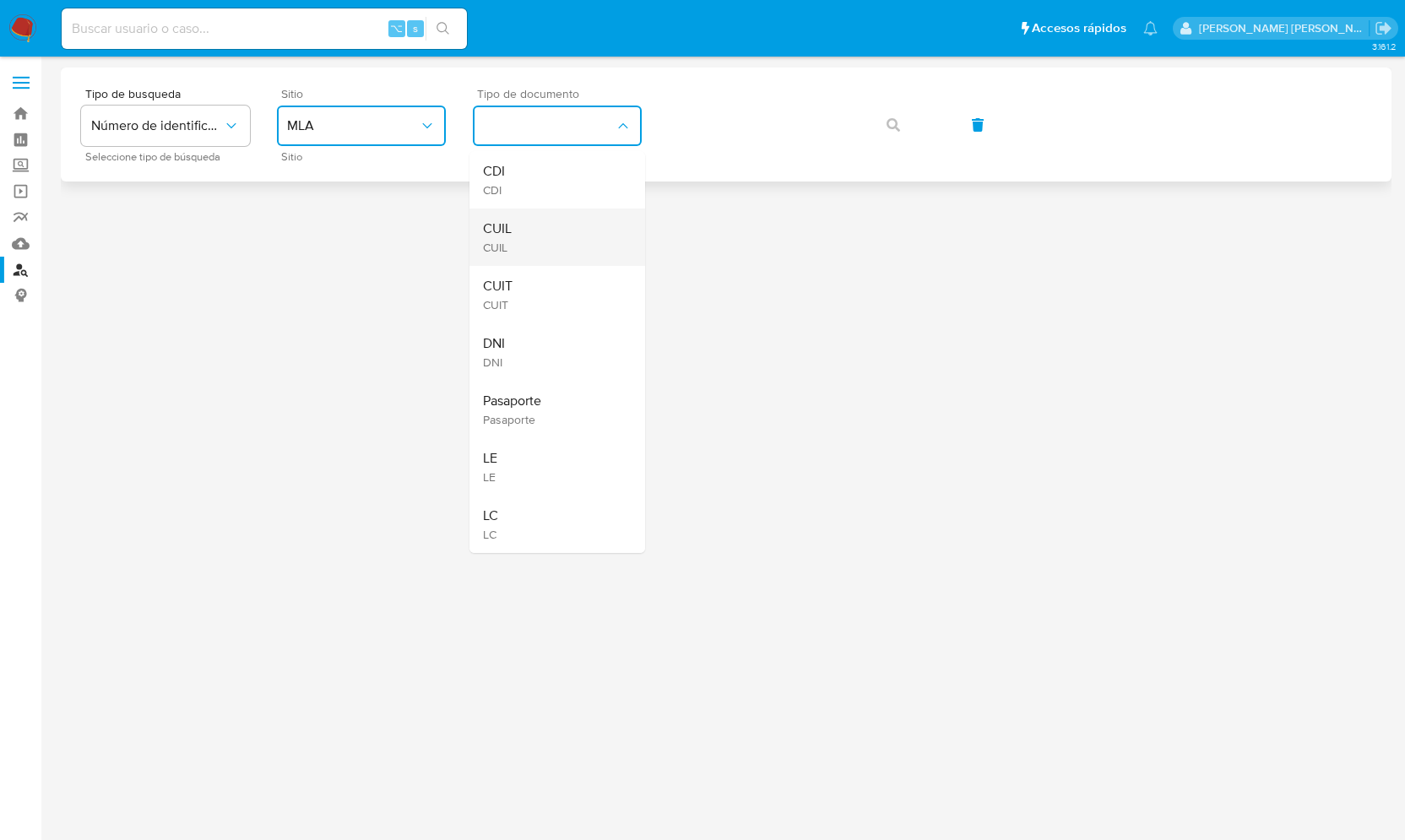
click at [519, 242] on div "CUIL CUIL" at bounding box center [552, 237] width 139 height 57
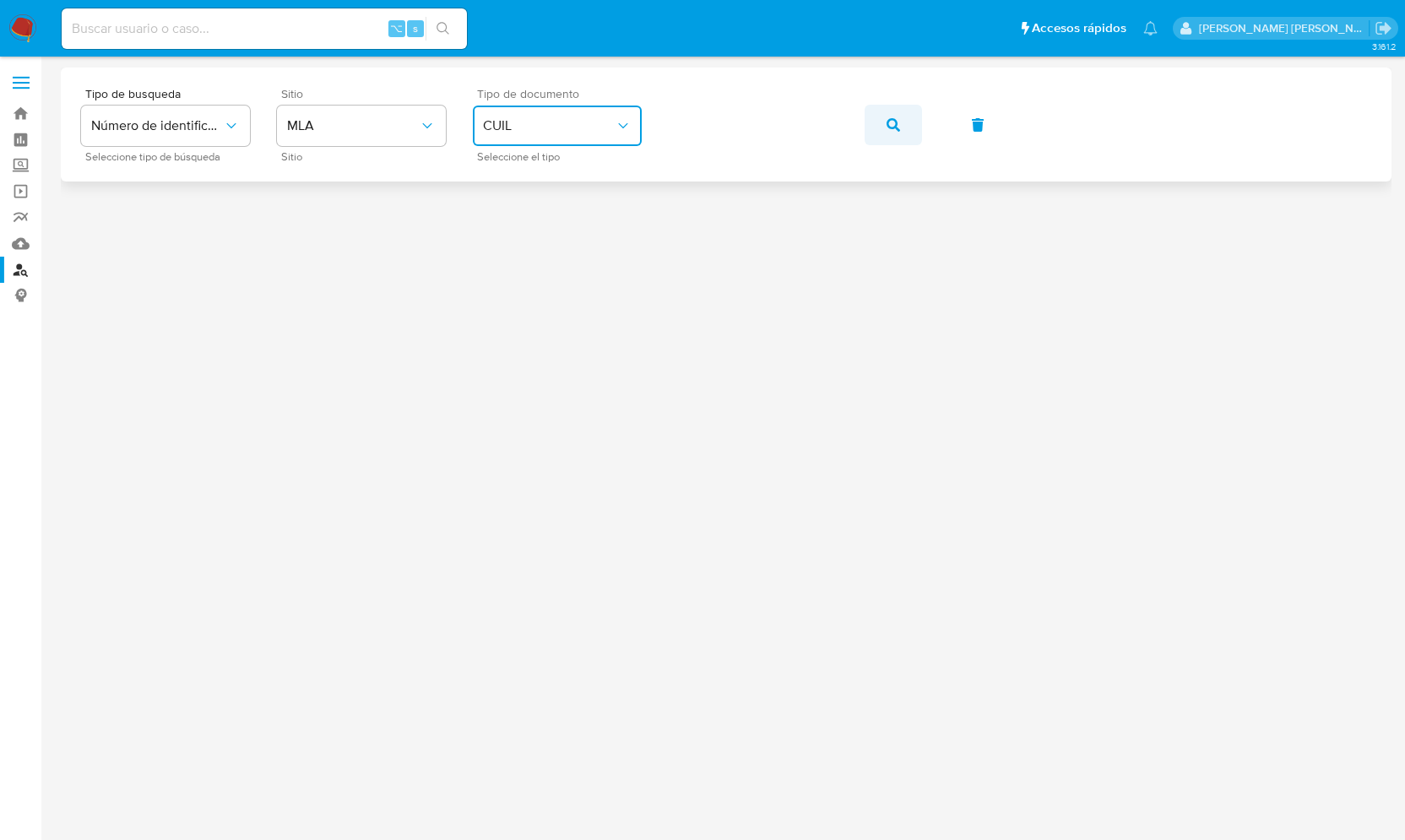
click at [900, 129] on icon "button" at bounding box center [894, 125] width 14 height 14
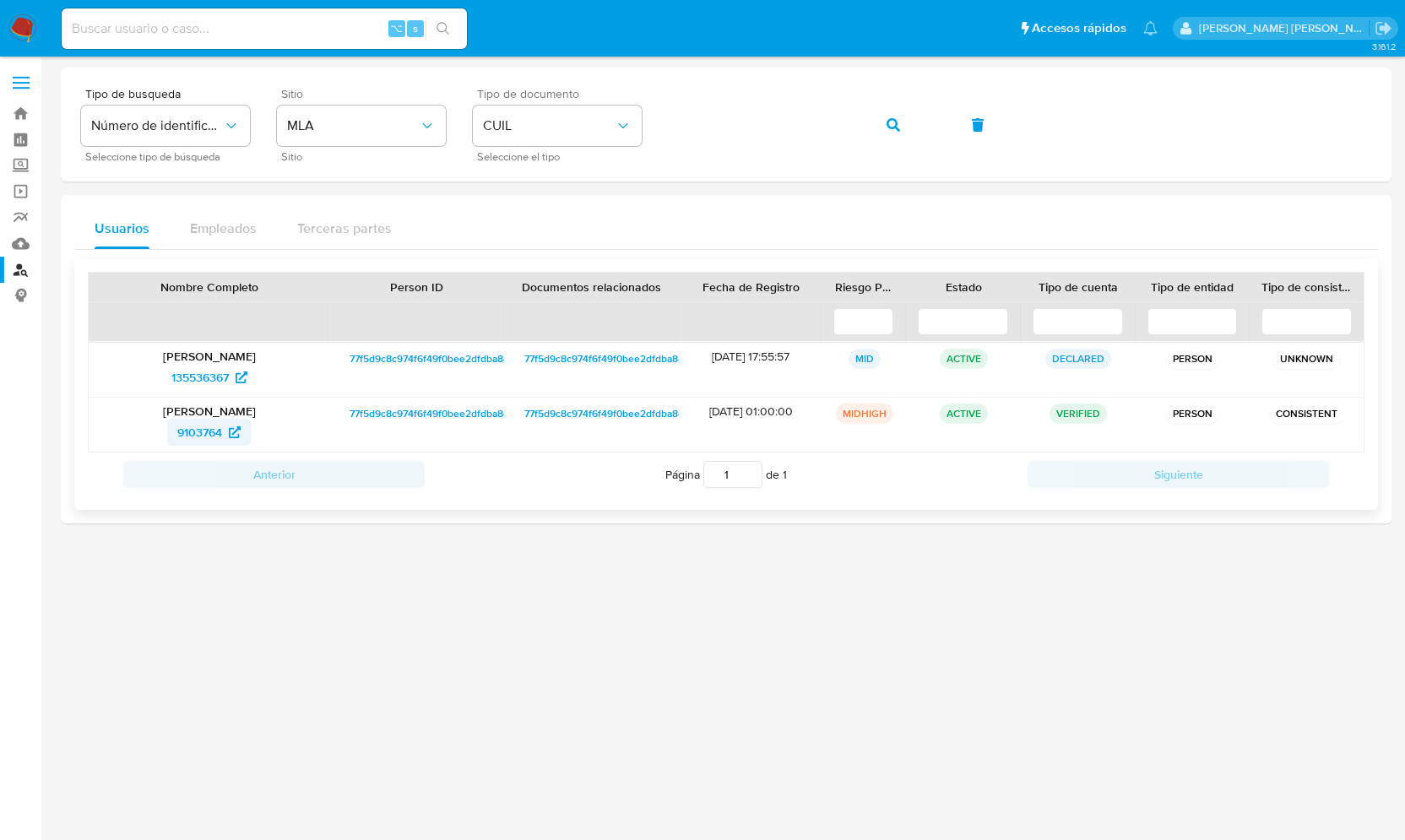
click at [211, 435] on span "9103764" at bounding box center [199, 432] width 45 height 27
click at [198, 377] on span "135536367" at bounding box center [200, 376] width 57 height 27
click at [213, 373] on span "135536367" at bounding box center [200, 376] width 57 height 27
click at [203, 431] on span "9103764" at bounding box center [199, 432] width 45 height 27
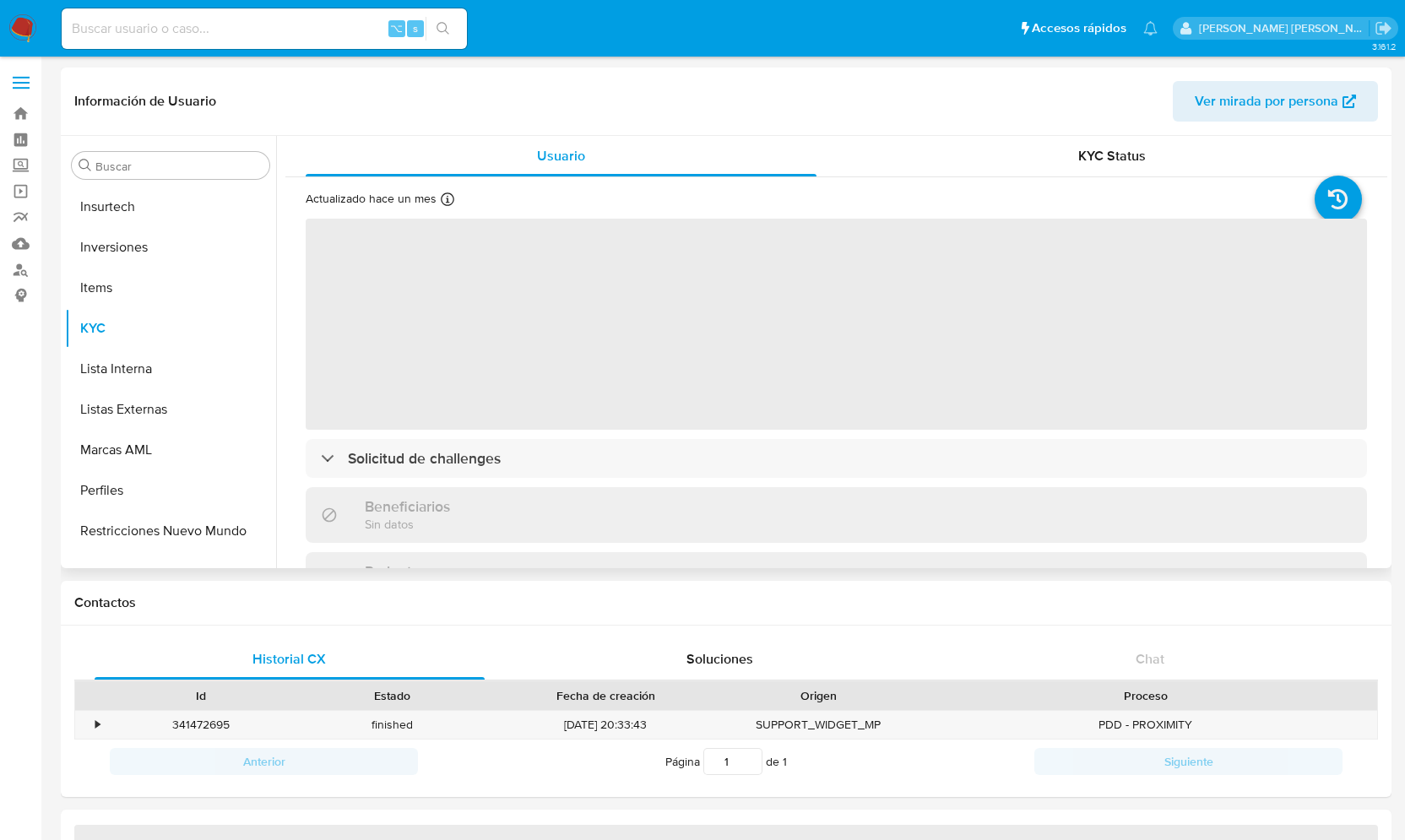
scroll to position [876, 0]
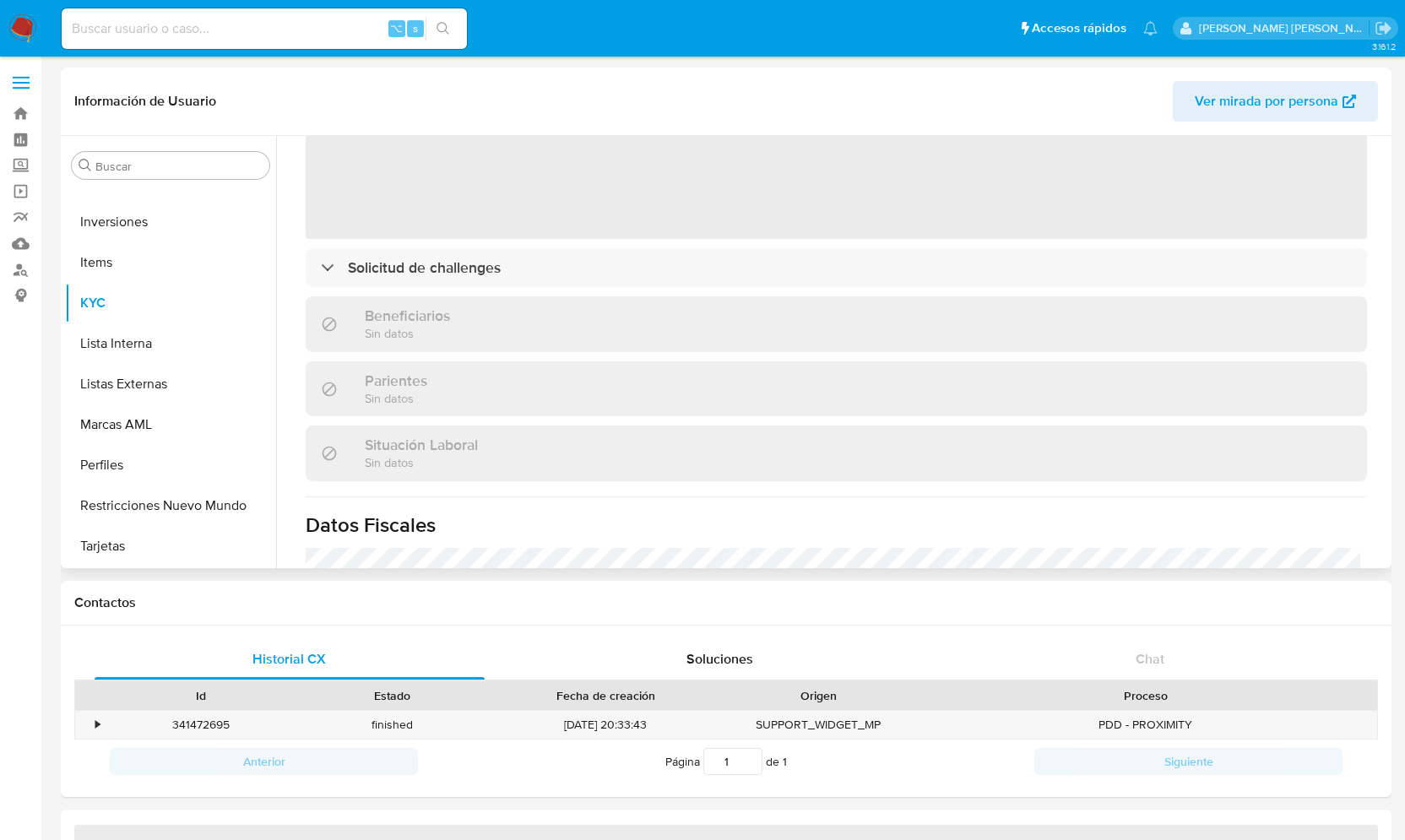
select select "10"
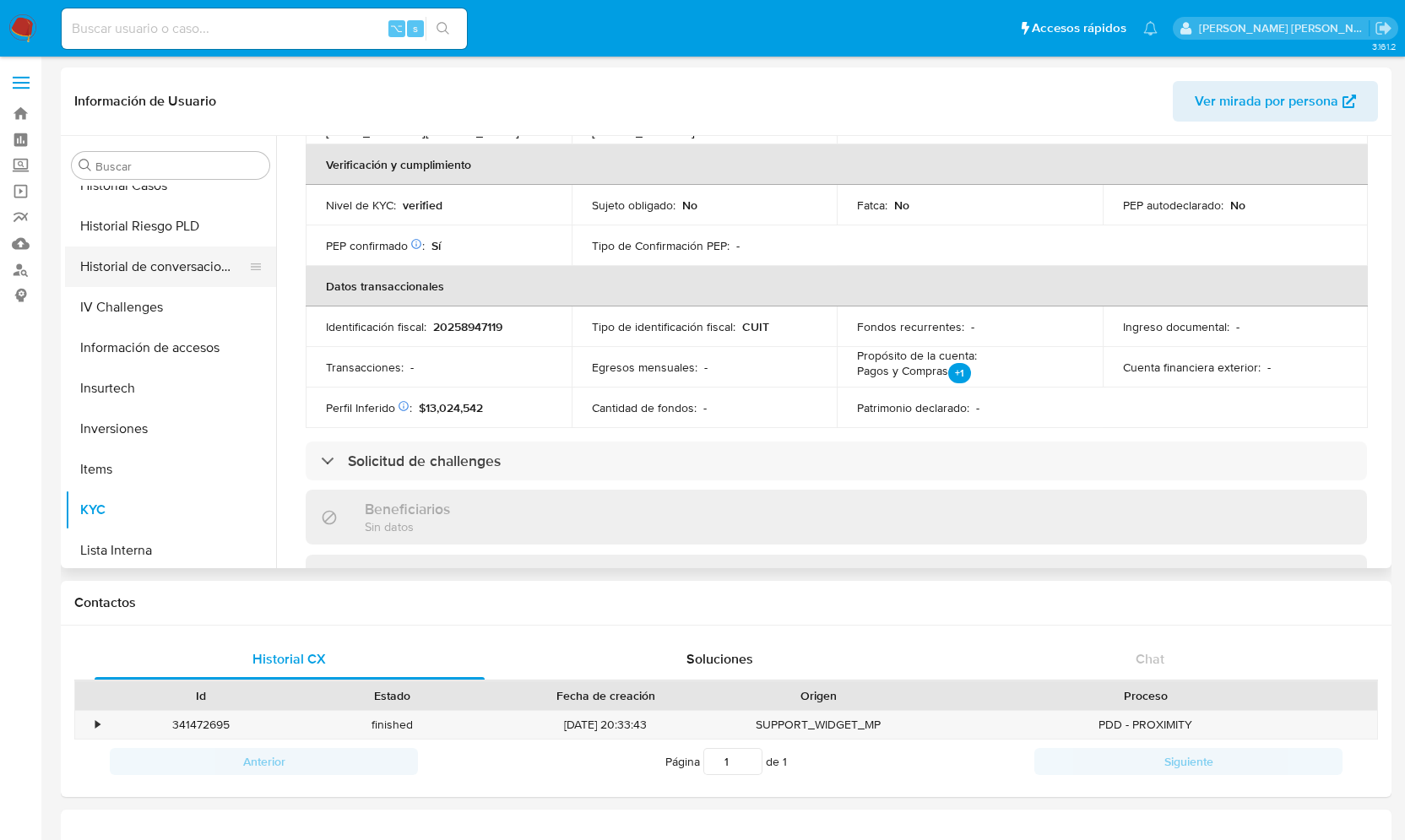
scroll to position [622, 0]
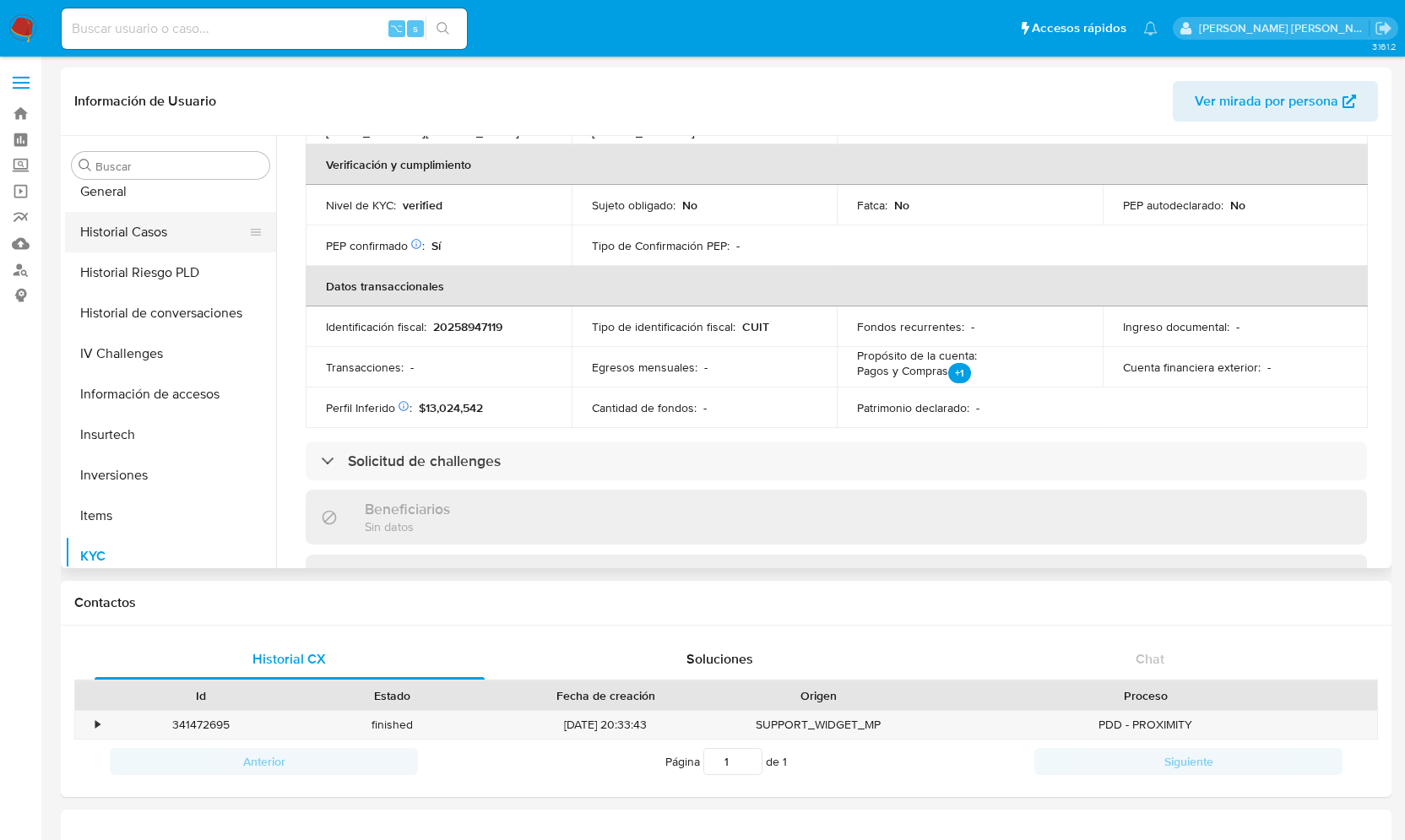
click at [174, 238] on button "Historial Casos" at bounding box center [163, 232] width 197 height 41
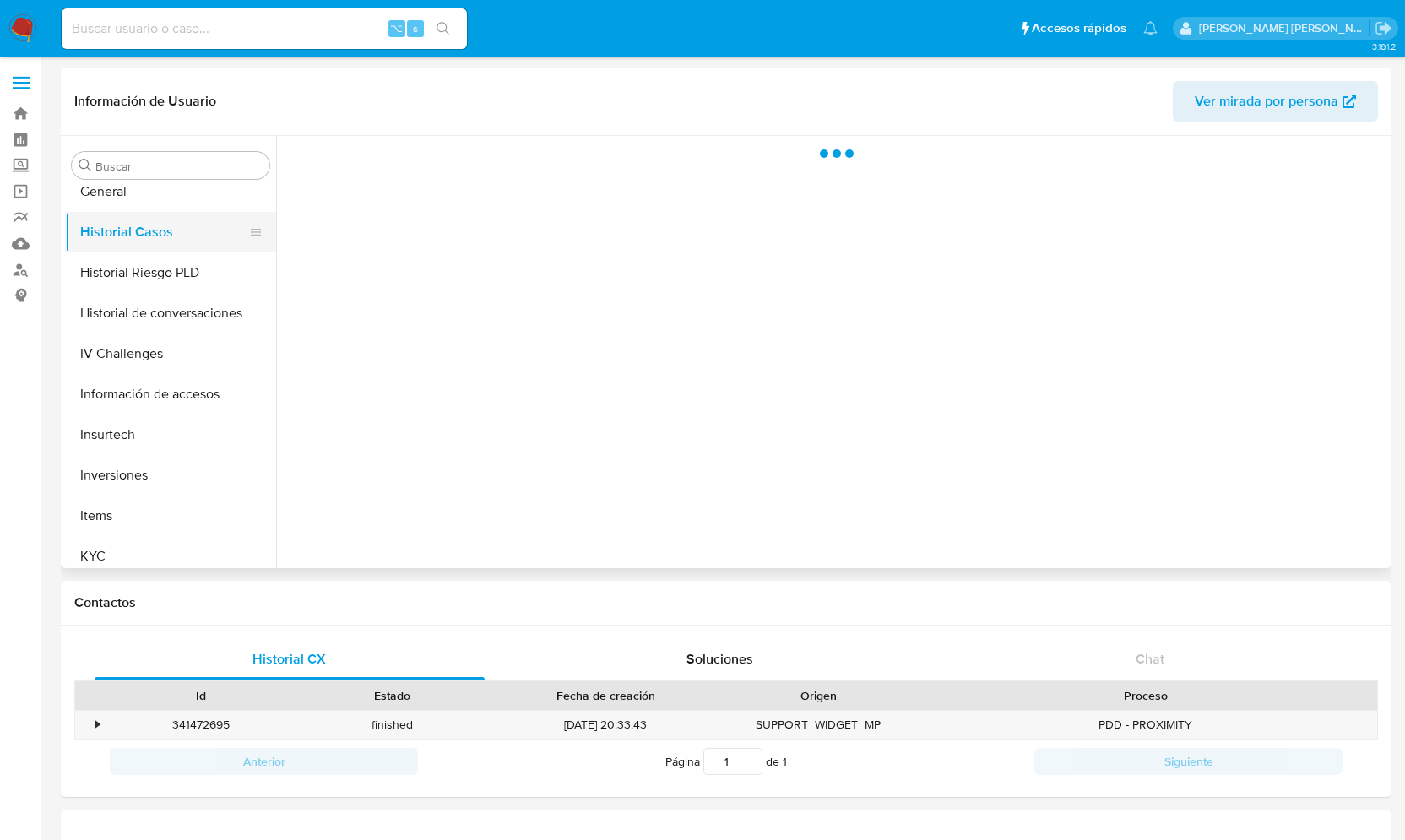
scroll to position [0, 0]
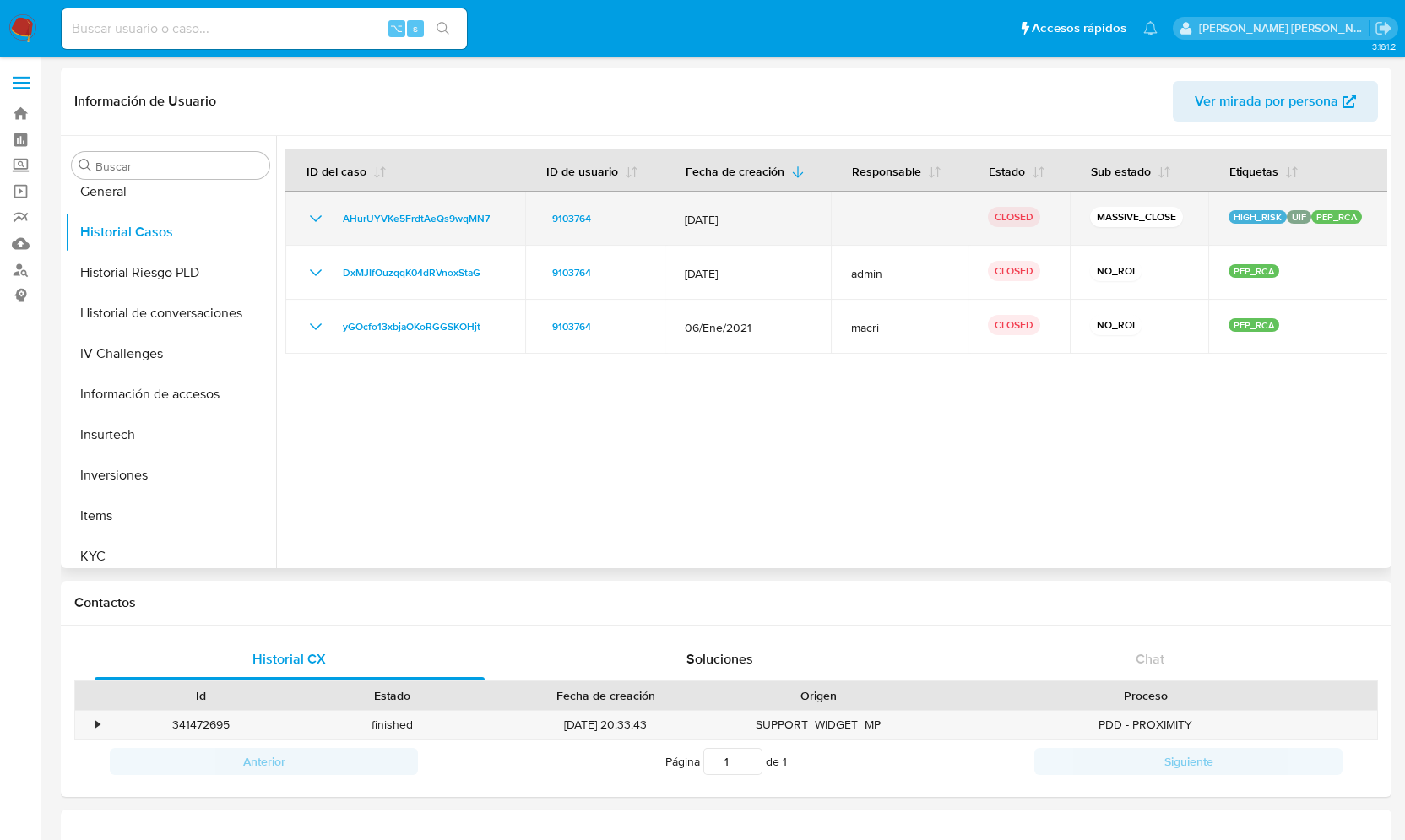
click at [317, 214] on icon "Mostrar/Ocultar" at bounding box center [315, 218] width 20 height 20
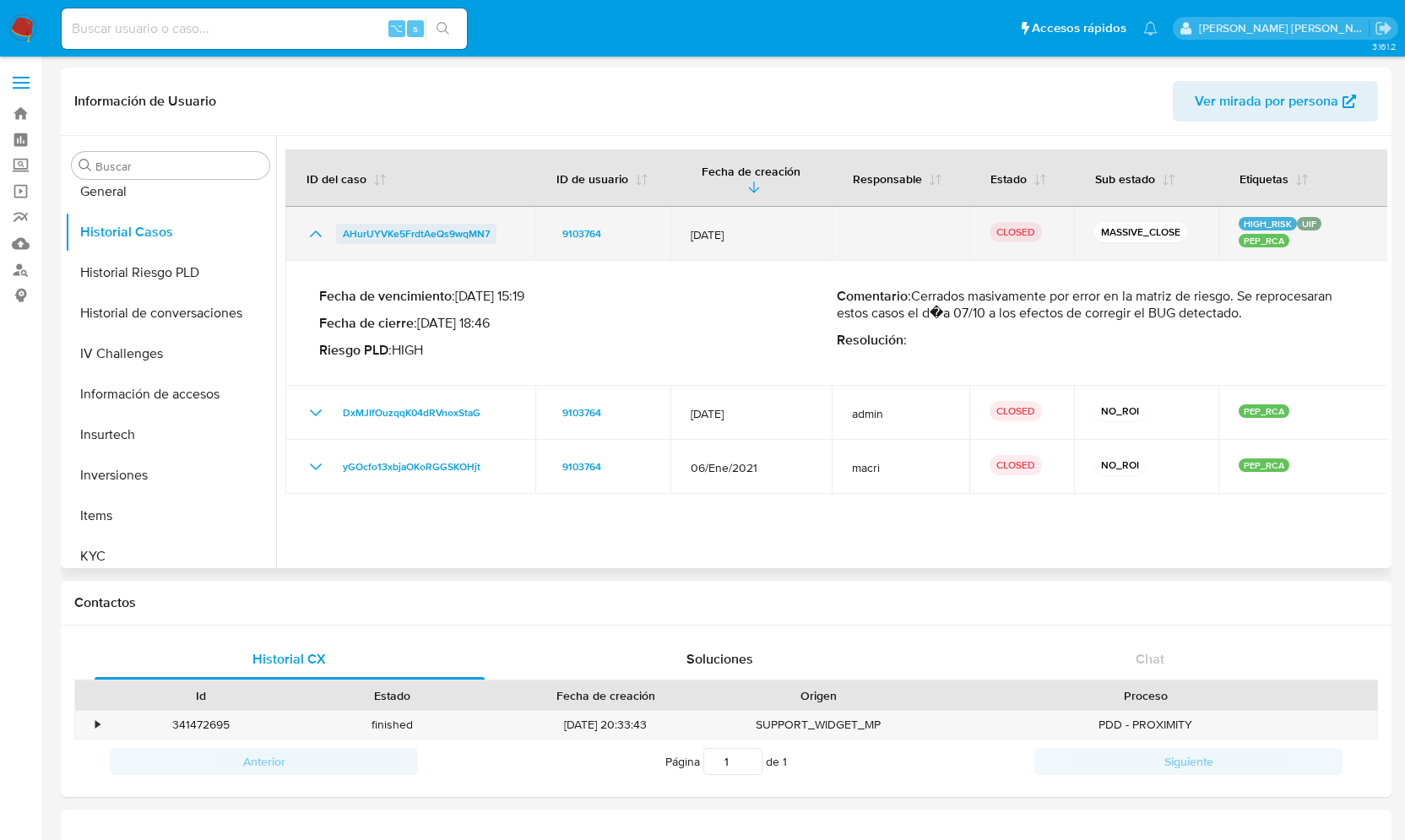
click at [460, 237] on span "AHurUYVKe5FrdtAeQs9wqMN7" at bounding box center [416, 234] width 147 height 20
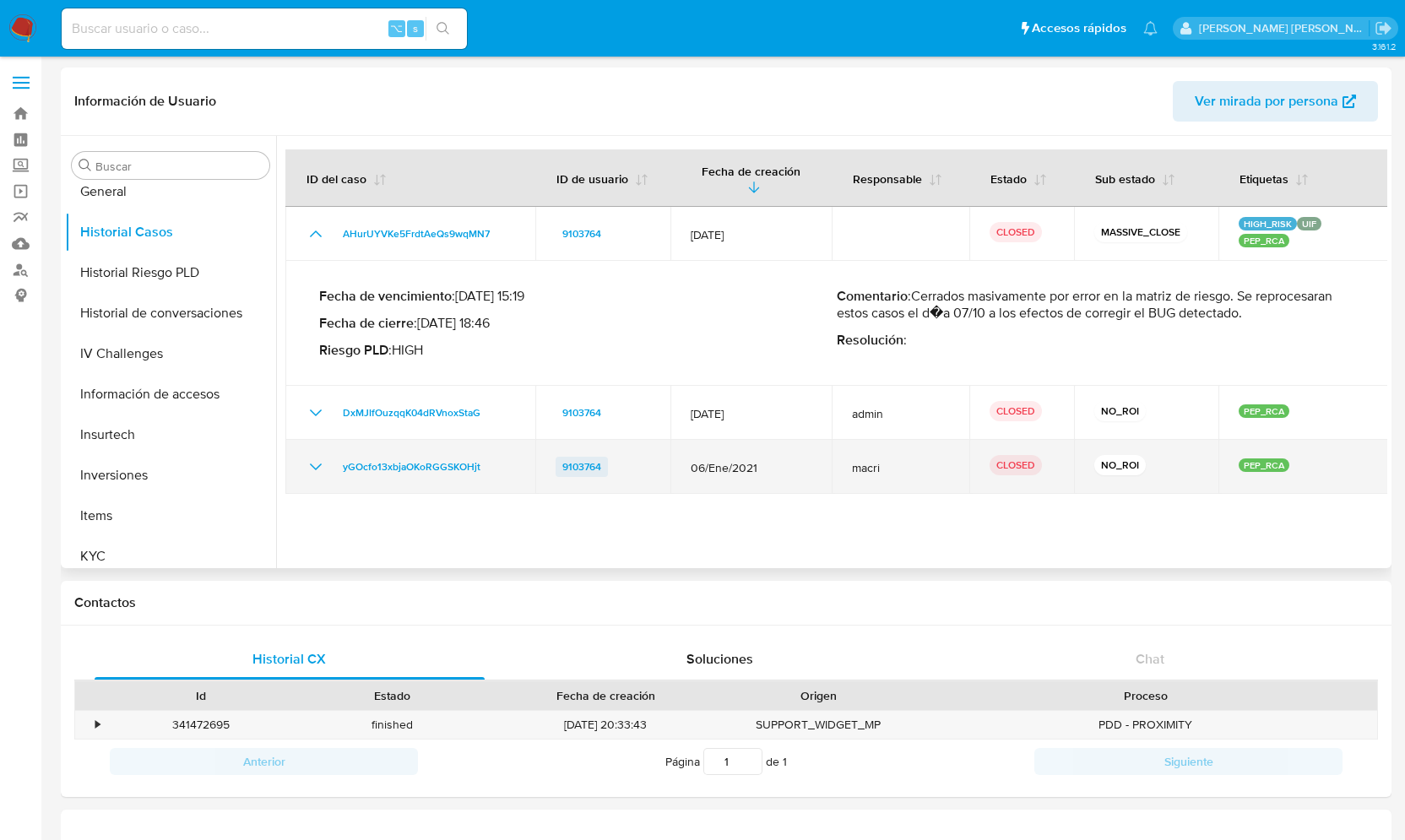
scroll to position [65, 0]
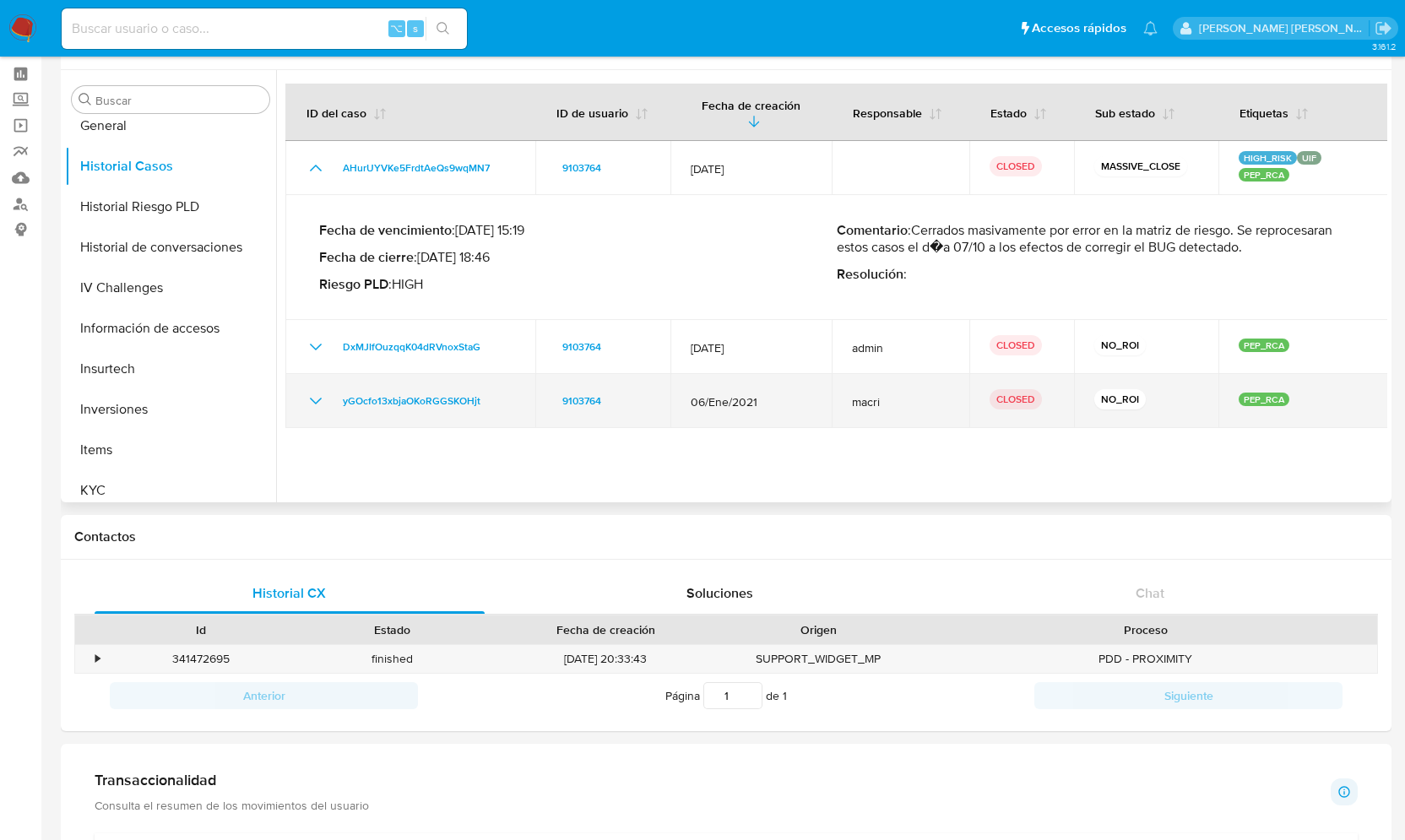
click at [318, 402] on icon "Mostrar/Ocultar" at bounding box center [315, 401] width 20 height 20
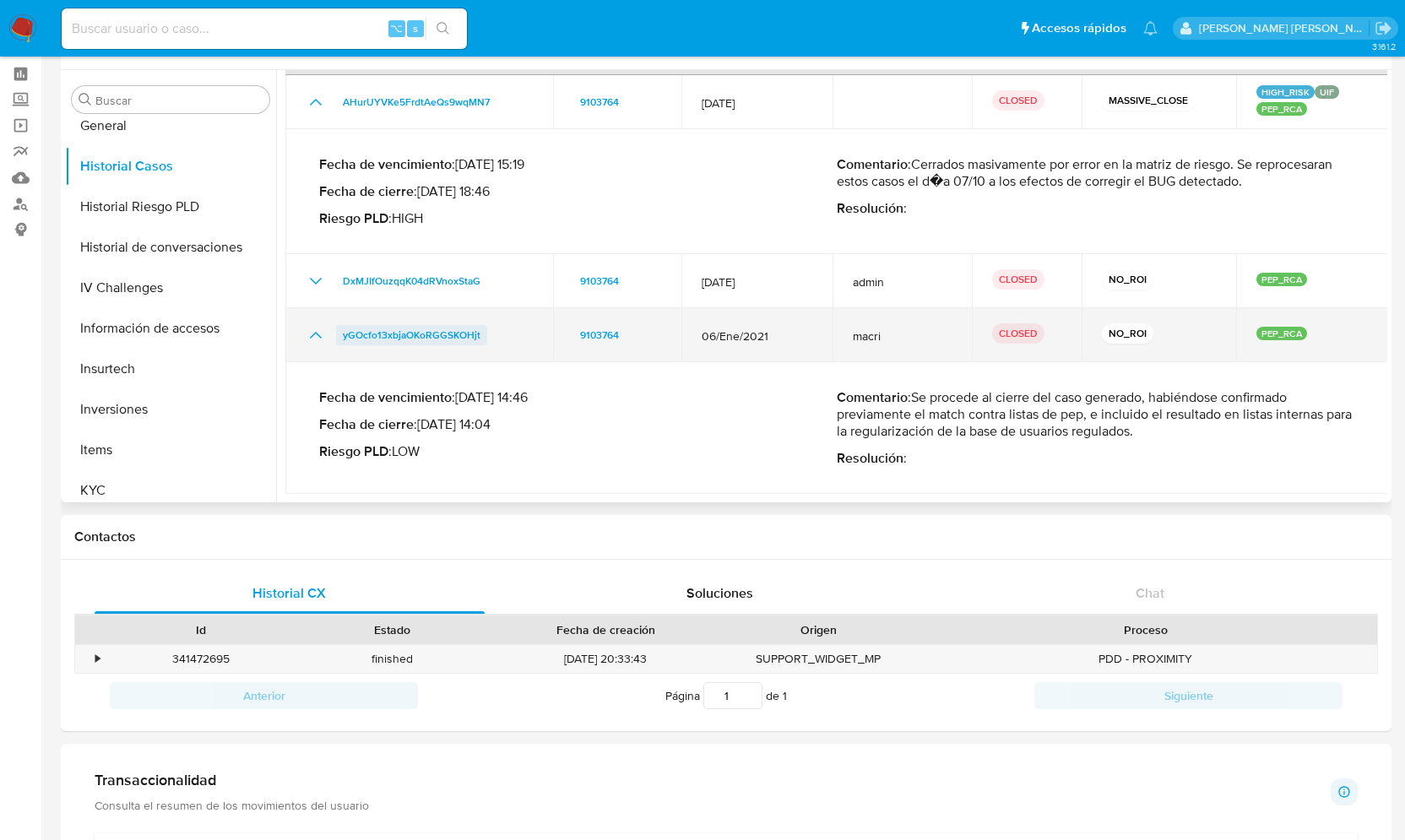
click at [454, 332] on span "yGOcfo13xbjaOKoRGGSKOHjt" at bounding box center [411, 335] width 138 height 20
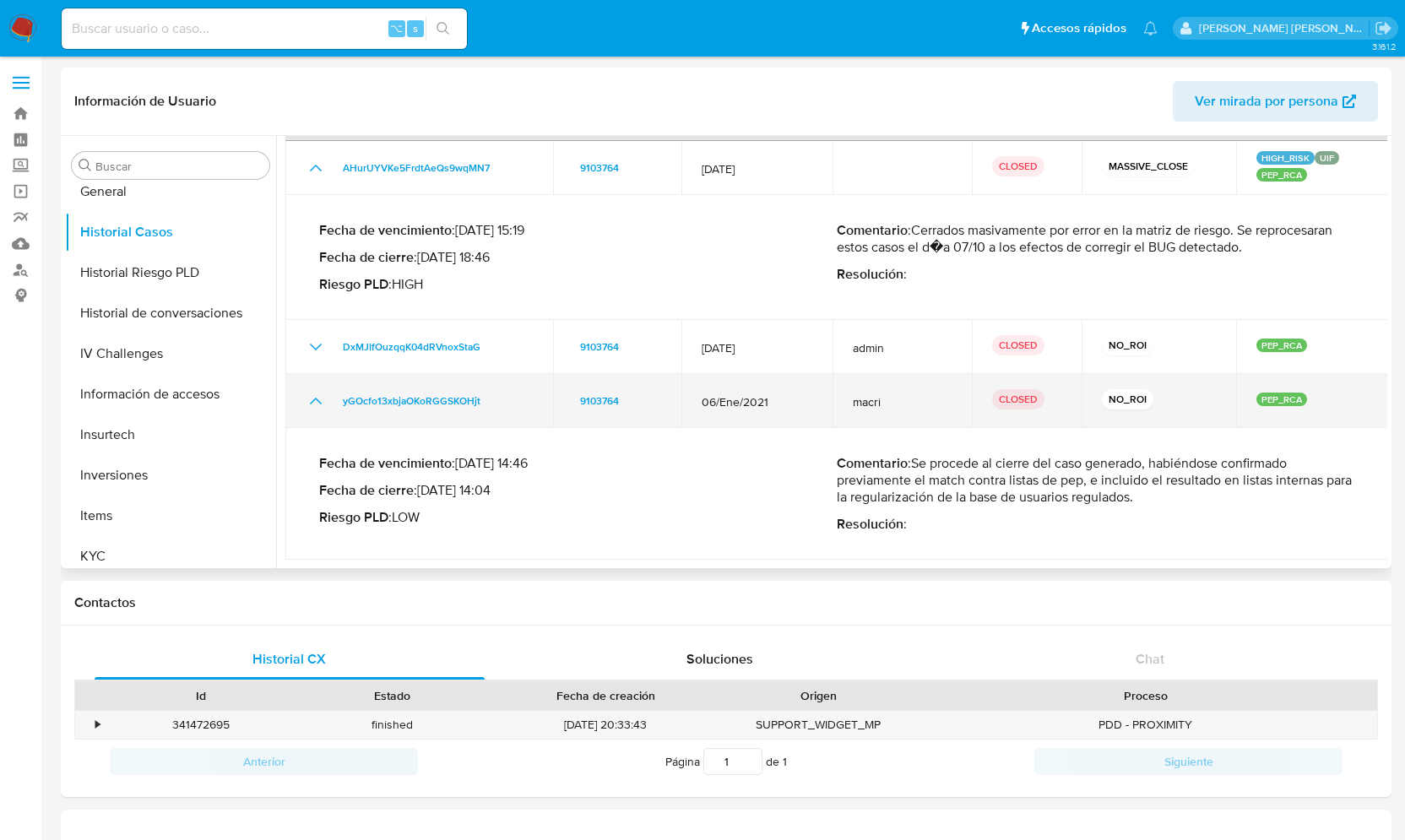
scroll to position [0, 0]
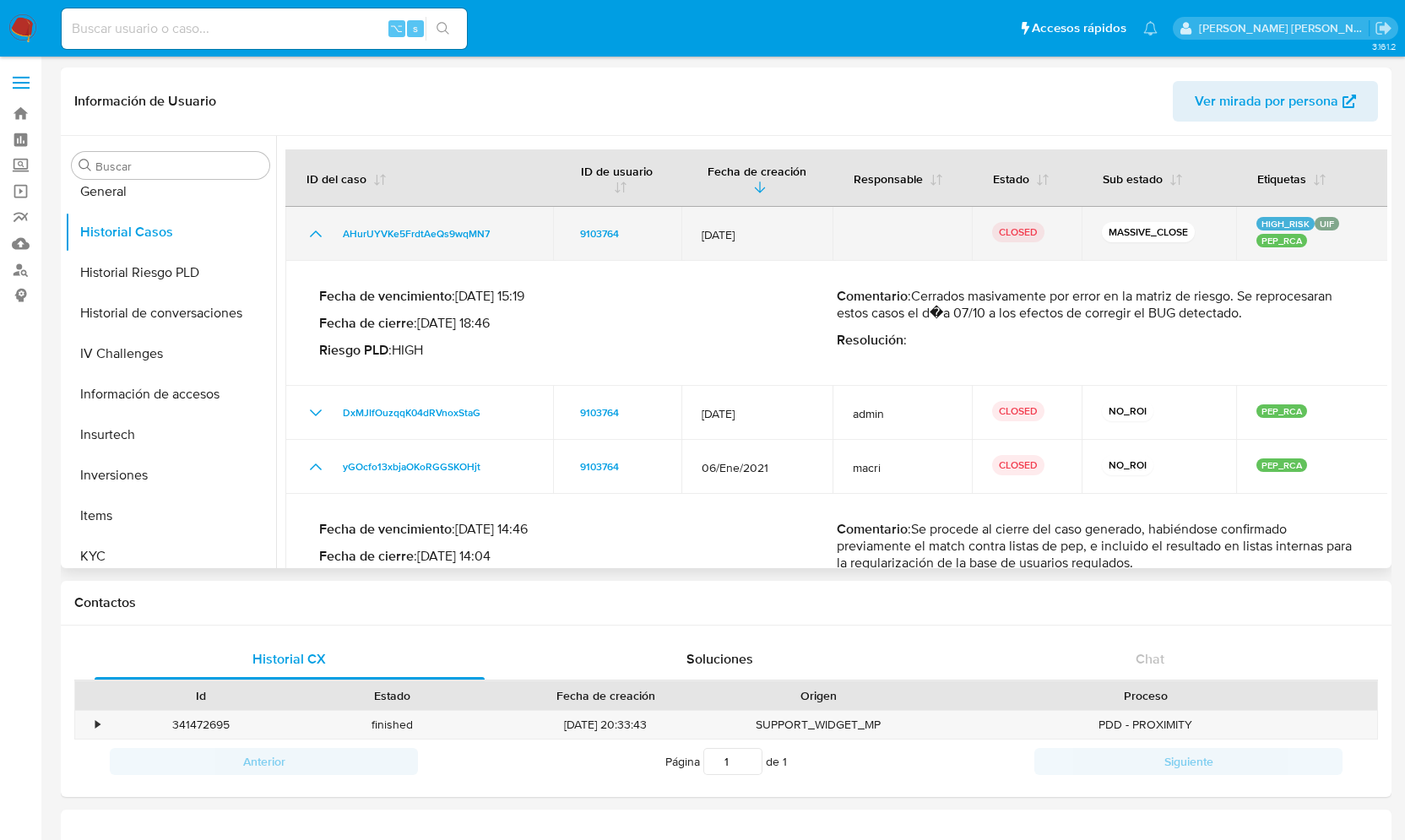
click at [313, 226] on icon "Mostrar/Ocultar" at bounding box center [315, 234] width 20 height 20
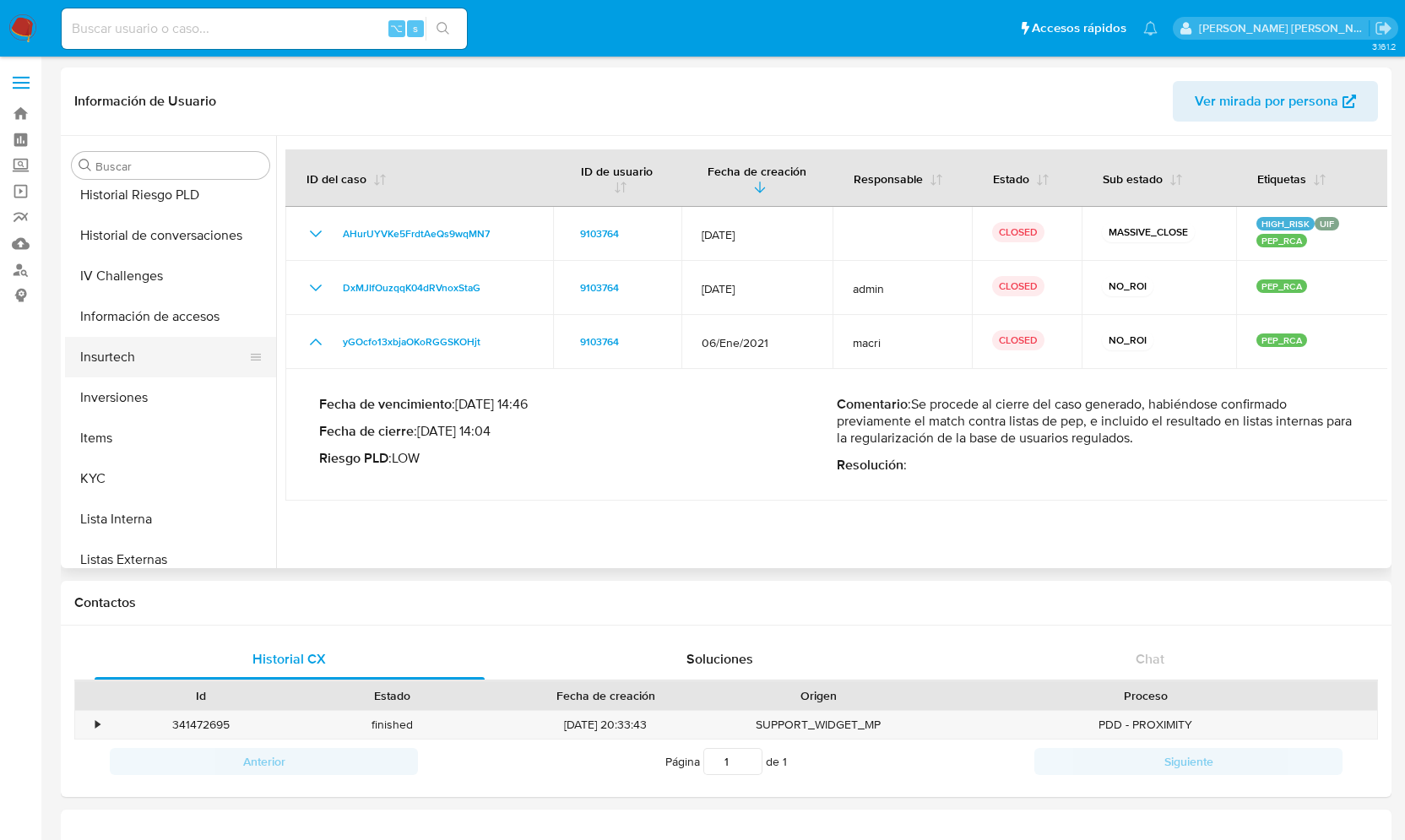
scroll to position [729, 0]
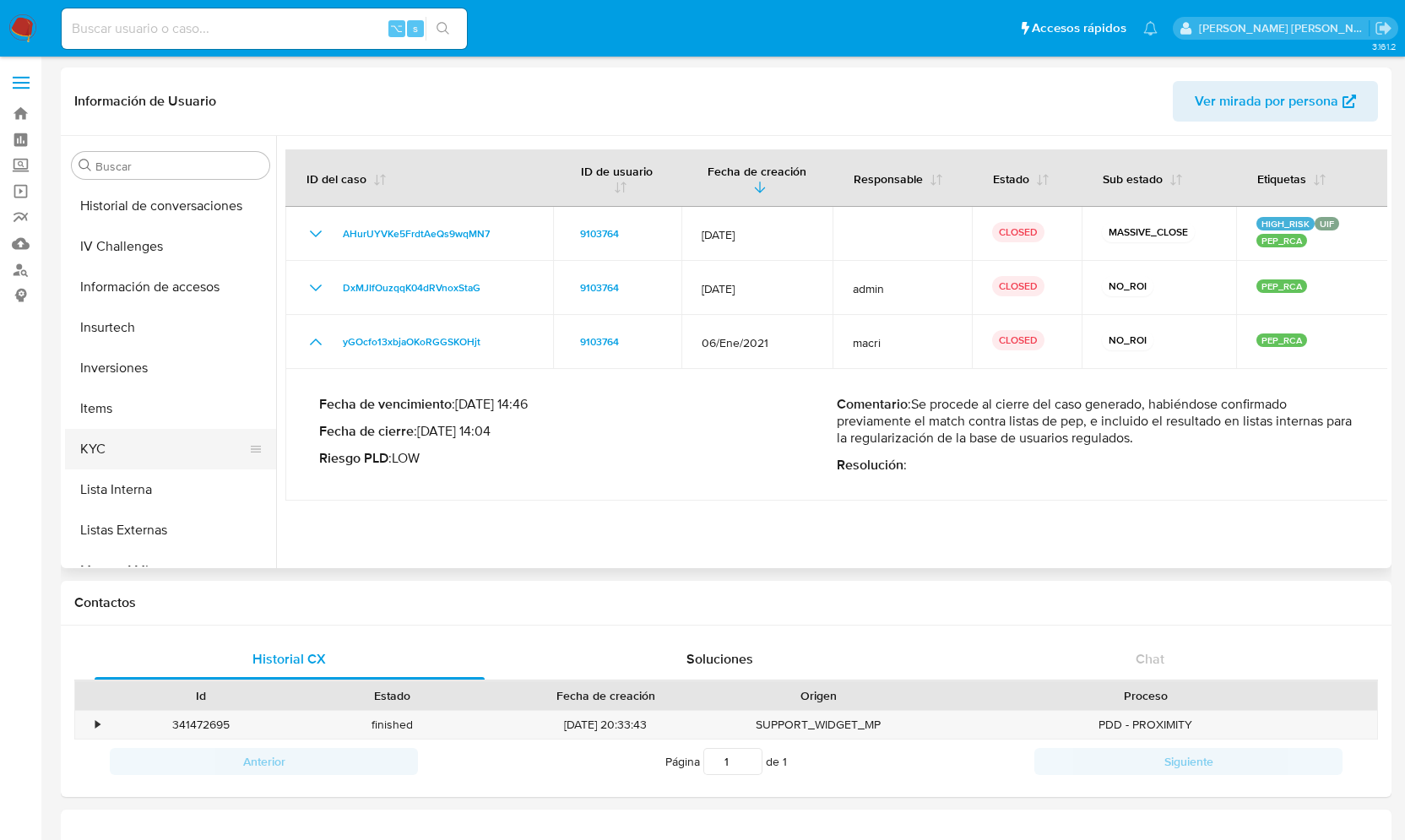
click at [100, 453] on button "KYC" at bounding box center [163, 449] width 197 height 41
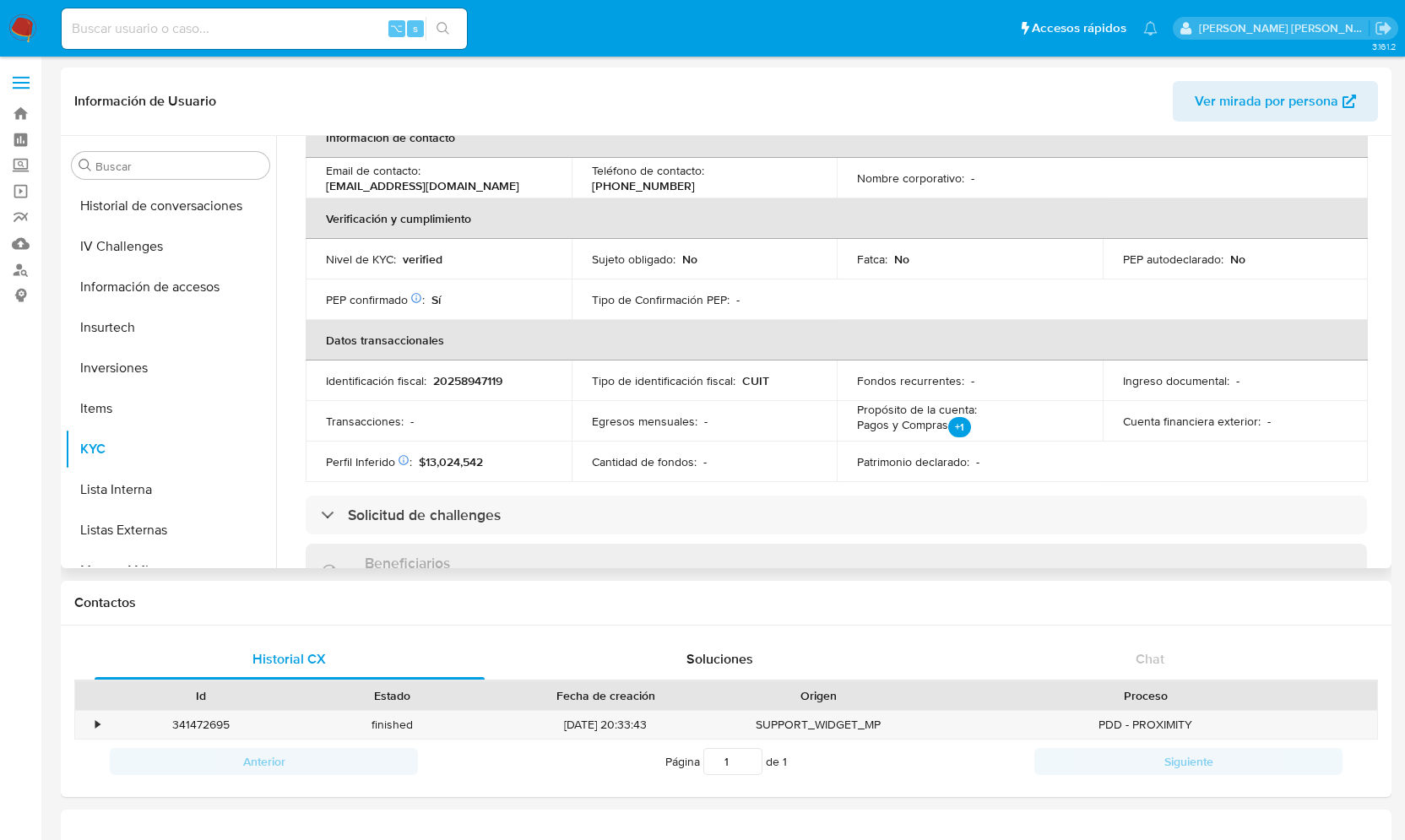
scroll to position [0, 0]
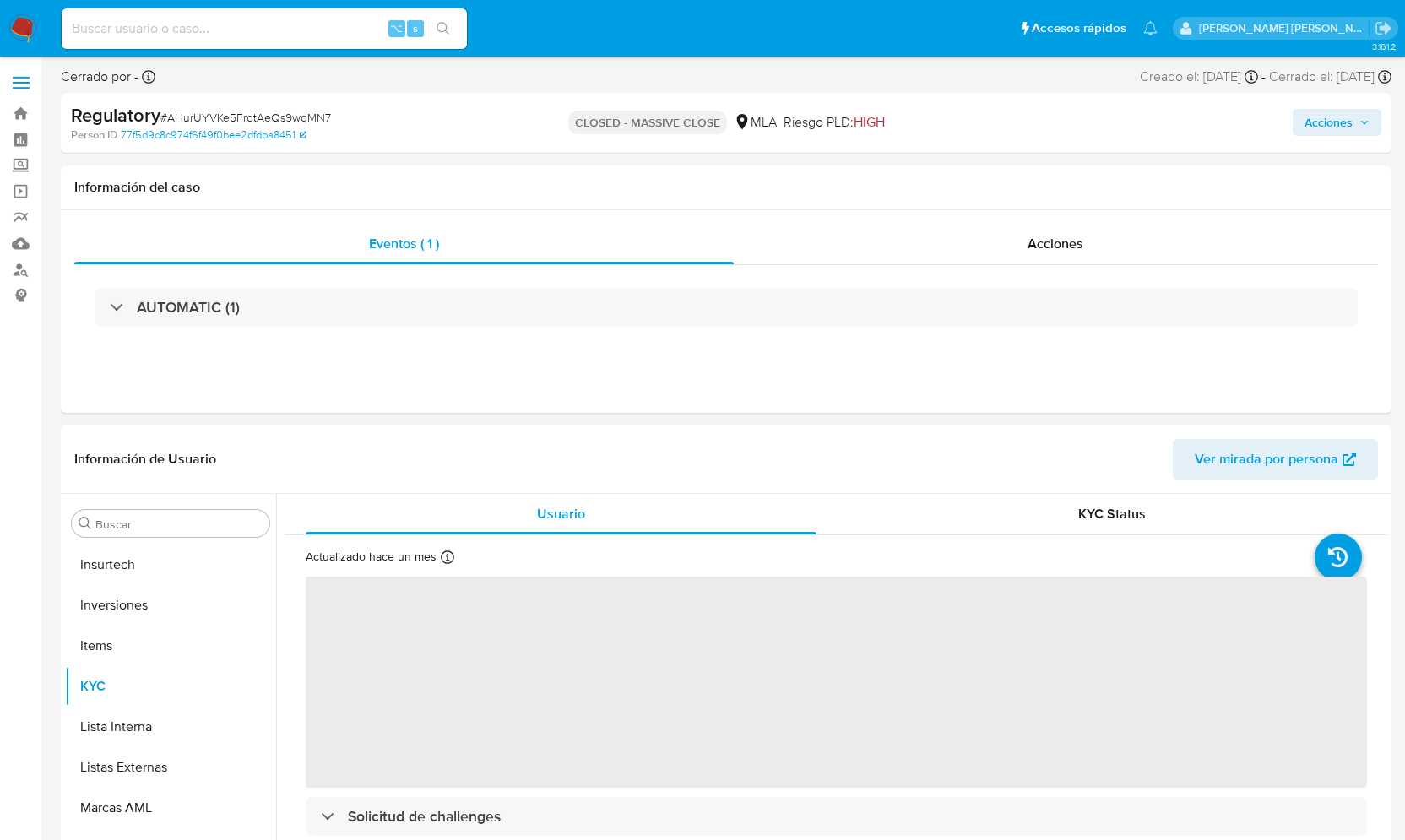
scroll to position [876, 0]
select select "10"
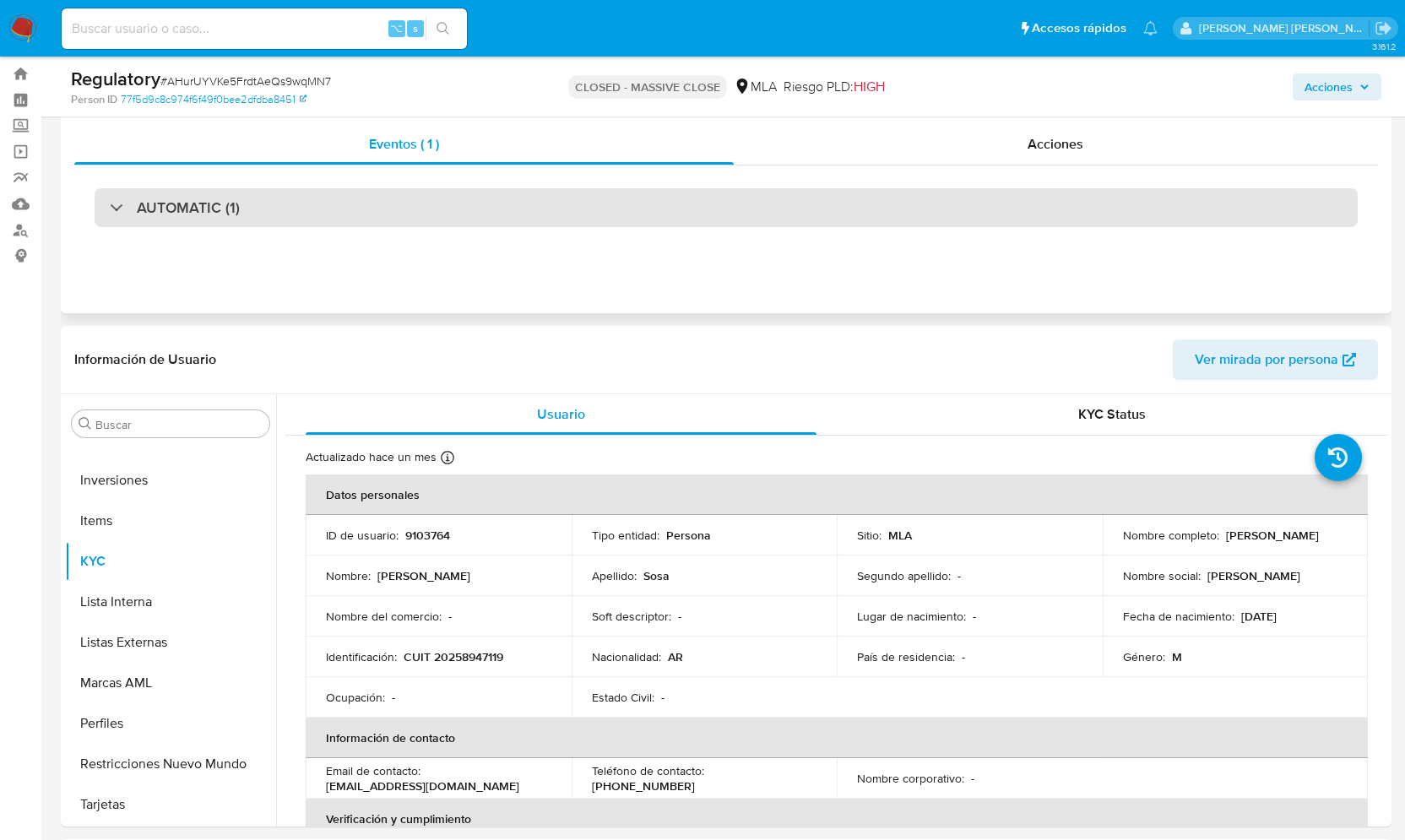
scroll to position [0, 0]
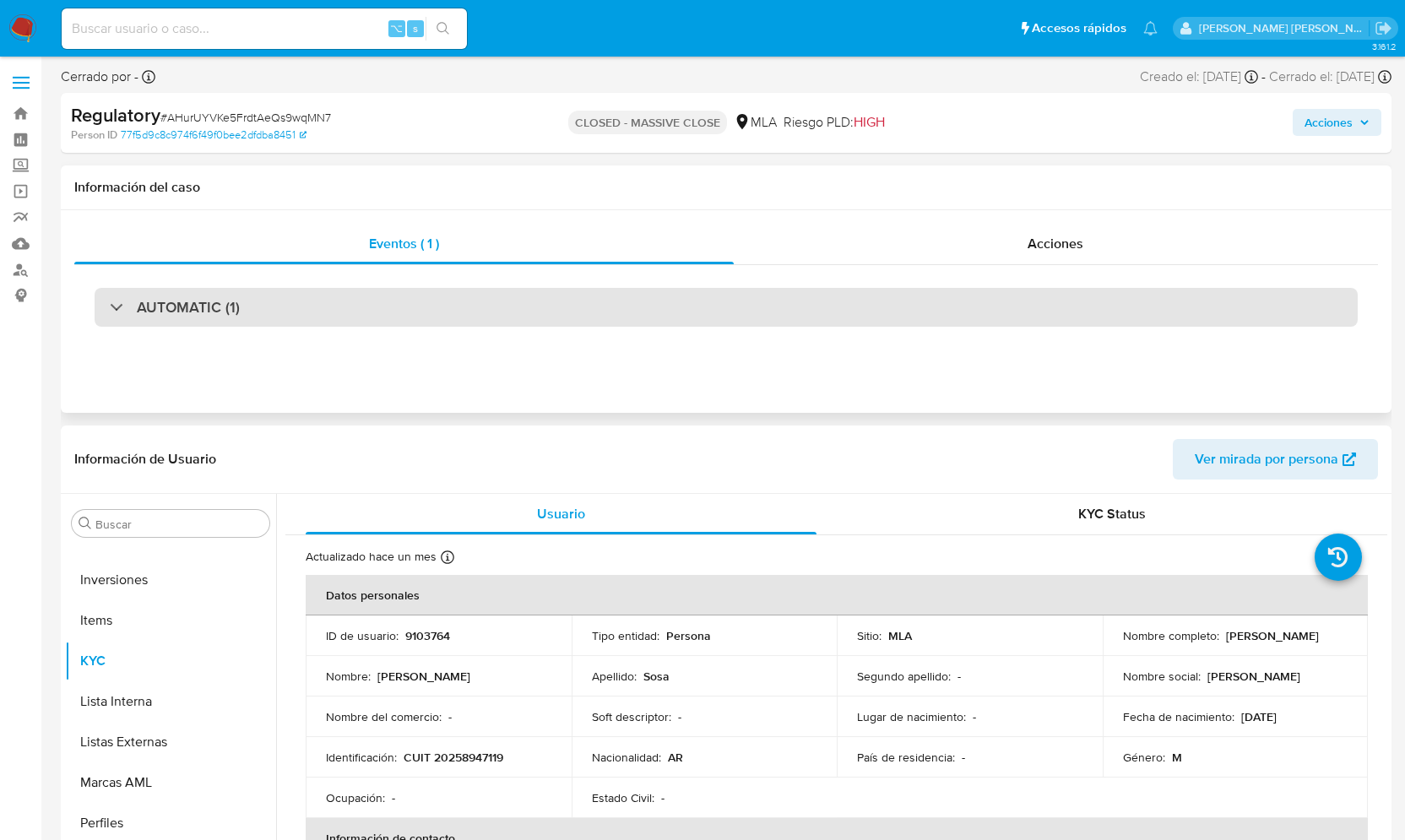
click at [121, 311] on div "AUTOMATIC (1)" at bounding box center [174, 307] width 130 height 19
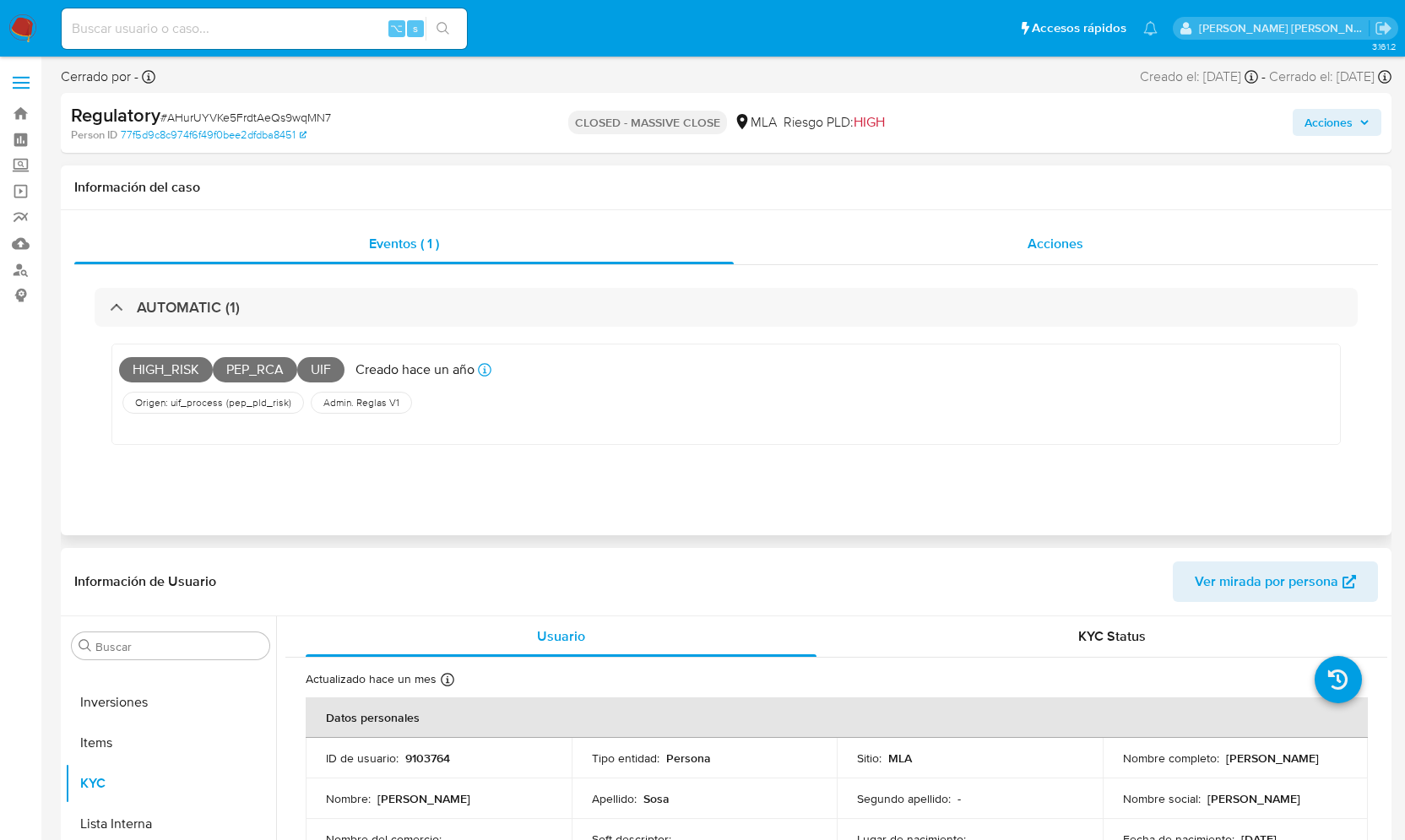
click at [1041, 256] on div "Acciones" at bounding box center [1056, 244] width 645 height 41
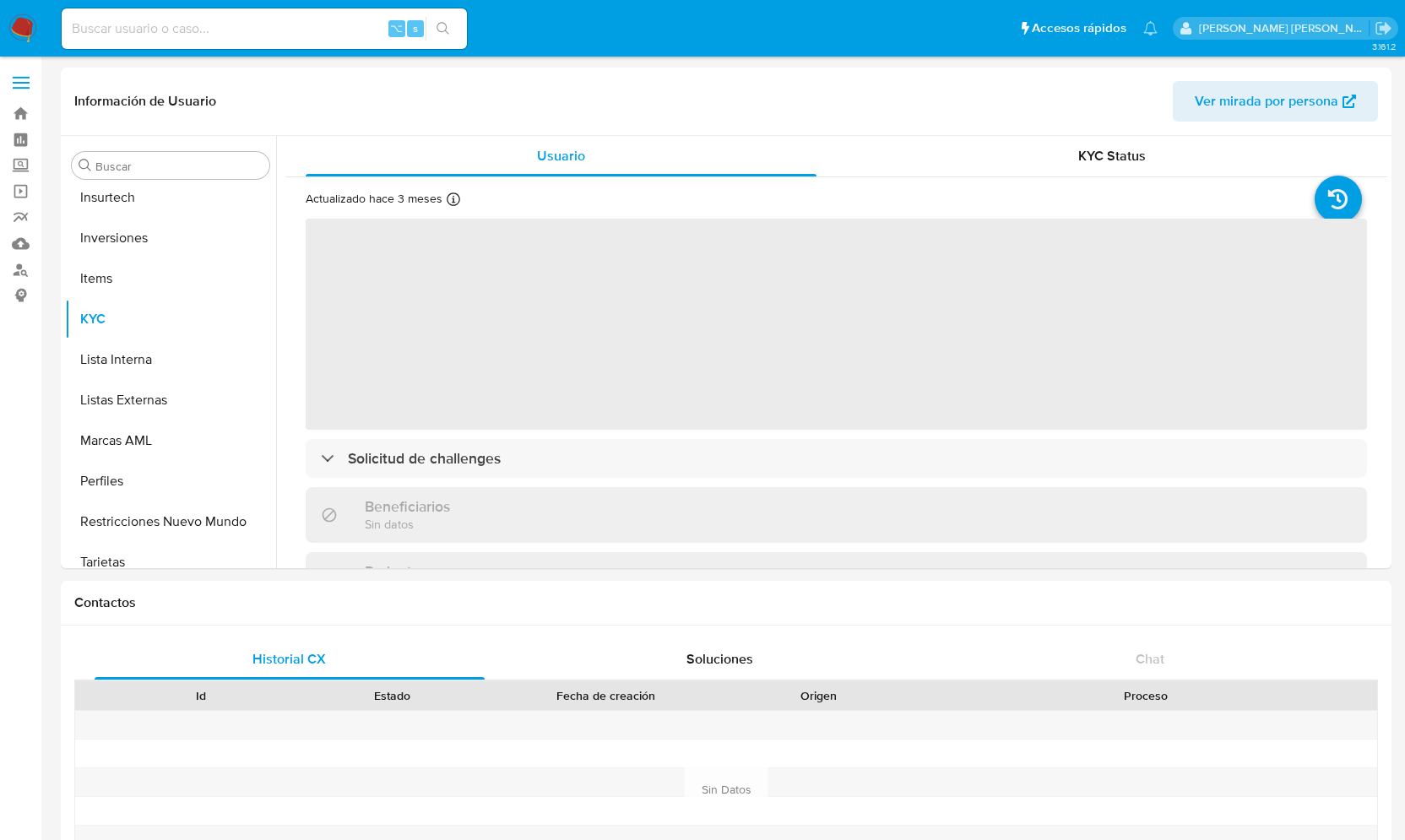
scroll to position [876, 0]
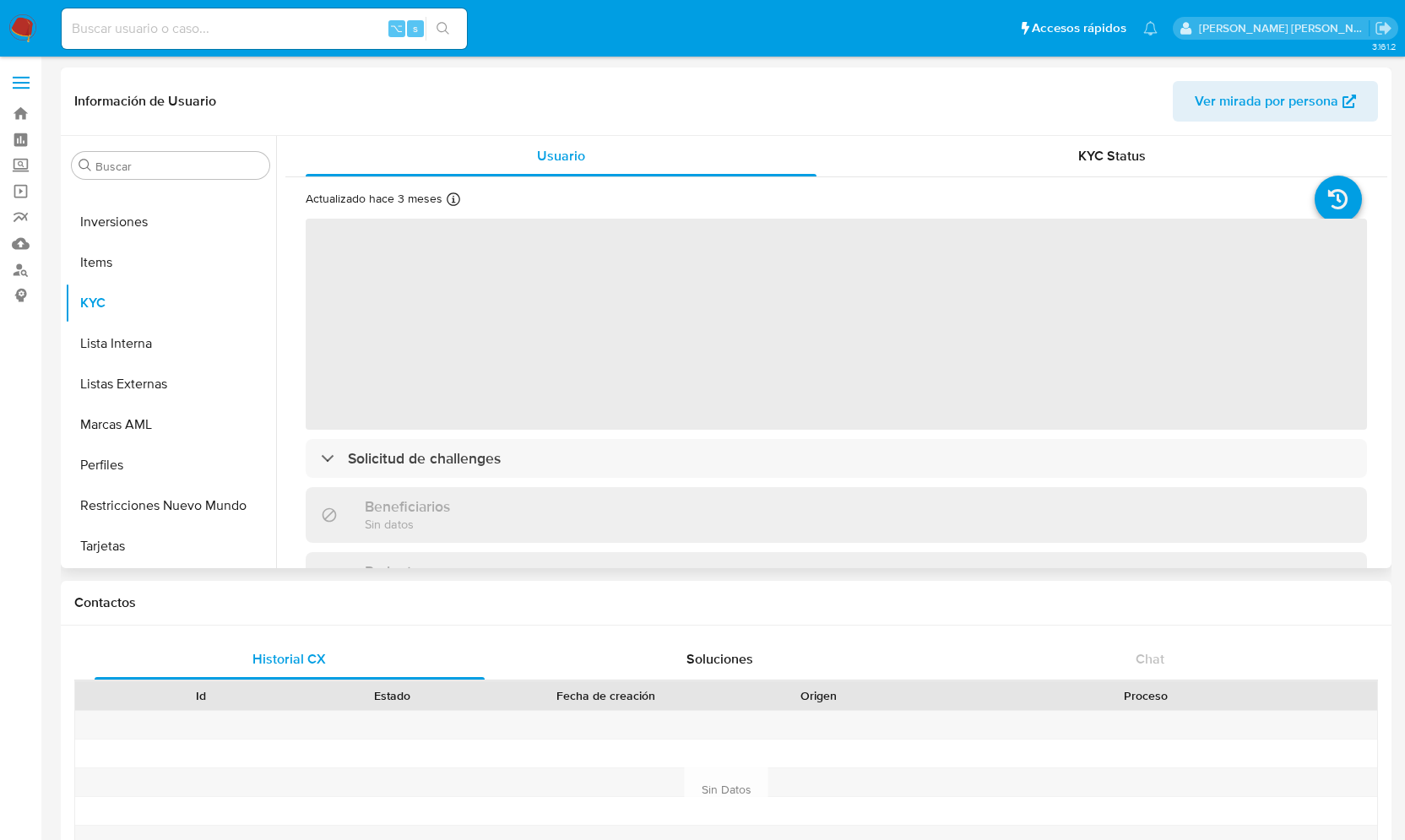
select select "10"
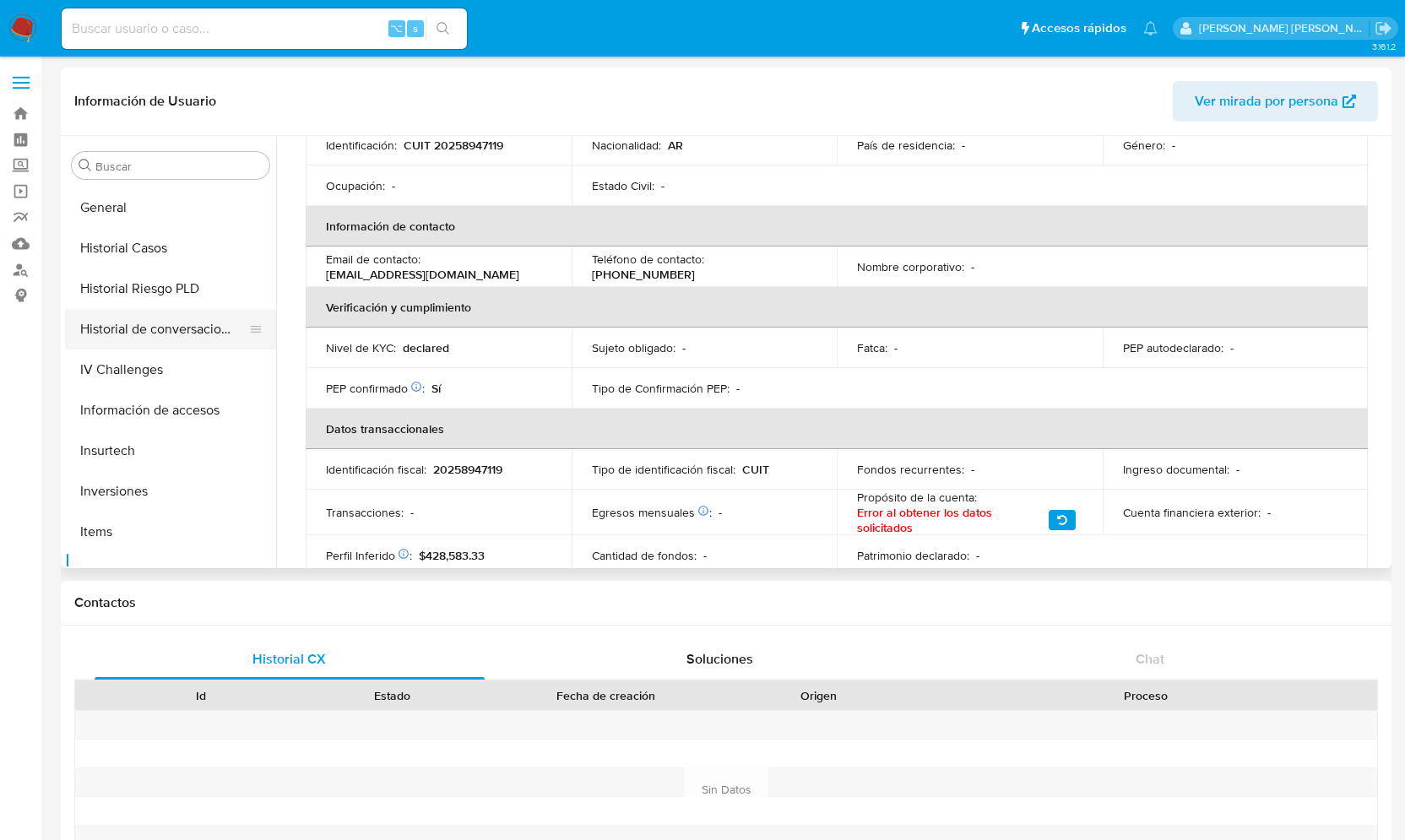
scroll to position [604, 0]
click at [179, 249] on button "Historial Casos" at bounding box center [163, 250] width 197 height 41
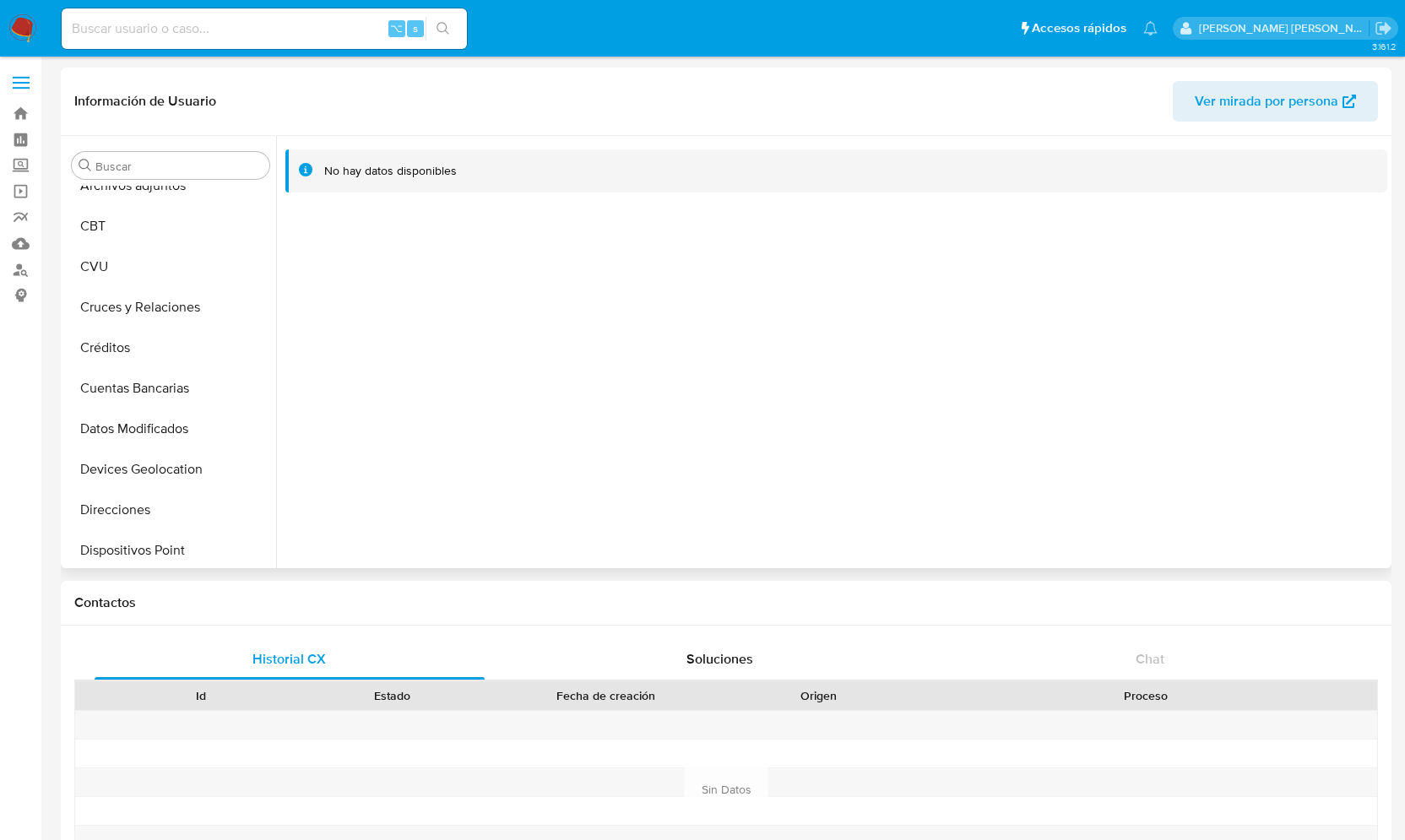
scroll to position [137, 0]
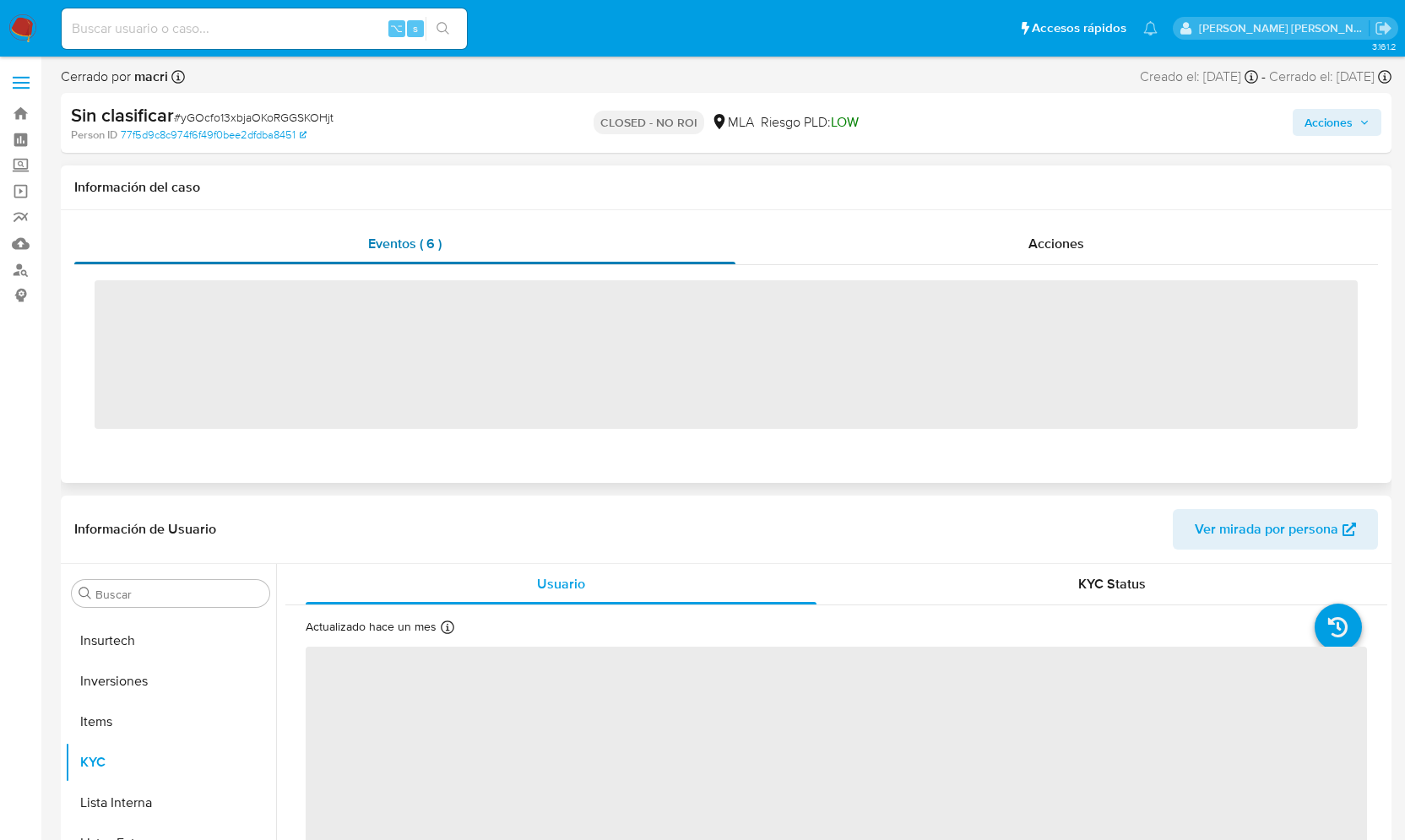
scroll to position [876, 0]
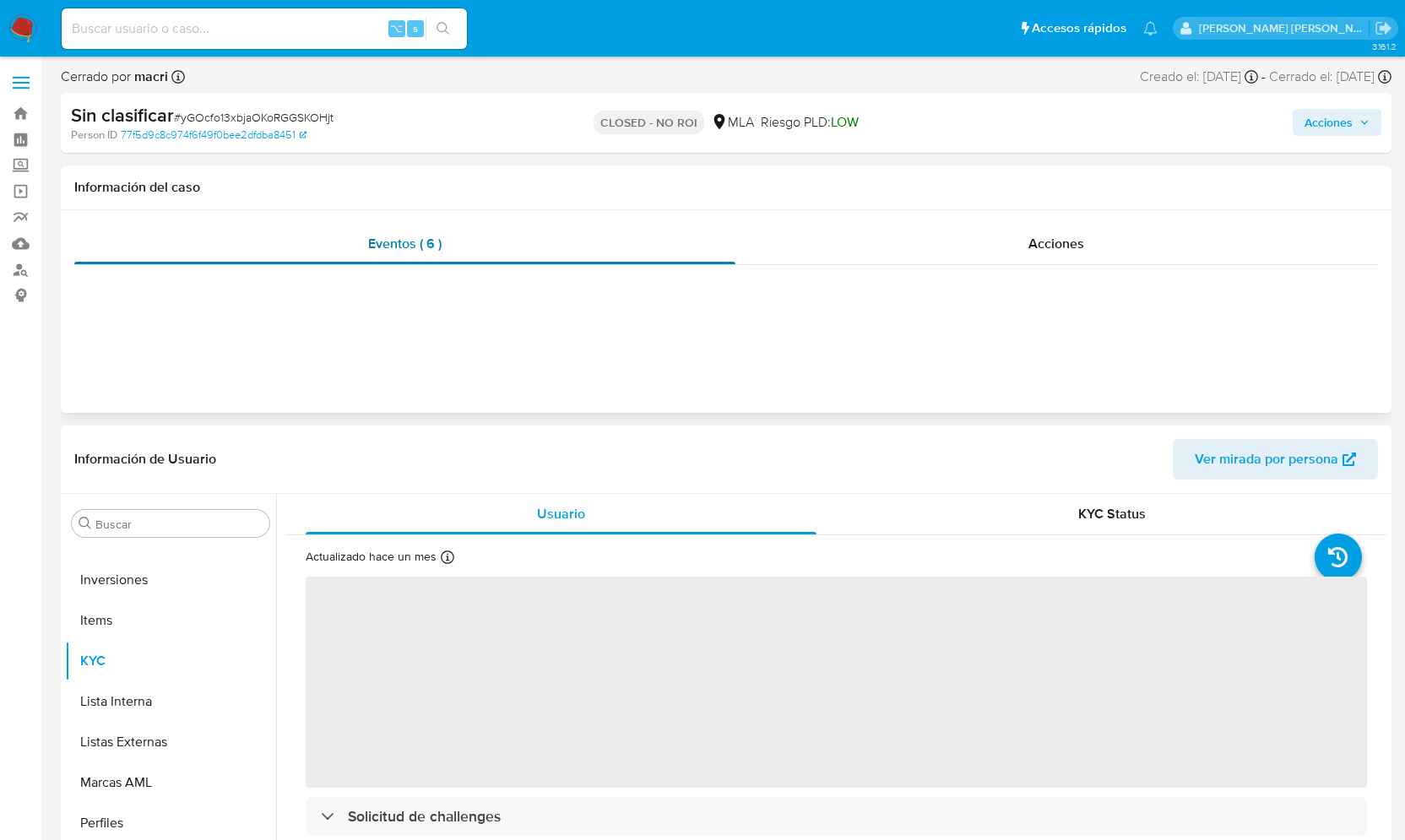
select select "10"
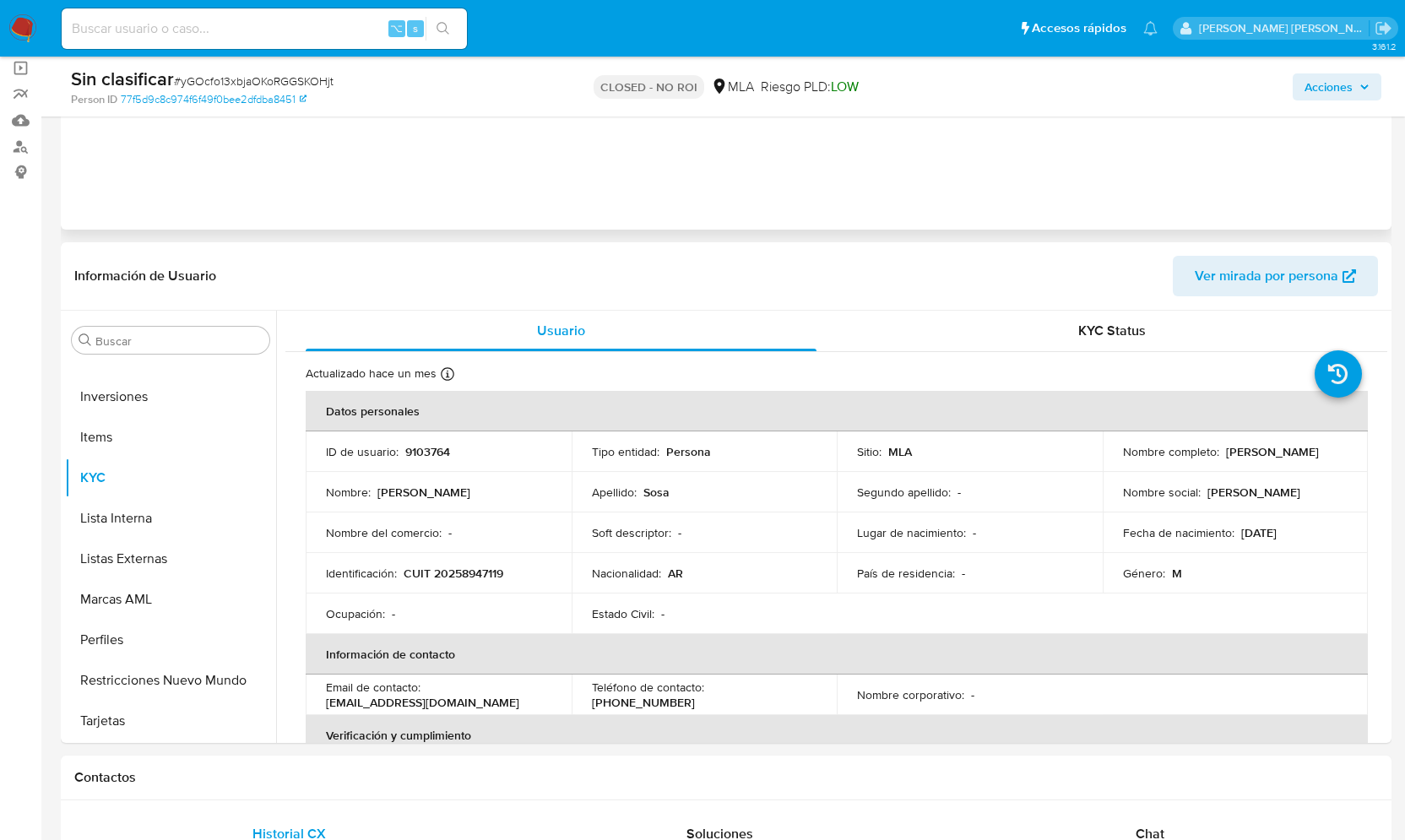
scroll to position [0, 0]
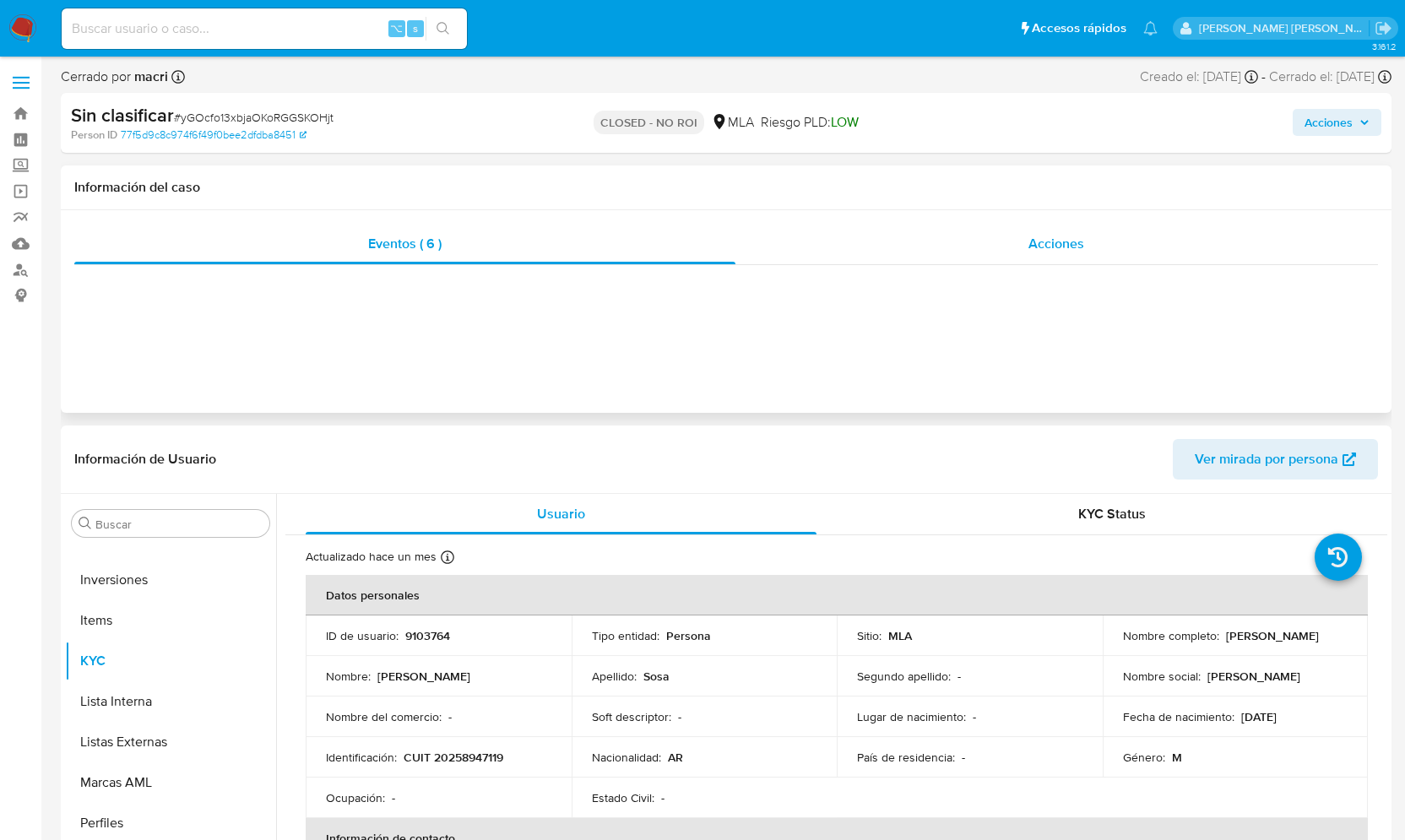
click at [1054, 247] on span "Acciones" at bounding box center [1056, 244] width 55 height 20
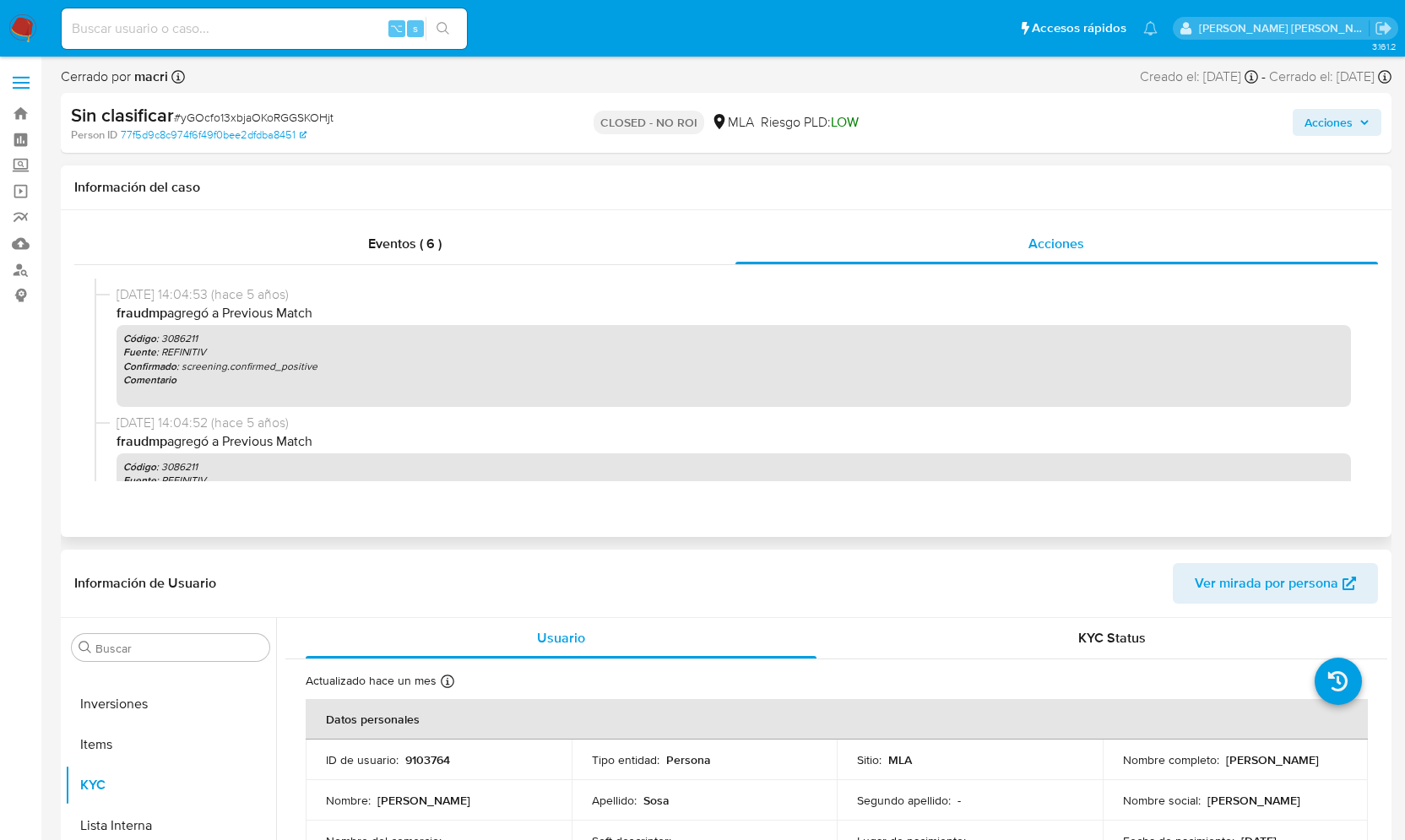
scroll to position [590, 0]
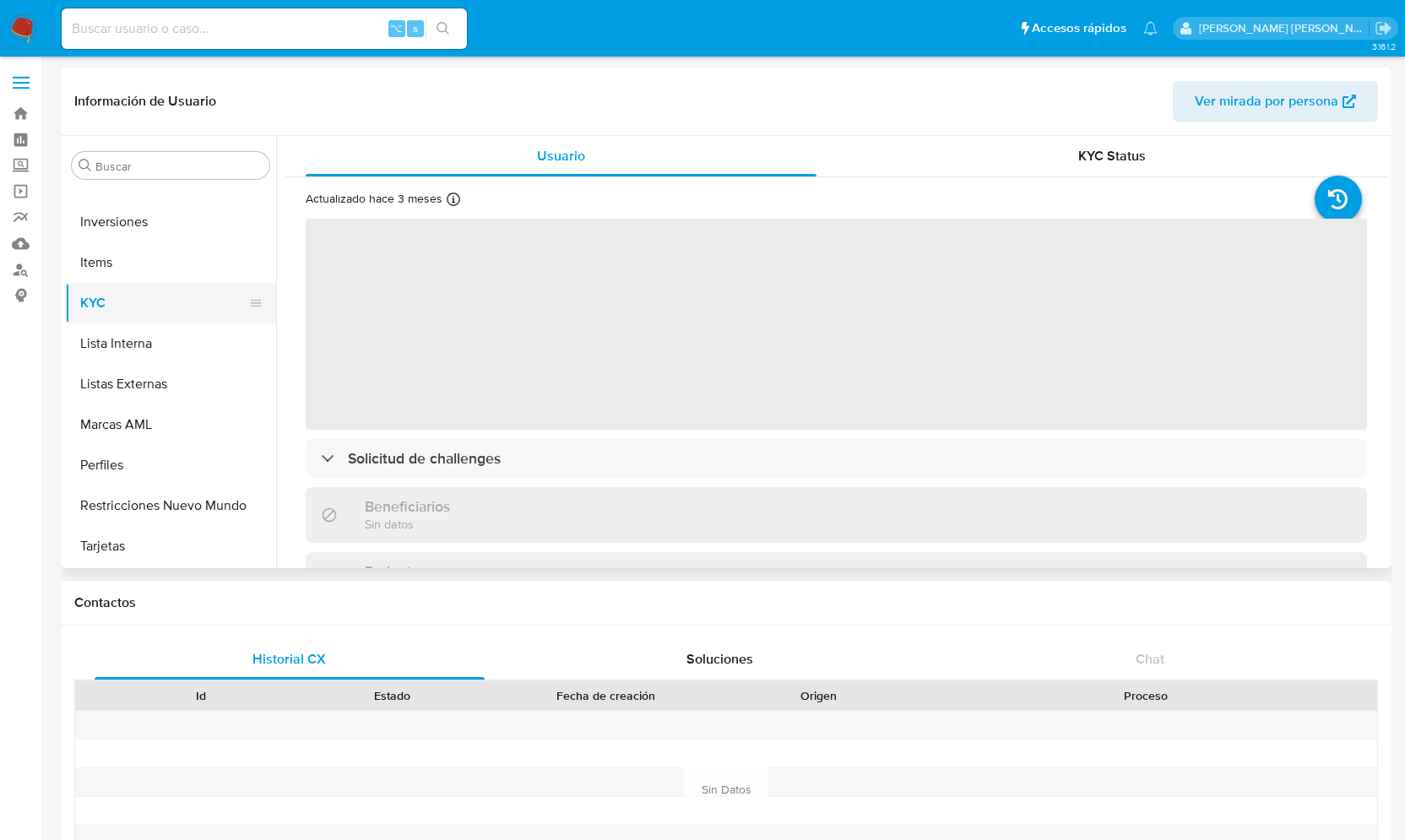
select select "10"
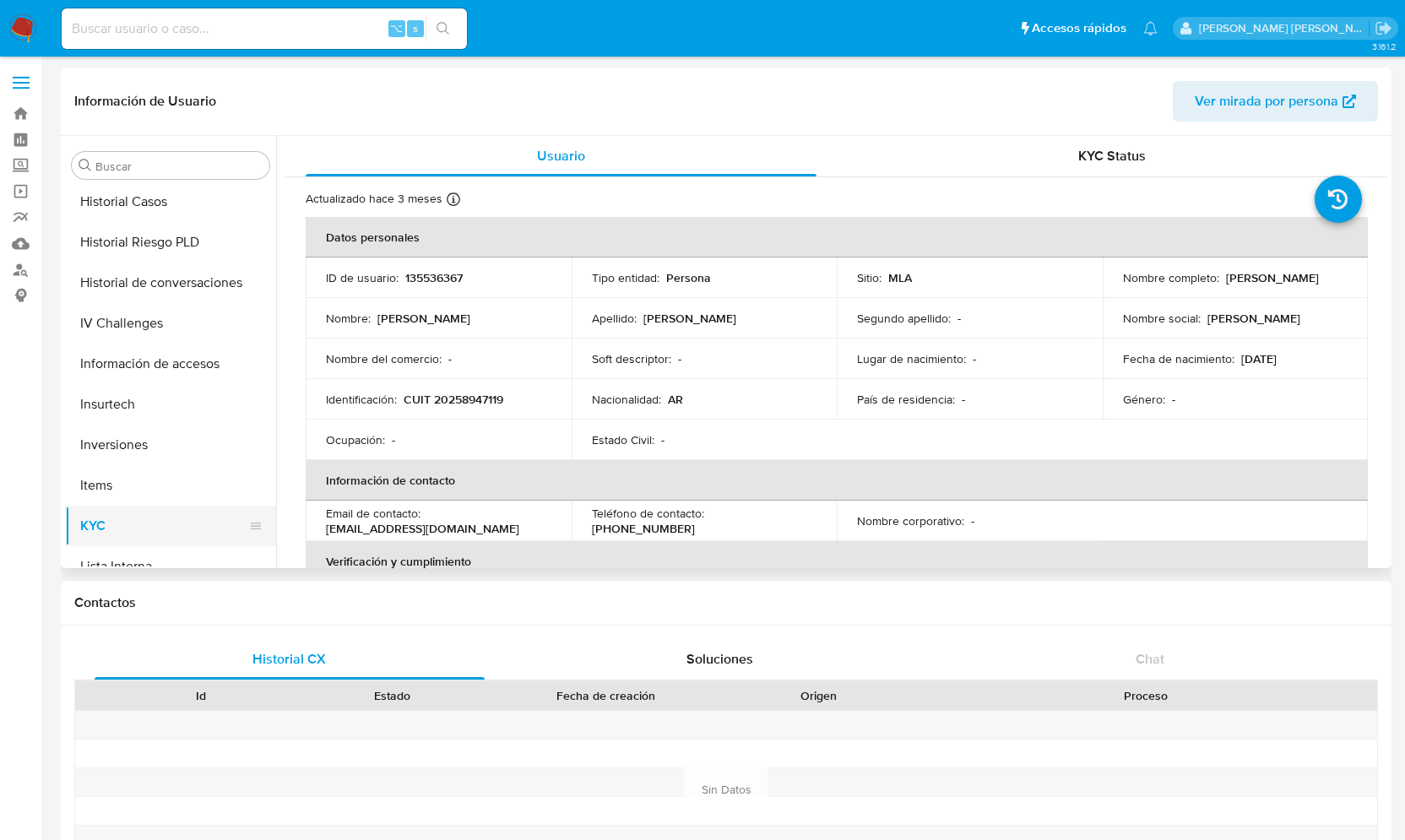
scroll to position [647, 0]
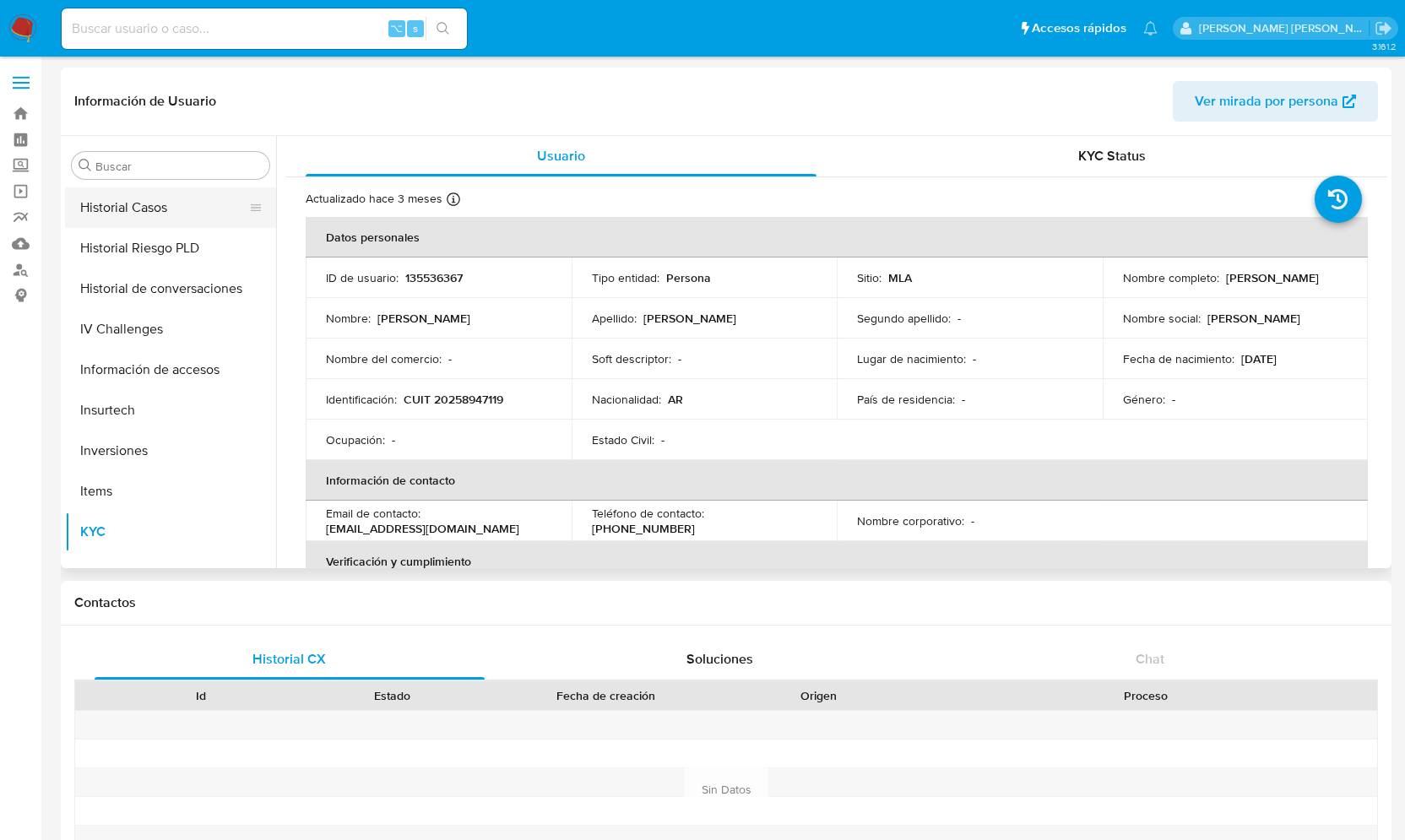
click at [173, 214] on button "Historial Casos" at bounding box center [163, 207] width 197 height 41
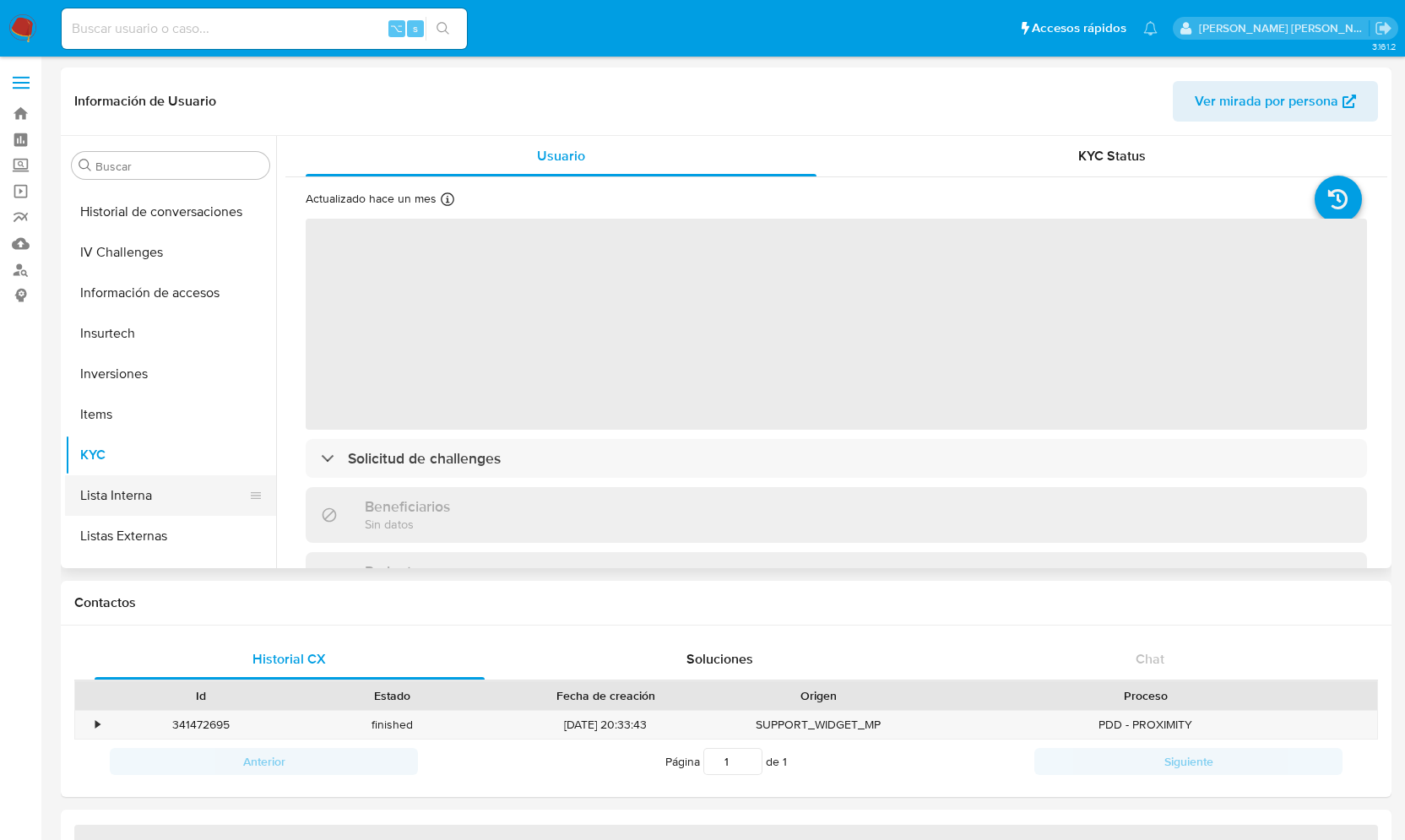
select select "10"
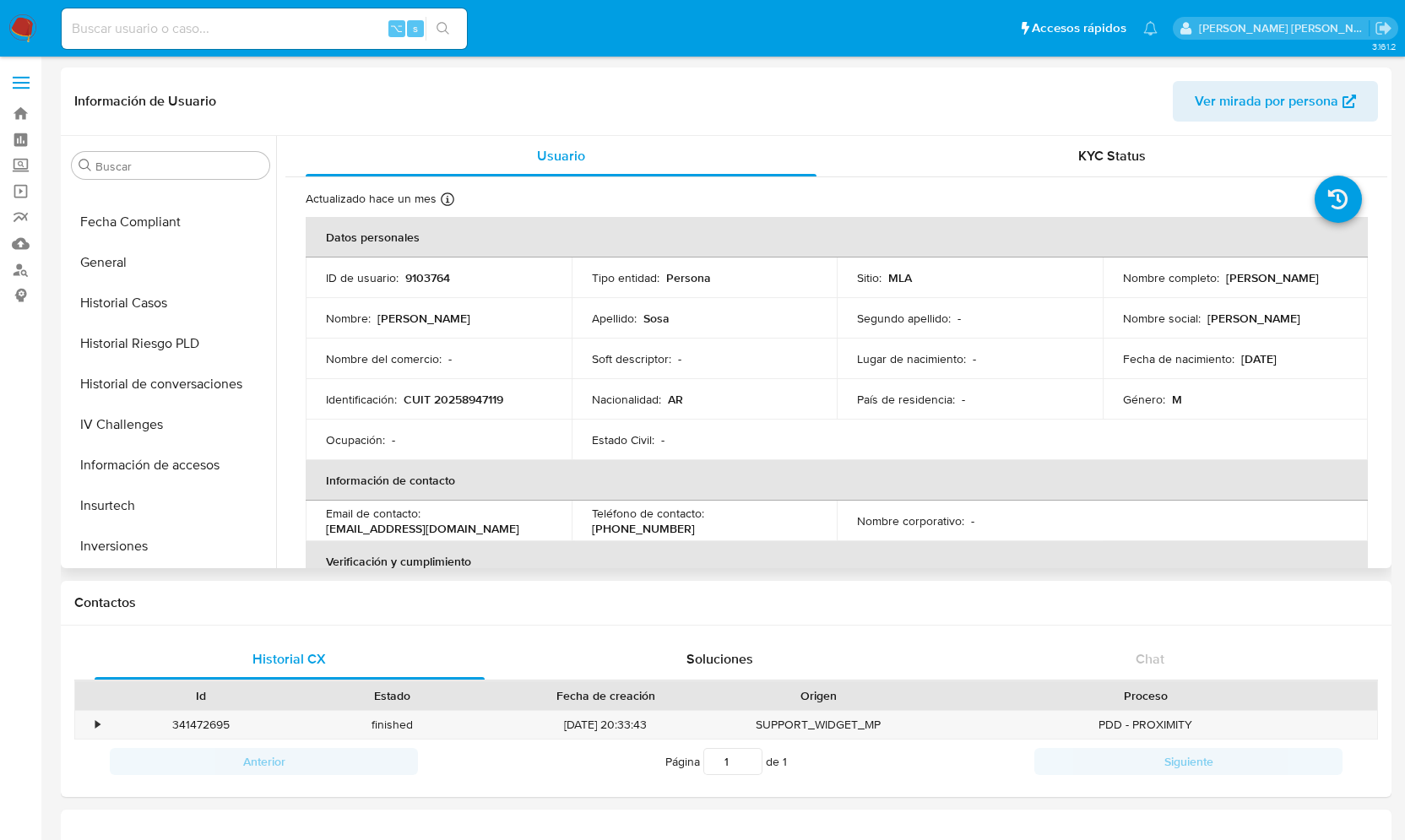
scroll to position [545, 0]
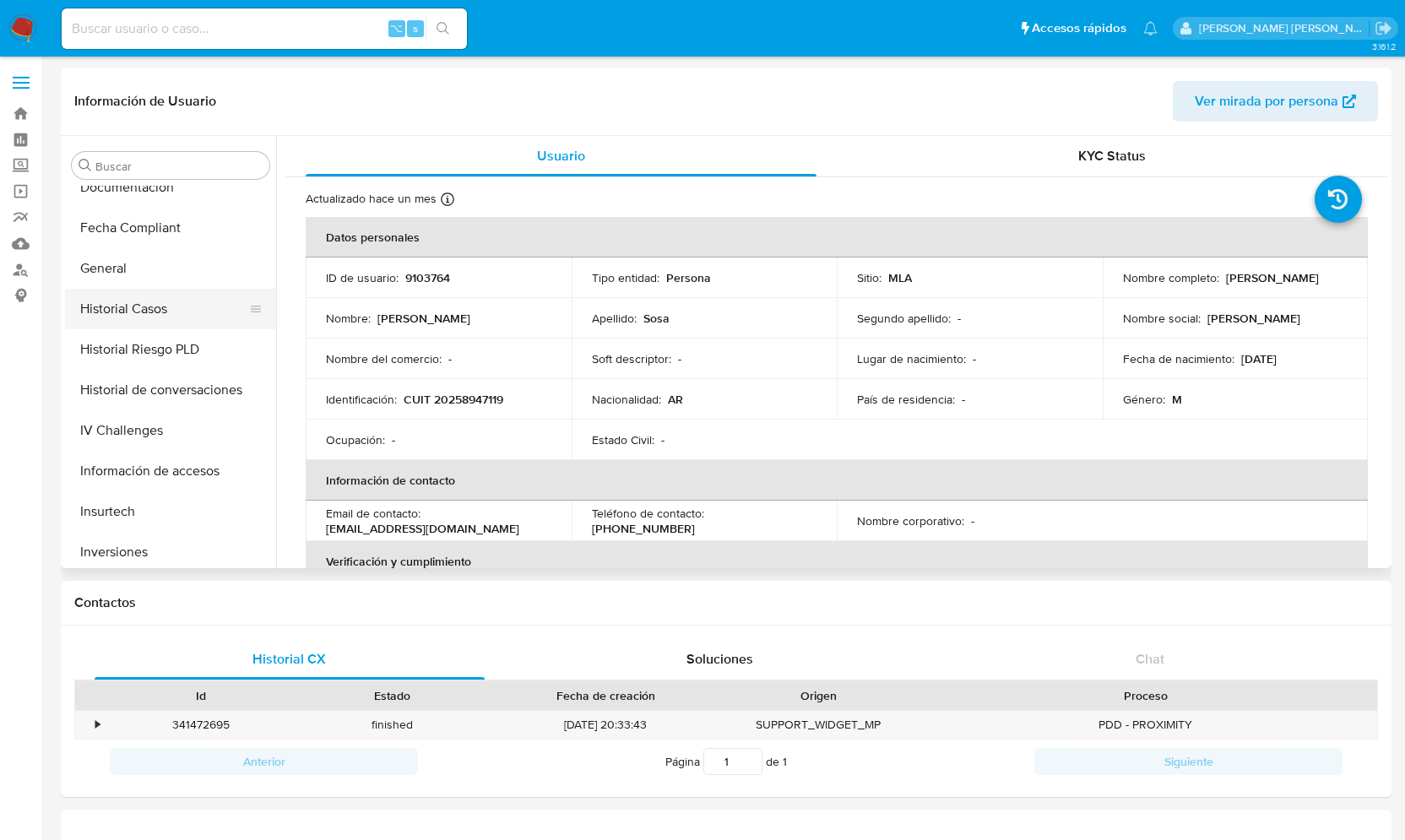
click at [174, 313] on button "Historial Casos" at bounding box center [163, 308] width 197 height 41
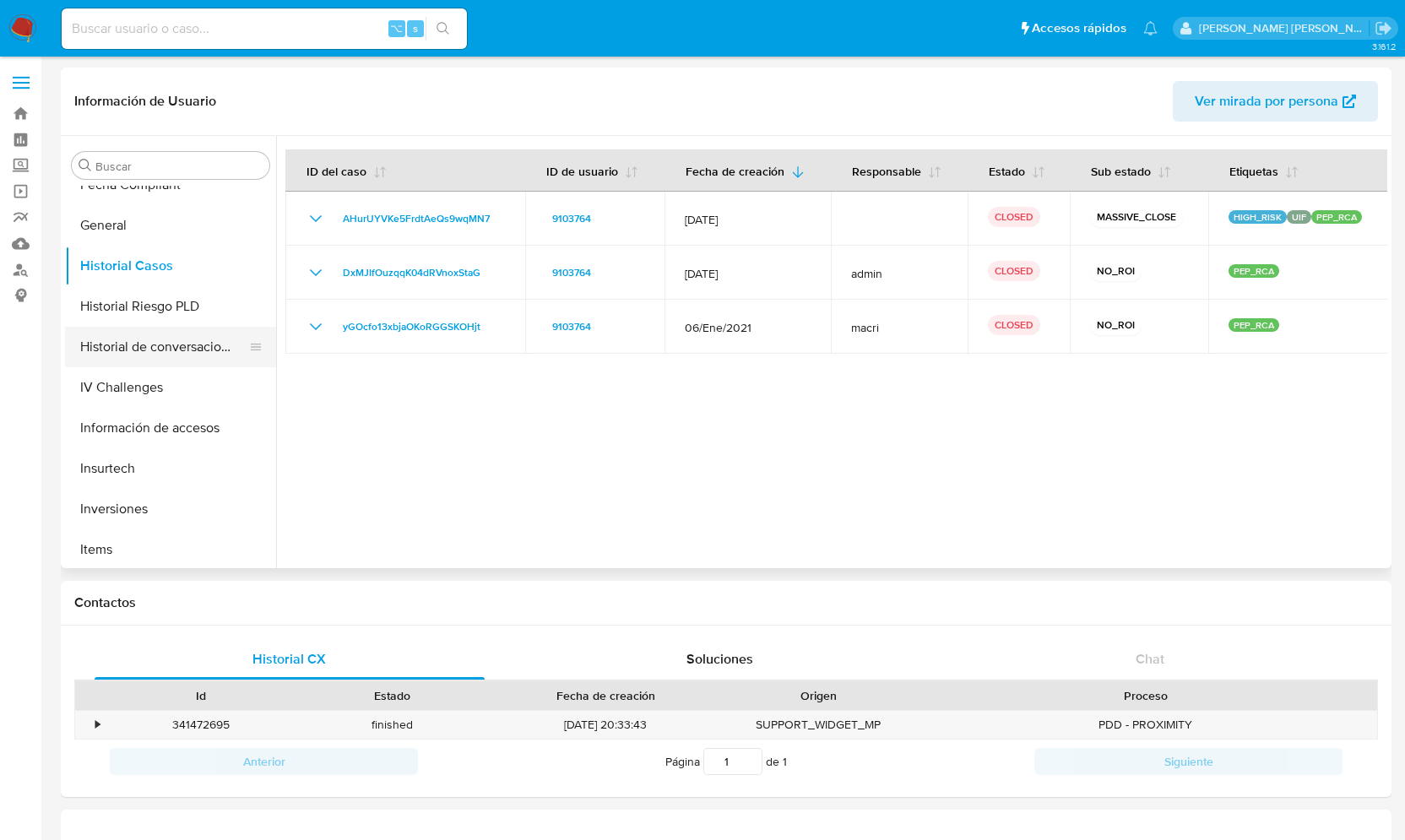
scroll to position [594, 0]
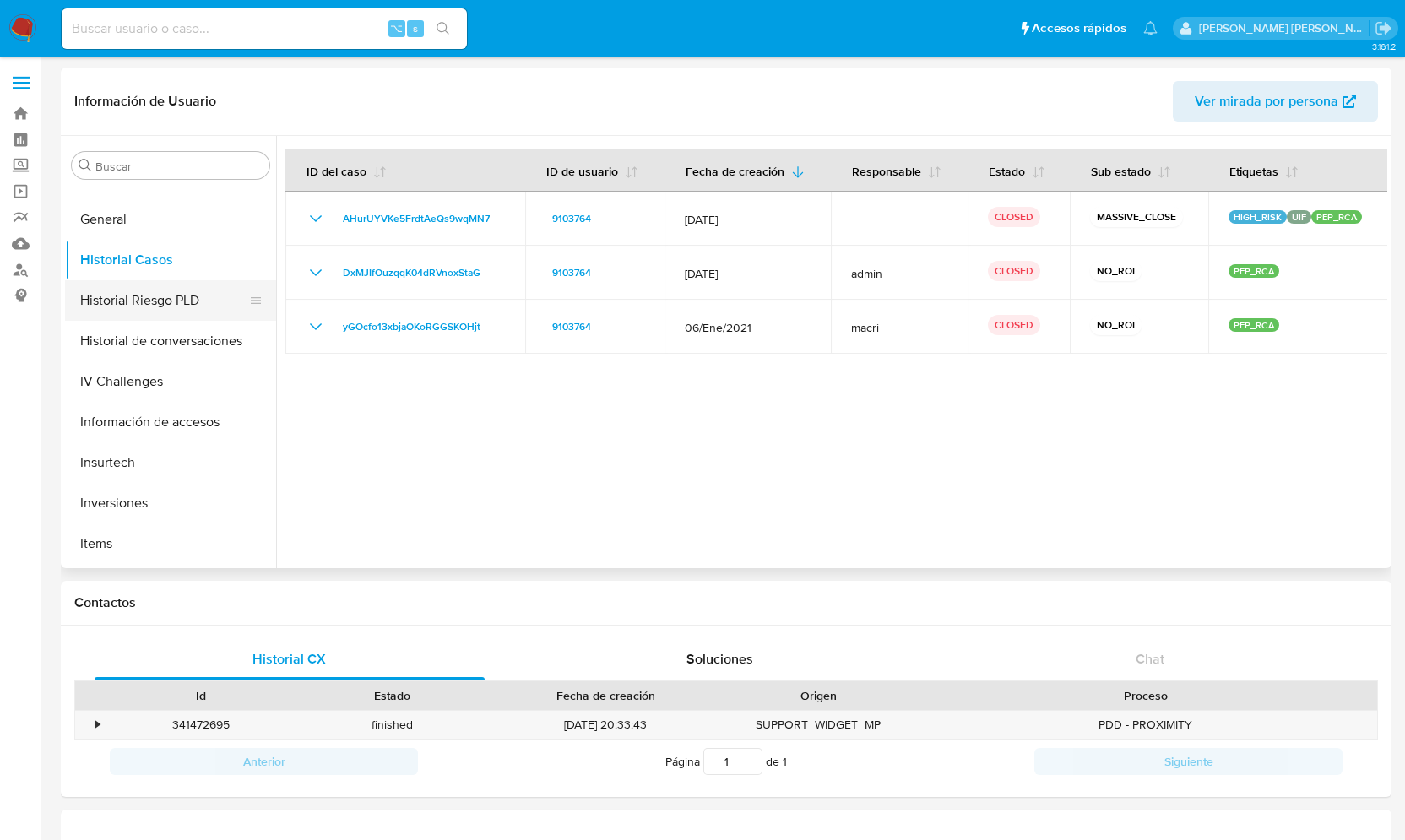
click at [178, 294] on button "Historial Riesgo PLD" at bounding box center [163, 300] width 197 height 41
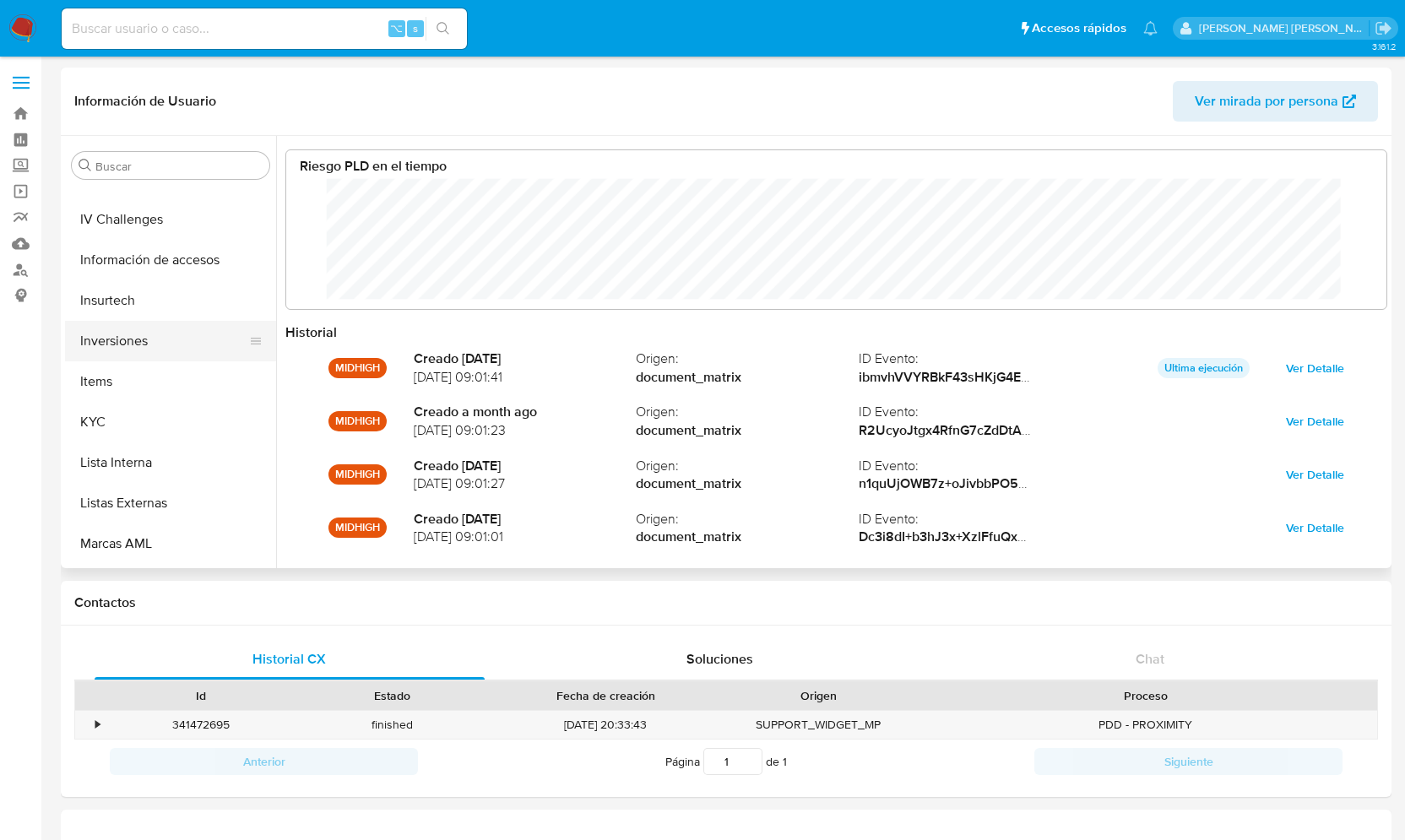
scroll to position [764, 0]
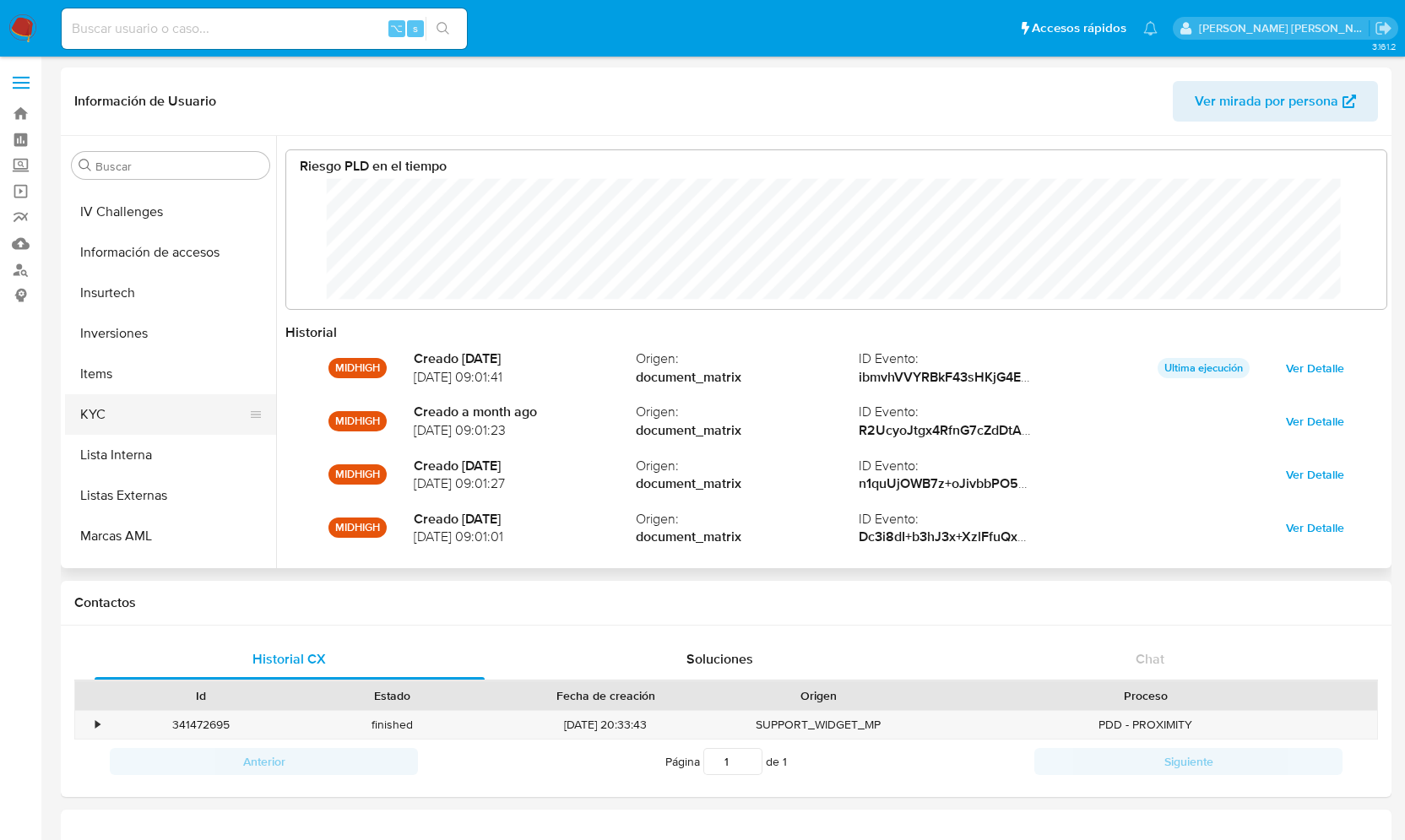
click at [115, 414] on button "KYC" at bounding box center [163, 414] width 197 height 41
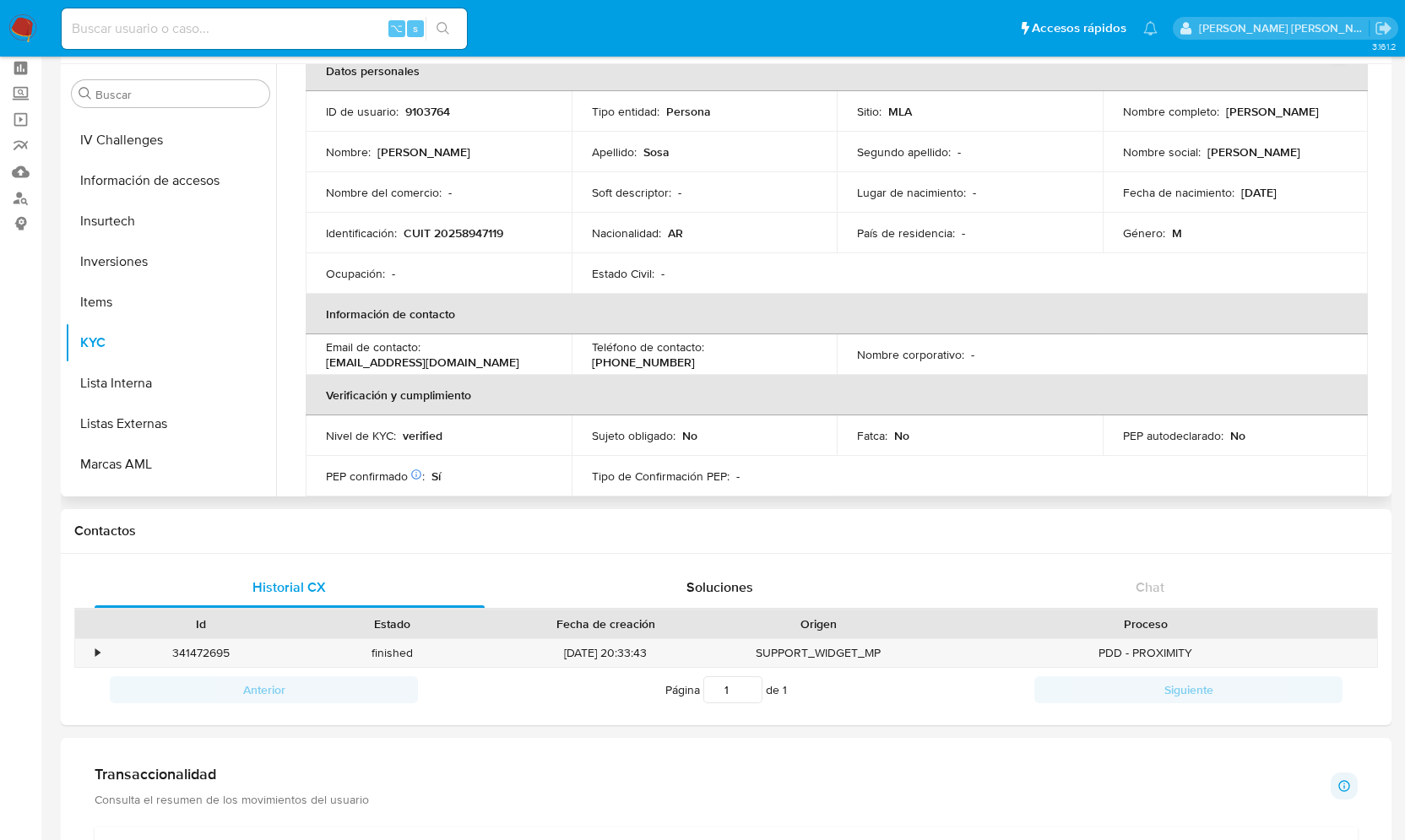
scroll to position [92, 0]
click at [425, 114] on p "9103764" at bounding box center [427, 113] width 45 height 15
copy p "9103764"
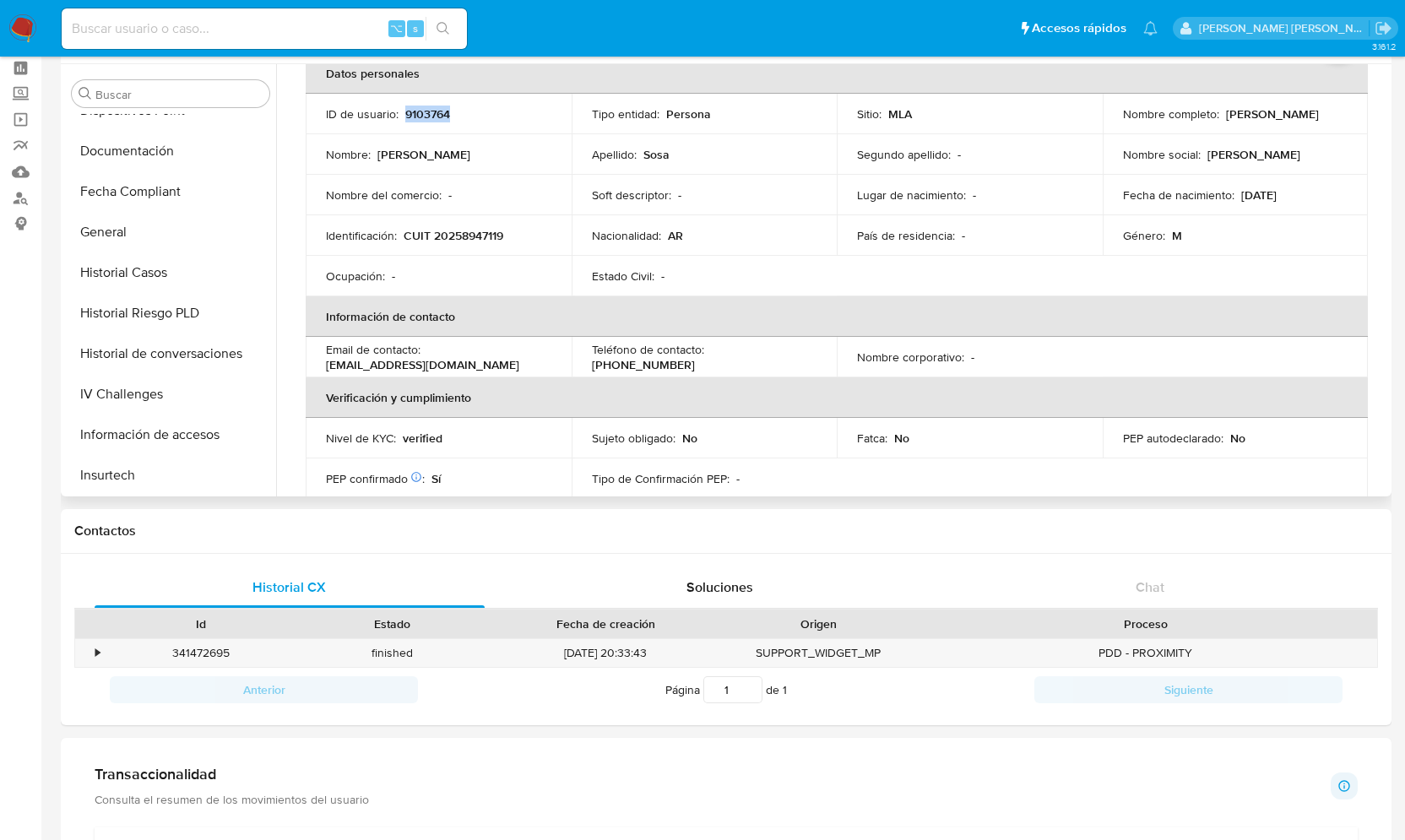
scroll to position [457, 0]
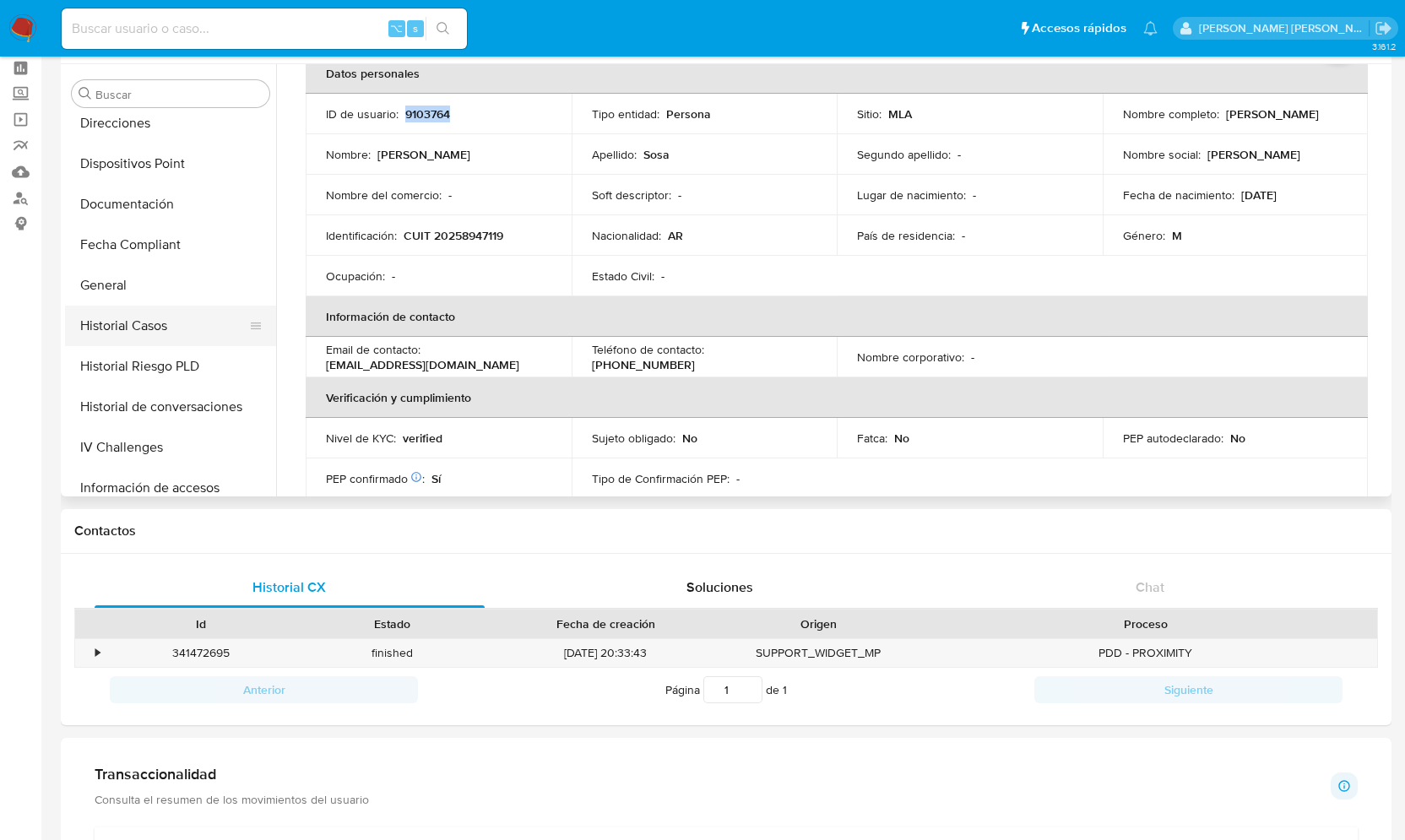
click at [170, 321] on button "Historial Casos" at bounding box center [163, 325] width 197 height 41
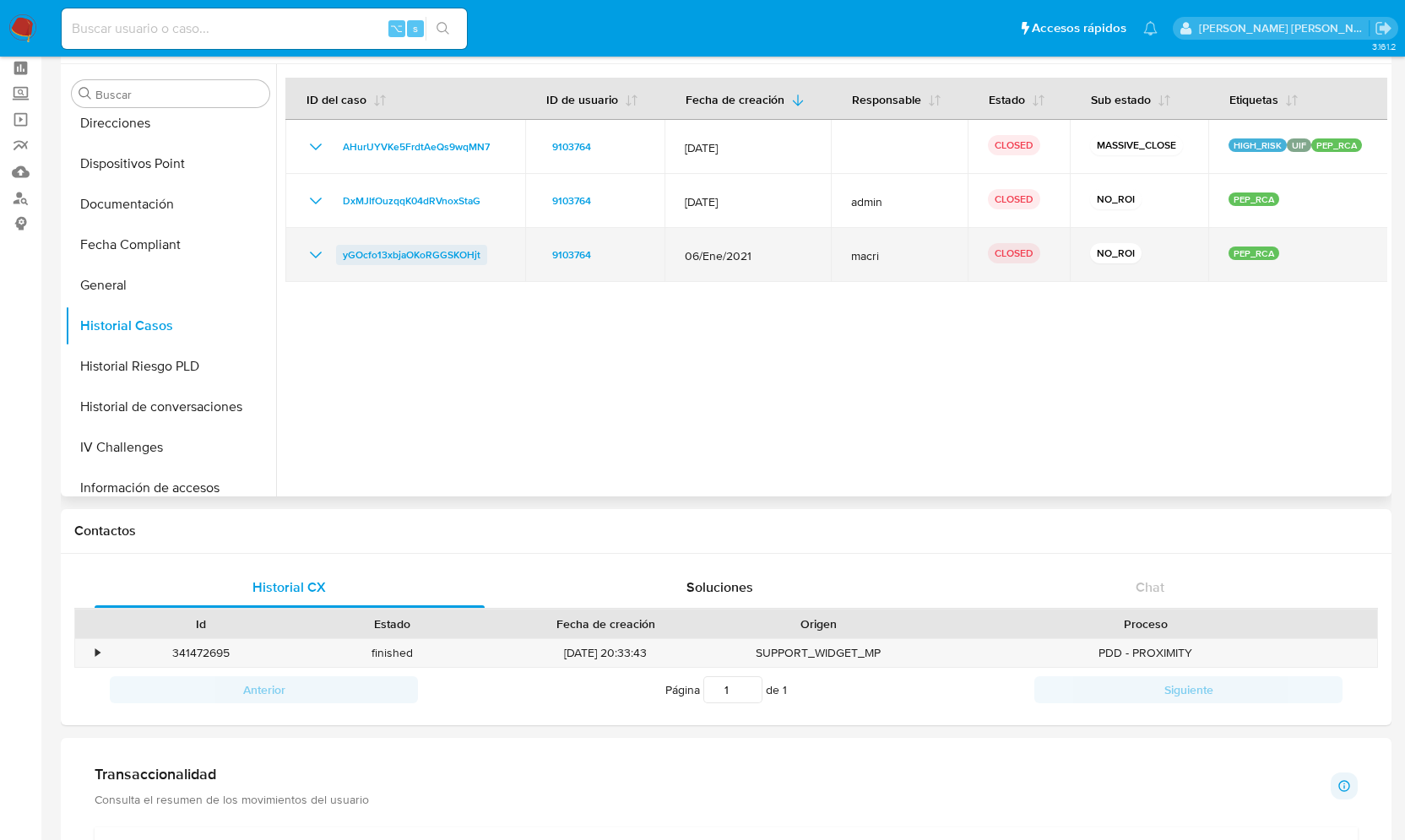
click at [419, 249] on span "yGOcfo13xbjaOKoRGGSKOHjt" at bounding box center [411, 255] width 138 height 20
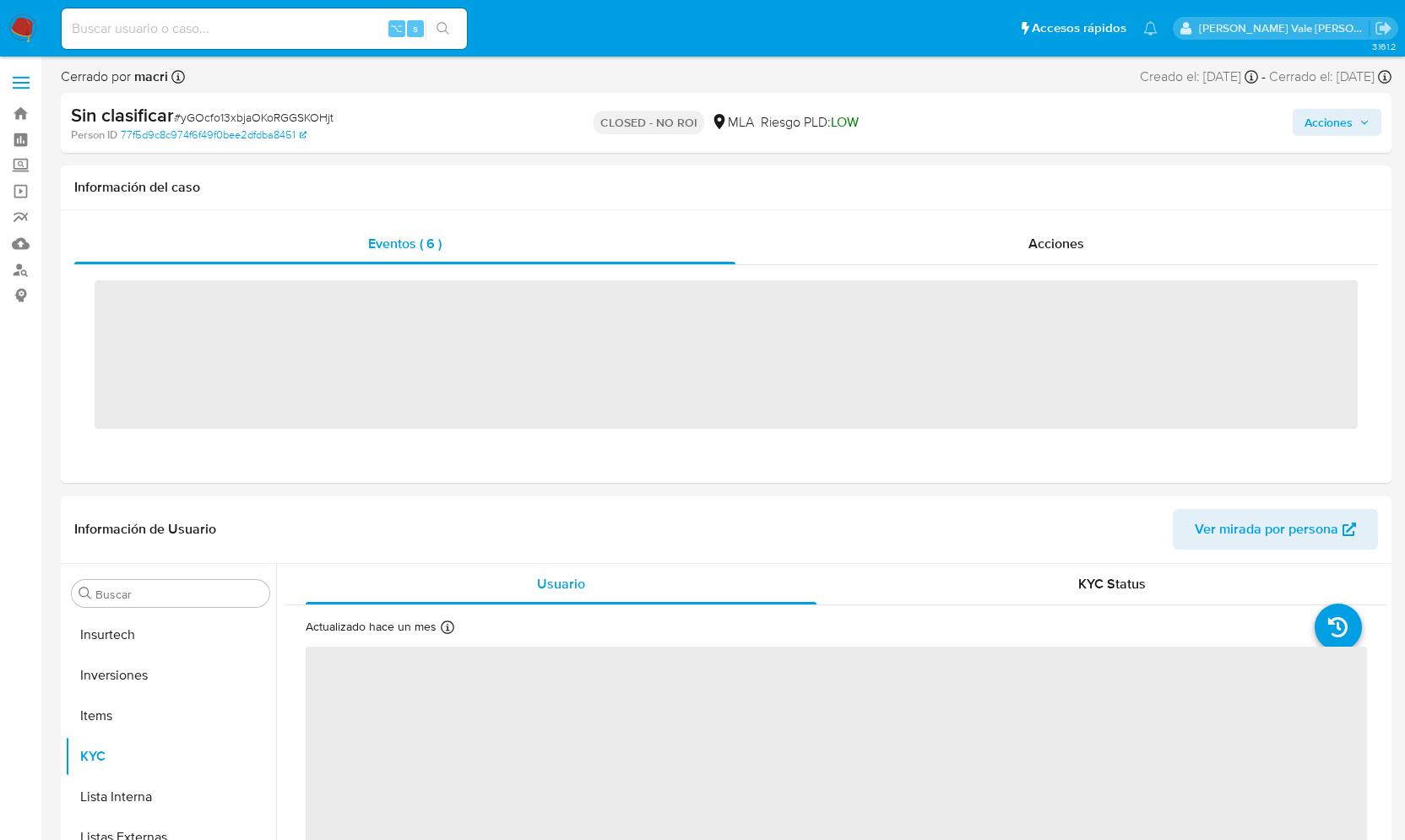
scroll to position [876, 0]
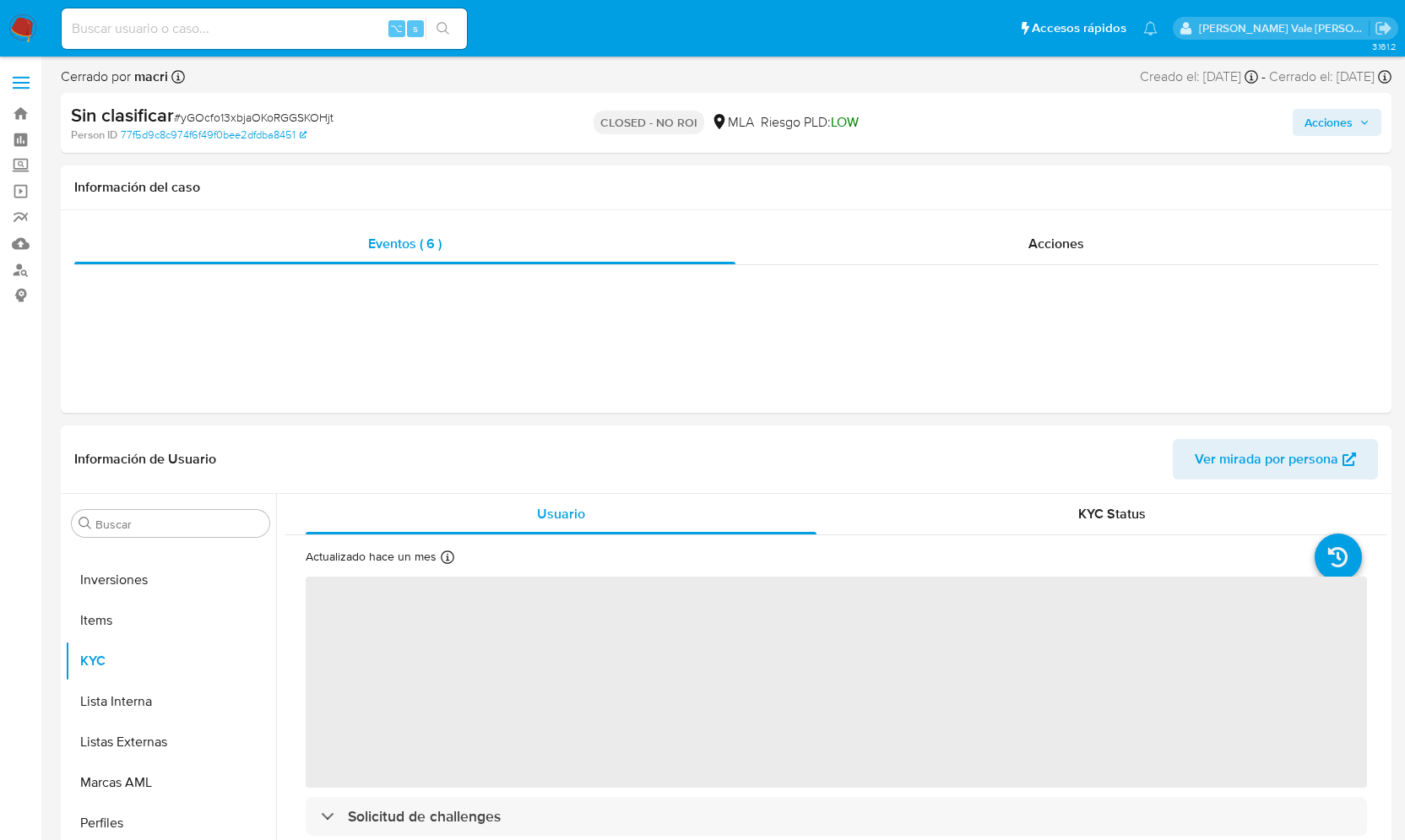
select select "10"
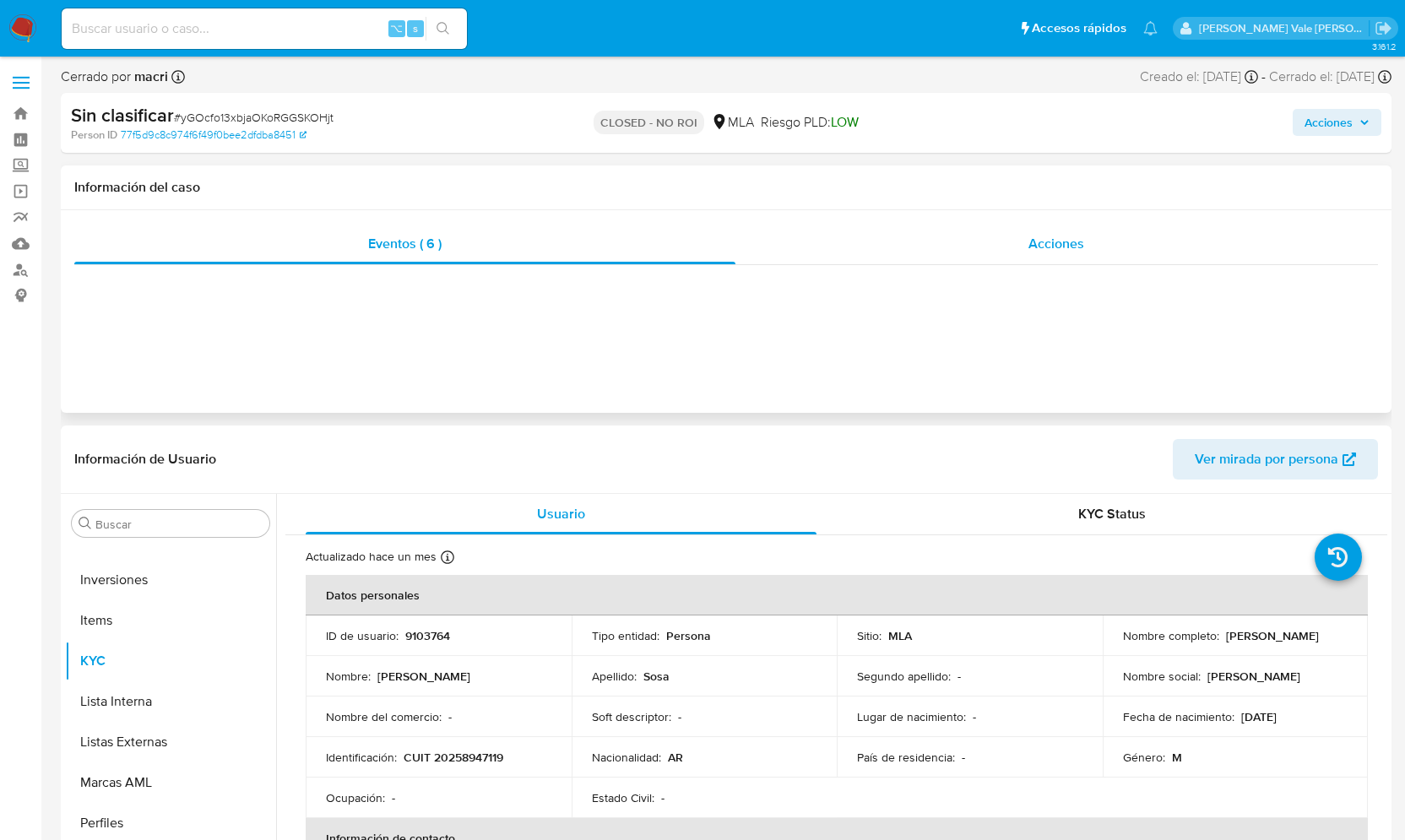
click at [1069, 239] on span "Acciones" at bounding box center [1056, 244] width 55 height 20
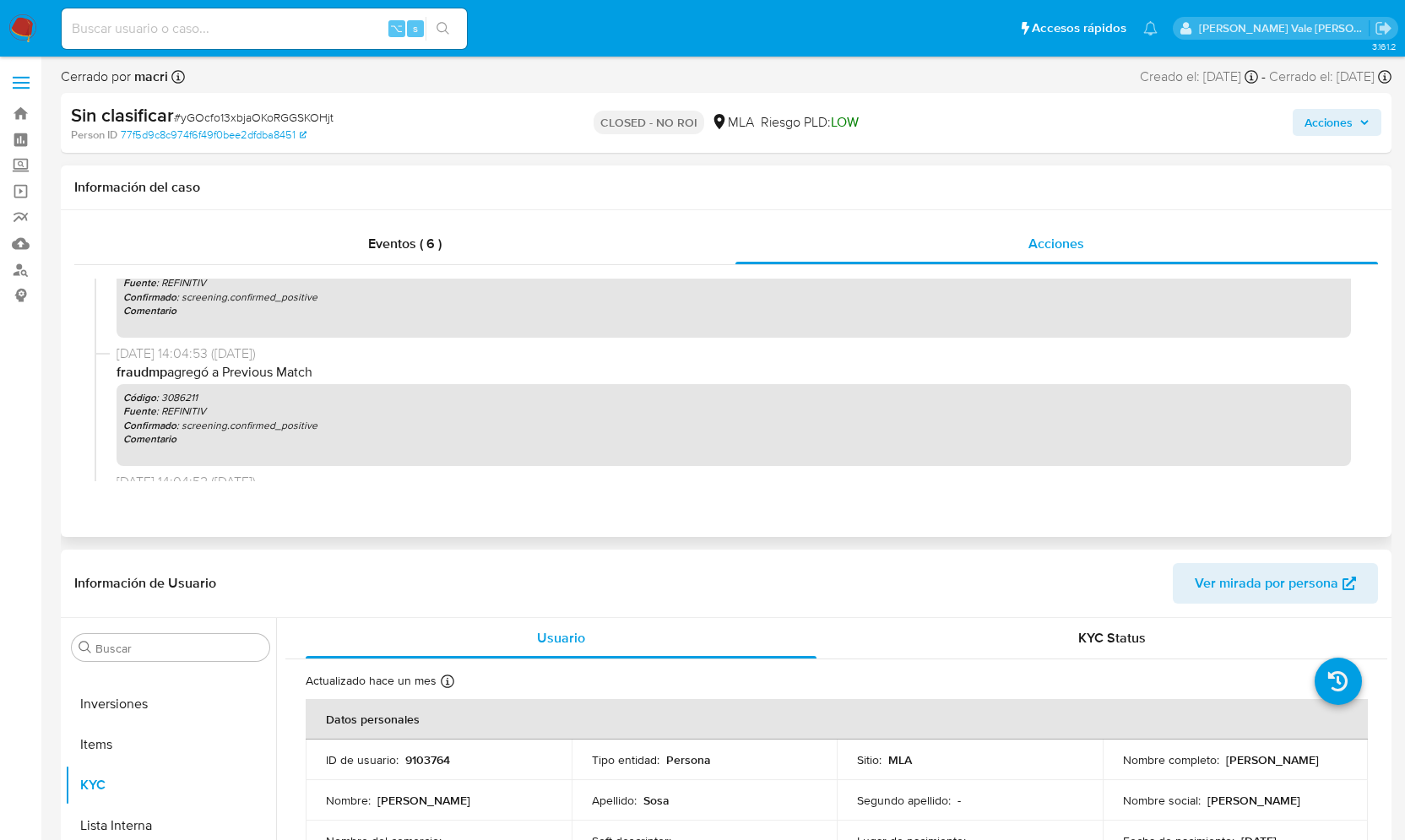
scroll to position [930, 0]
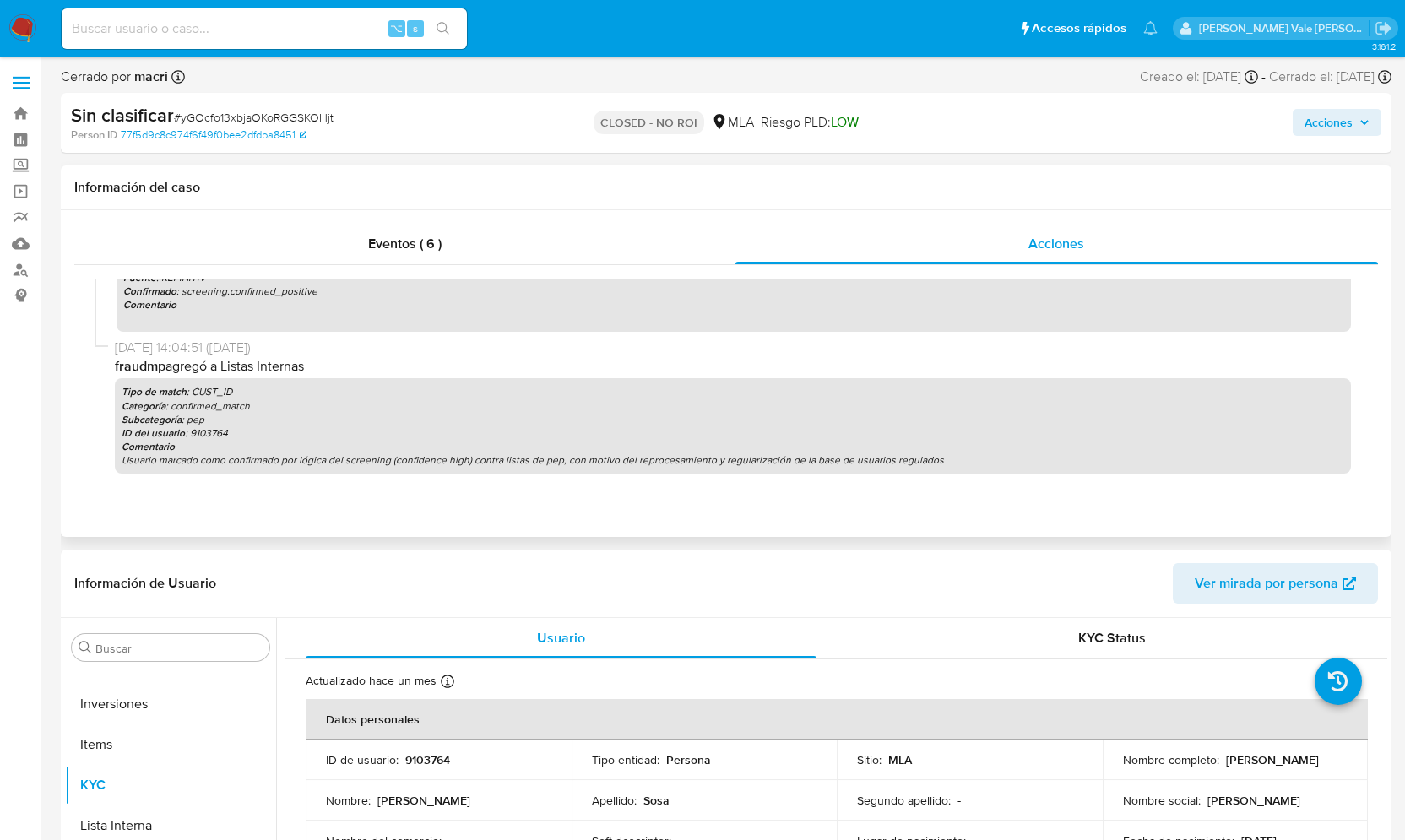
click at [593, 185] on h1 "Información del caso" at bounding box center [726, 187] width 1304 height 17
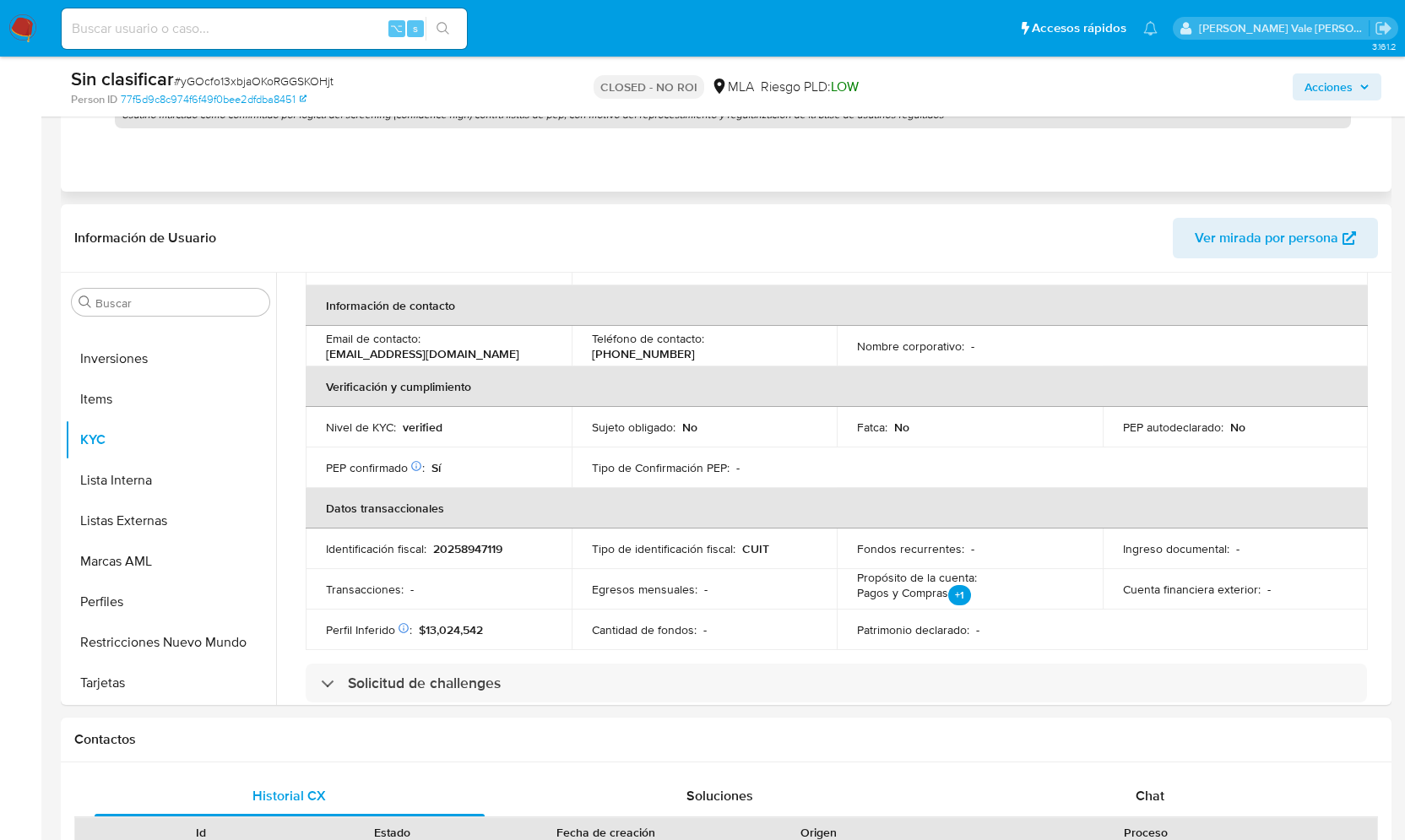
scroll to position [325, 0]
